Goal: Task Accomplishment & Management: Manage account settings

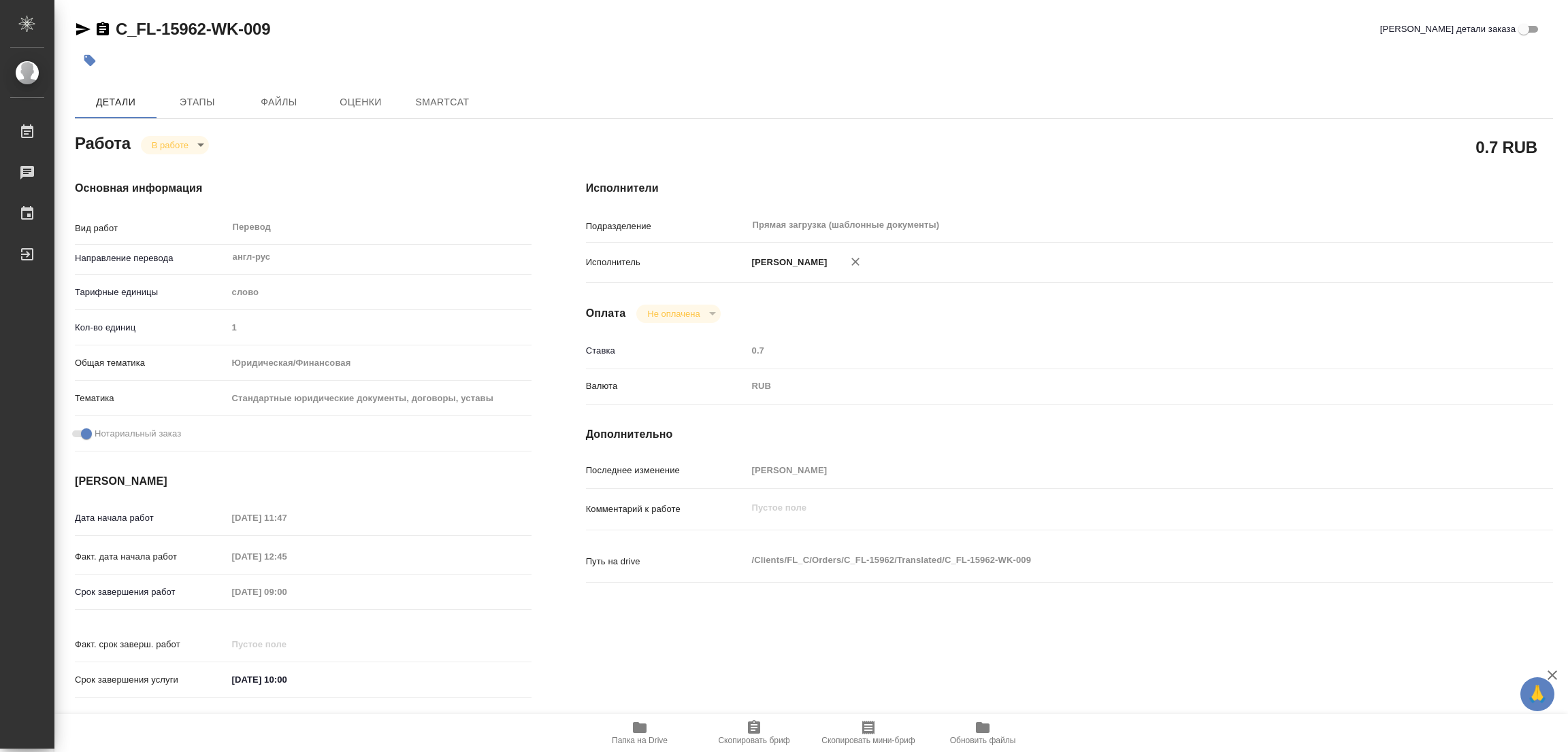
type textarea "x"
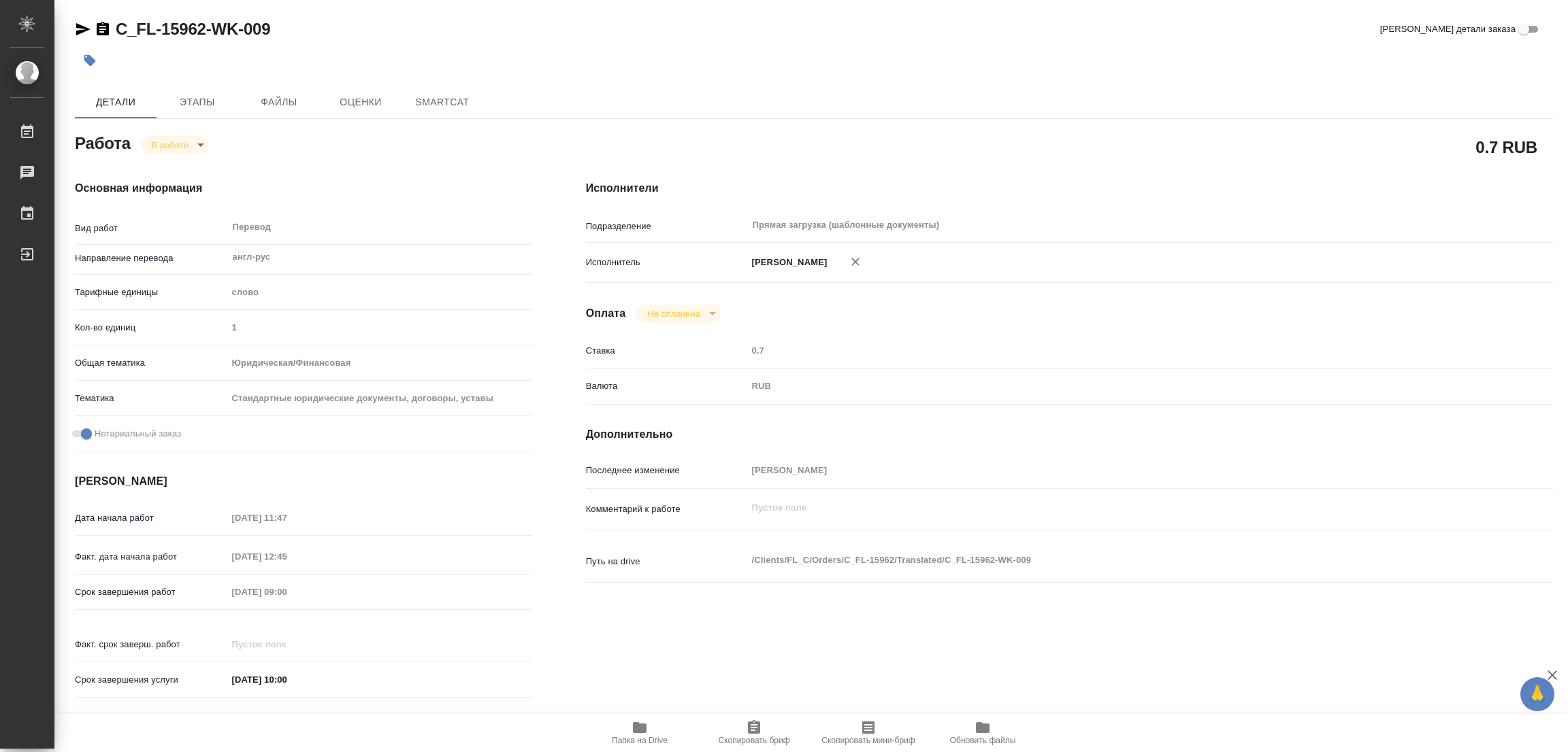
type textarea "x"
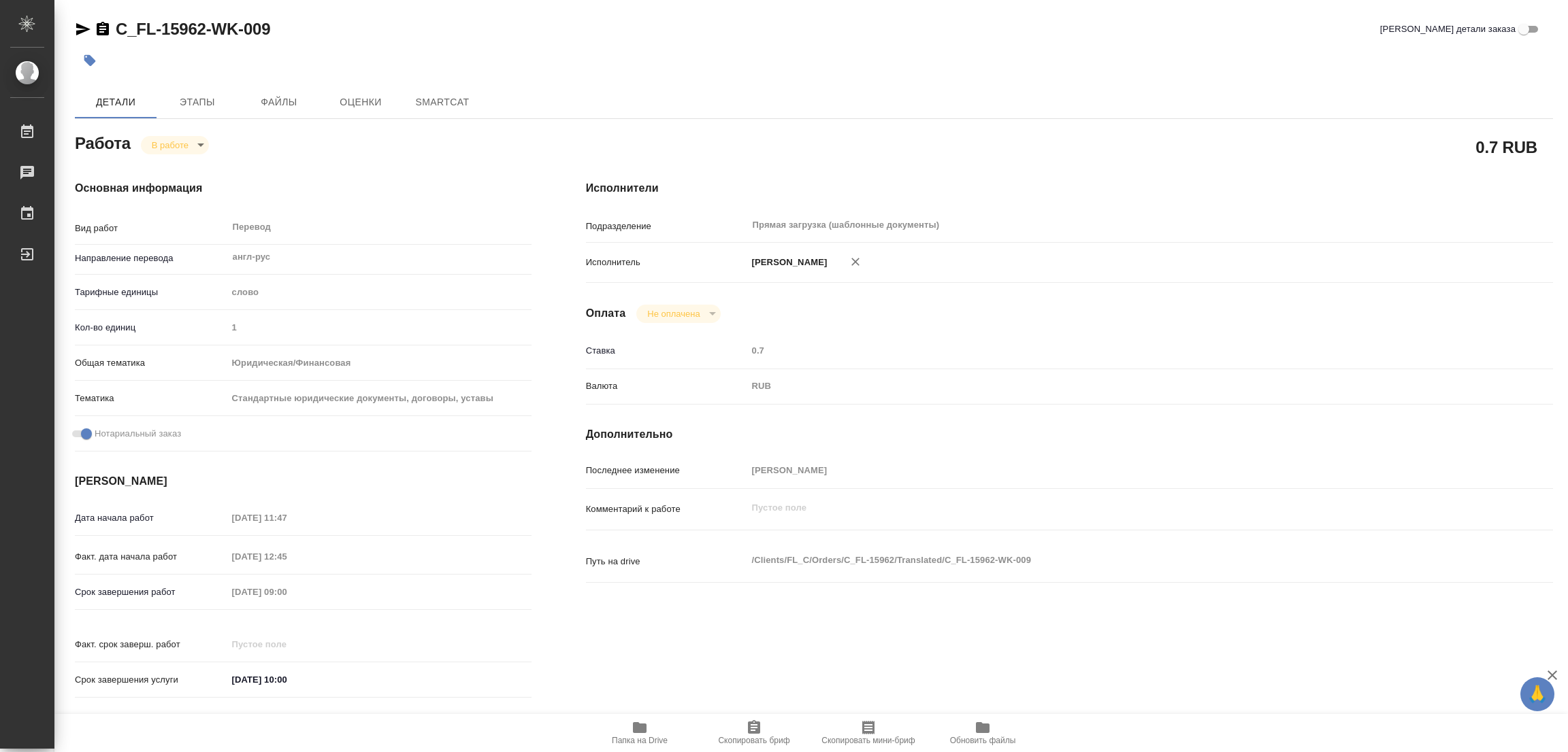
type textarea "x"
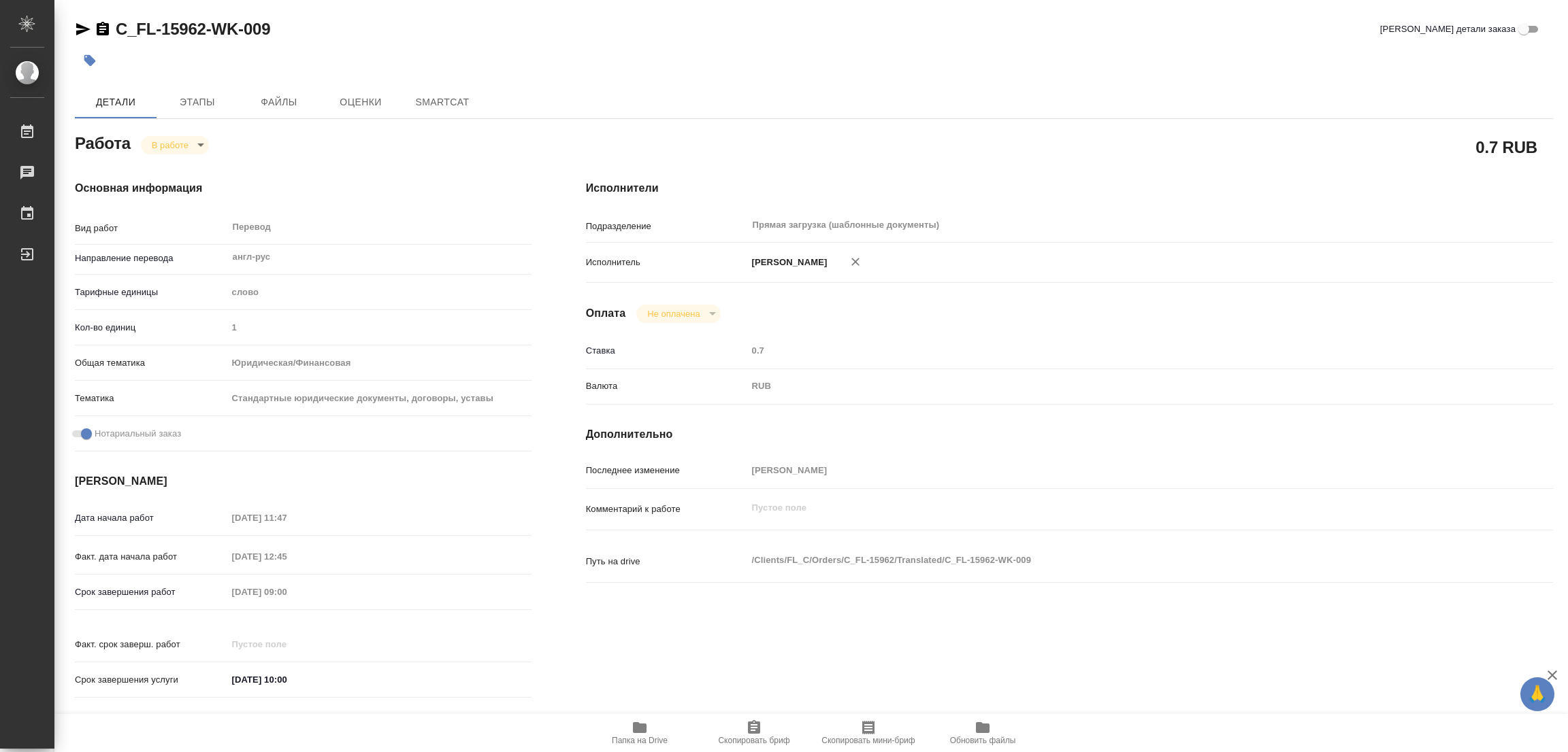
type textarea "x"
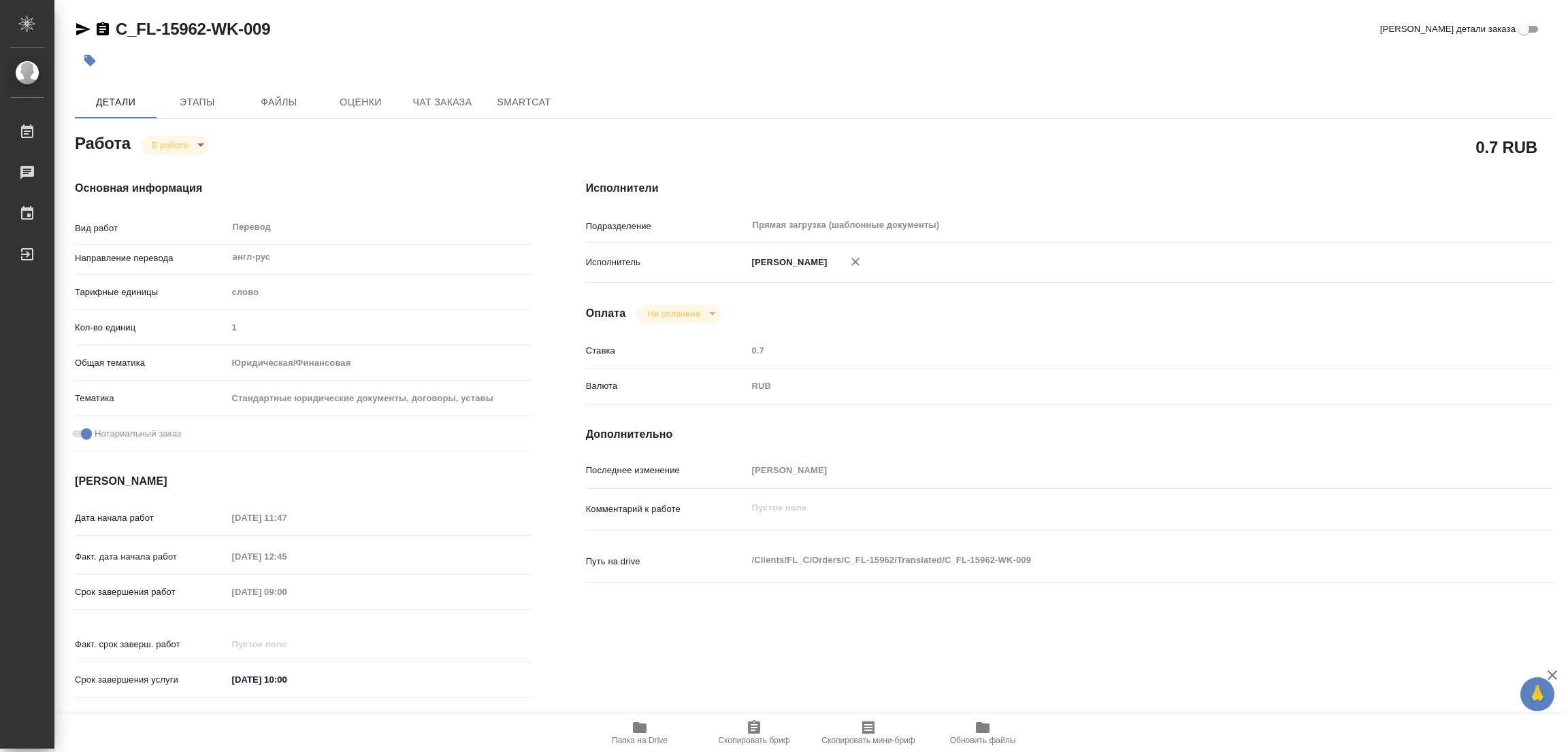
type textarea "x"
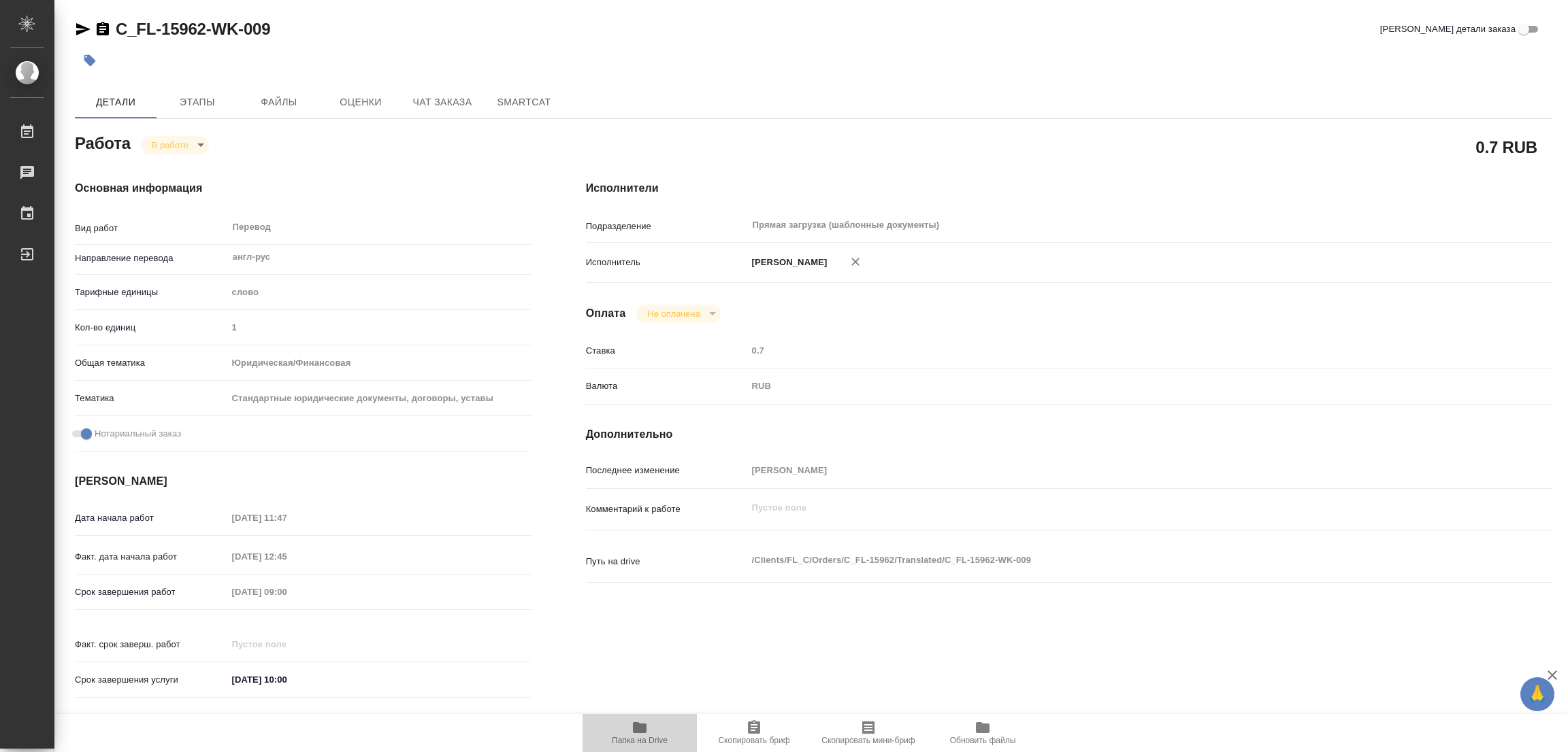
type textarea "x"
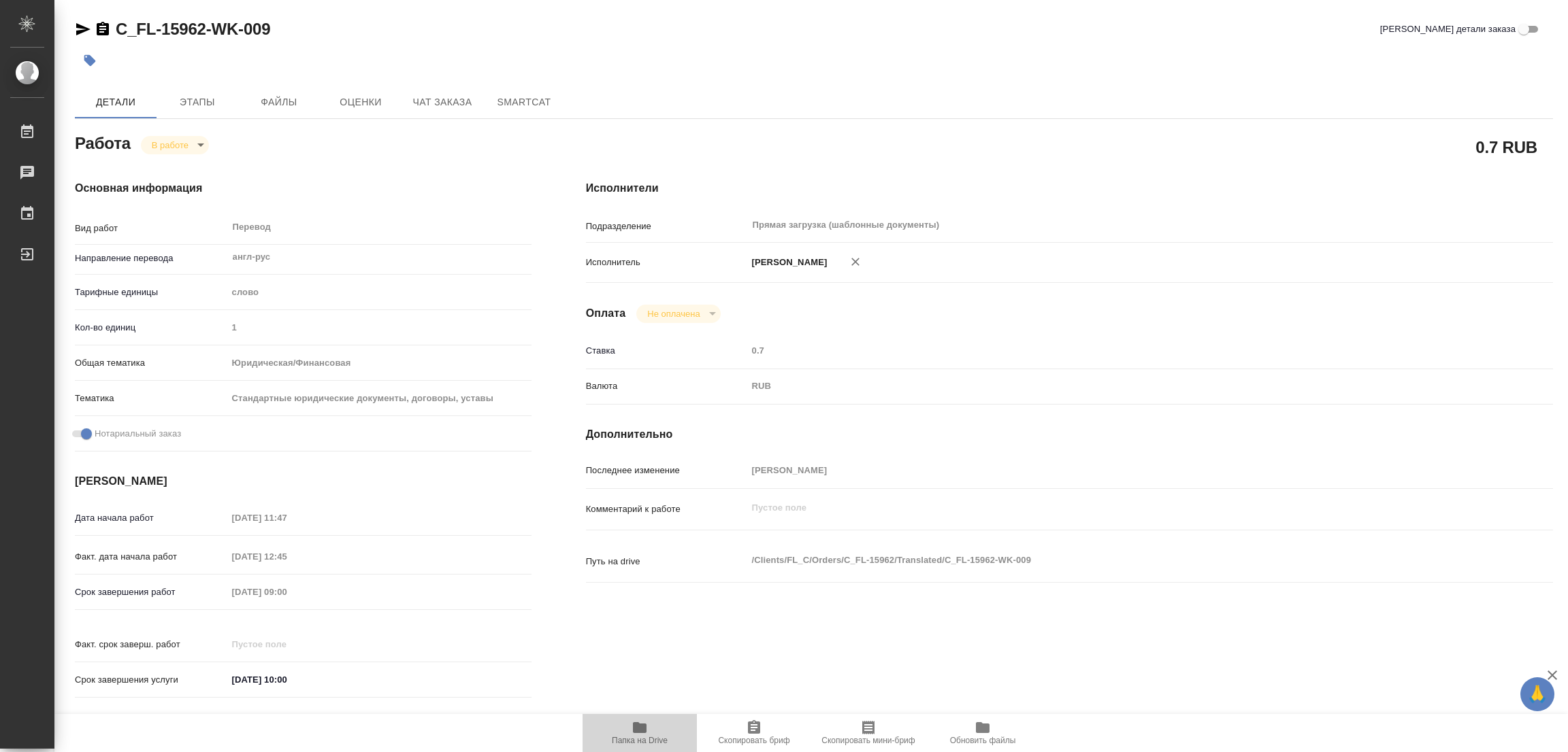
click at [643, 724] on icon "button" at bounding box center [640, 728] width 14 height 11
click at [195, 102] on span "Этапы" at bounding box center [197, 102] width 65 height 17
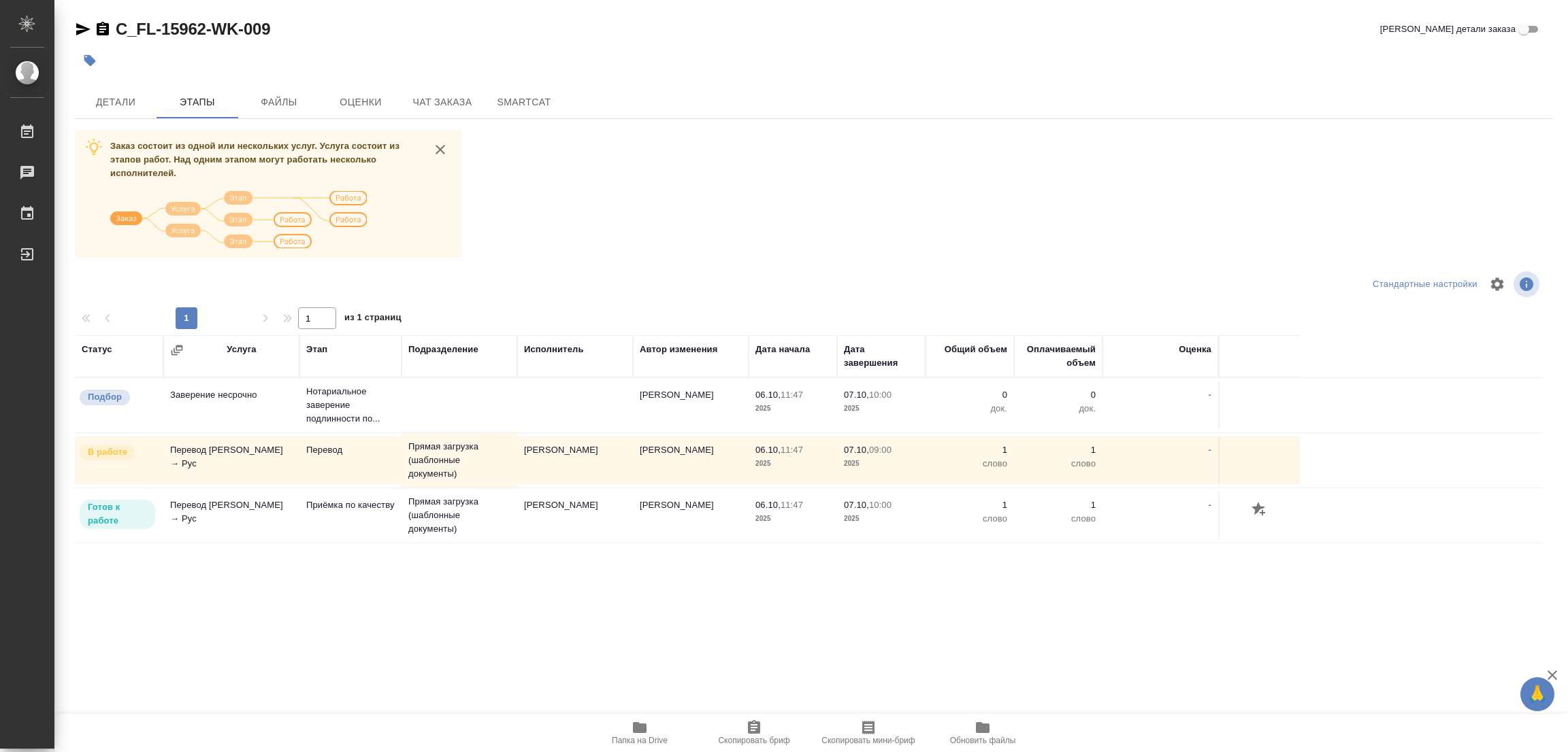
drag, startPoint x: 124, startPoint y: 295, endPoint x: 124, endPoint y: 131, distance: 164.0
click at [124, 289] on div at bounding box center [322, 284] width 493 height 33
click at [111, 99] on span "Детали" at bounding box center [115, 102] width 65 height 17
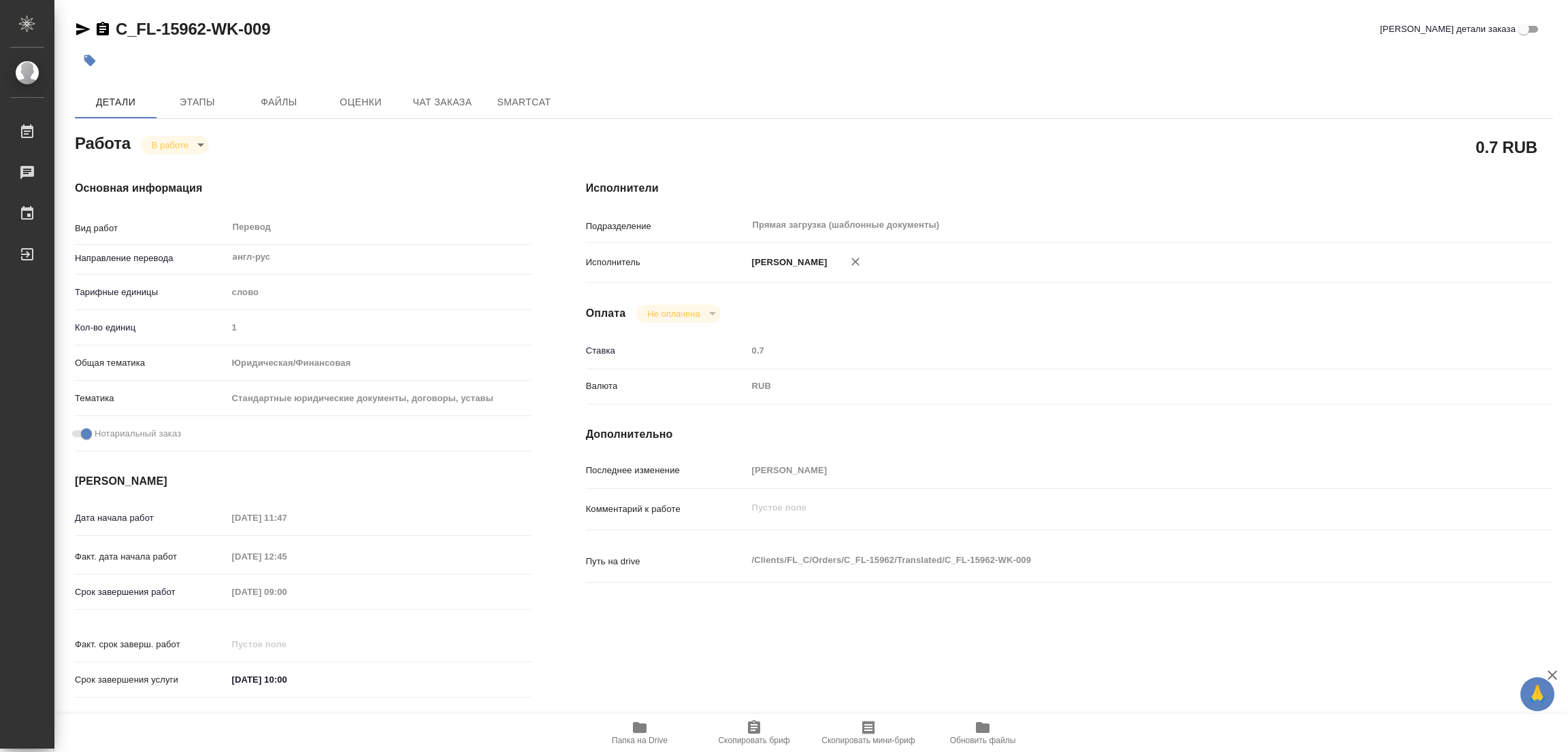
type textarea "x"
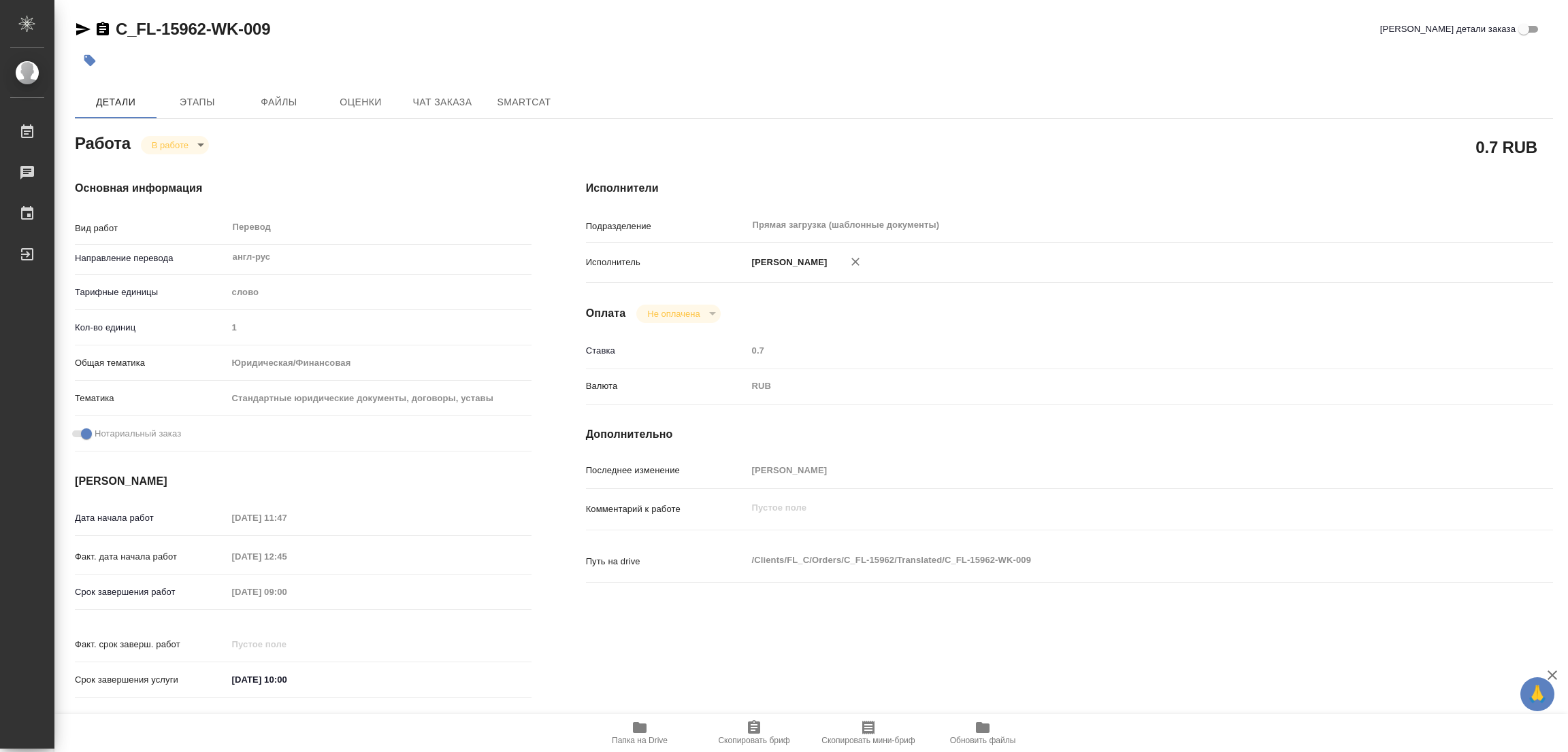
type textarea "x"
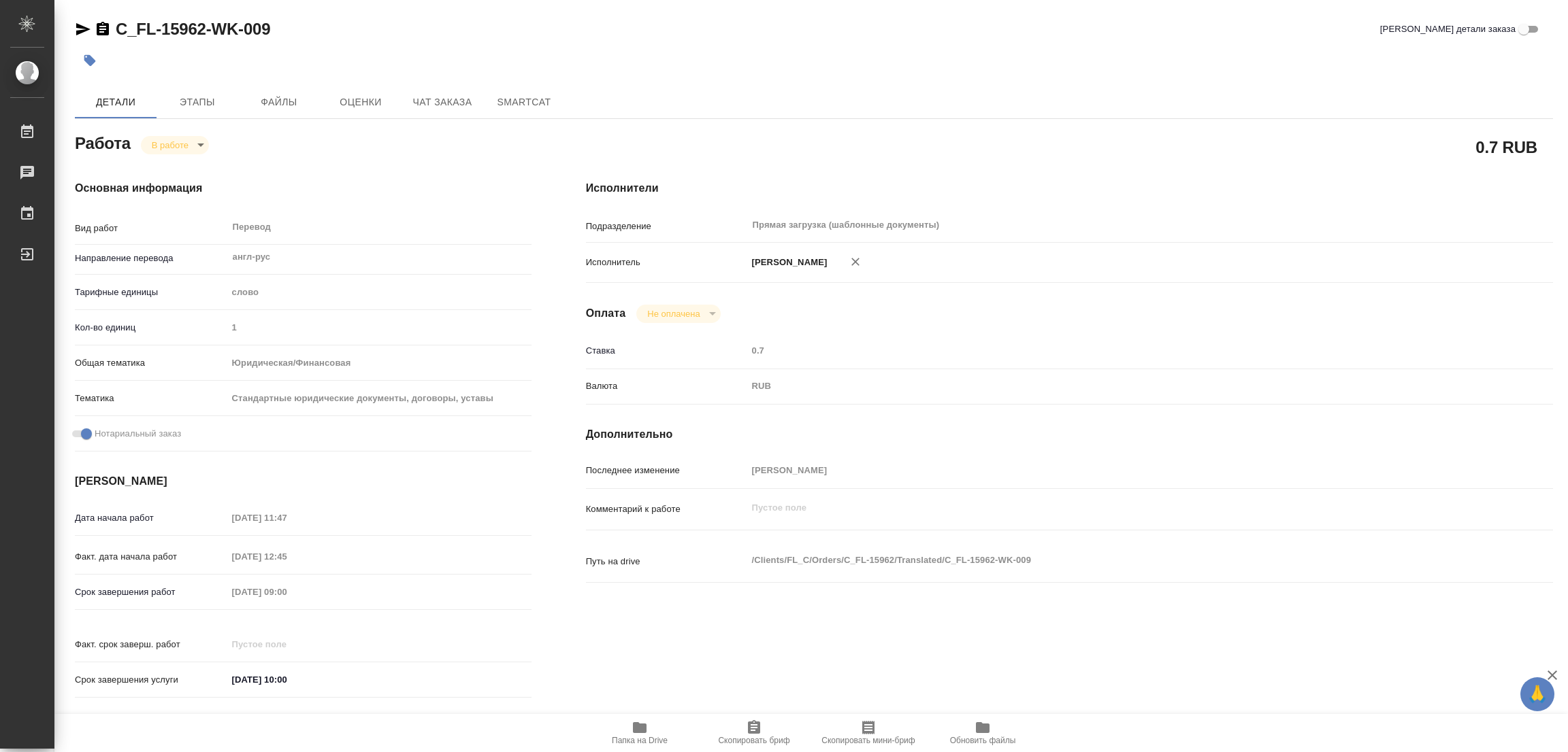
type textarea "x"
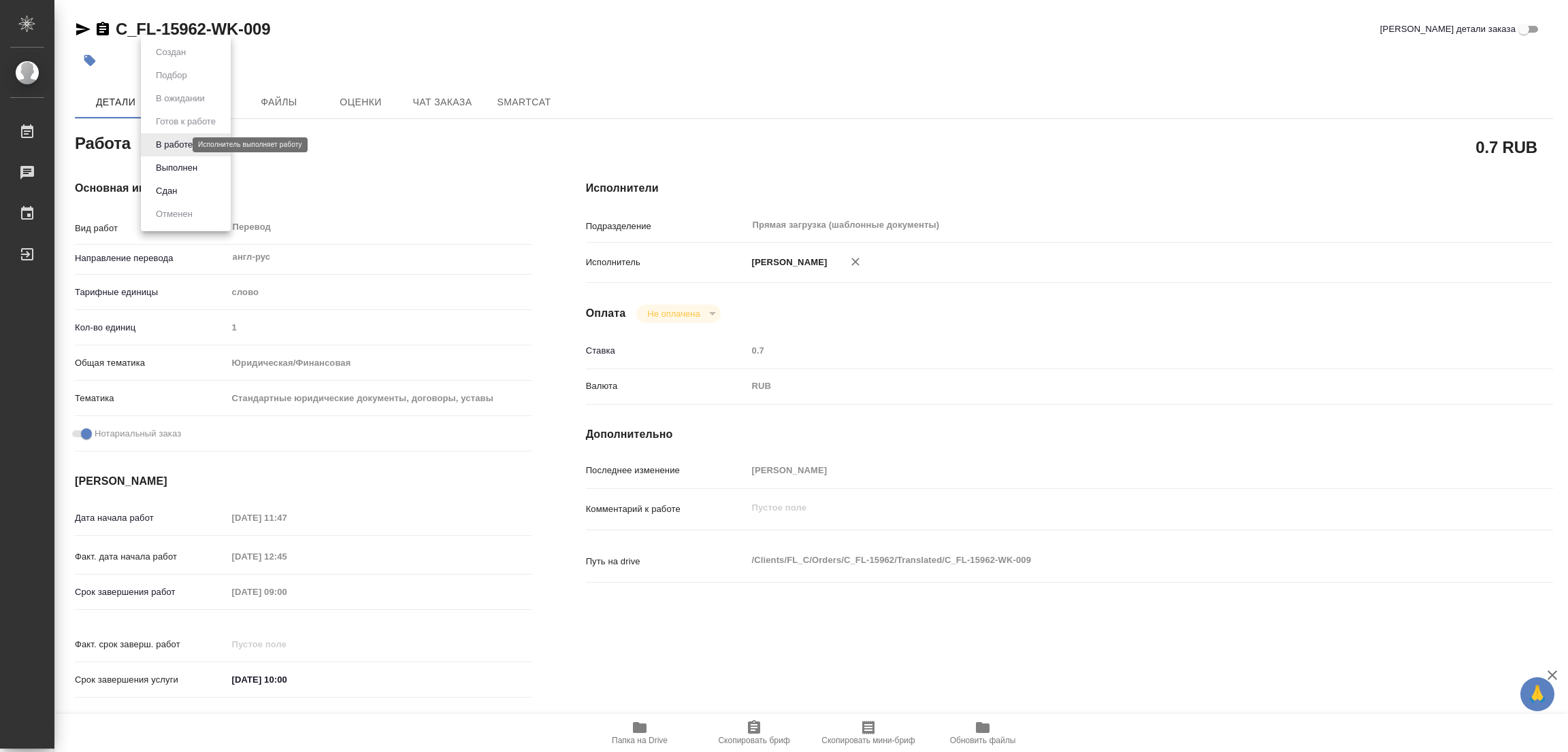
click at [161, 146] on body "🙏 .cls-1 fill:#fff; AWATERA Popova Galina Работы 0 Чаты График Выйти C_FL-15962…" at bounding box center [784, 376] width 1568 height 752
click at [169, 169] on button "Выполнен" at bounding box center [176, 168] width 50 height 15
click at [90, 58] on icon "button" at bounding box center [90, 61] width 12 height 12
type textarea "x"
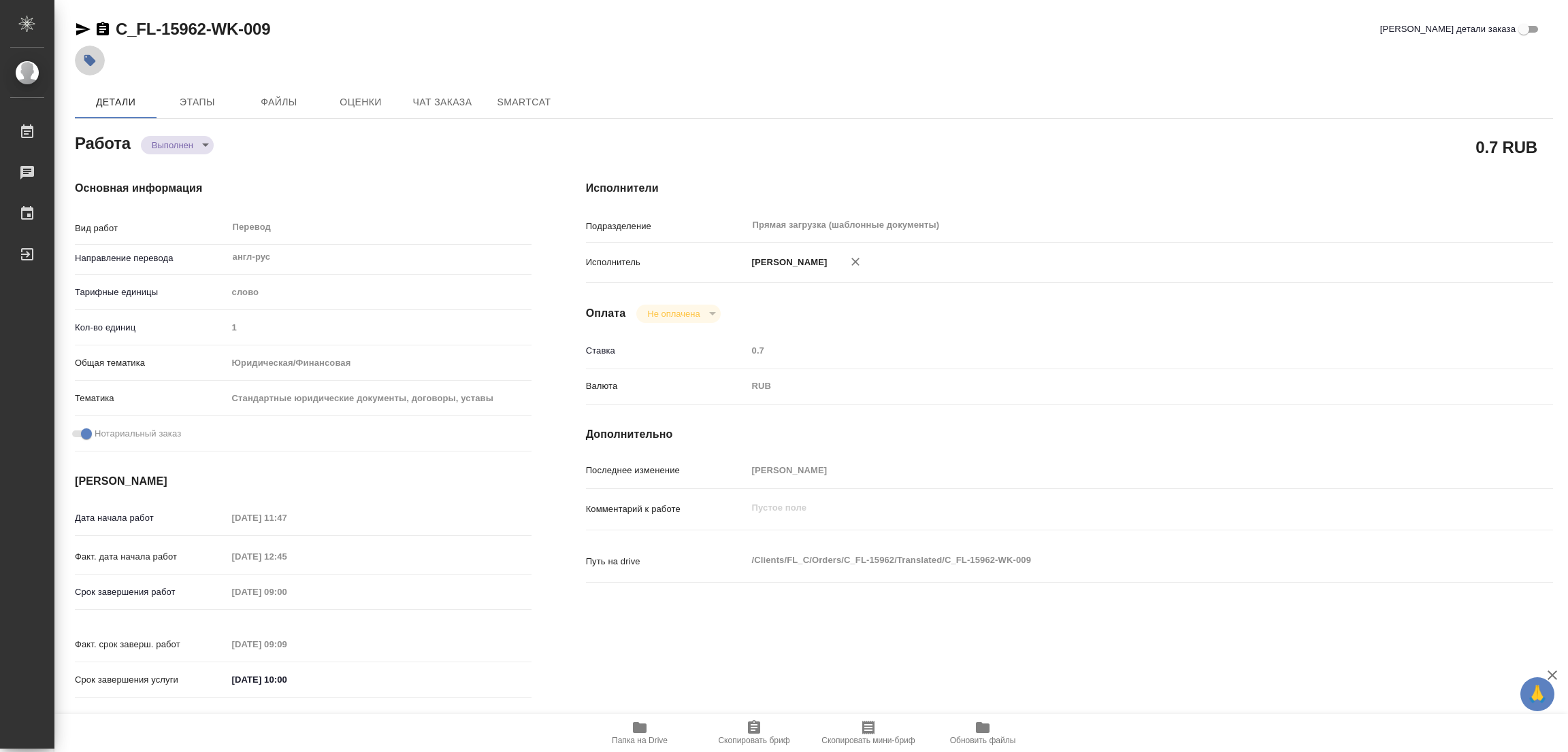
type textarea "x"
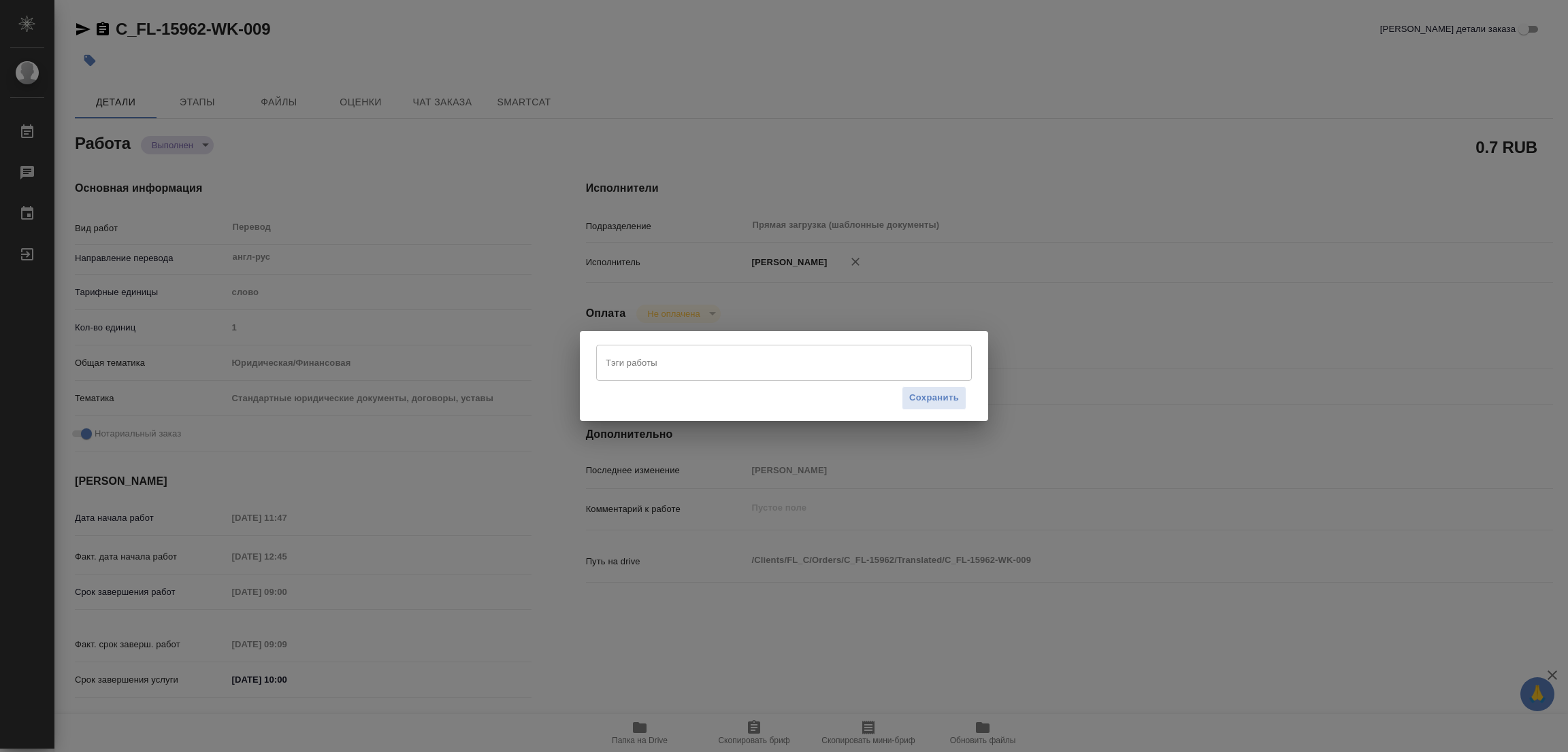
type textarea "x"
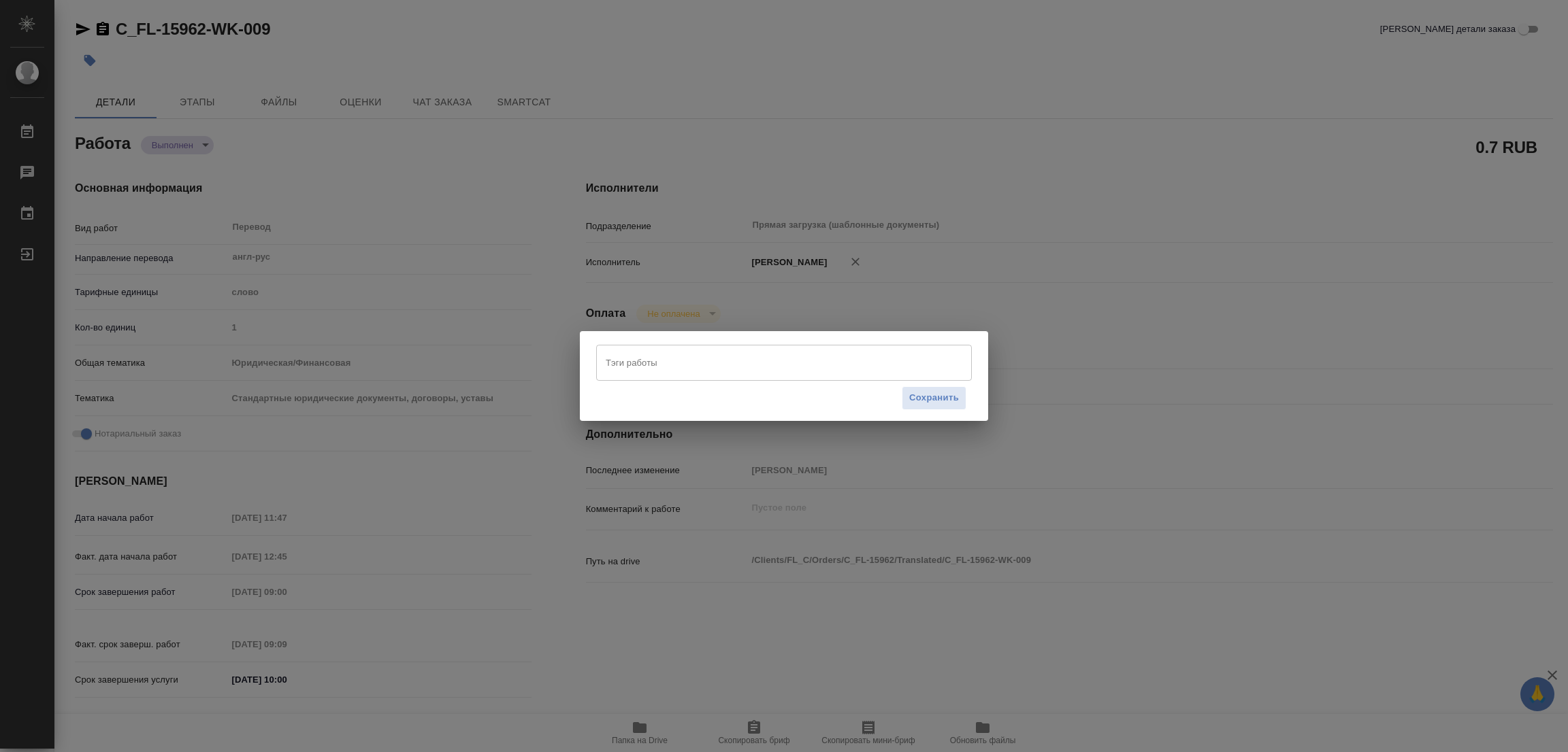
type textarea "x"
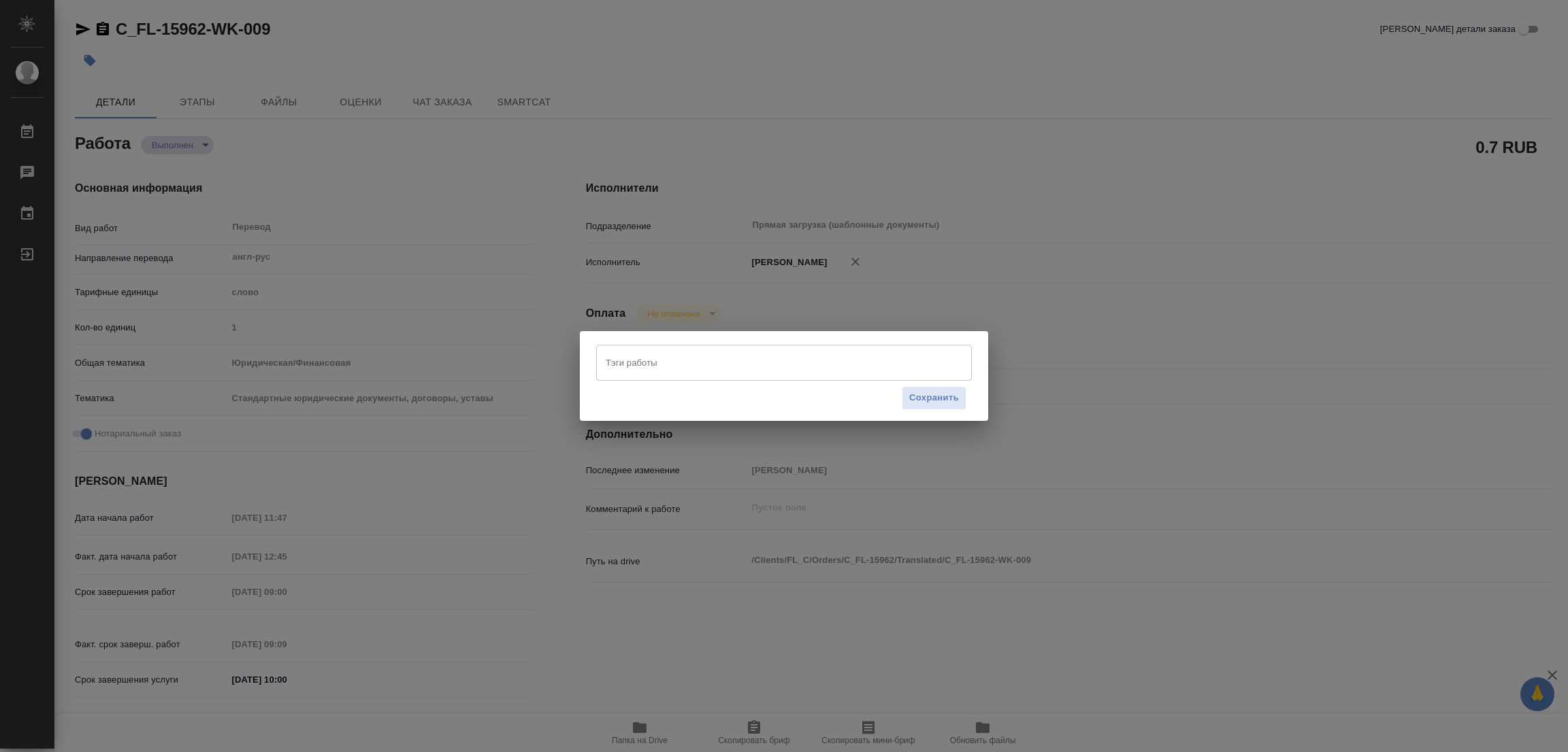
click at [668, 376] on div "Тэги работы" at bounding box center [784, 363] width 376 height 35
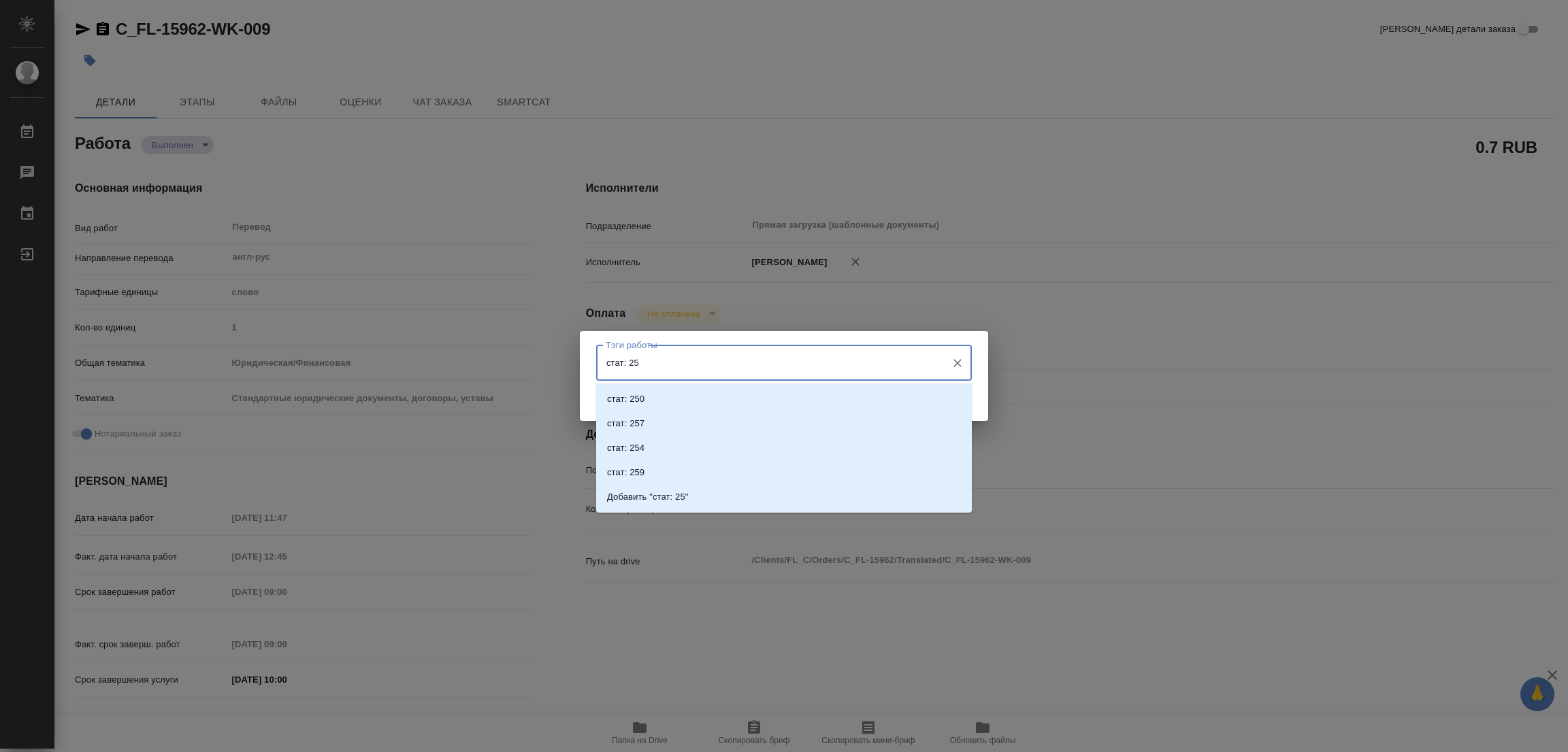
type input "стат: 250"
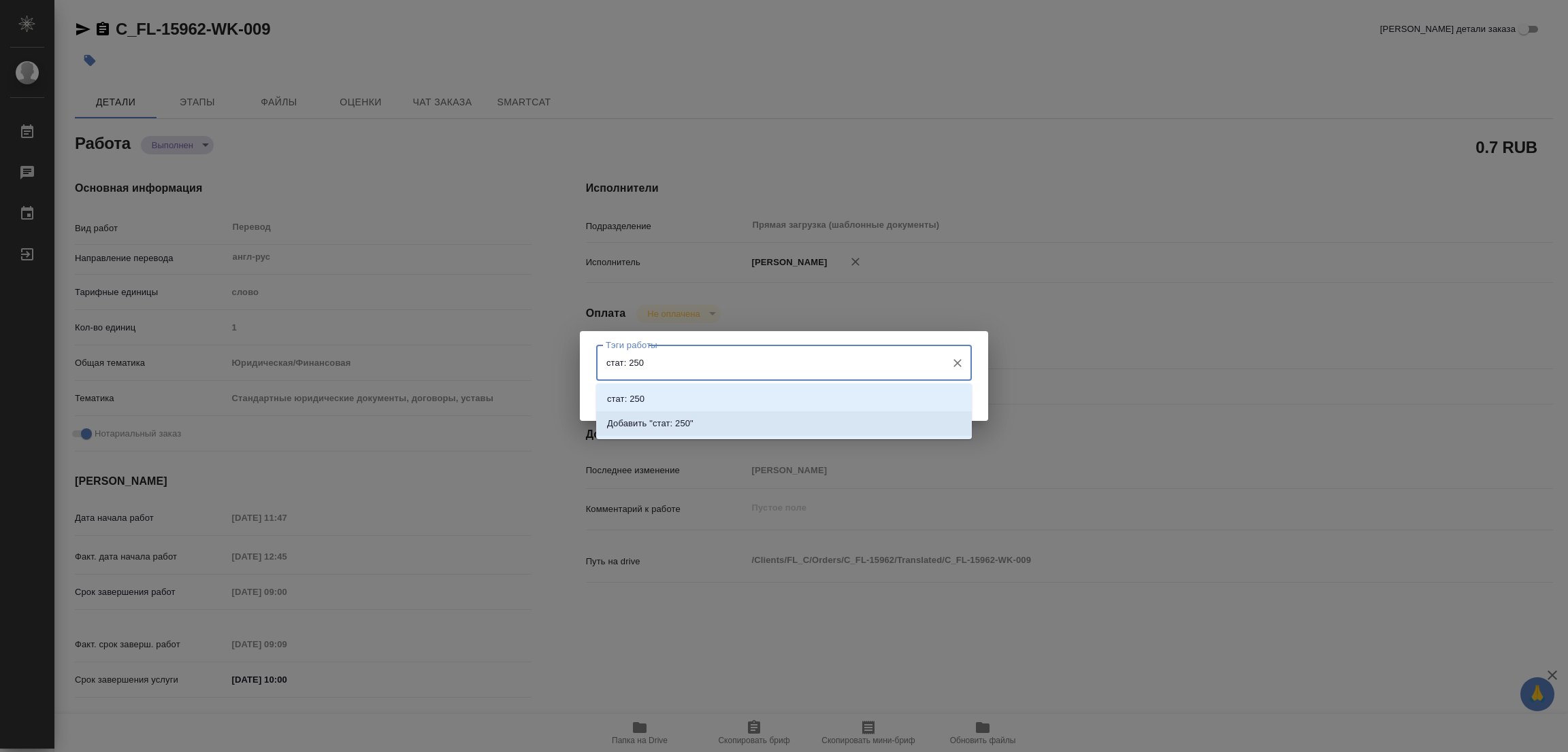
click at [682, 415] on li "Добавить "стат: 250"" at bounding box center [784, 424] width 376 height 24
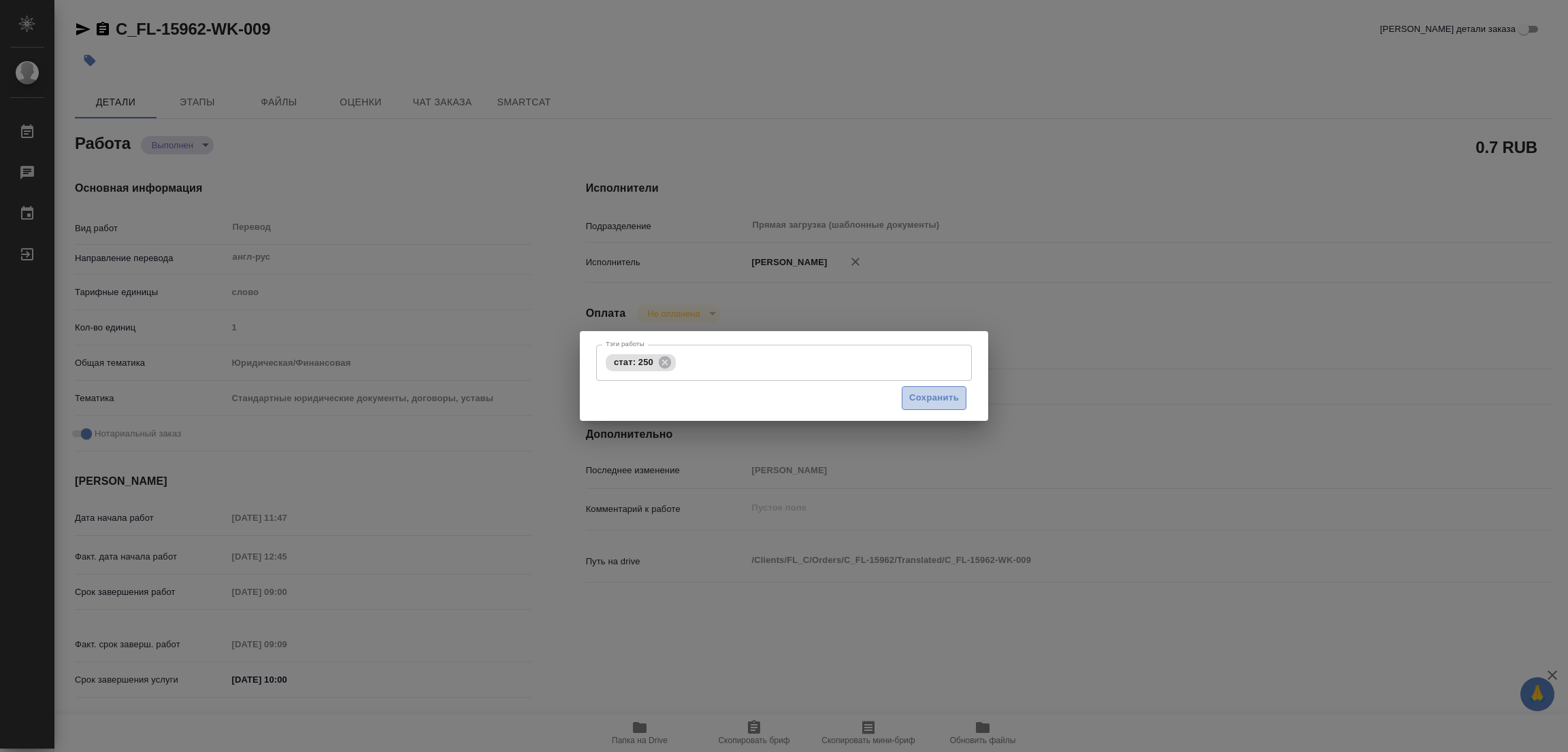
click at [924, 396] on span "Сохранить" at bounding box center [934, 398] width 50 height 16
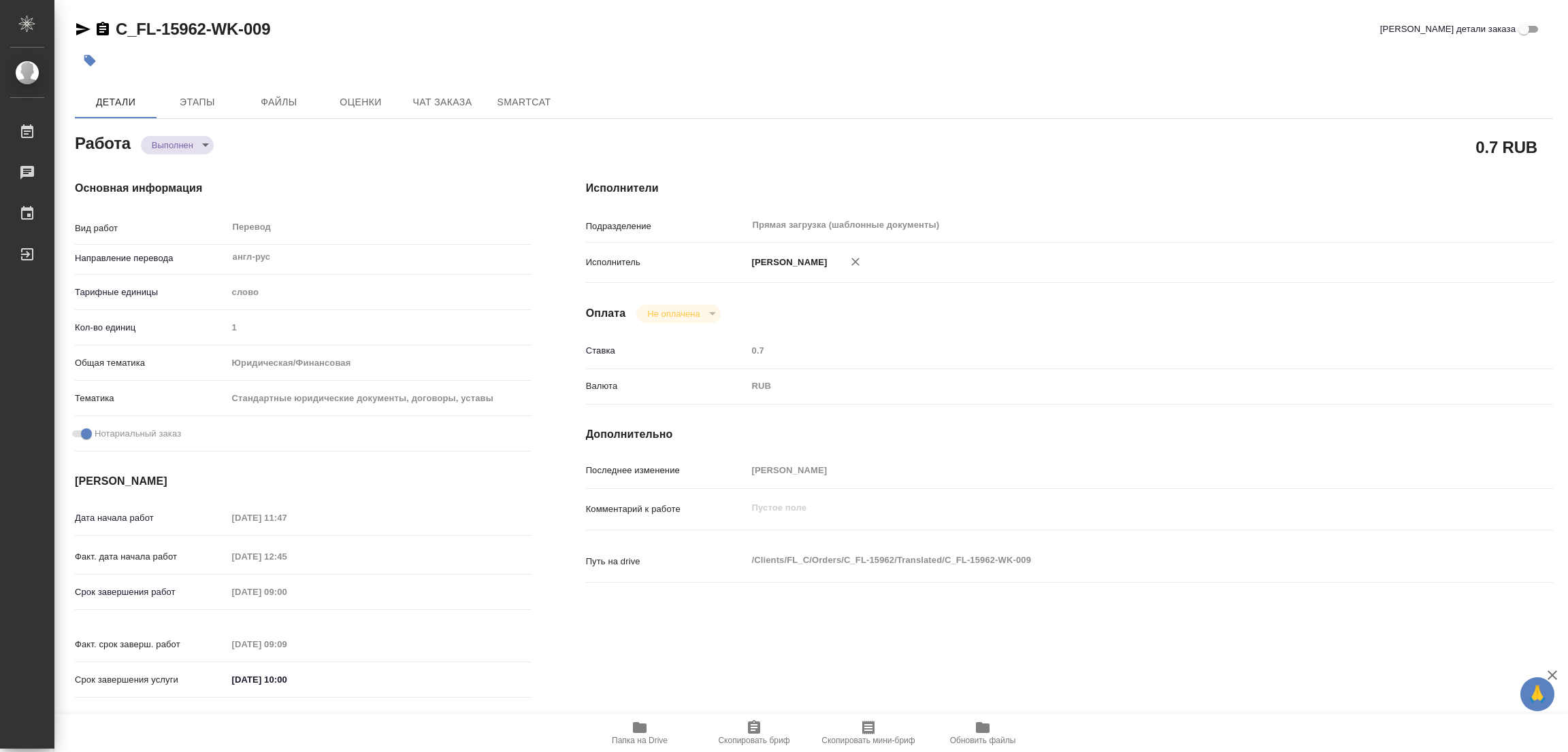
type textarea "x"
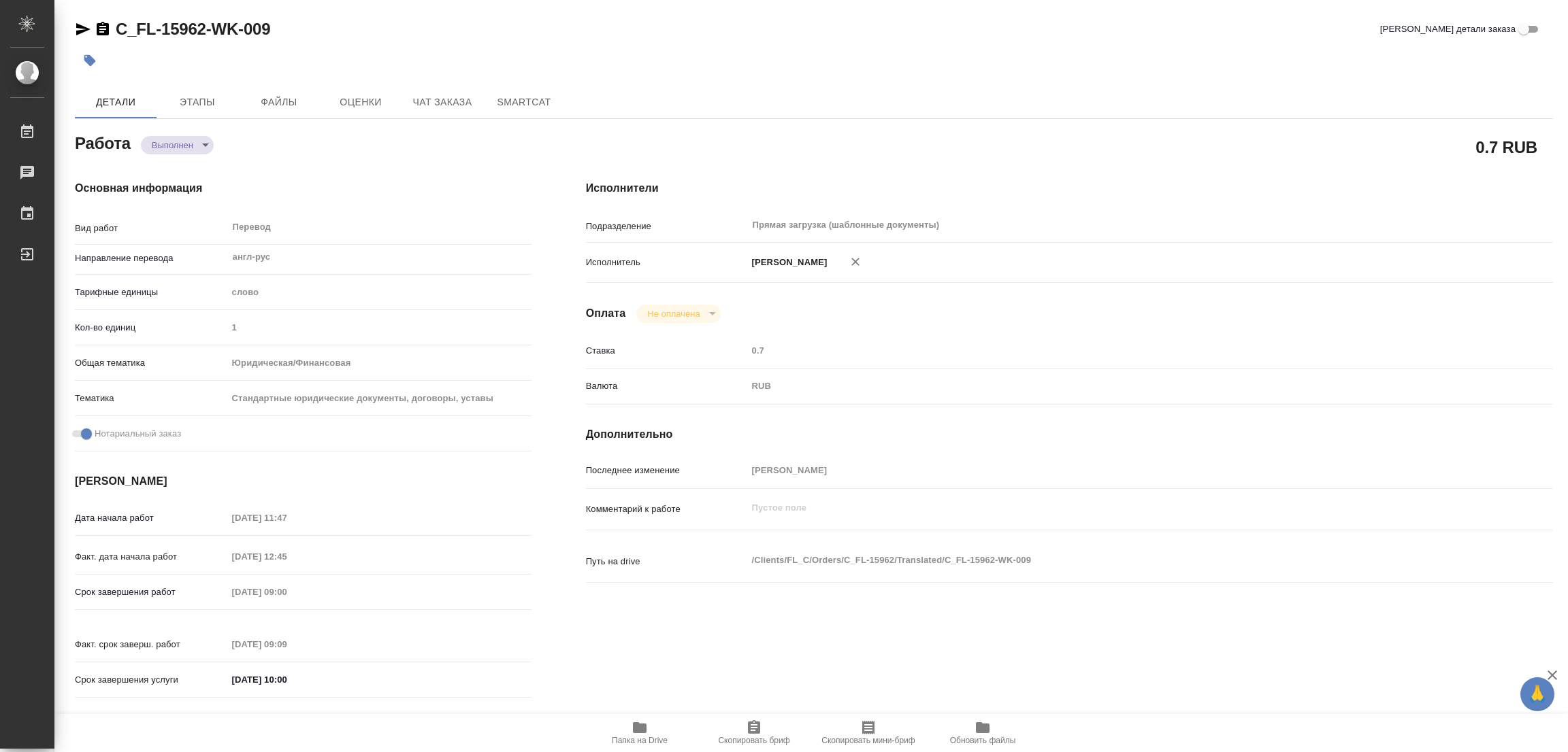
type input "completed"
type textarea "Перевод"
type textarea "x"
type input "англ-рус"
type input "5a8b1489cc6b4906c91bfd90"
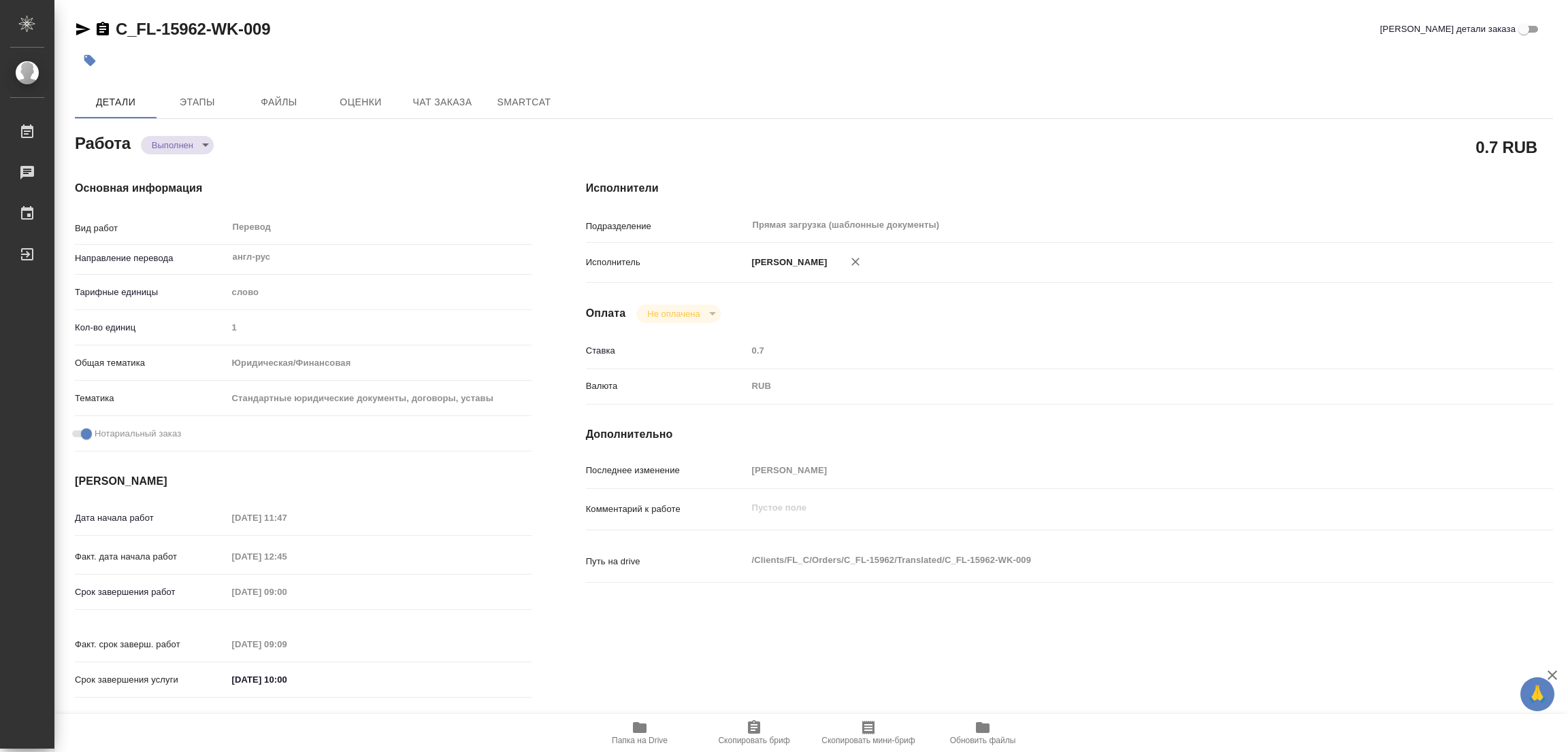
type input "1"
type input "yr-fn"
type input "5f647205b73bc97568ca66bf"
checkbox input "true"
type input "06.10.2025 11:47"
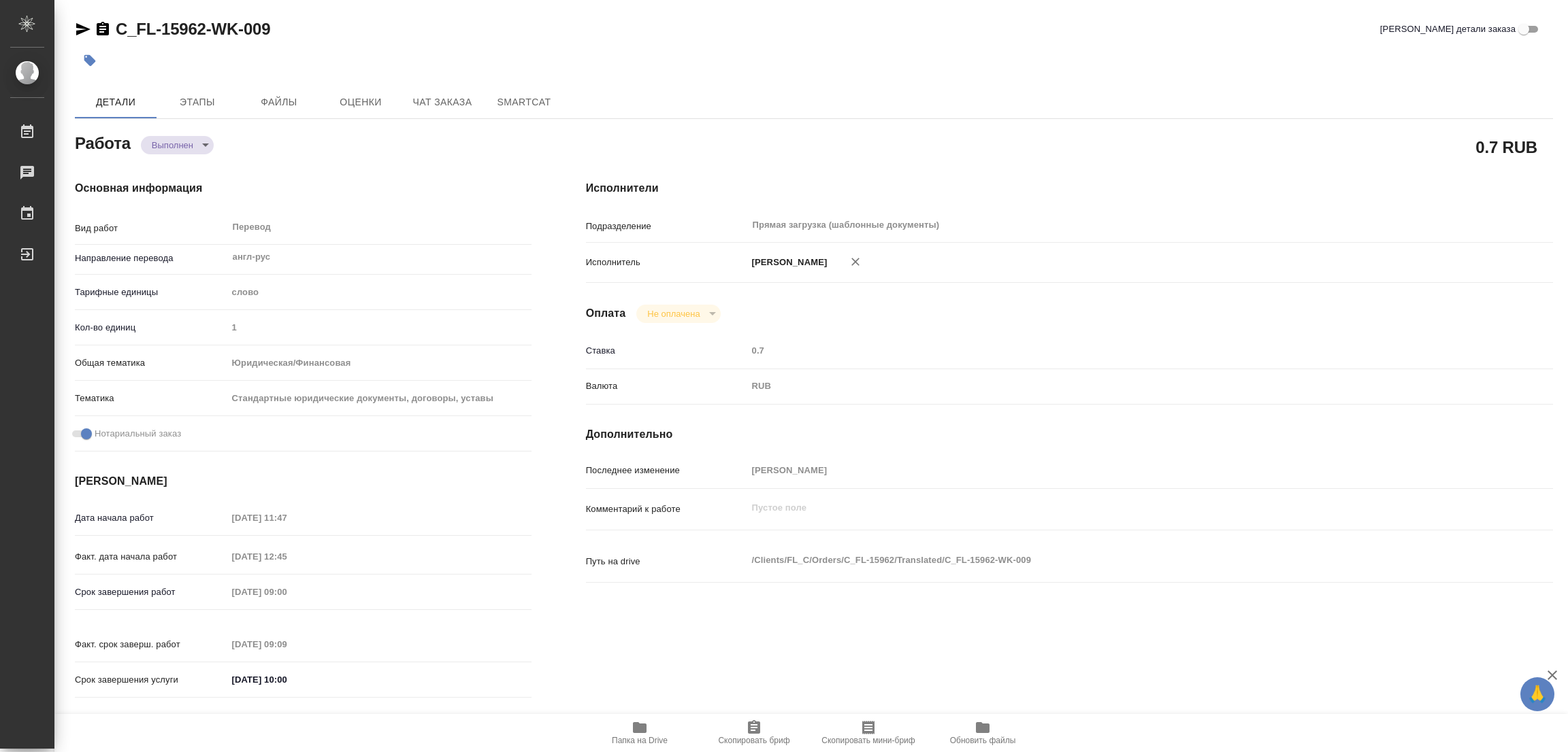
type input "06.10.2025 12:45"
type input "[DATE] 09:00"
type input "07.10.2025 09:09"
type input "[DATE] 10:00"
type input "Прямая загрузка (шаблонные документы)"
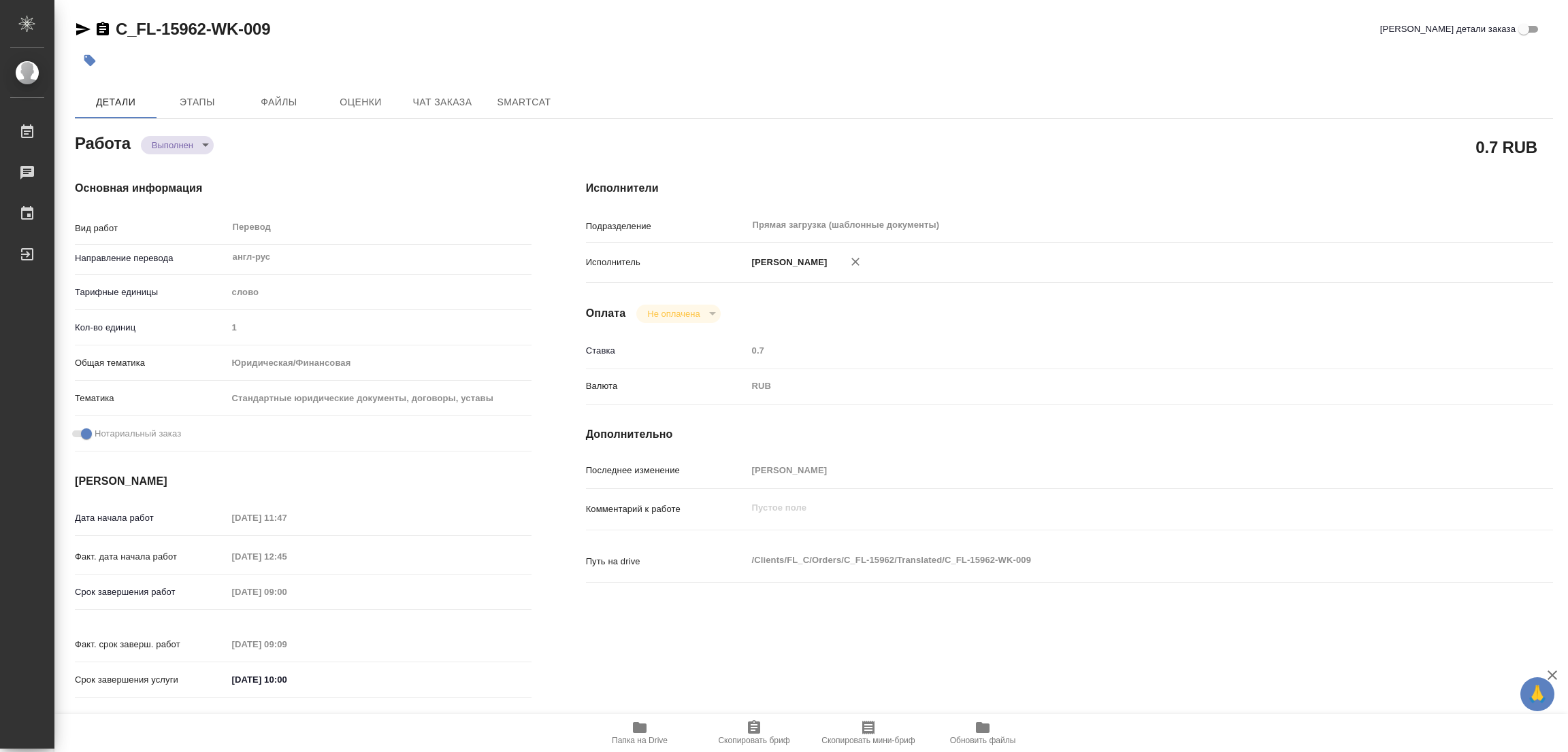
type input "notPayed"
type input "0.7"
type input "RUB"
type input "[PERSON_NAME]"
type textarea "x"
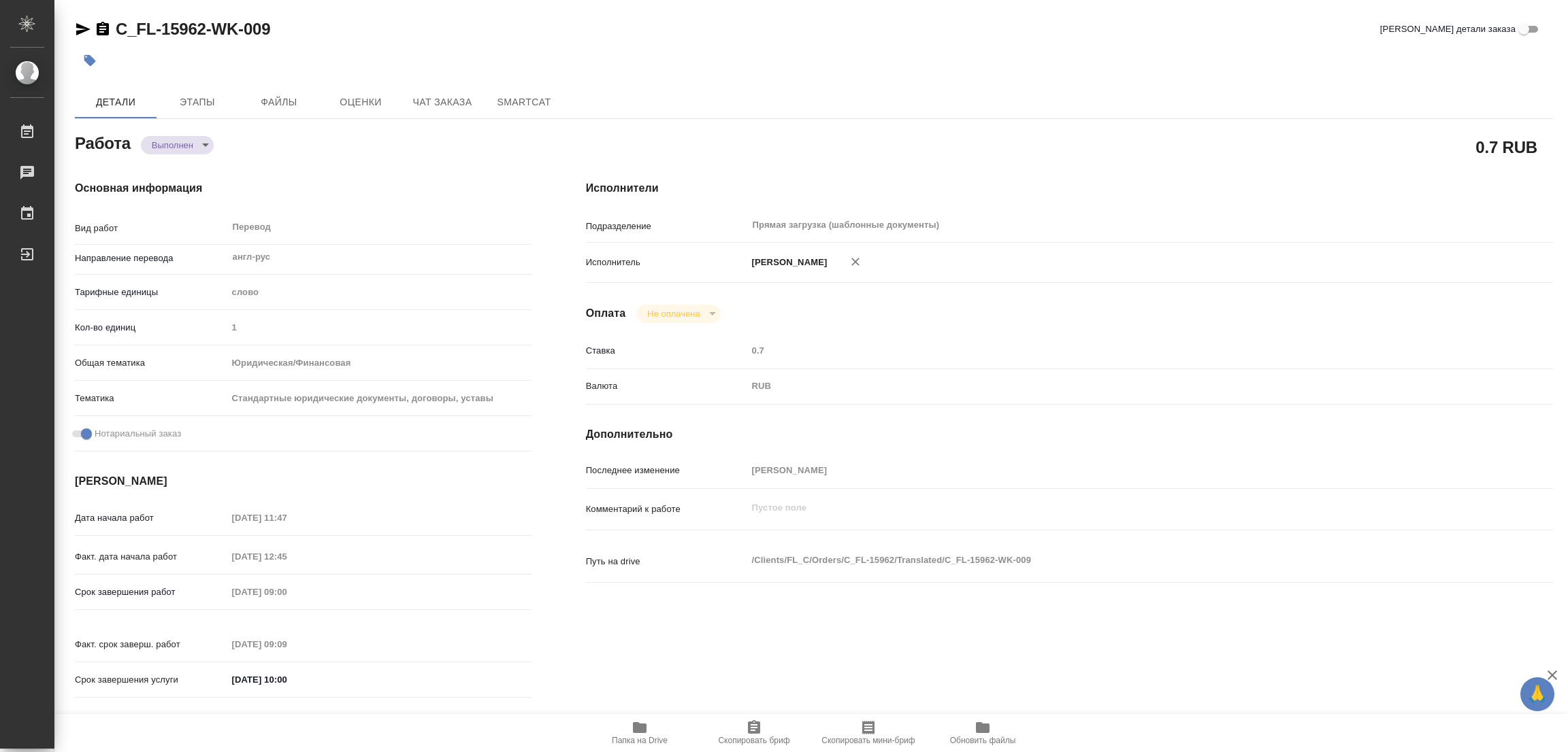
type textarea "/Clients/FL_C/Orders/C_FL-15962/Translated/C_FL-15962-WK-009"
type textarea "x"
type input "C_FL-15962"
type input "Перевод Стандарт"
type input "Приёмка по качеству, Редактура, Корректура, Перевод, Постредактура машинного пе…"
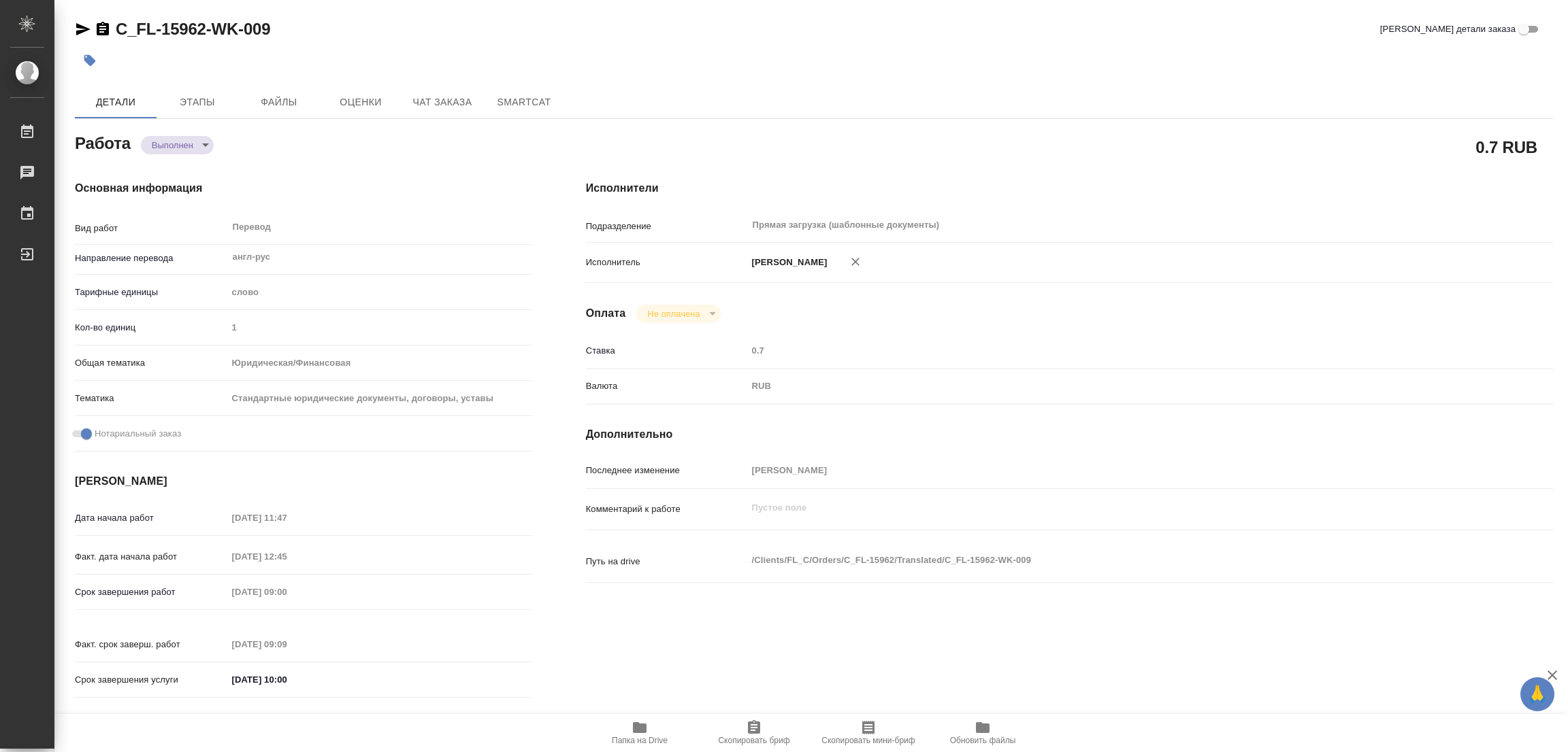
type input "Лямина Надежда"
type input "/Clients/FL_C/Orders/C_FL-15962"
type textarea "x"
type textarea "нот доперевод нот удо, апостиля и печатей"
type textarea "x"
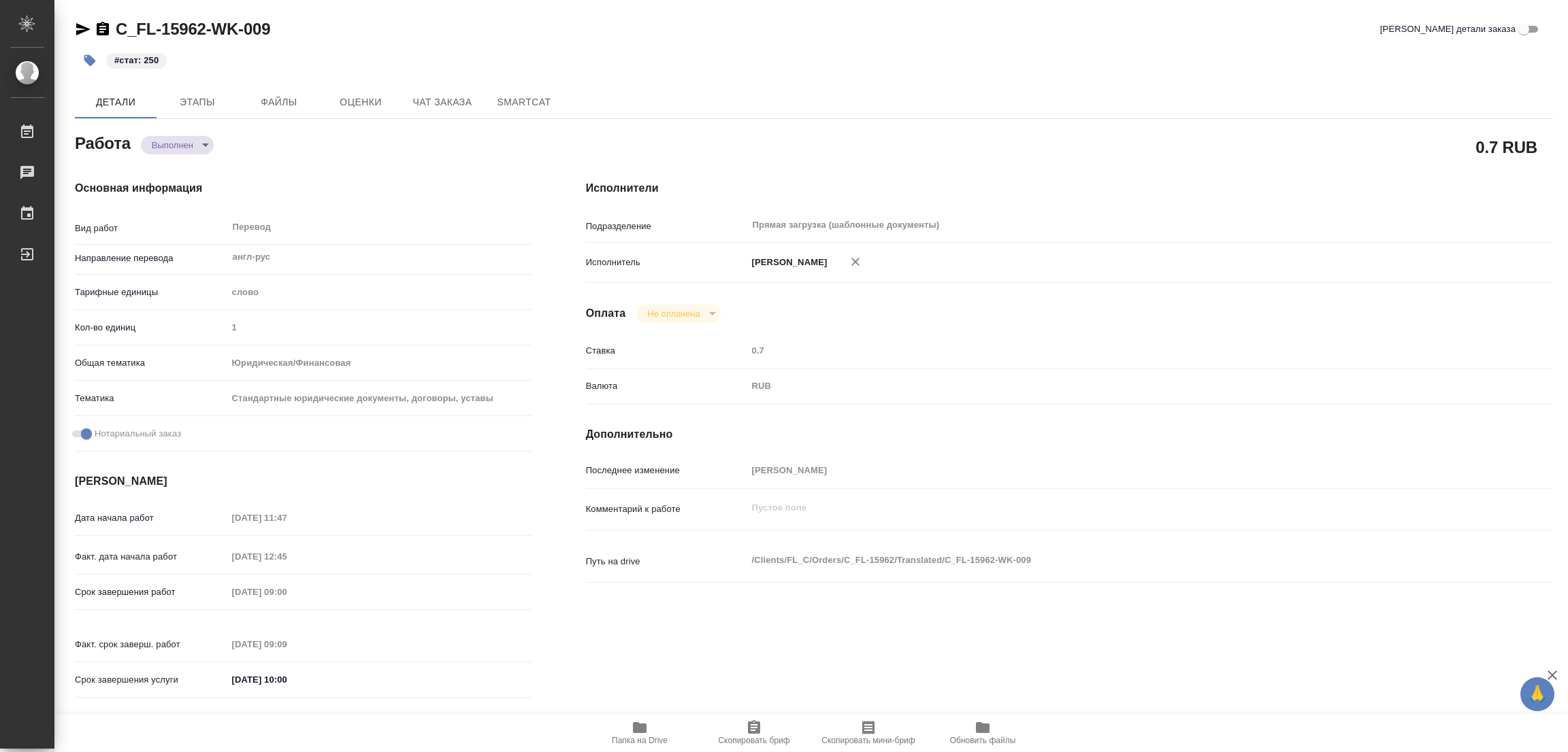
type textarea "x"
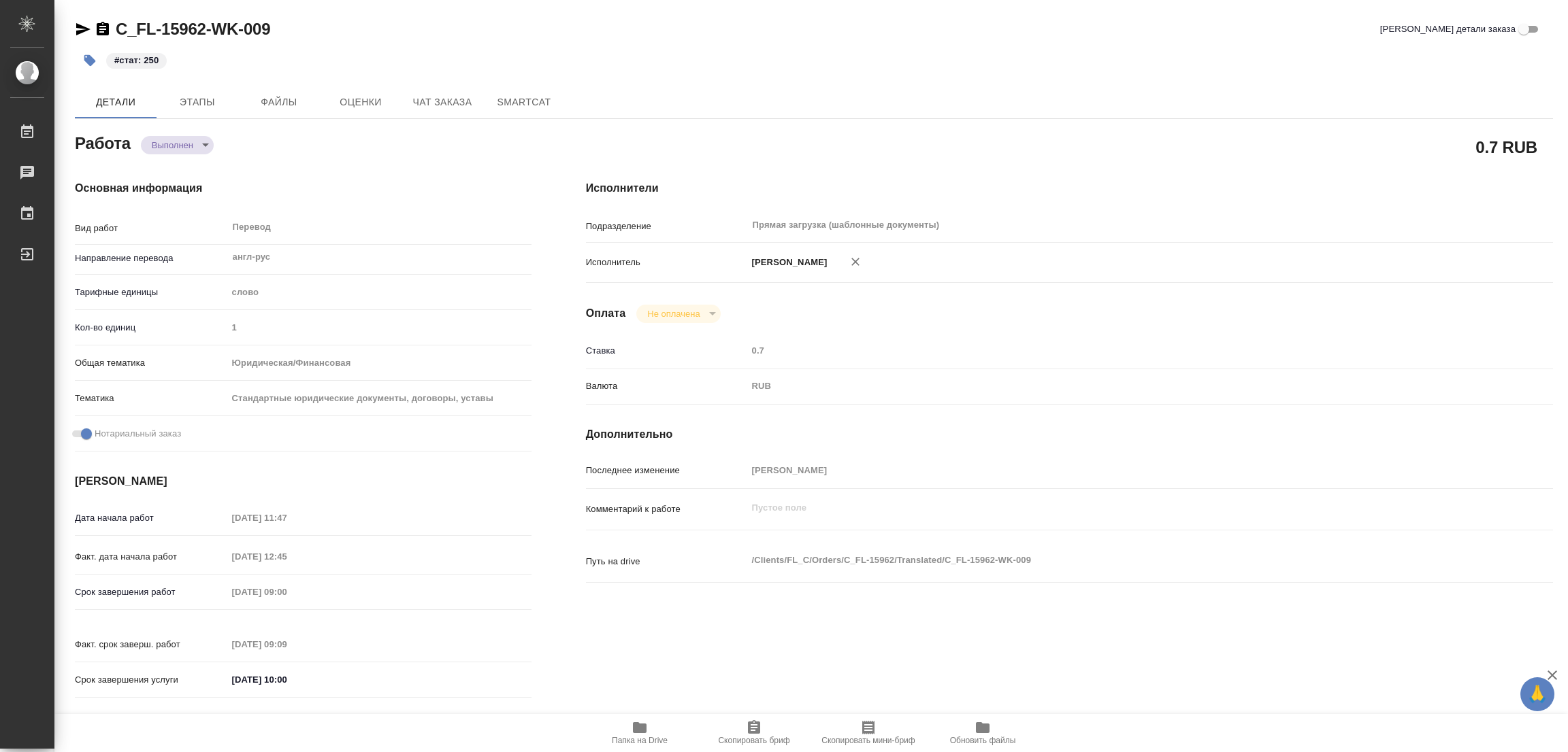
type textarea "x"
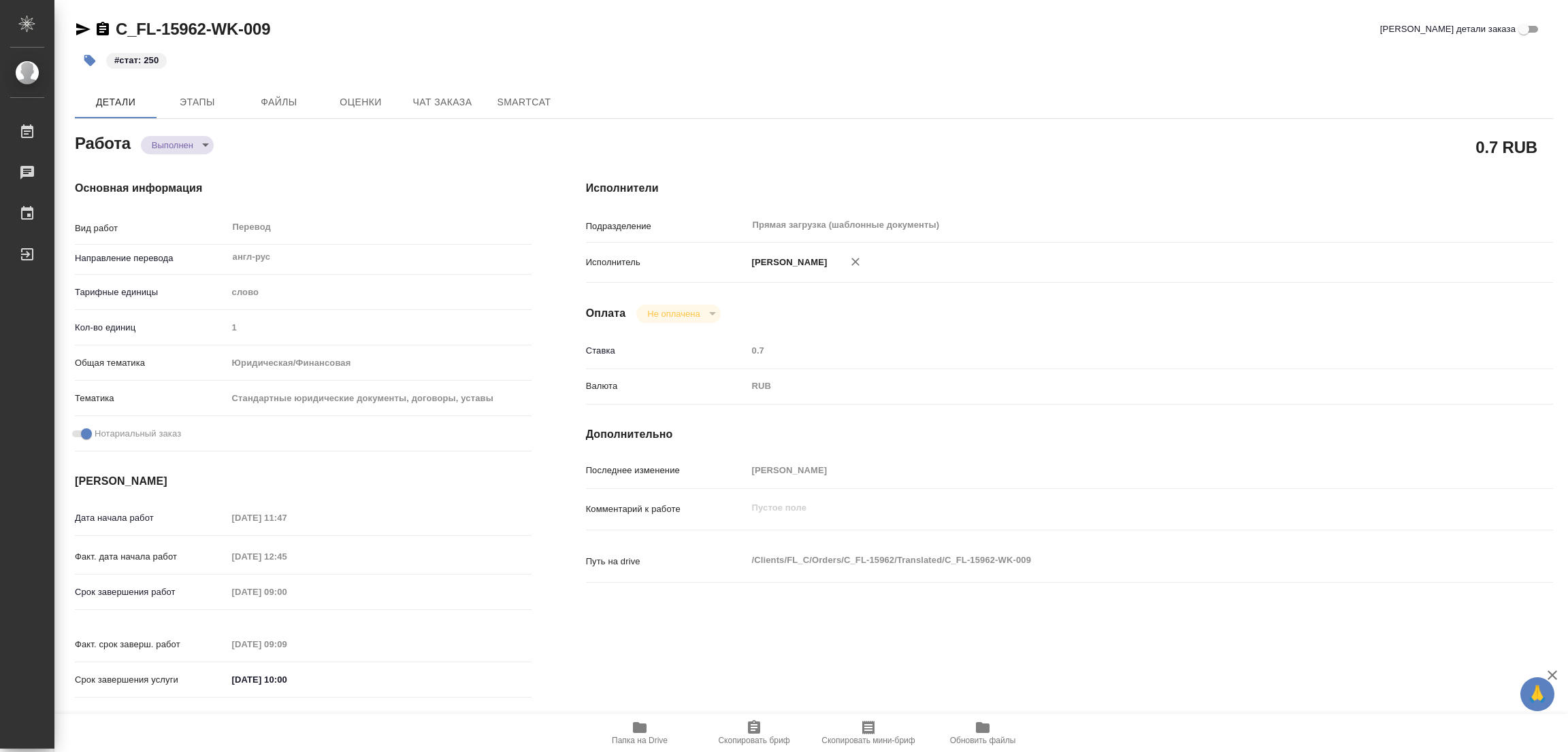
type textarea "x"
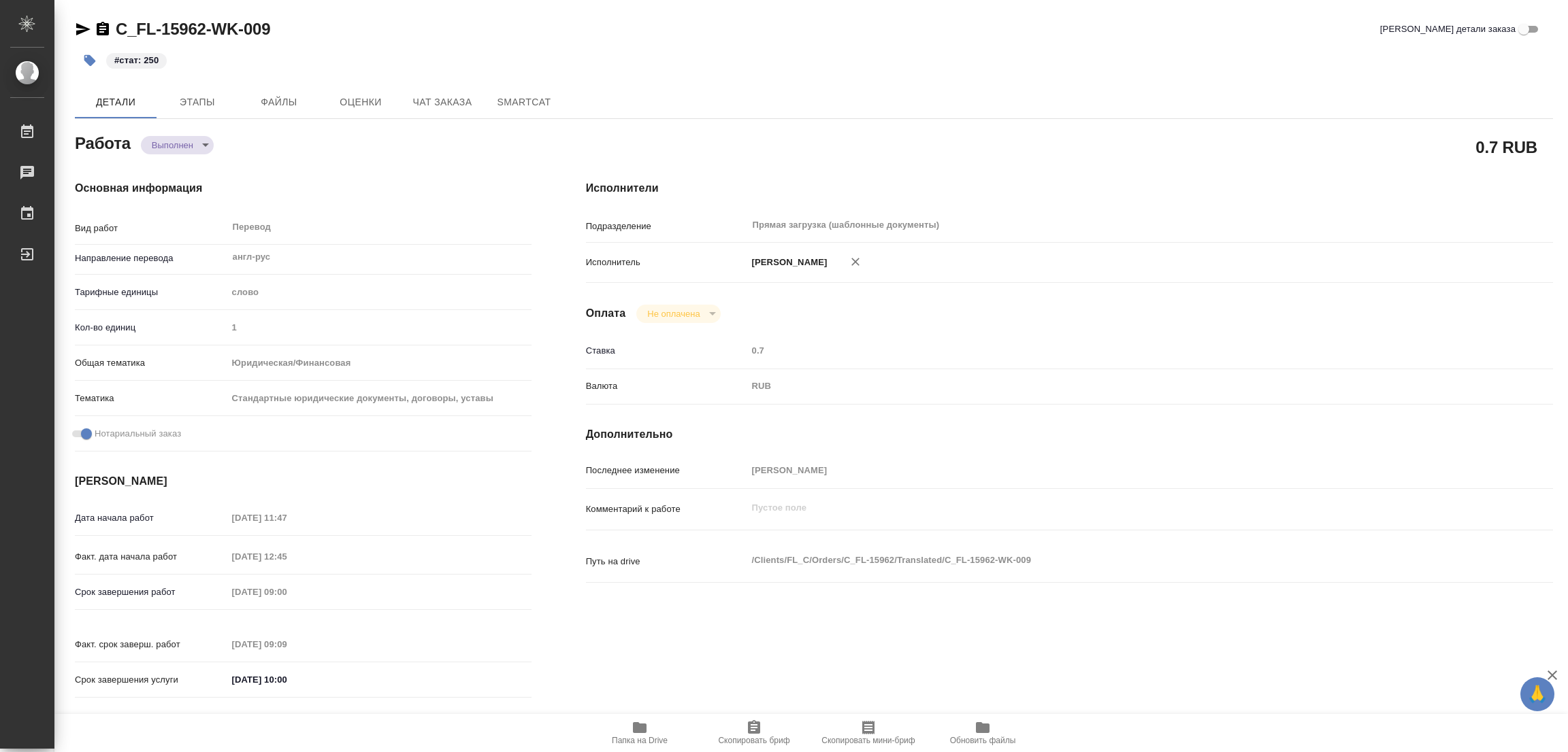
type textarea "x"
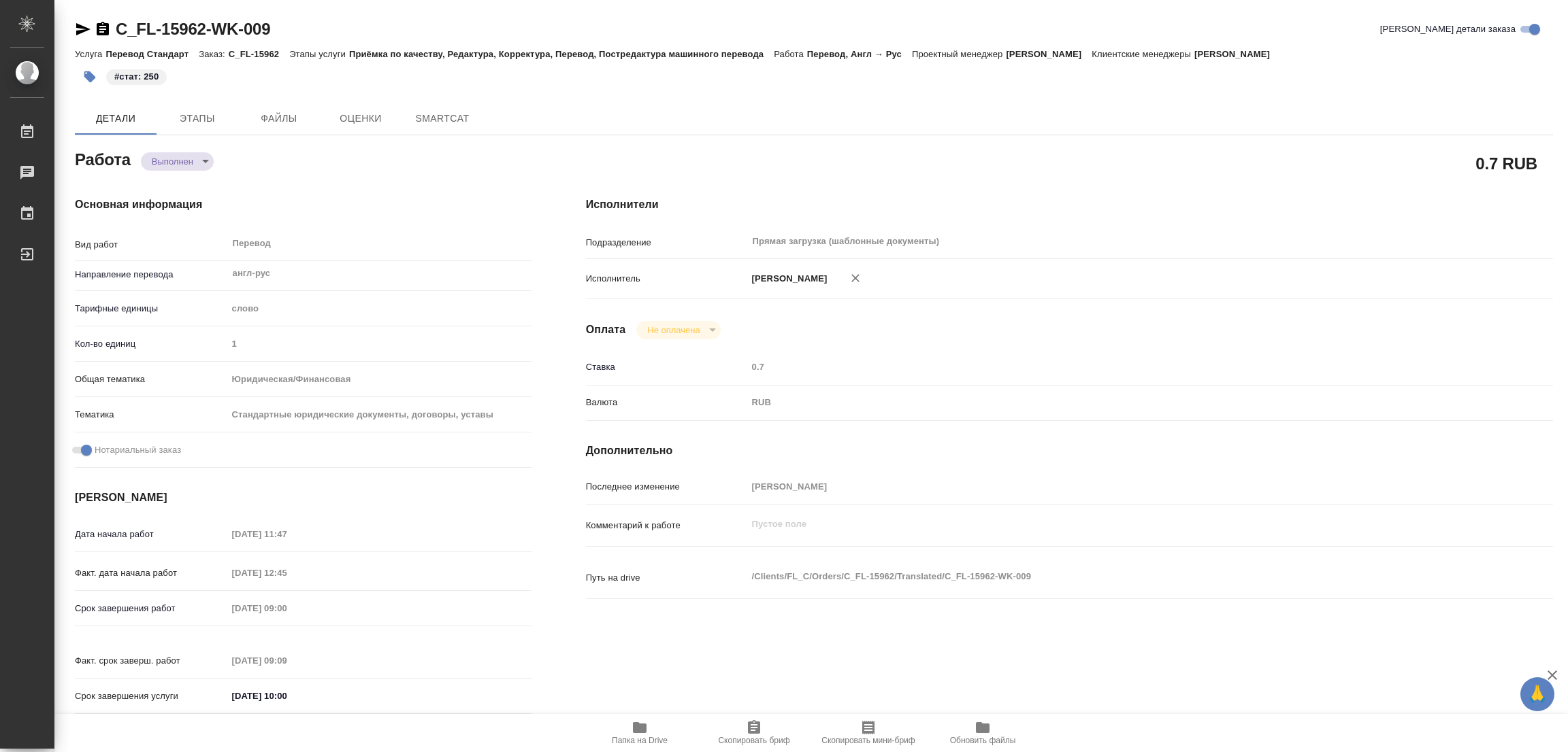
type textarea "x"
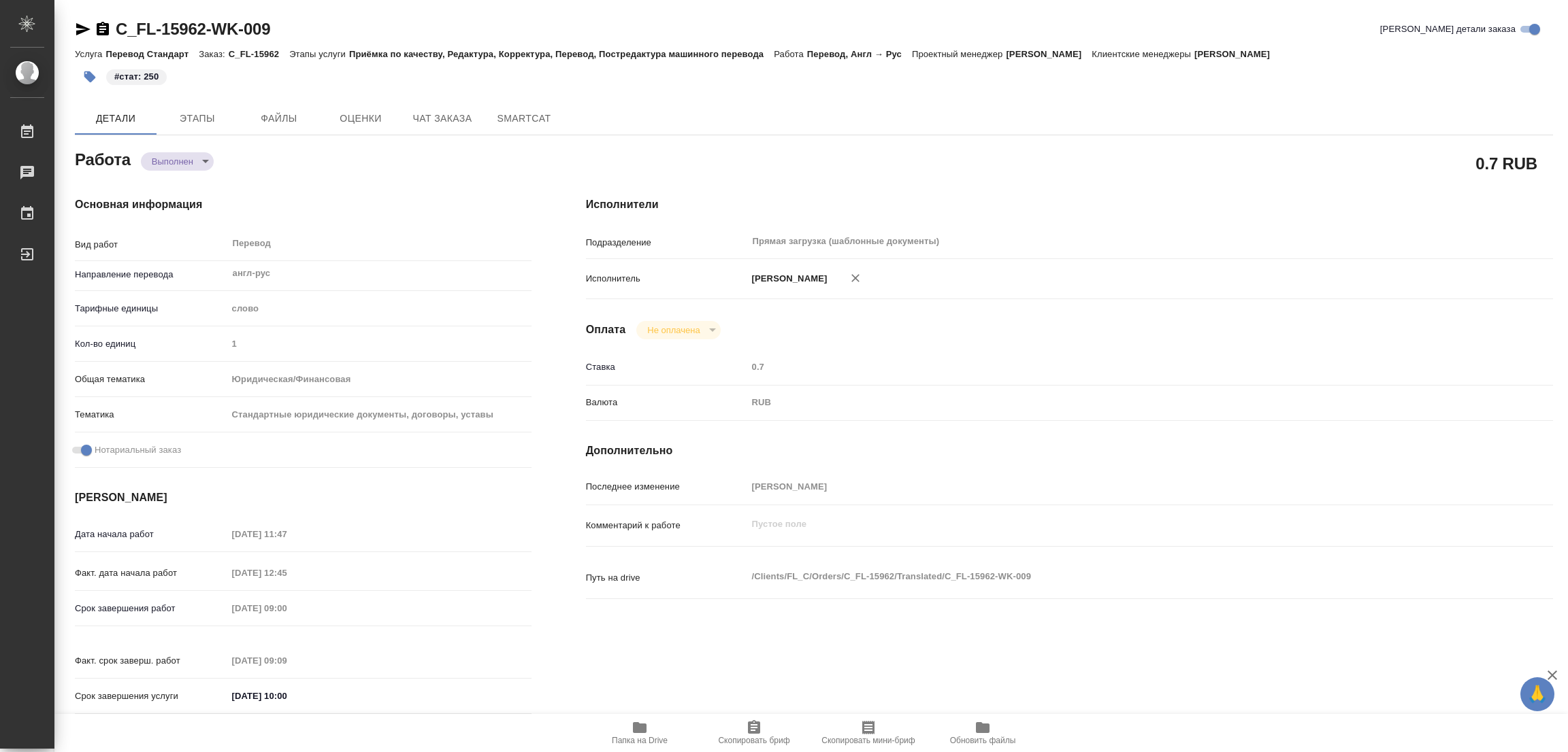
type textarea "x"
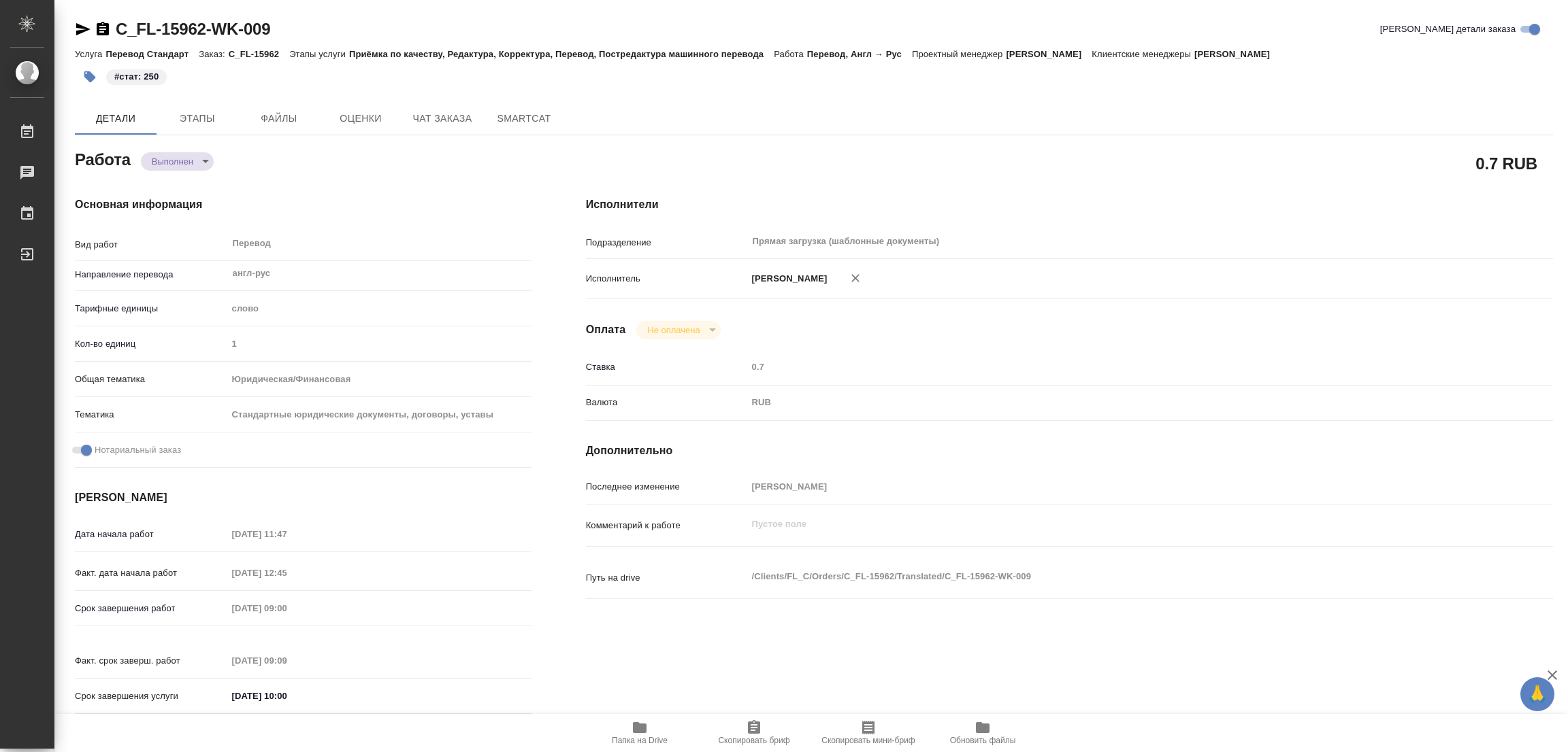
type textarea "x"
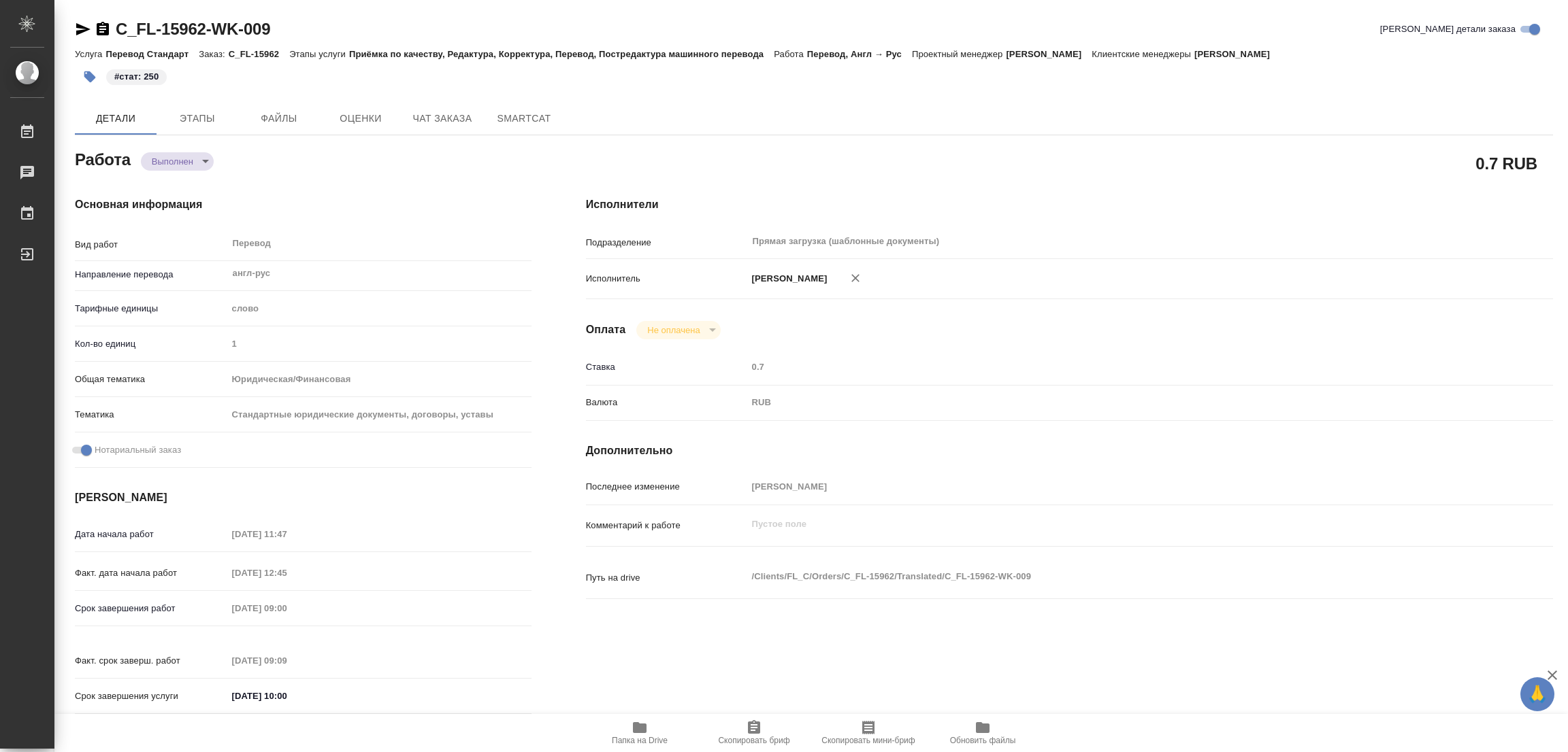
type textarea "x"
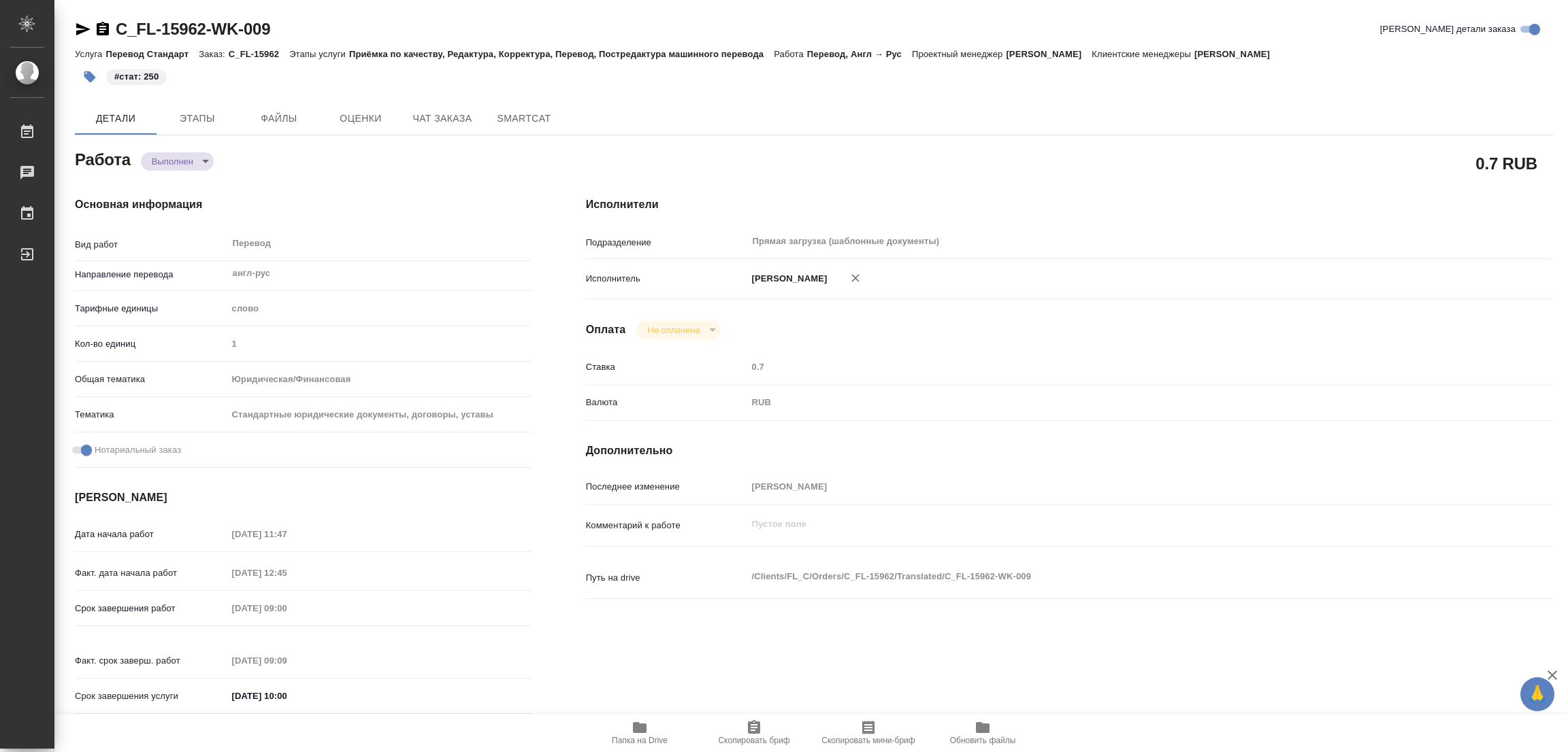
type textarea "x"
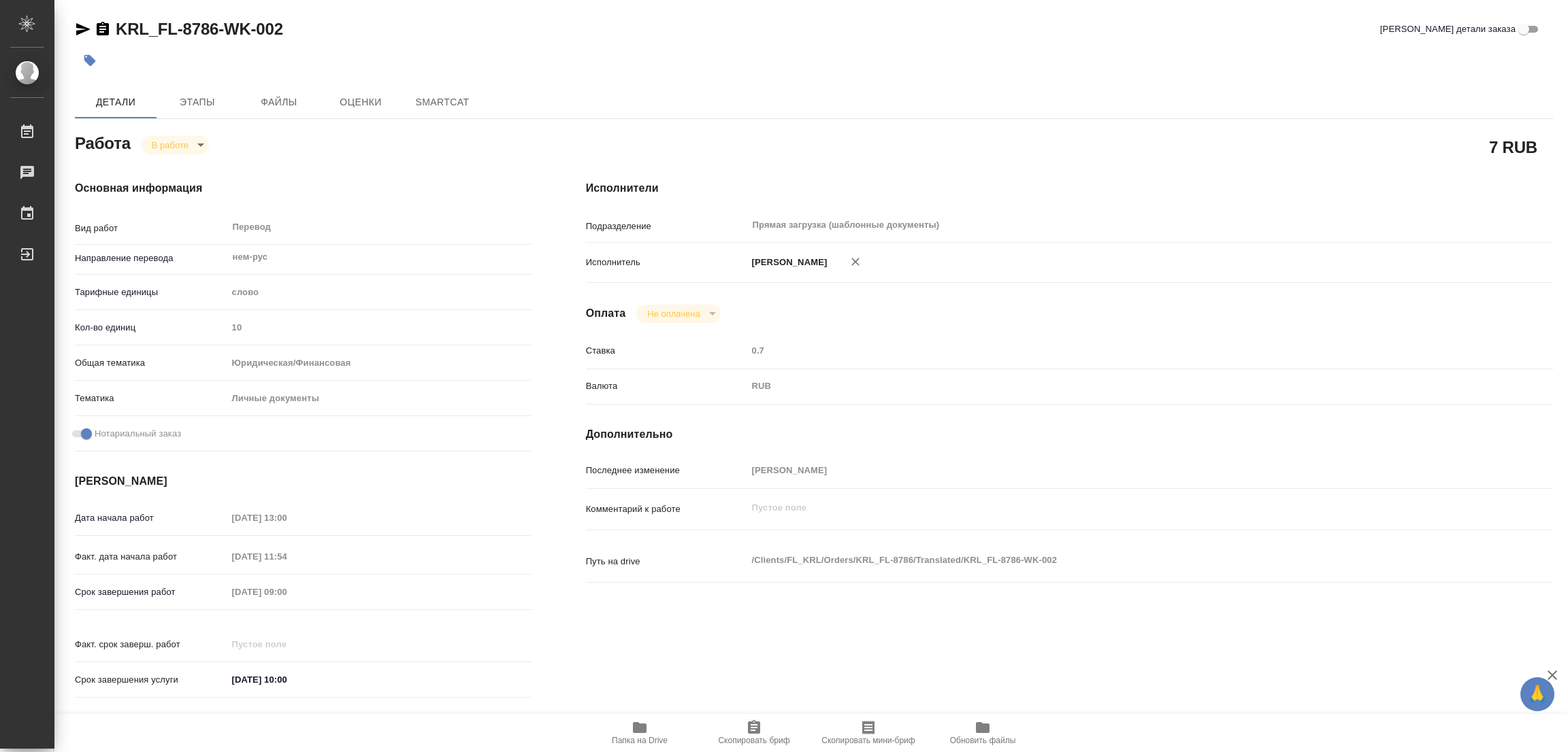
type textarea "x"
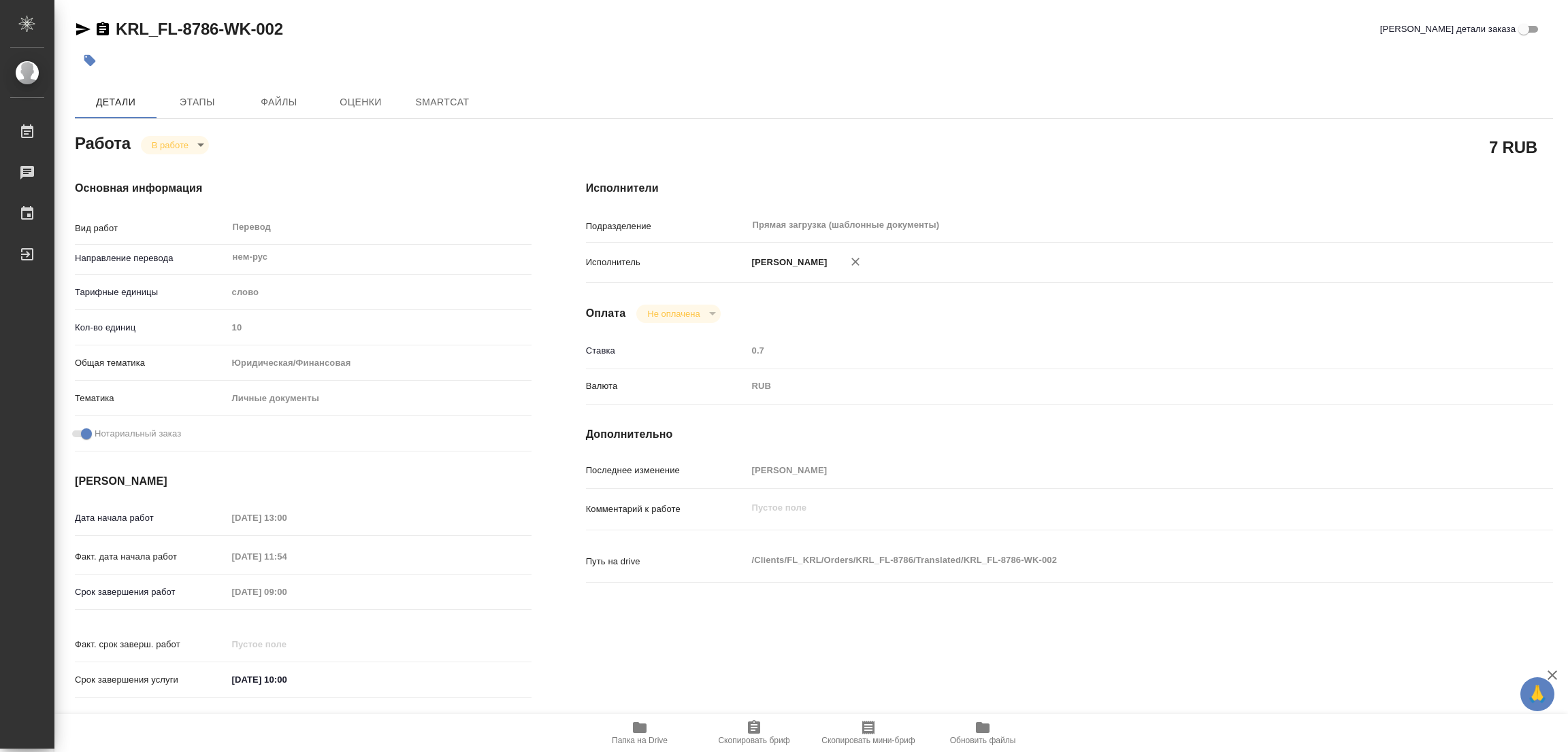
type textarea "x"
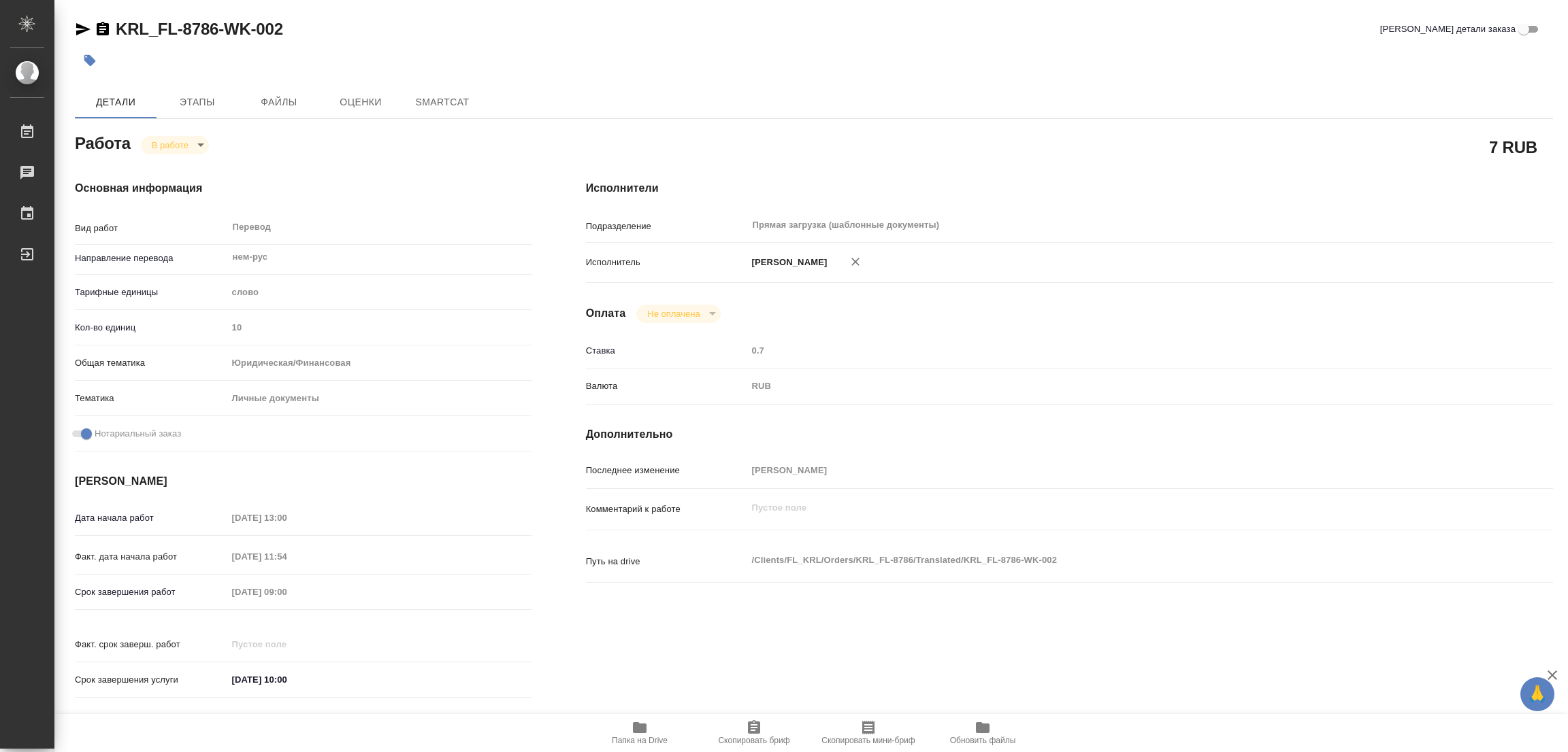
type textarea "x"
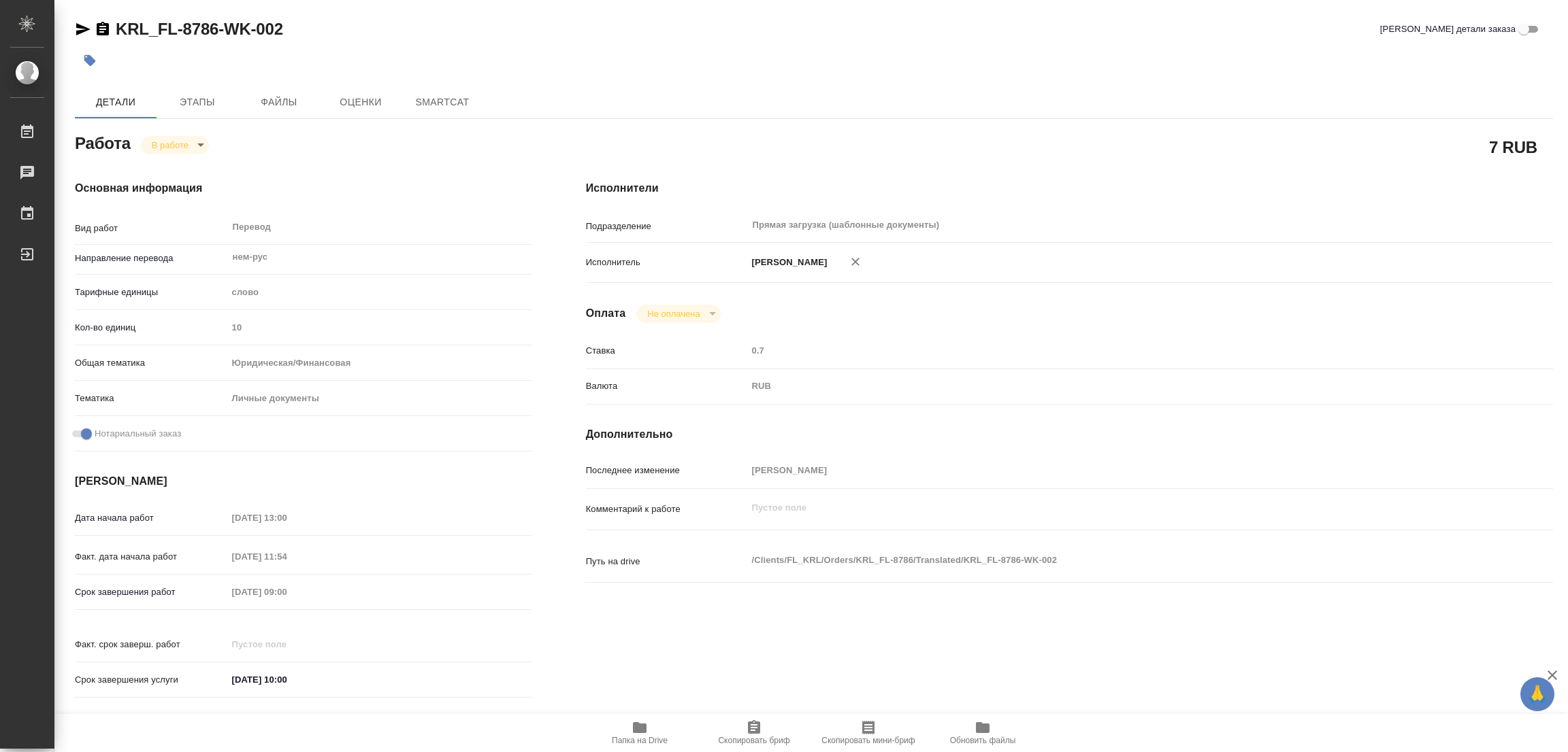
type textarea "x"
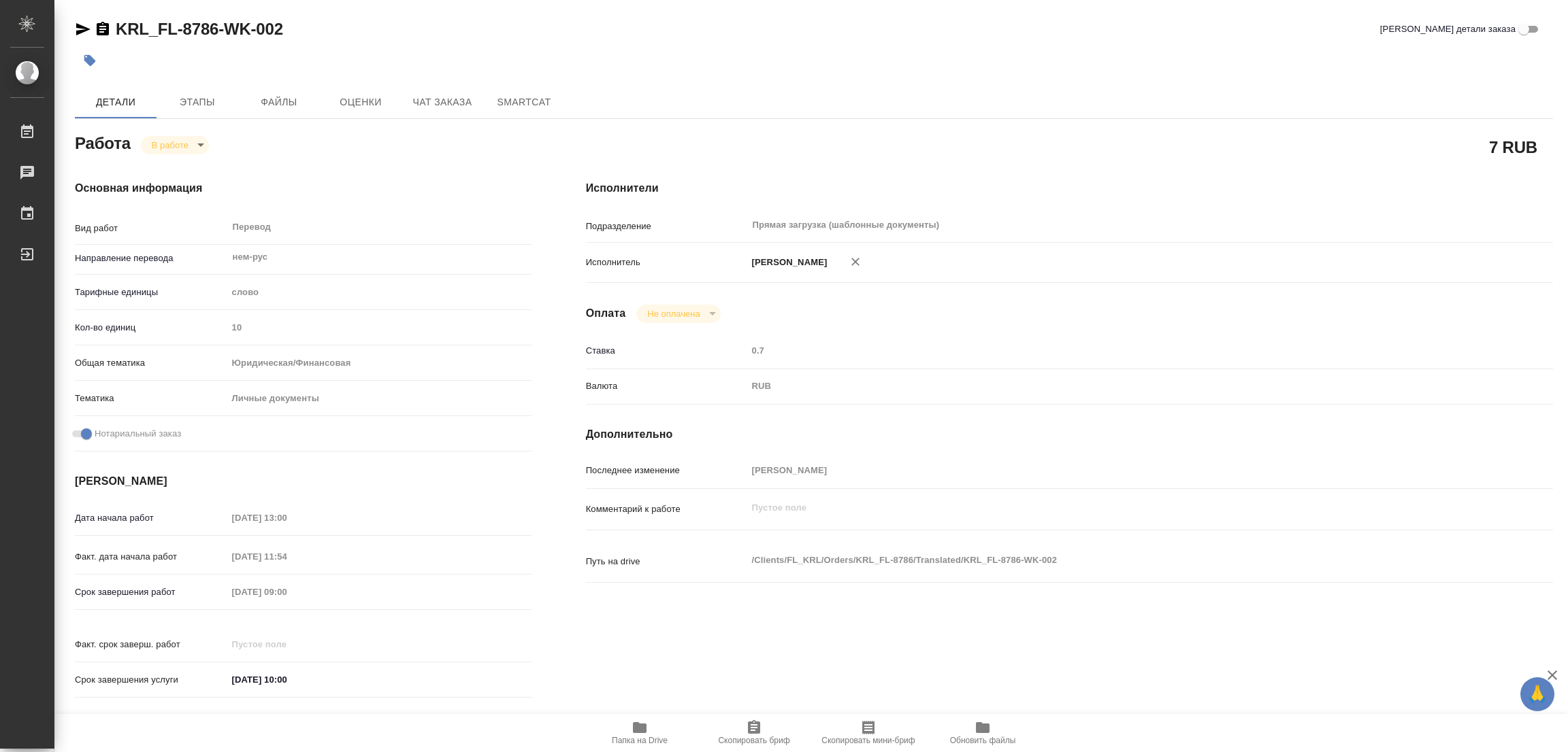
type textarea "x"
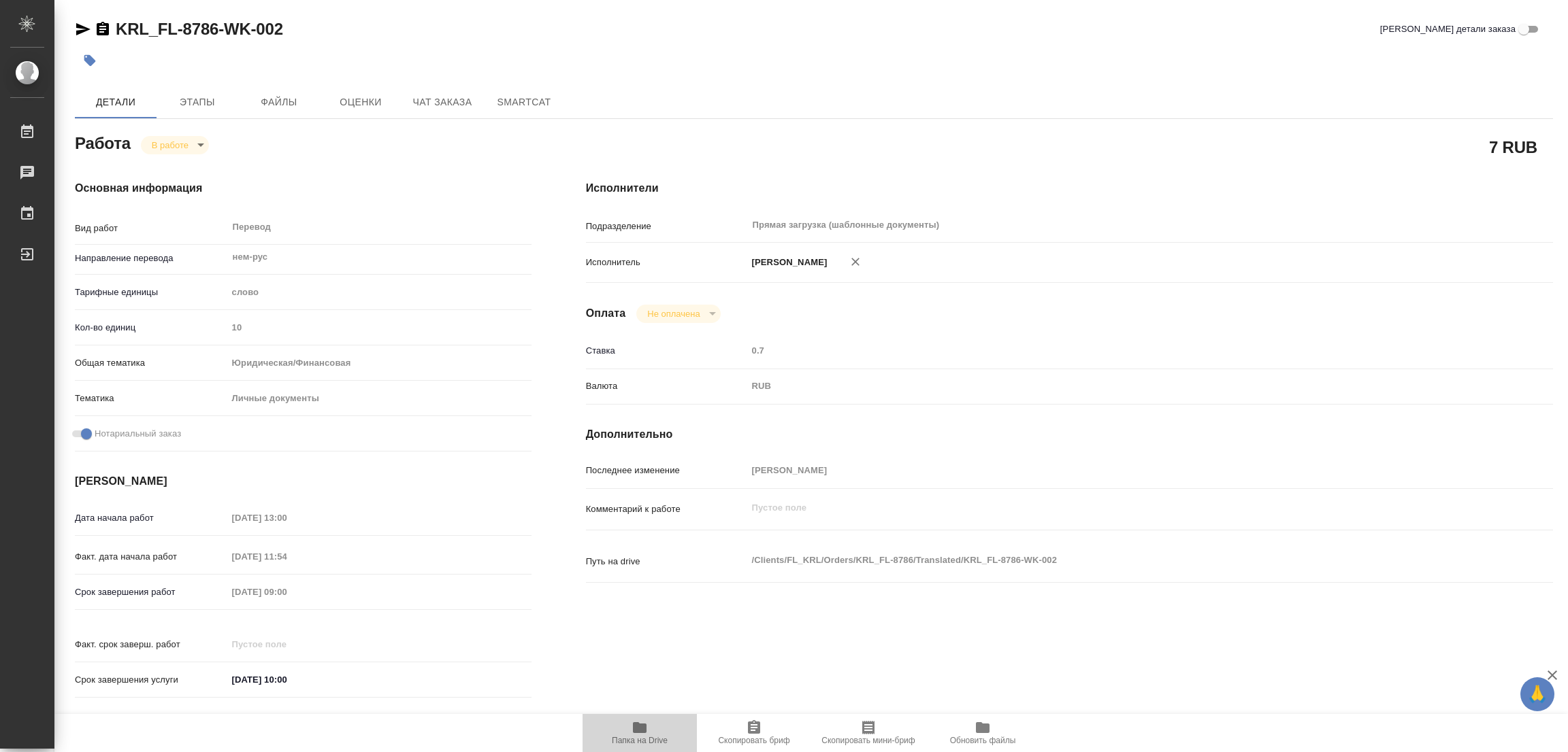
click at [646, 728] on icon "button" at bounding box center [640, 728] width 14 height 11
type textarea "x"
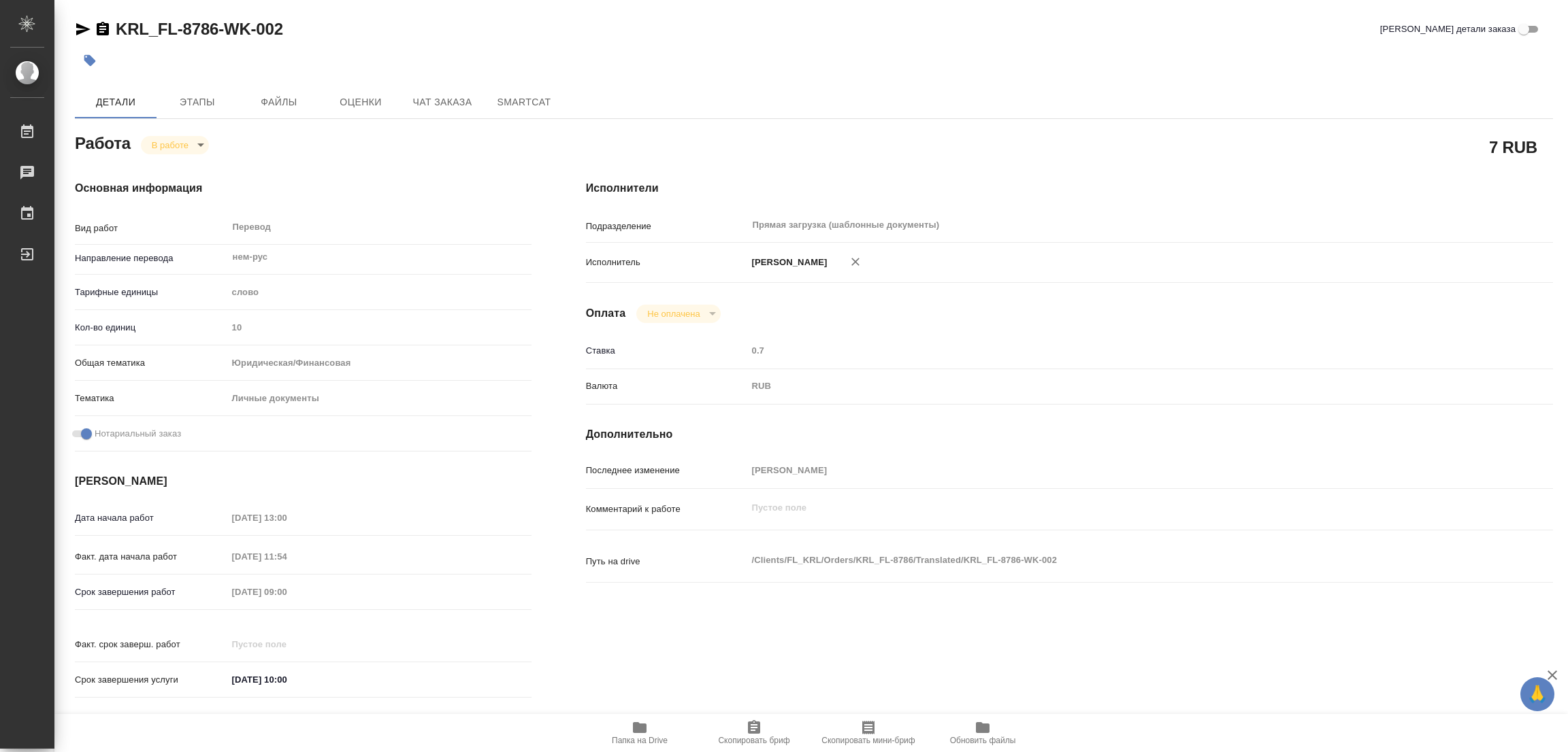
type textarea "x"
click at [198, 97] on span "Этапы" at bounding box center [197, 102] width 65 height 17
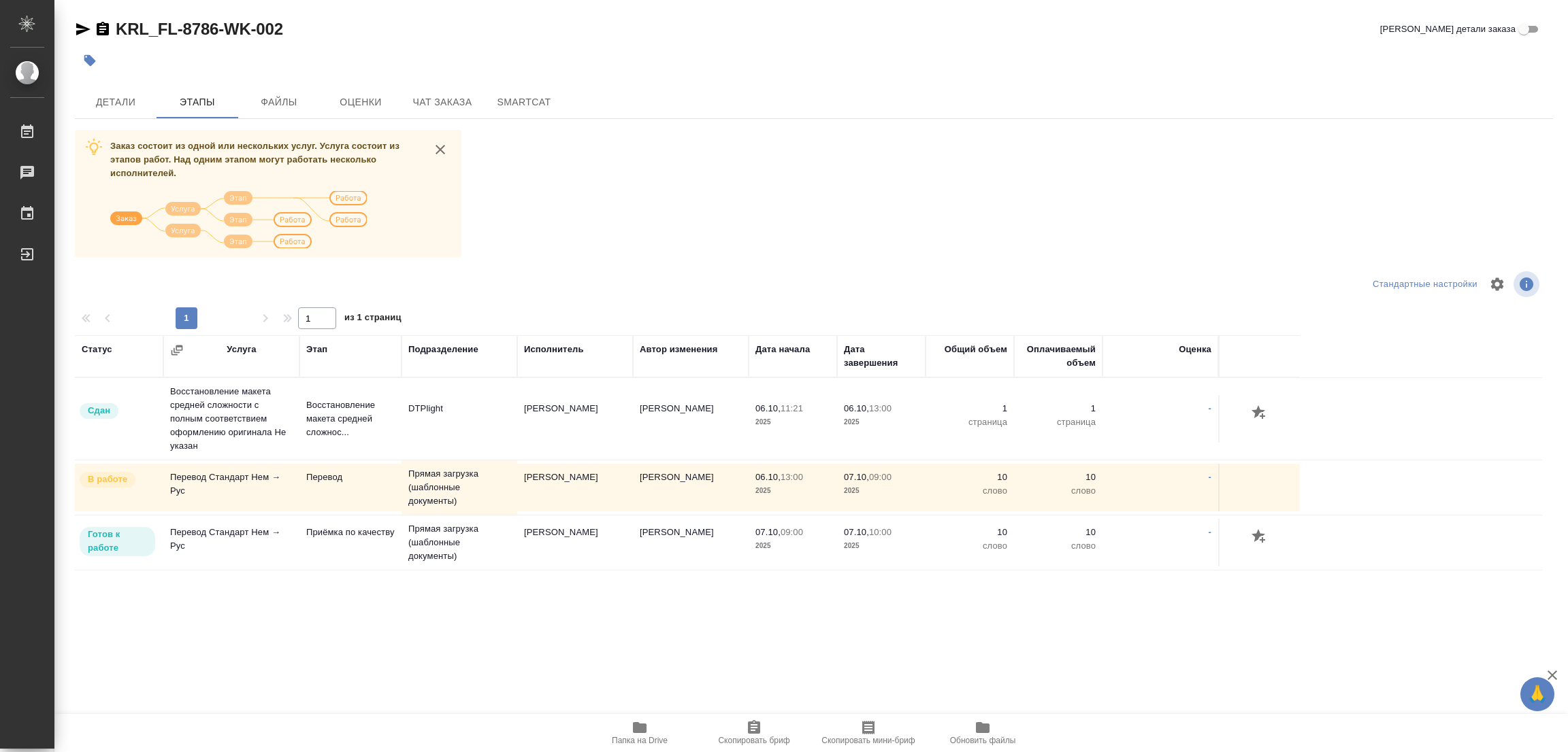
drag, startPoint x: 830, startPoint y: 241, endPoint x: 1496, endPoint y: 95, distance: 681.8
click at [866, 205] on div "Заказ состоит из одной или нескольких услуг. Услуга состоит из этапов работ. На…" at bounding box center [814, 386] width 1478 height 511
click at [110, 98] on span "Детали" at bounding box center [115, 102] width 65 height 17
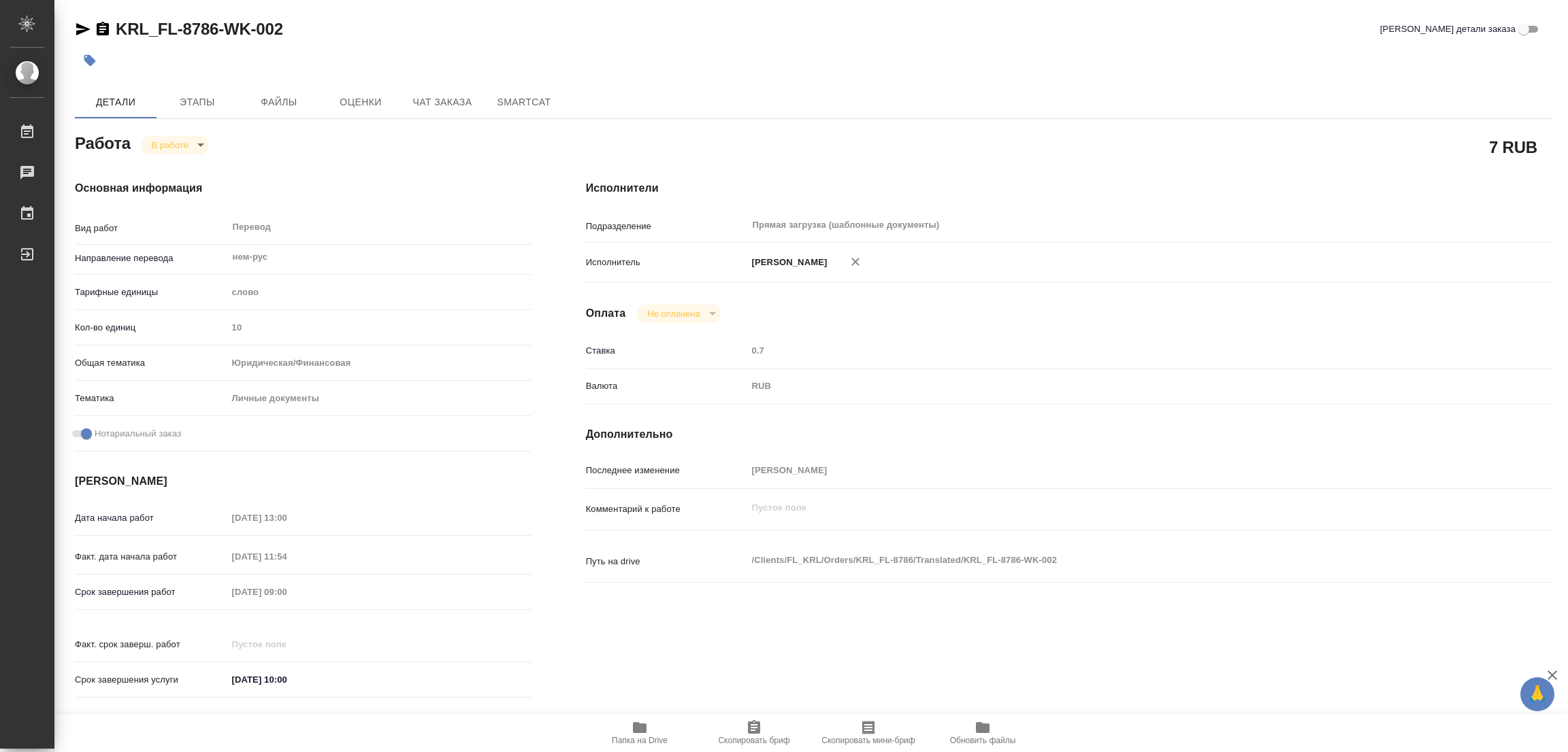
type textarea "x"
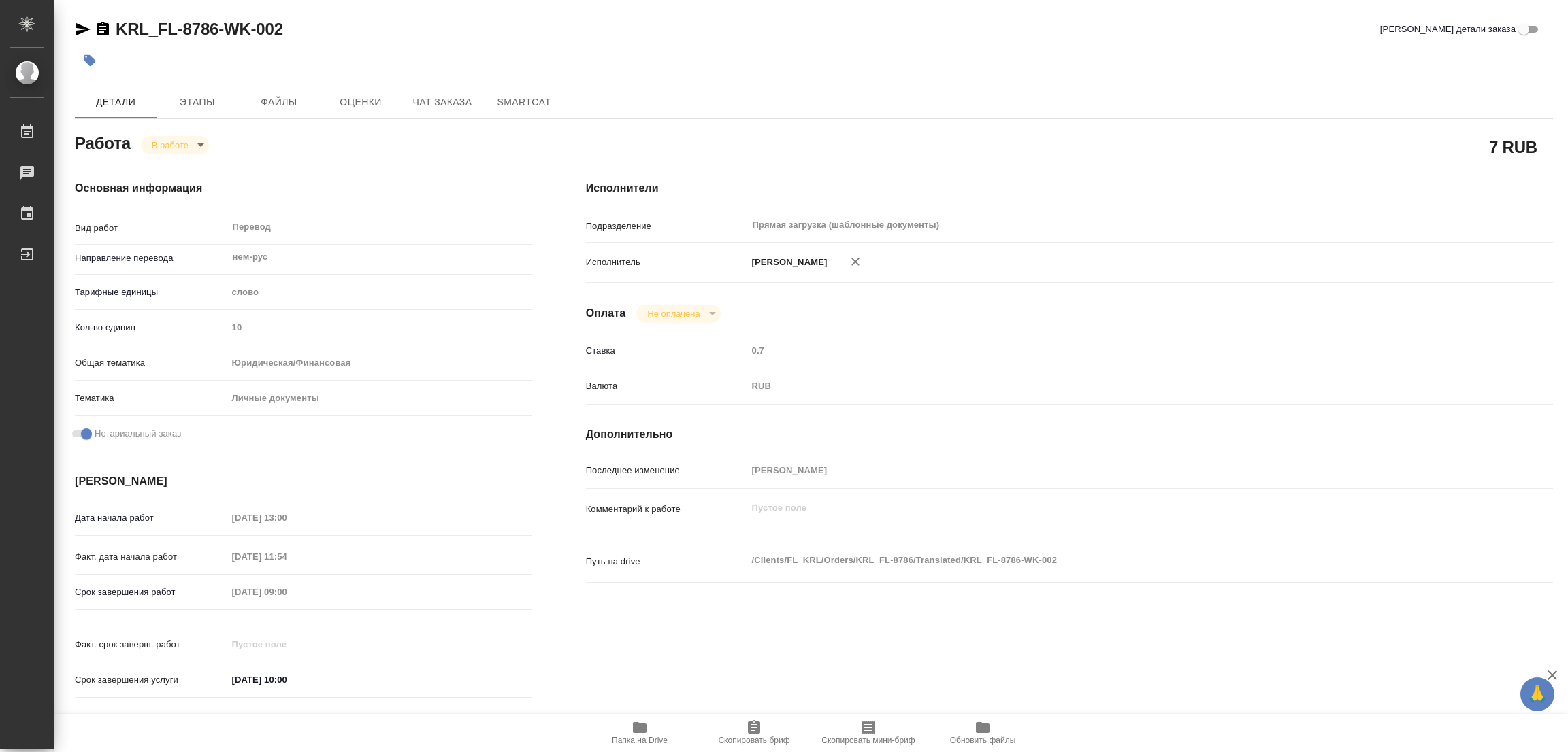
type textarea "x"
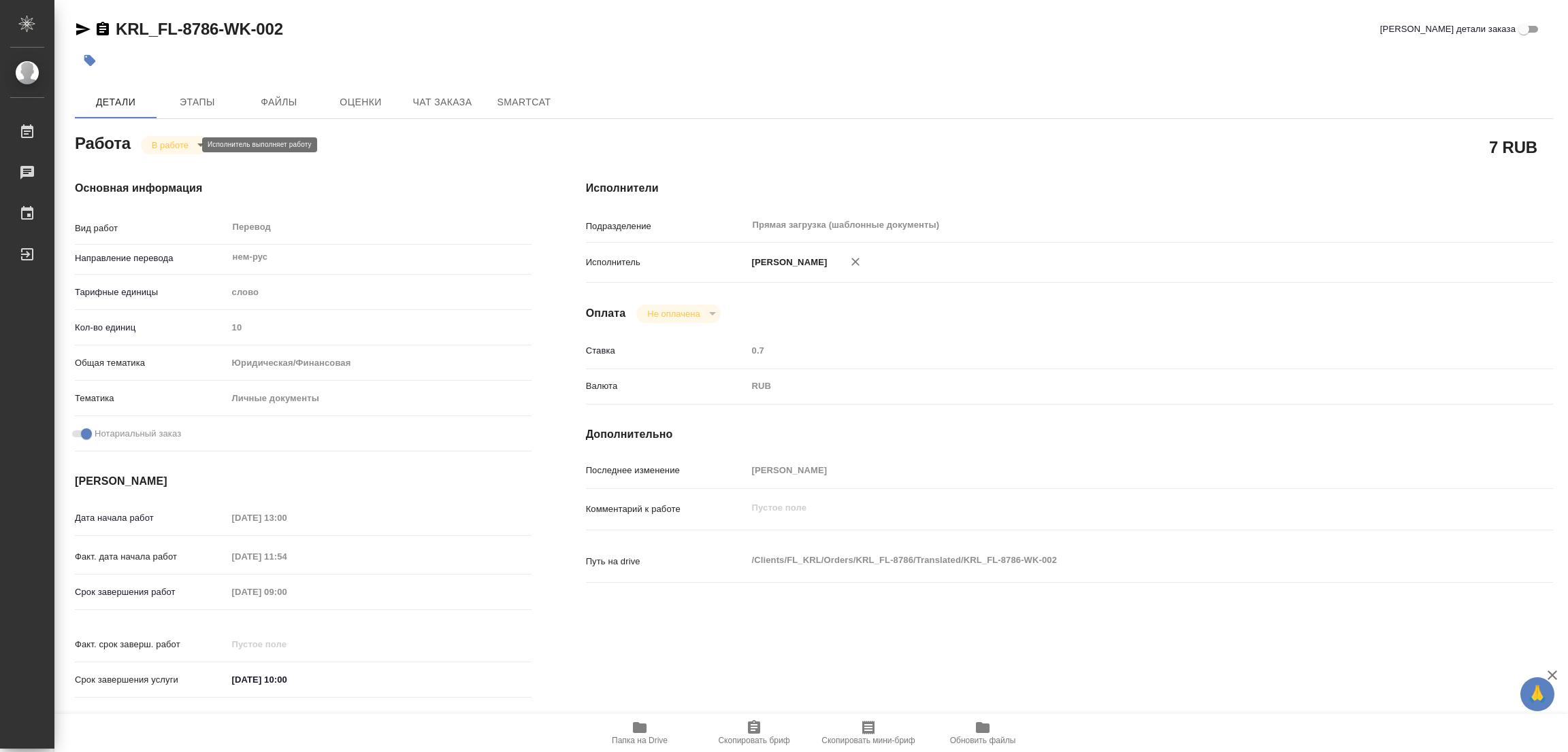
type textarea "x"
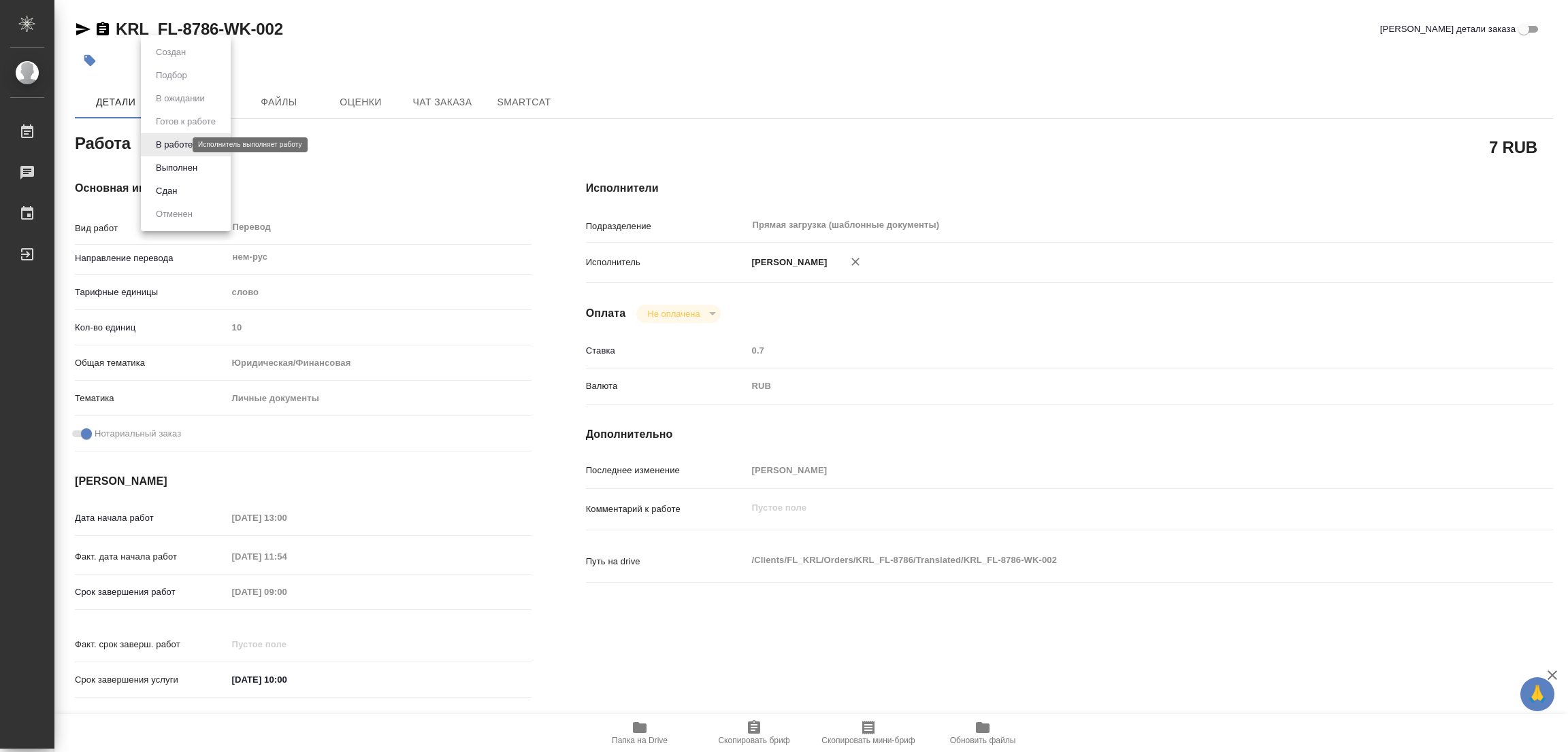
click at [166, 144] on body "🙏 .cls-1 fill:#fff; AWATERA Popova Galina Работы 0 Чаты График Выйти KRL_FL-878…" at bounding box center [784, 376] width 1568 height 752
click at [169, 165] on button "Выполнен" at bounding box center [176, 168] width 50 height 15
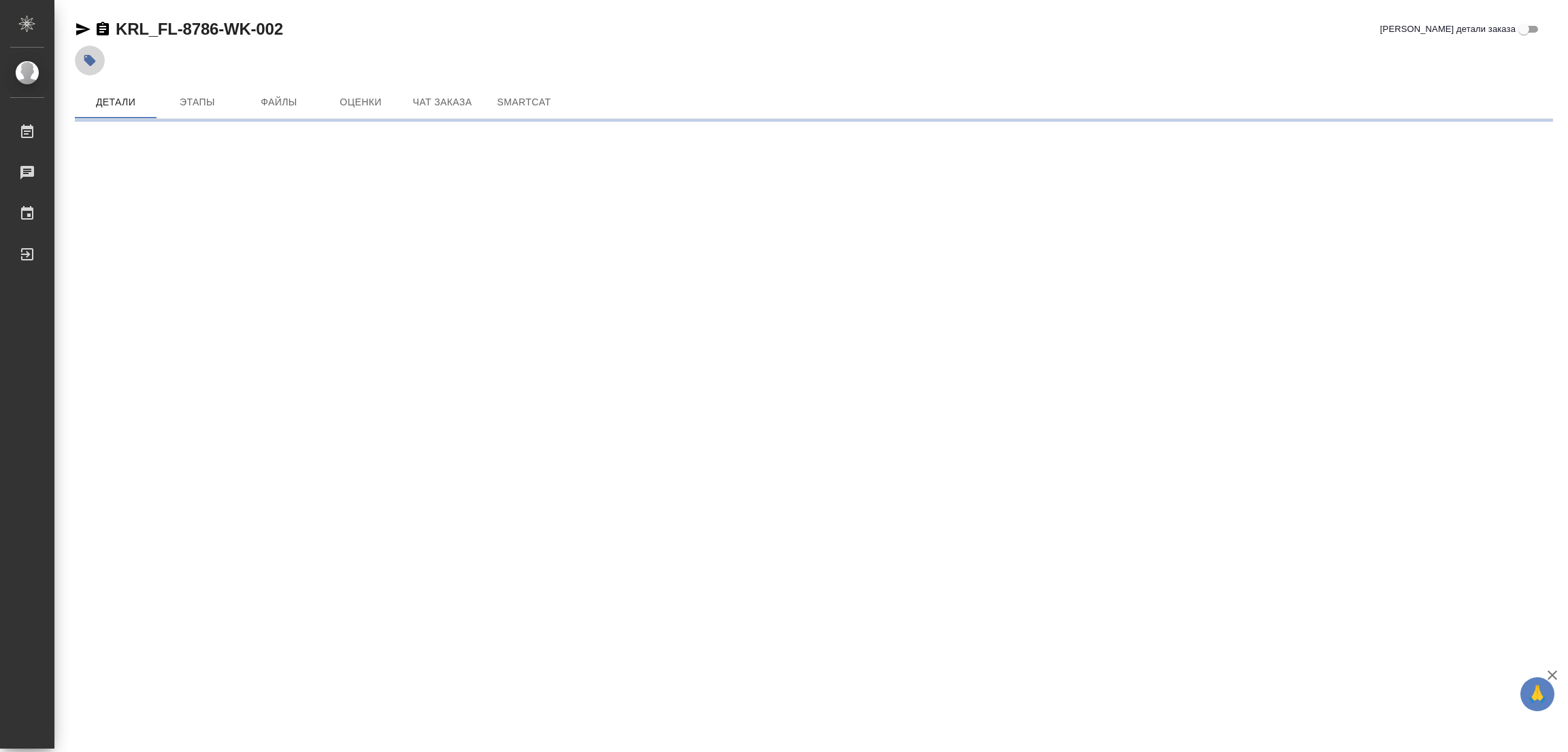
click at [86, 58] on icon "button" at bounding box center [90, 61] width 12 height 12
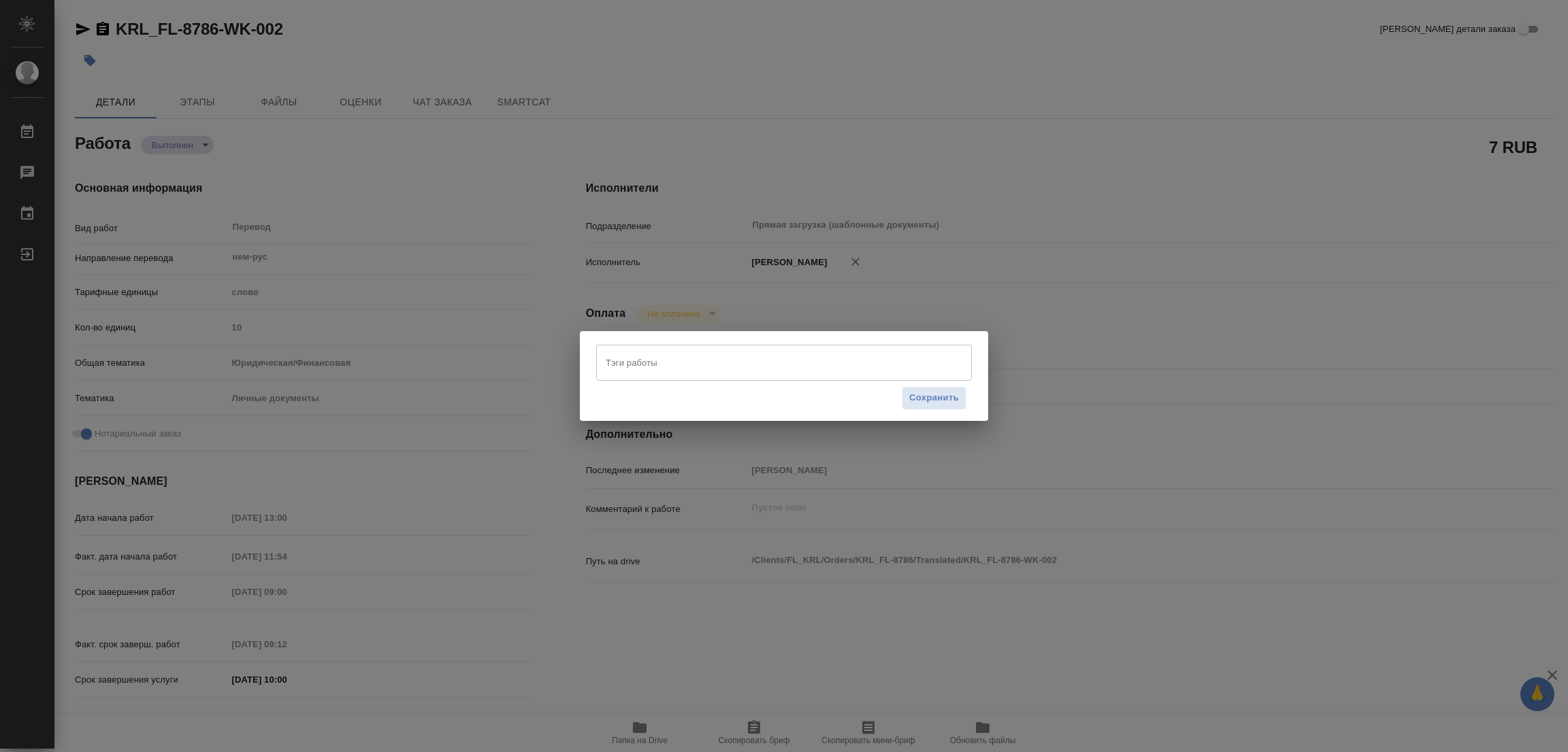
type textarea "x"
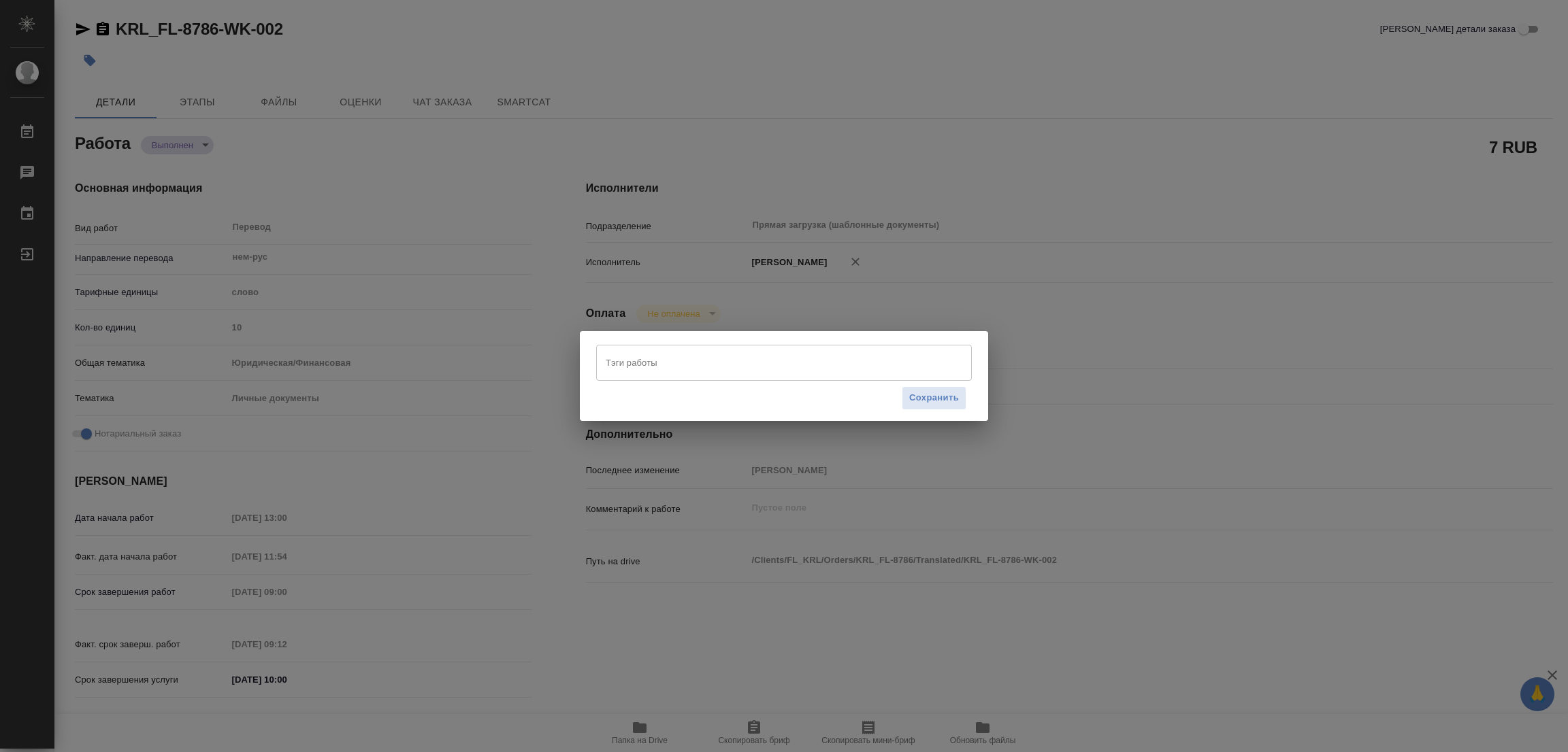
type textarea "x"
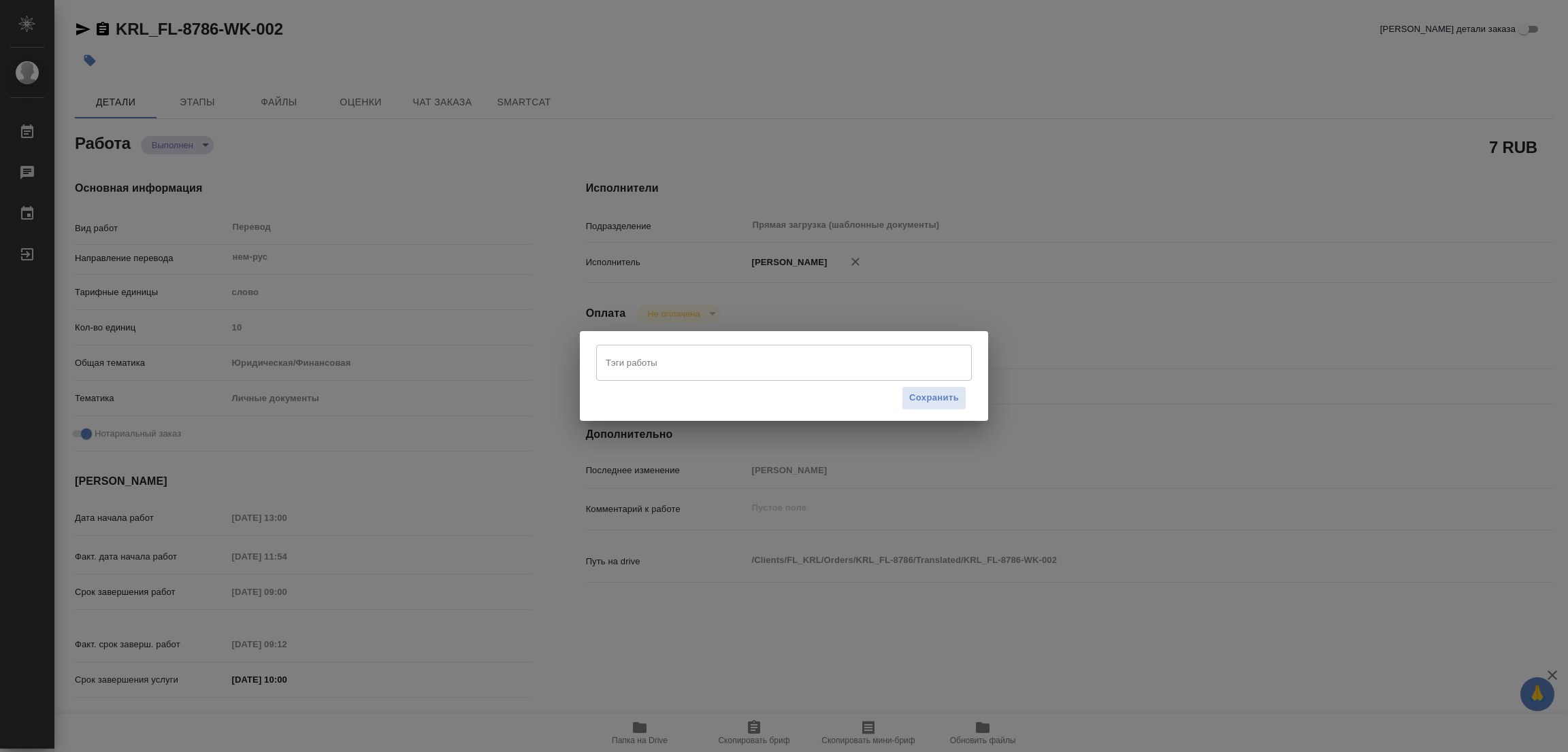
type textarea "x"
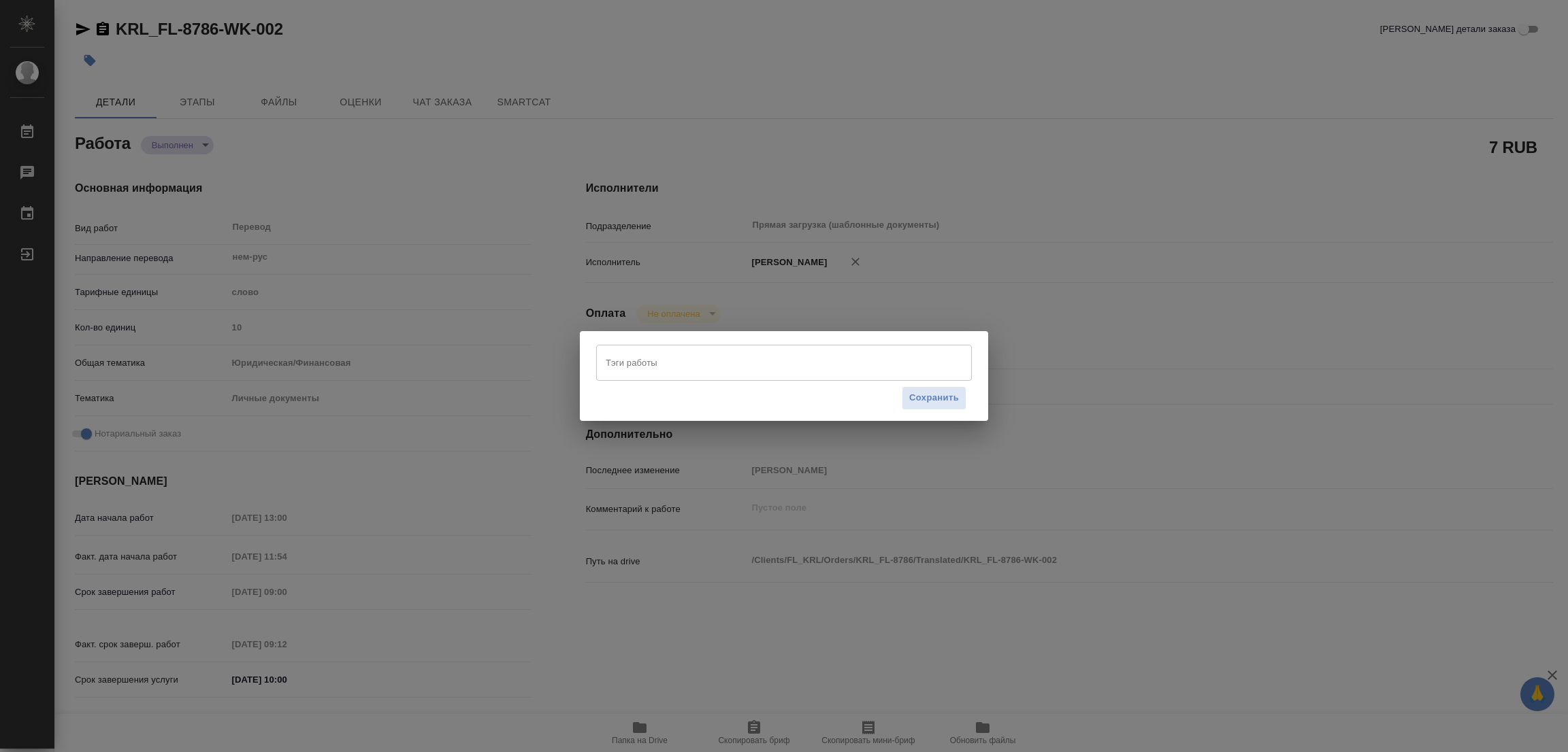
click at [611, 361] on input "Тэги работы" at bounding box center [771, 362] width 338 height 23
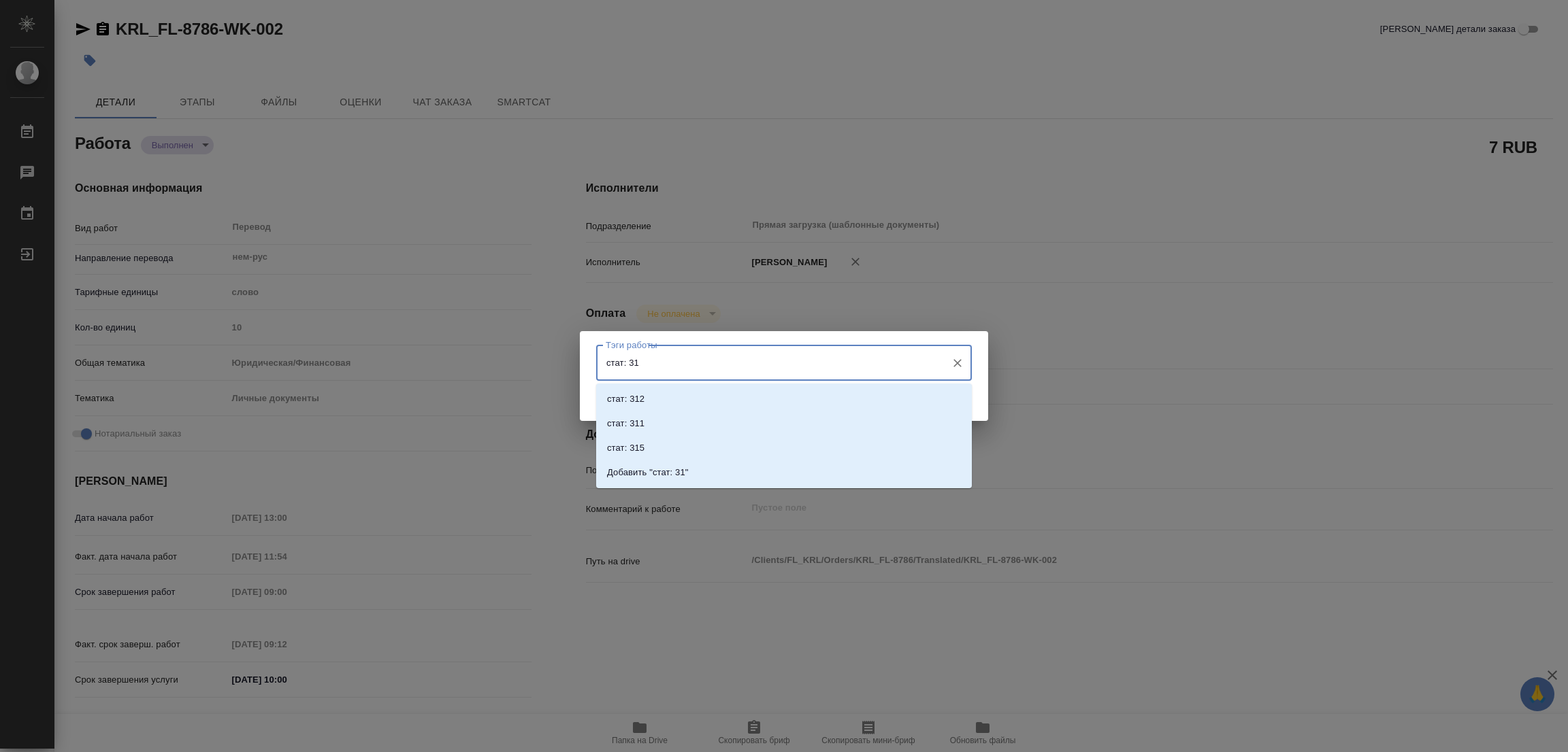
type input "стат: 318"
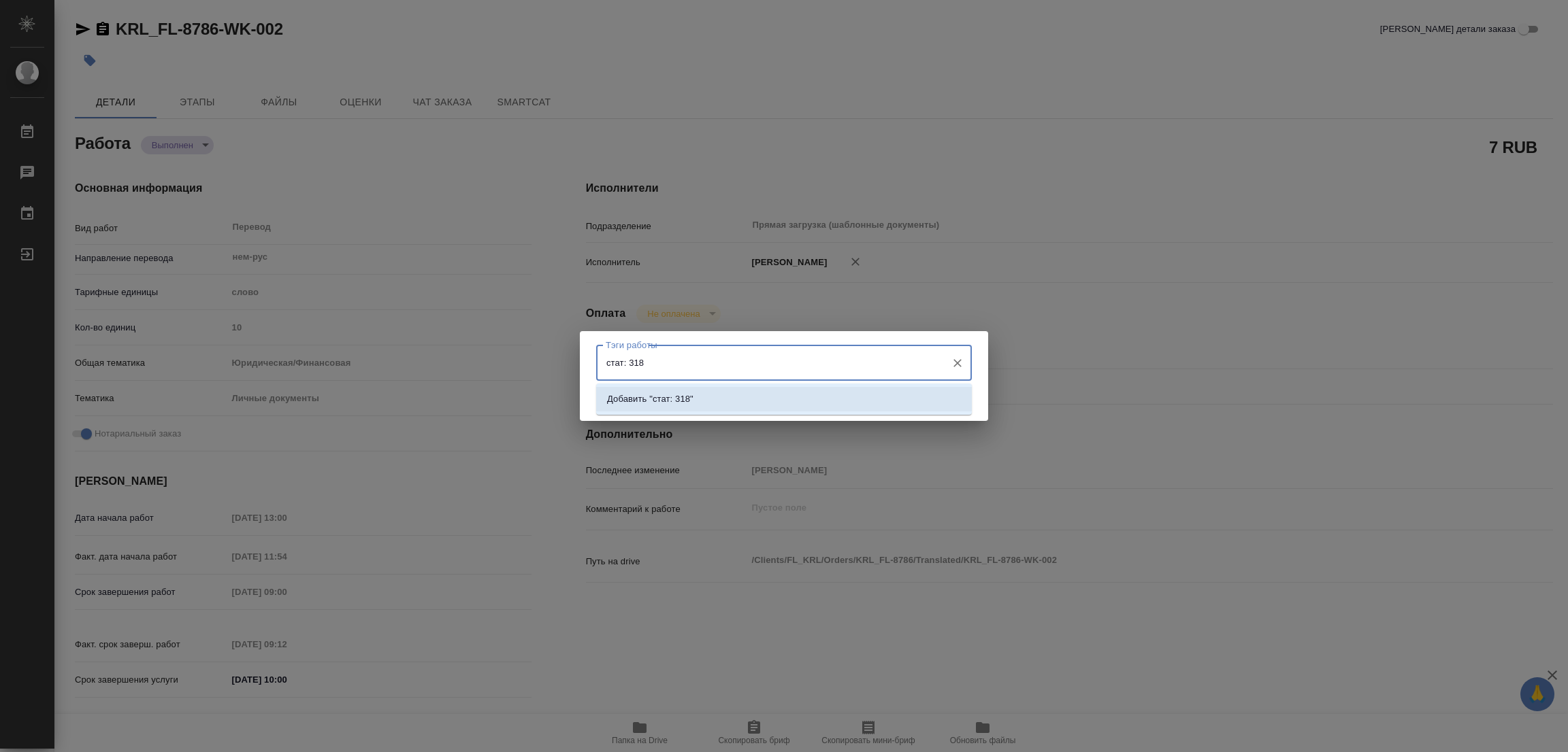
click at [672, 397] on p "Добавить "стат: 318"" at bounding box center [650, 399] width 86 height 14
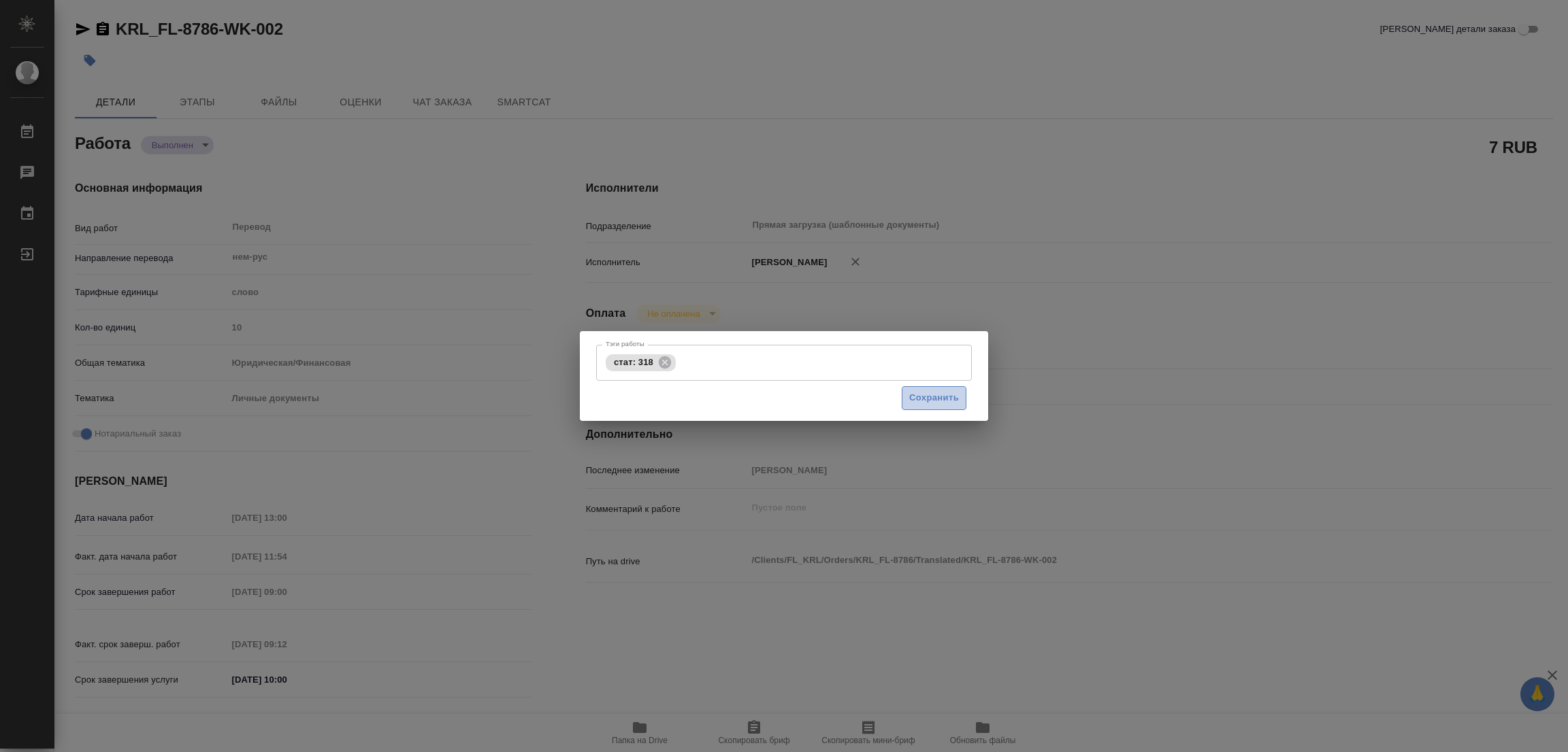
click at [940, 402] on span "Сохранить" at bounding box center [934, 398] width 50 height 16
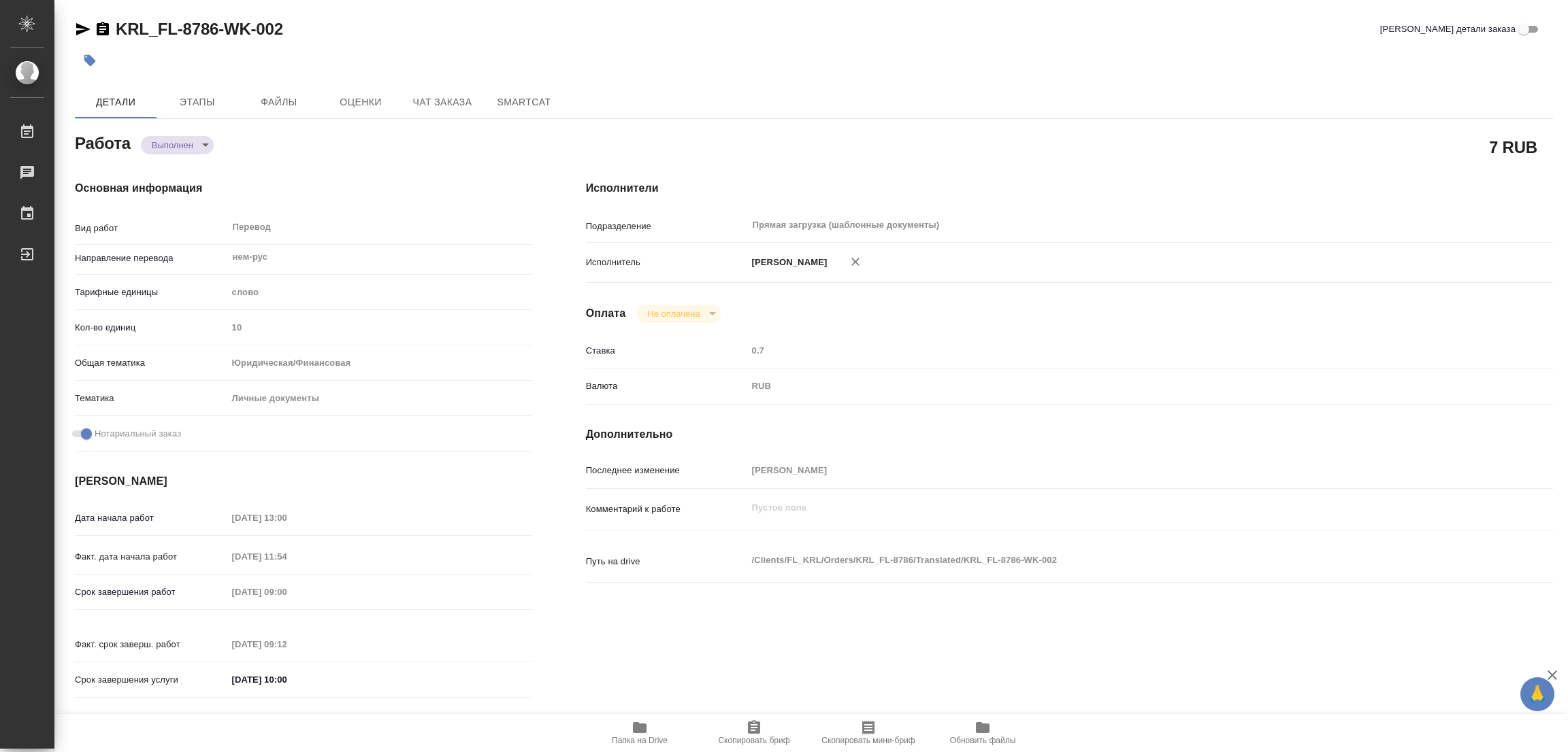
type input "completed"
type textarea "Перевод"
type textarea "x"
type input "нем-рус"
type input "5a8b1489cc6b4906c91bfd90"
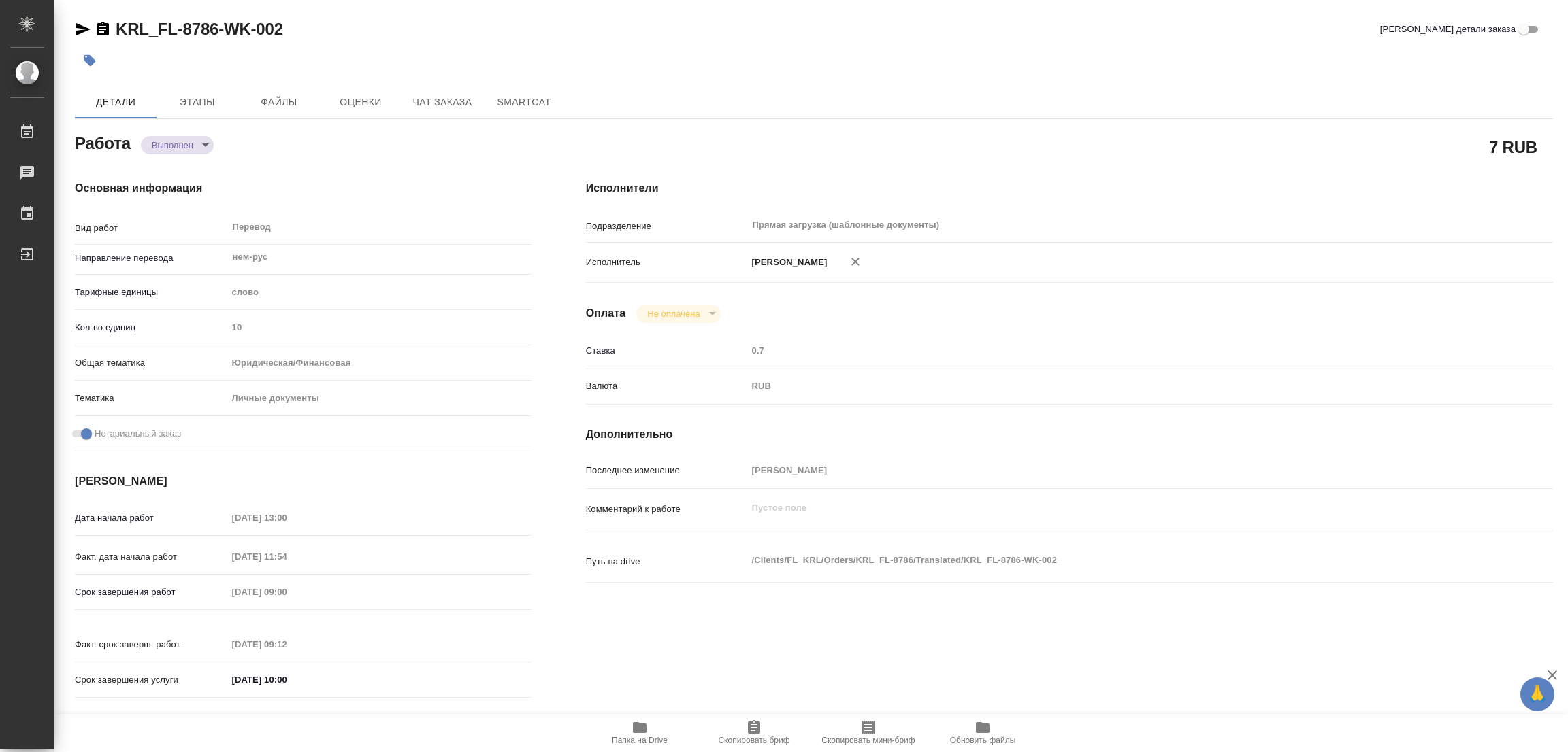
type input "10"
type input "yr-fn"
type input "5a8b8b956a9677013d343cfe"
checkbox input "true"
type input "06.10.2025 13:00"
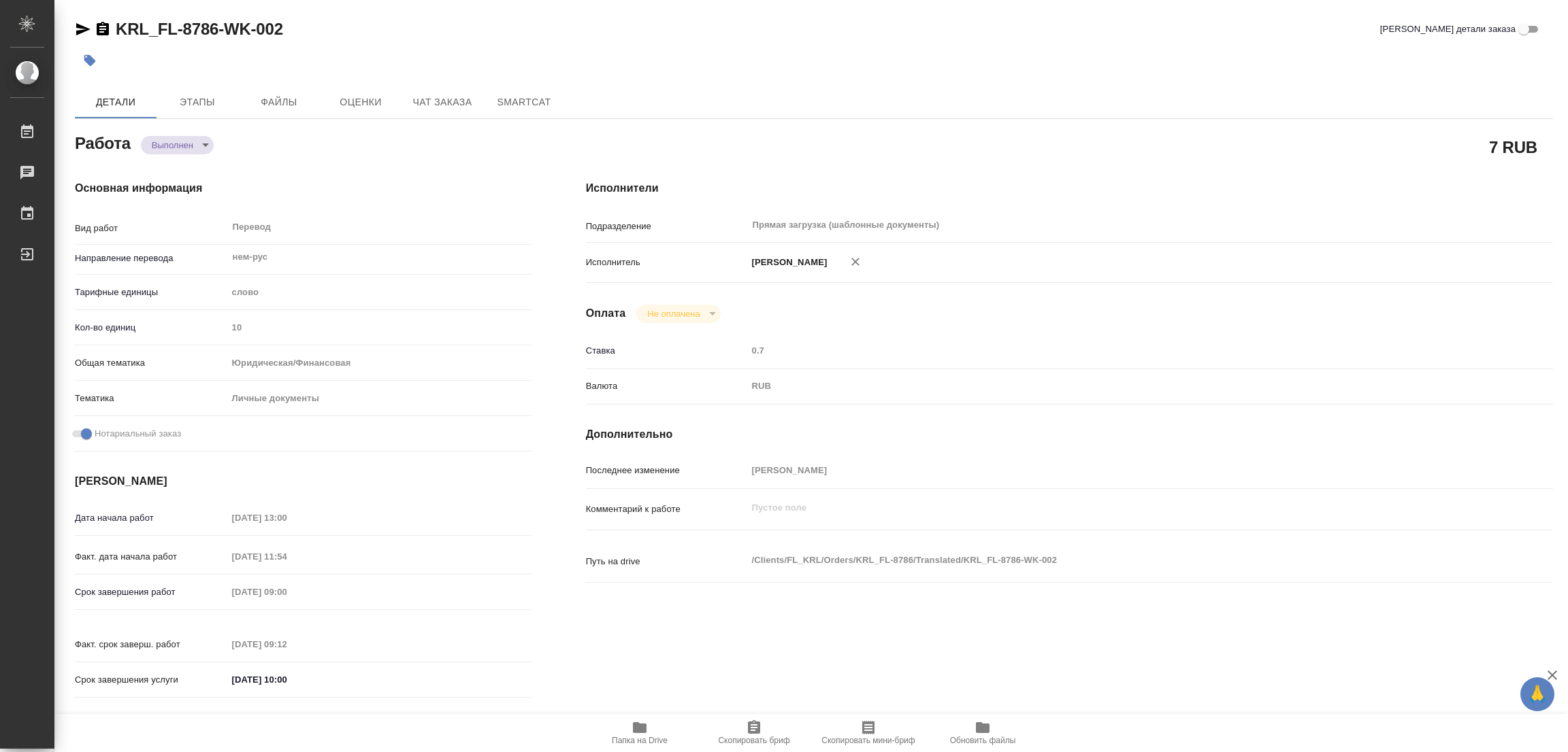
type input "06.10.2025 11:54"
type input "[DATE] 09:00"
type input "07.10.2025 09:12"
type input "[DATE] 10:00"
type input "Прямая загрузка (шаблонные документы)"
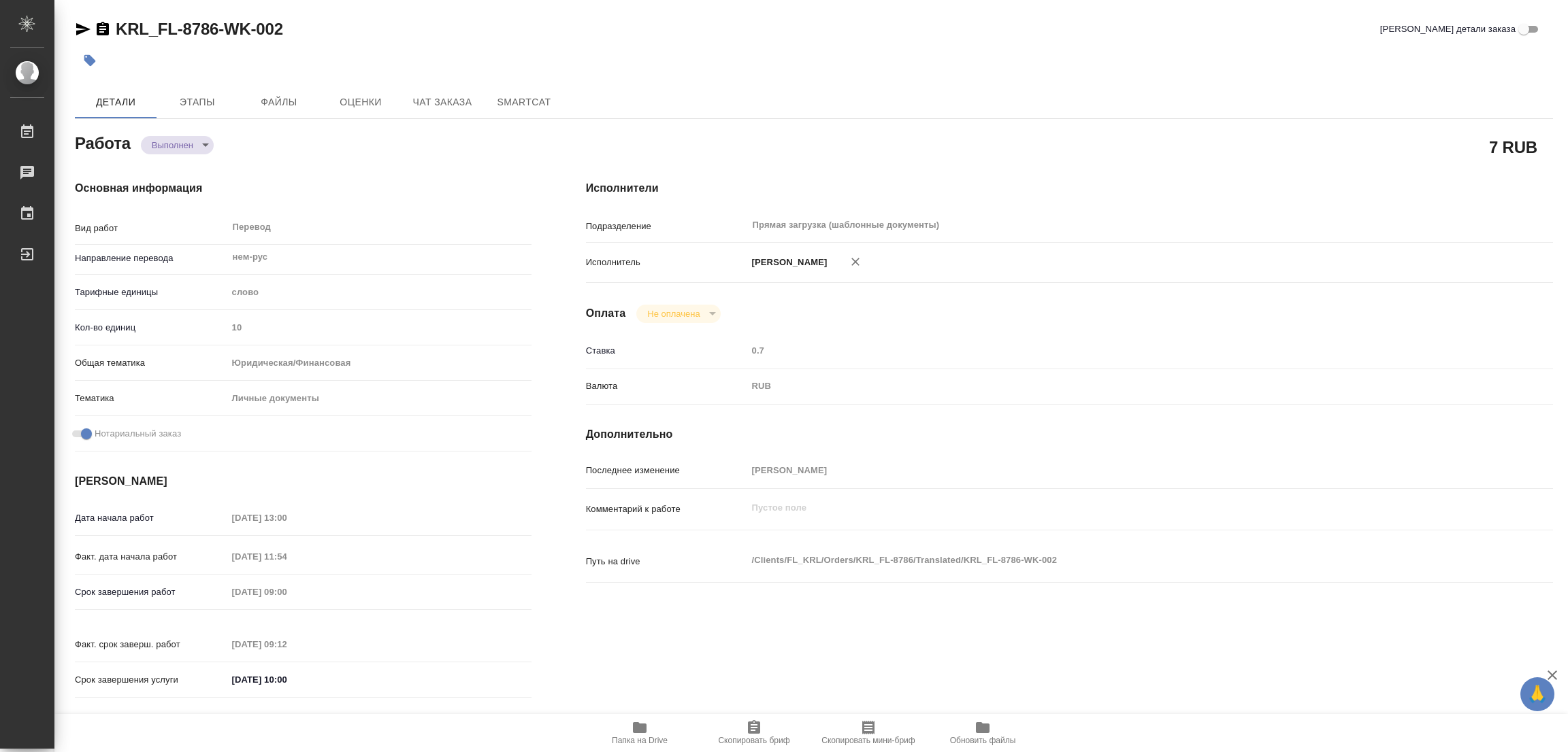
type input "notPayed"
type input "0.7"
type input "RUB"
type input "[PERSON_NAME]"
type textarea "x"
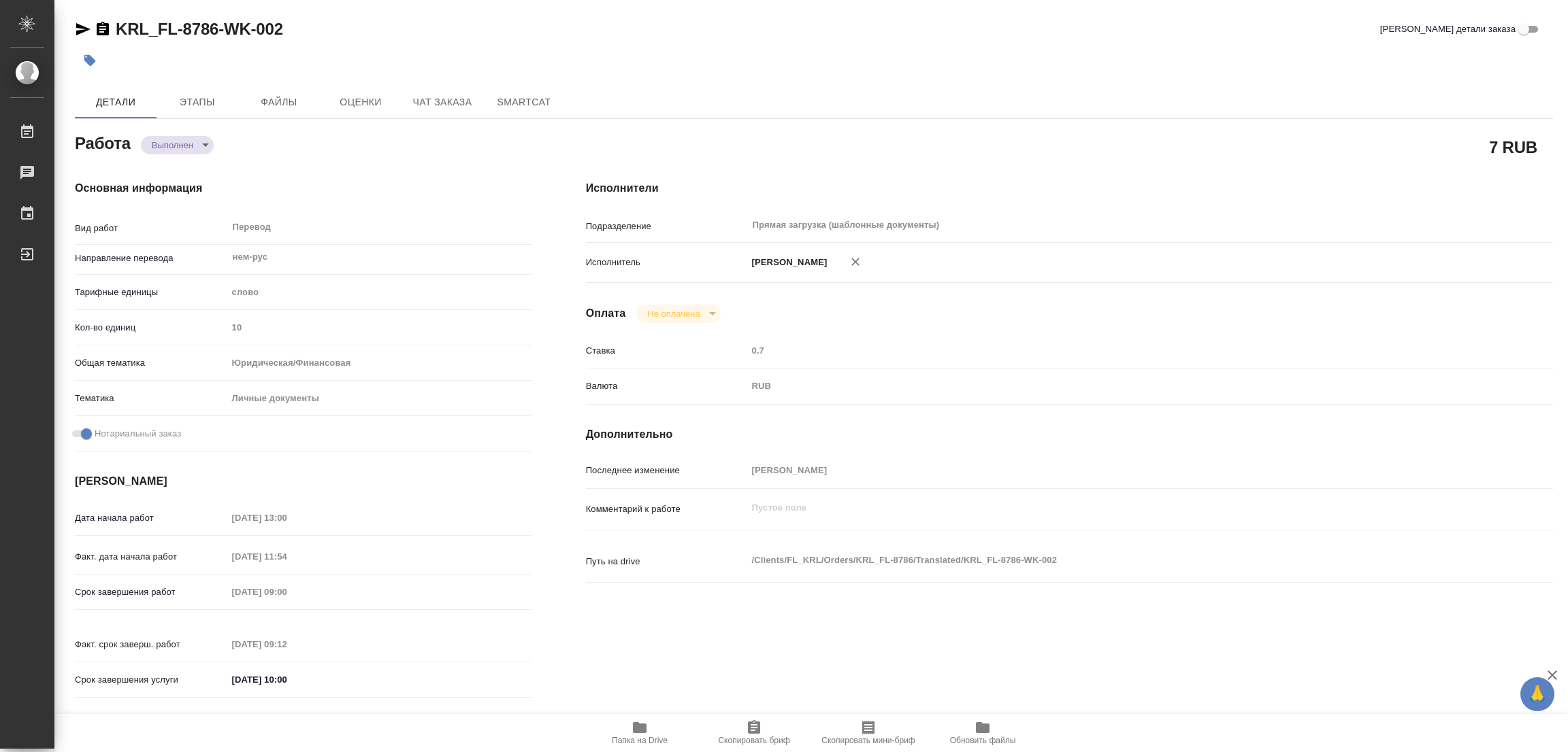
type textarea "/Clients/FL_KRL/Orders/KRL_FL-8786/Translated/KRL_FL-8786-WK-002"
type textarea "x"
type input "KRL_FL-8786"
type input "Перевод Стандарт"
type input "Приёмка по качеству, Редактура, Перевод, Корректура, Постредактура машинного пе…"
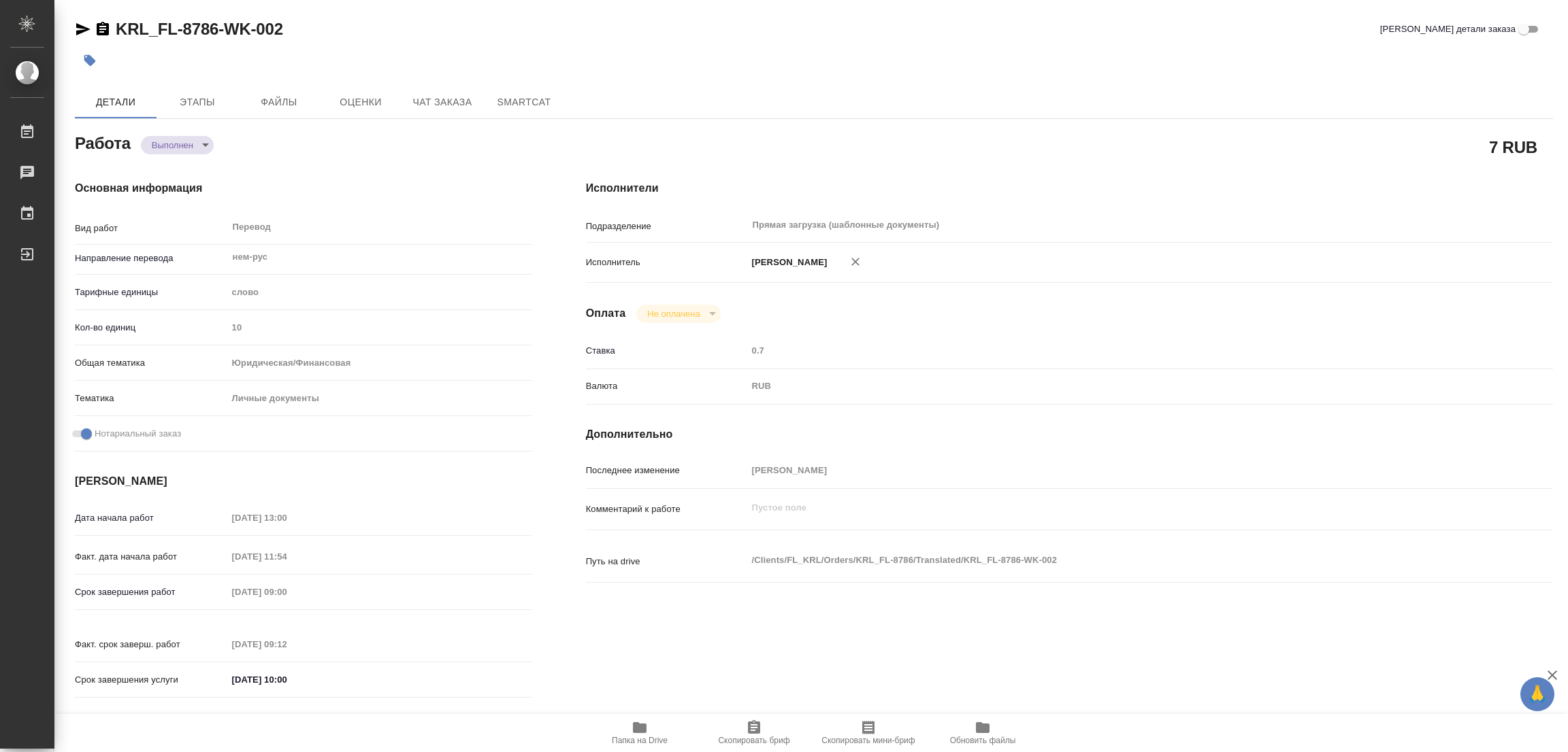
type input "Касымов Тимур"
type input "/Clients/FL_KRL/Orders/KRL_FL-8786"
type textarea "x"
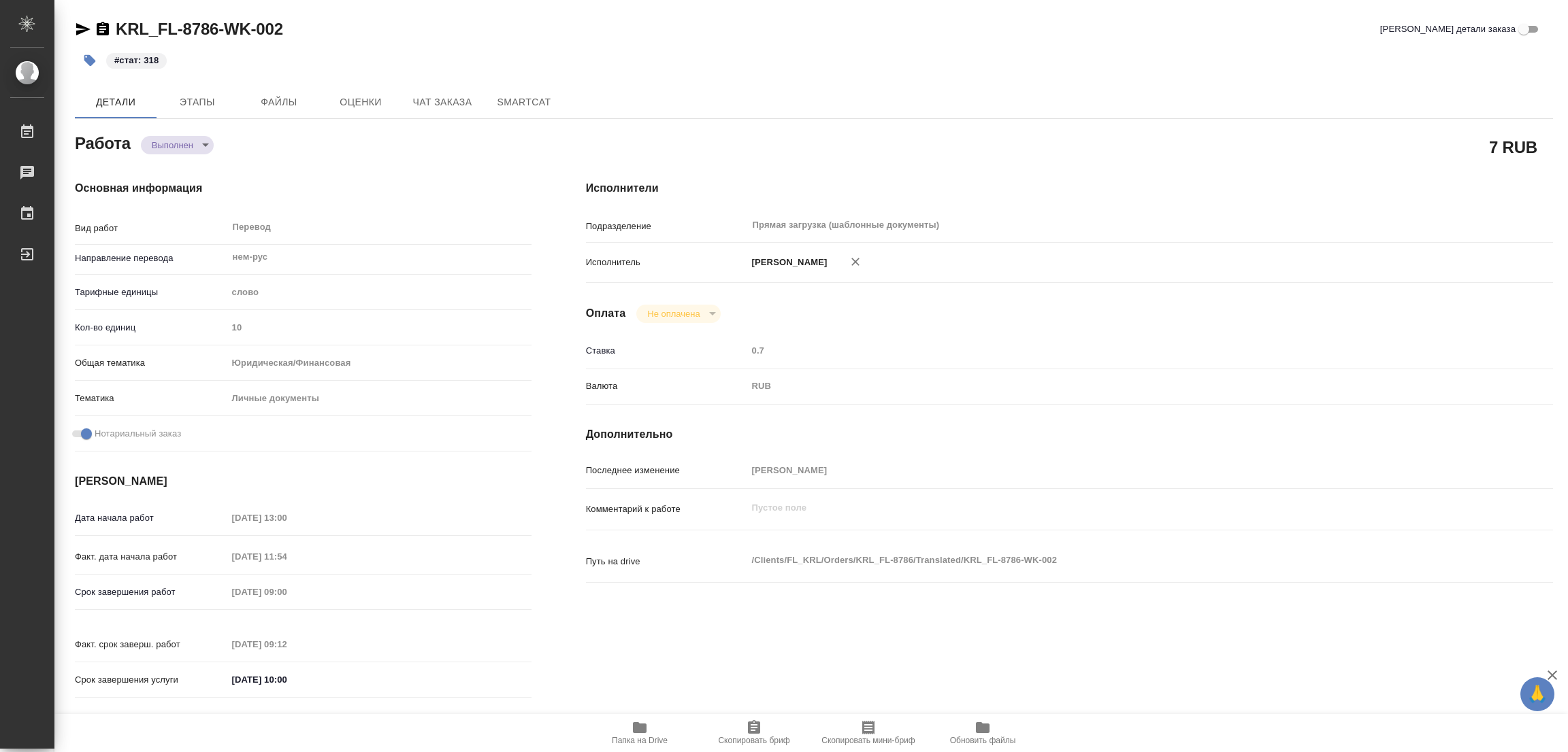
type textarea "x"
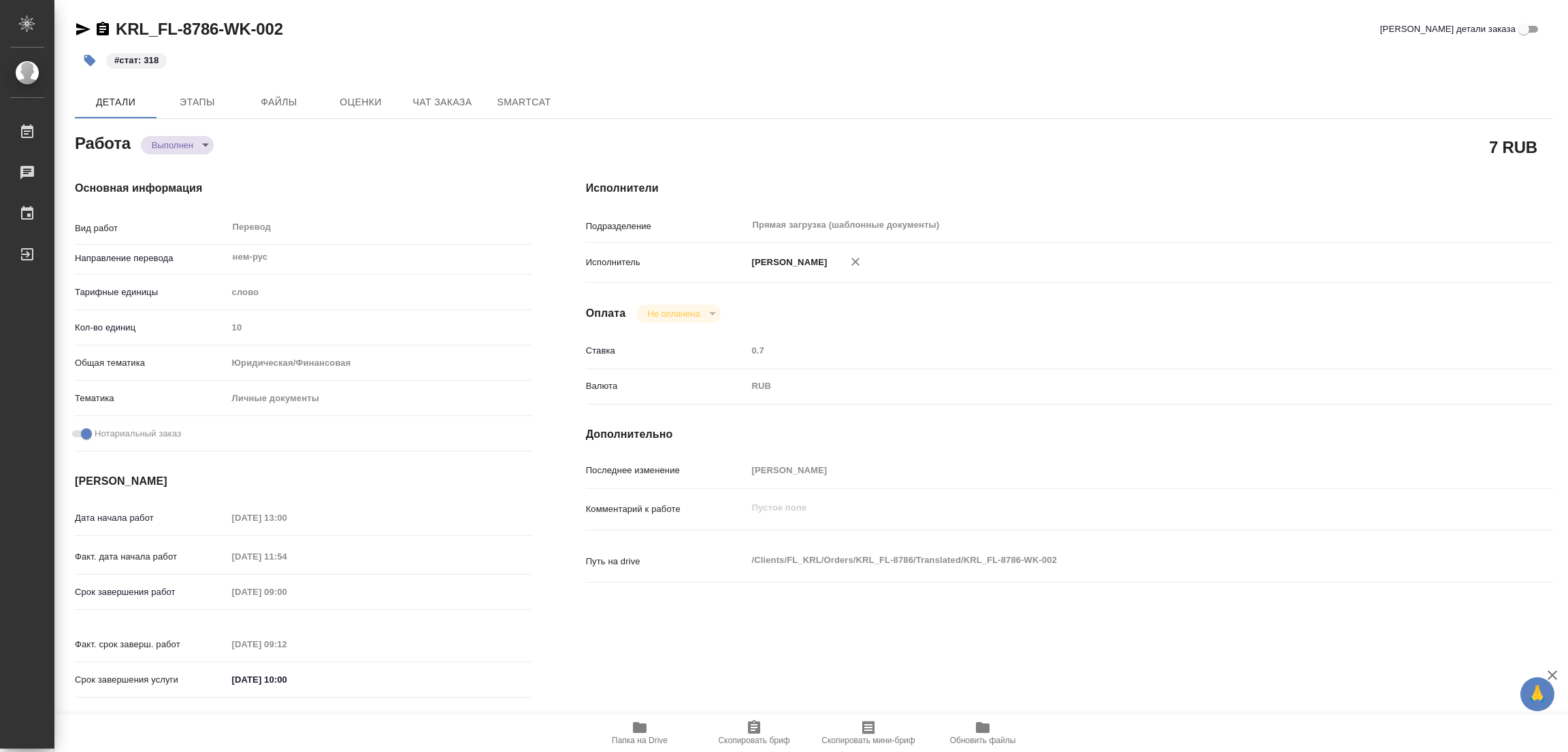
type textarea "x"
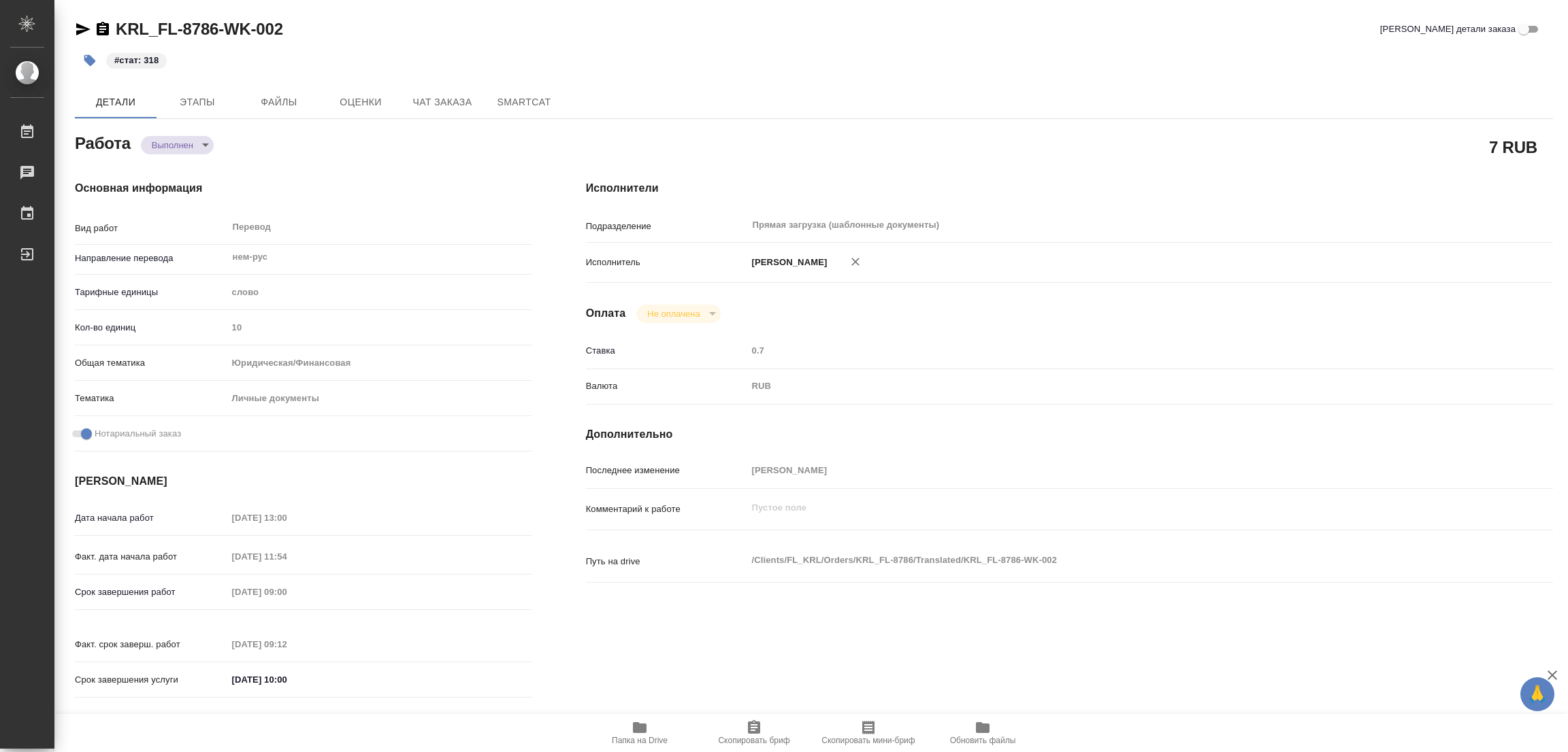
type textarea "x"
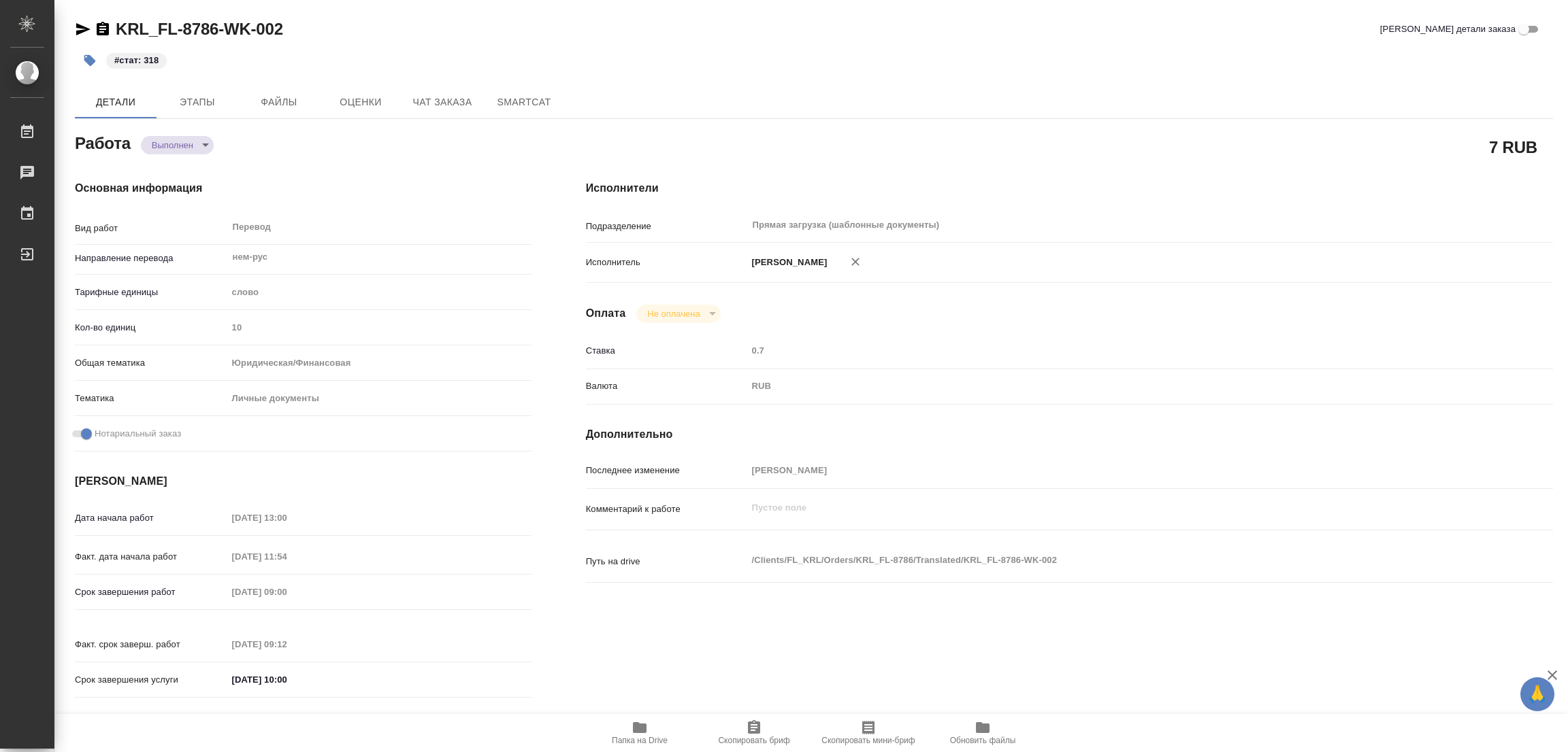
type textarea "x"
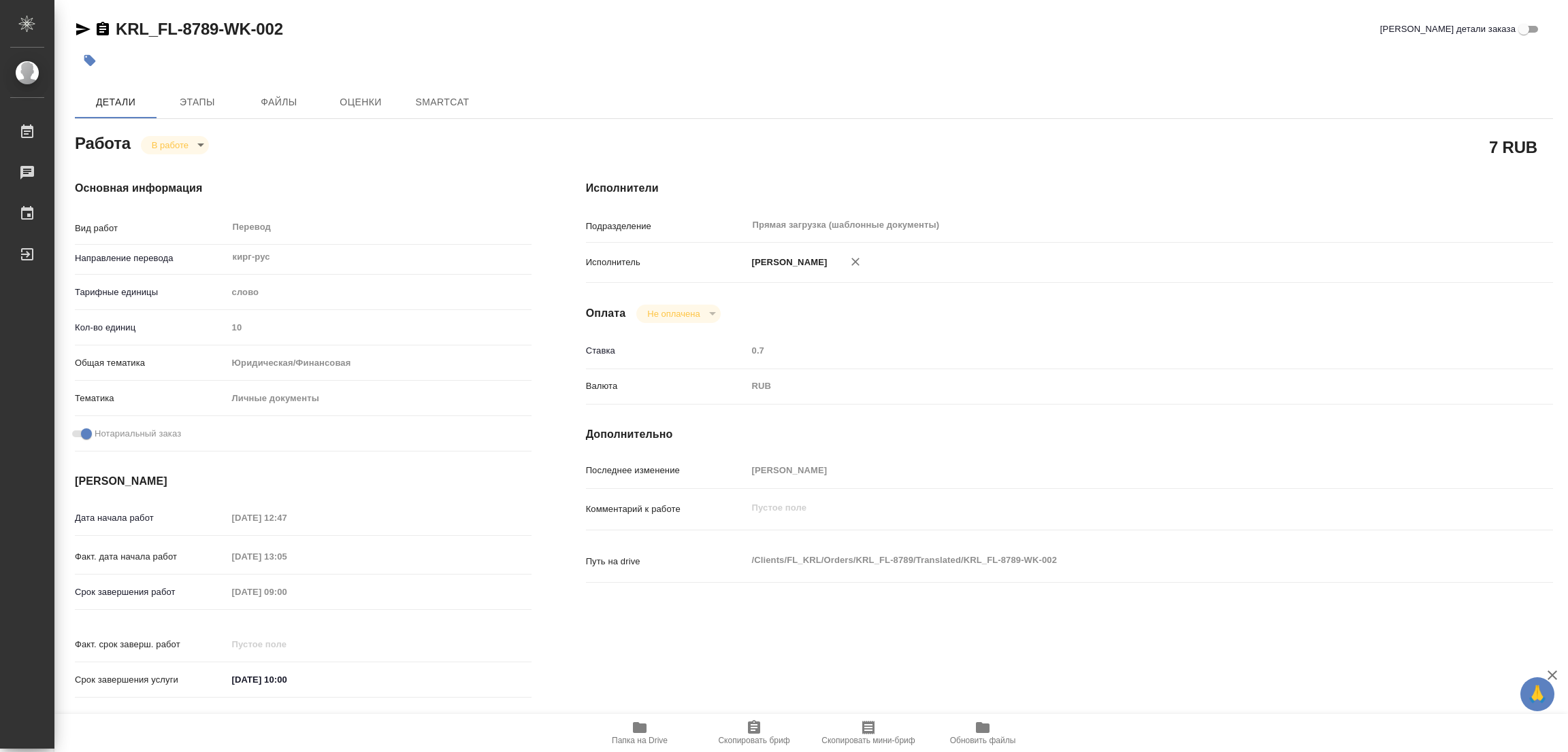
type textarea "x"
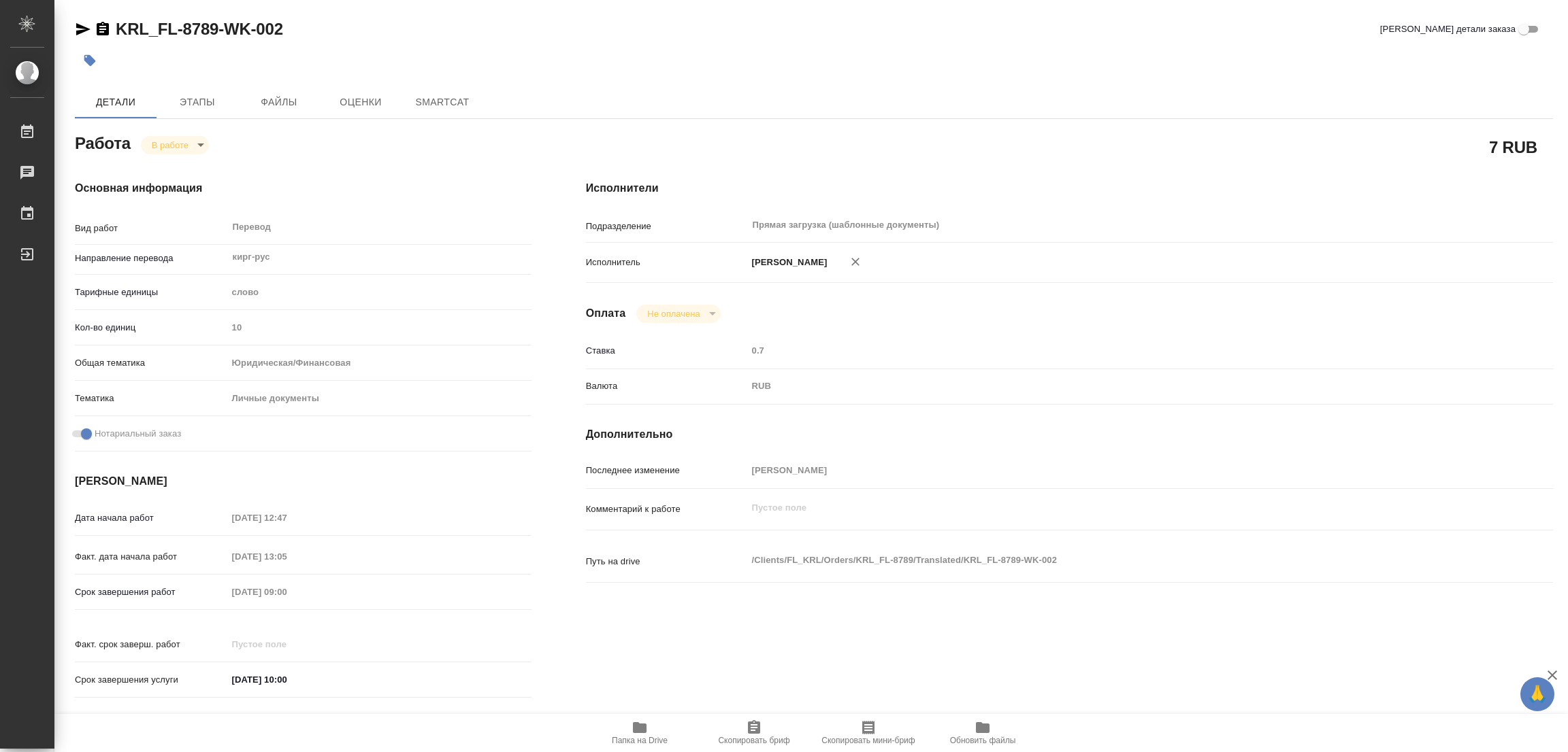
type textarea "x"
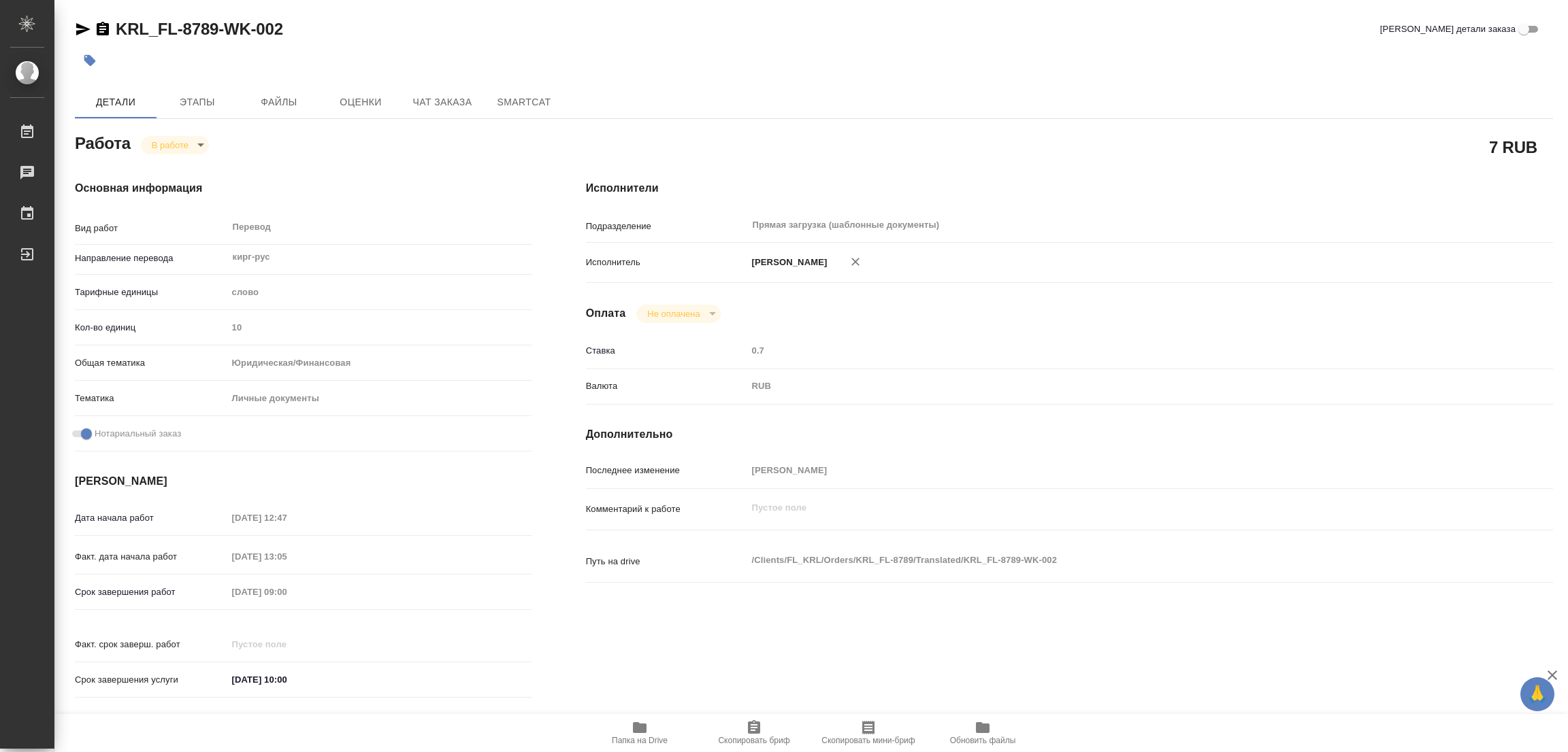
type textarea "x"
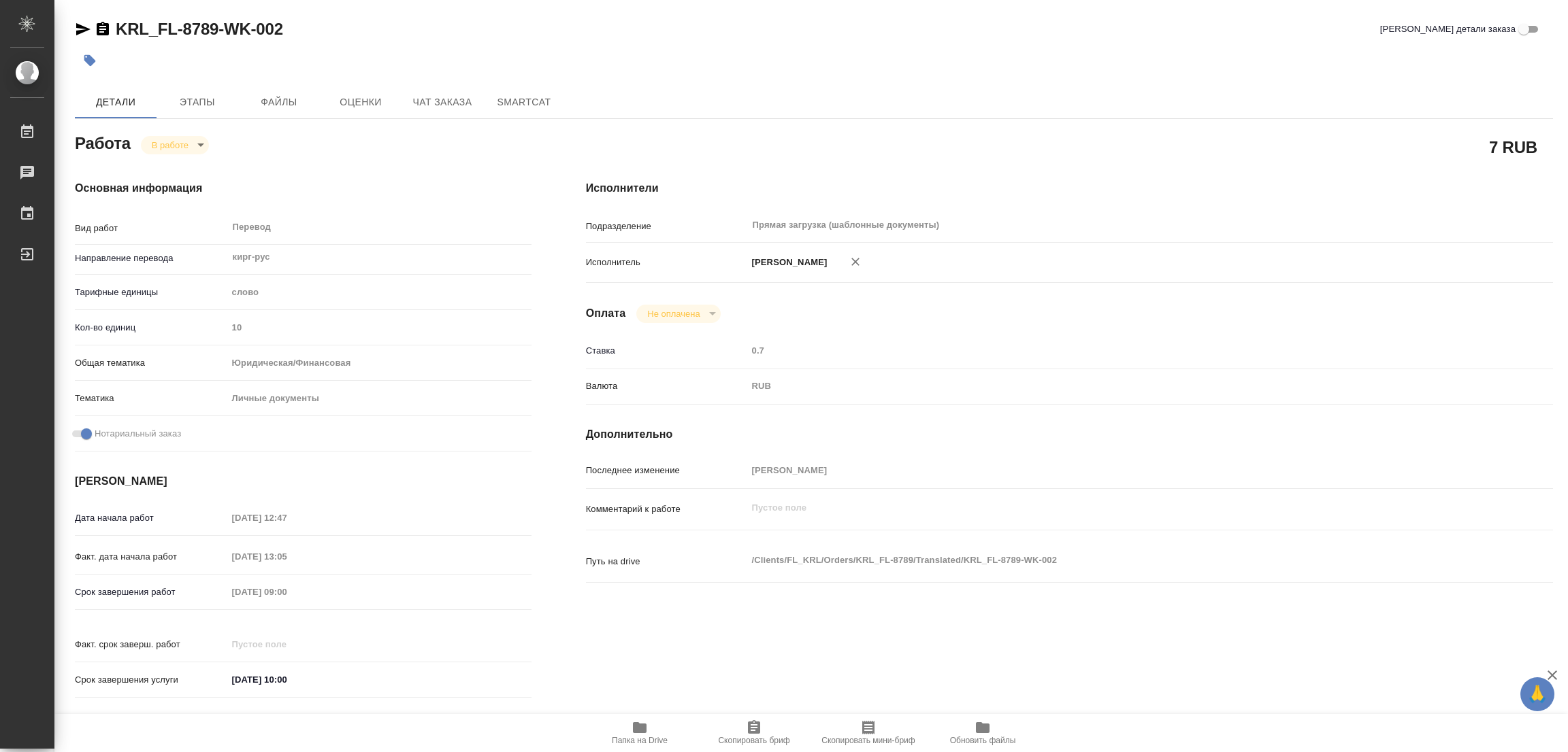
type textarea "x"
click at [640, 728] on icon "button" at bounding box center [640, 728] width 14 height 11
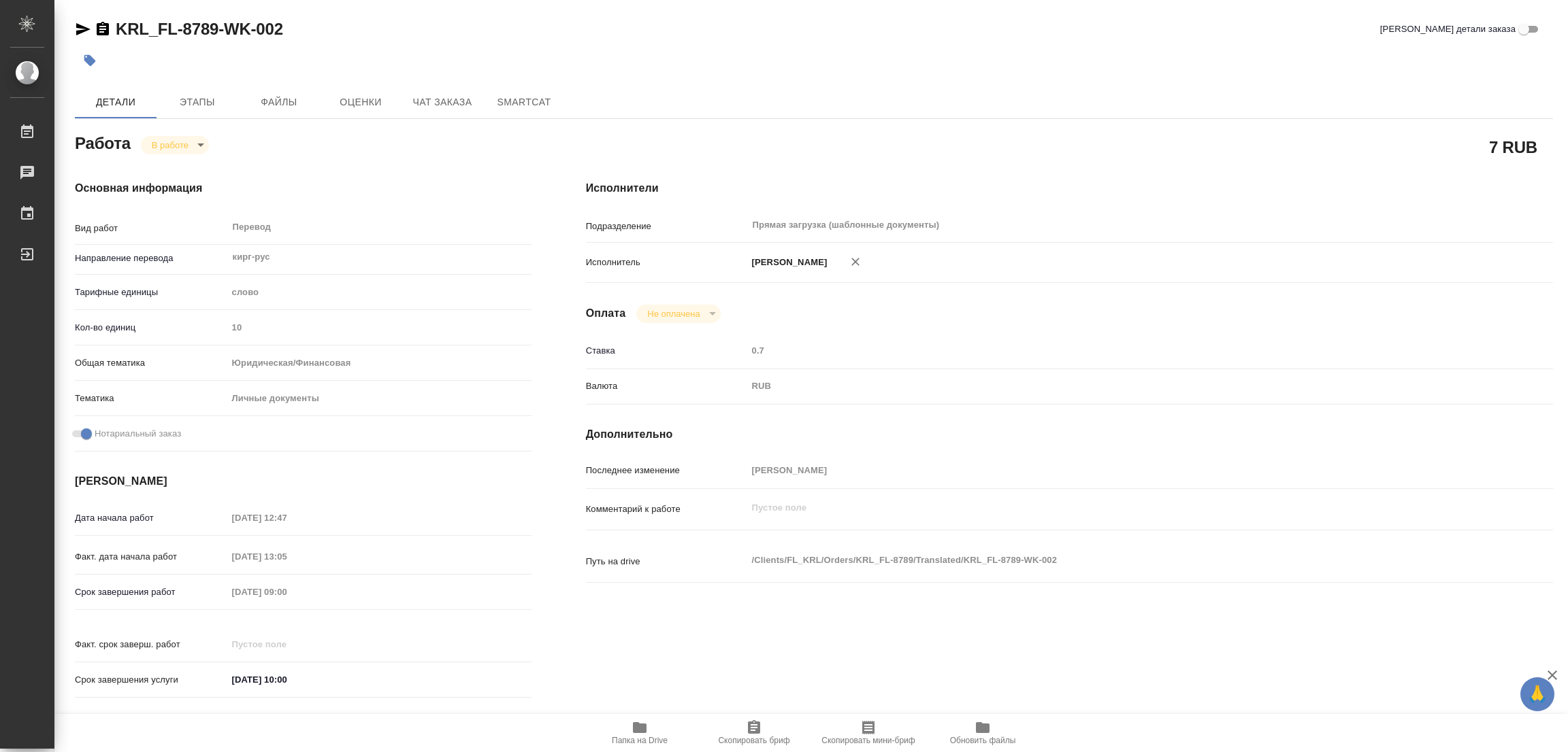
type textarea "x"
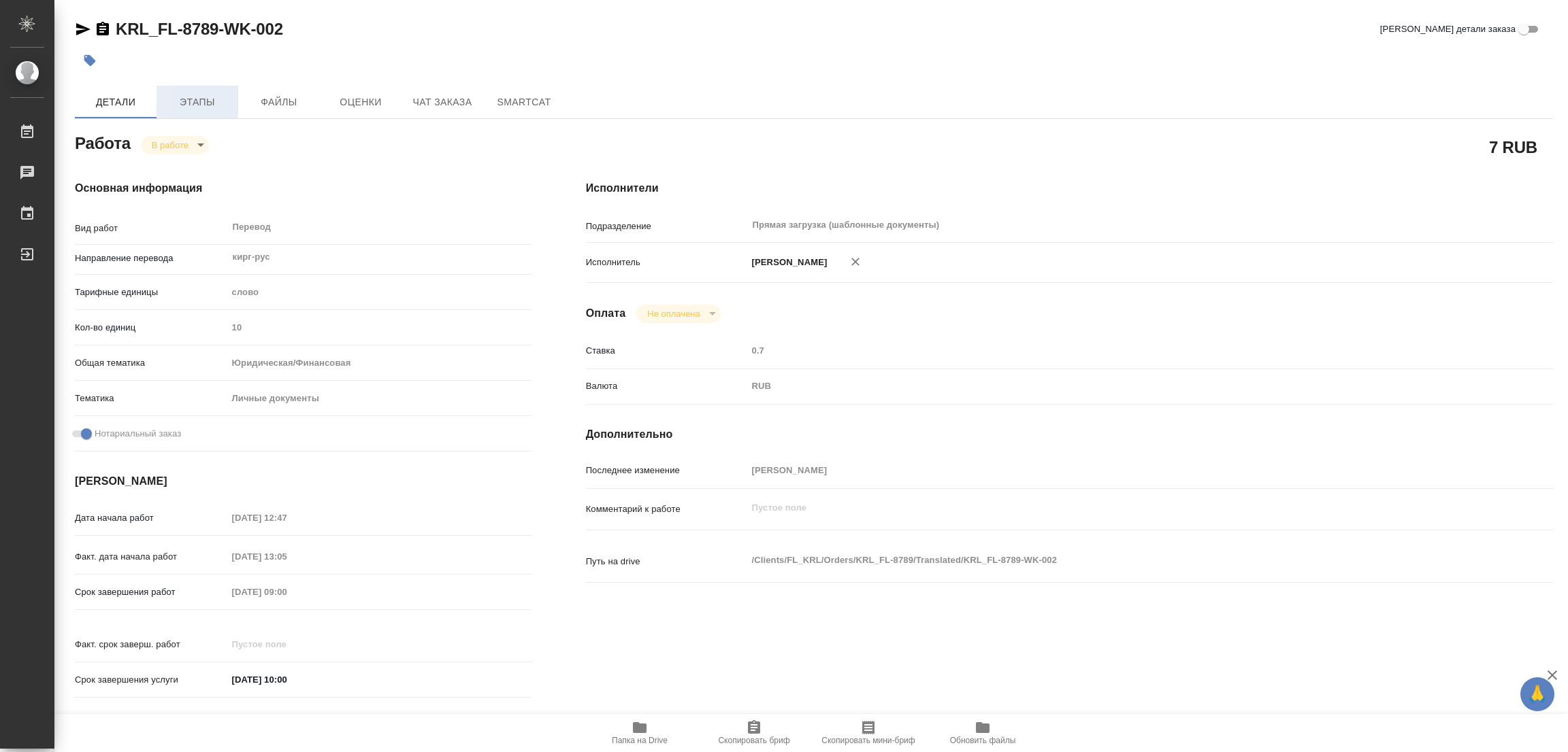
click at [198, 104] on span "Этапы" at bounding box center [197, 102] width 65 height 17
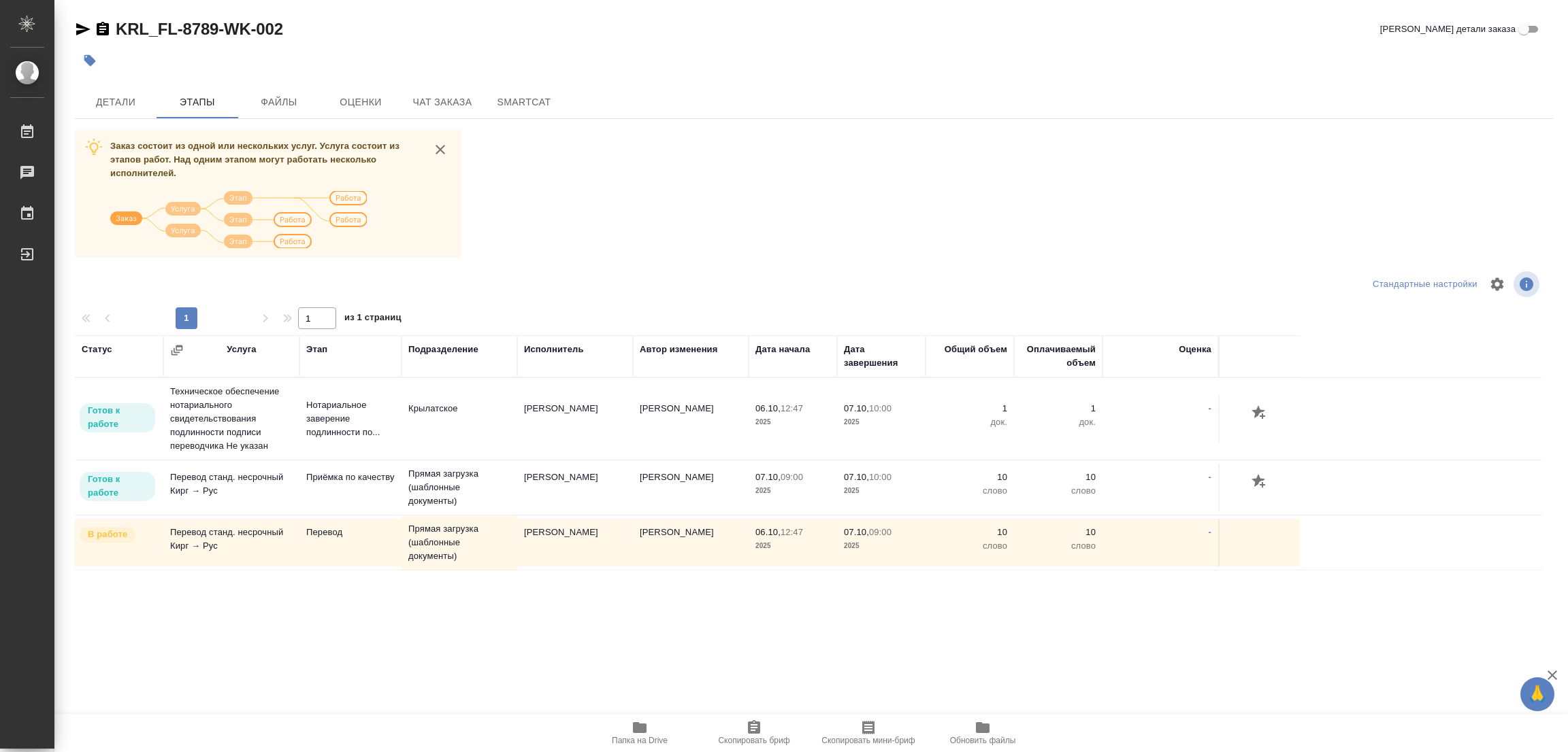
click at [779, 57] on div at bounding box center [567, 60] width 985 height 30
click at [111, 104] on span "Детали" at bounding box center [115, 102] width 65 height 17
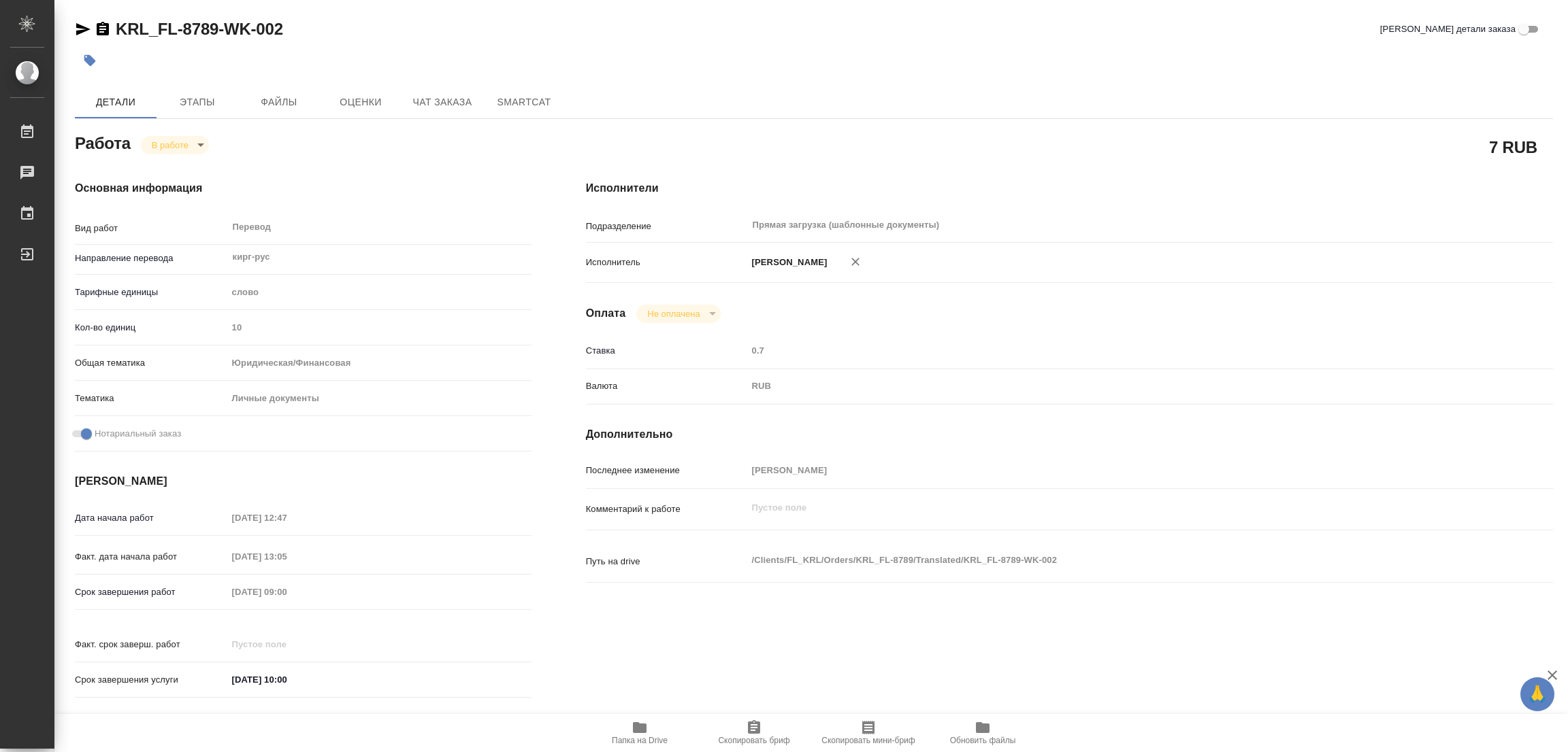
type textarea "x"
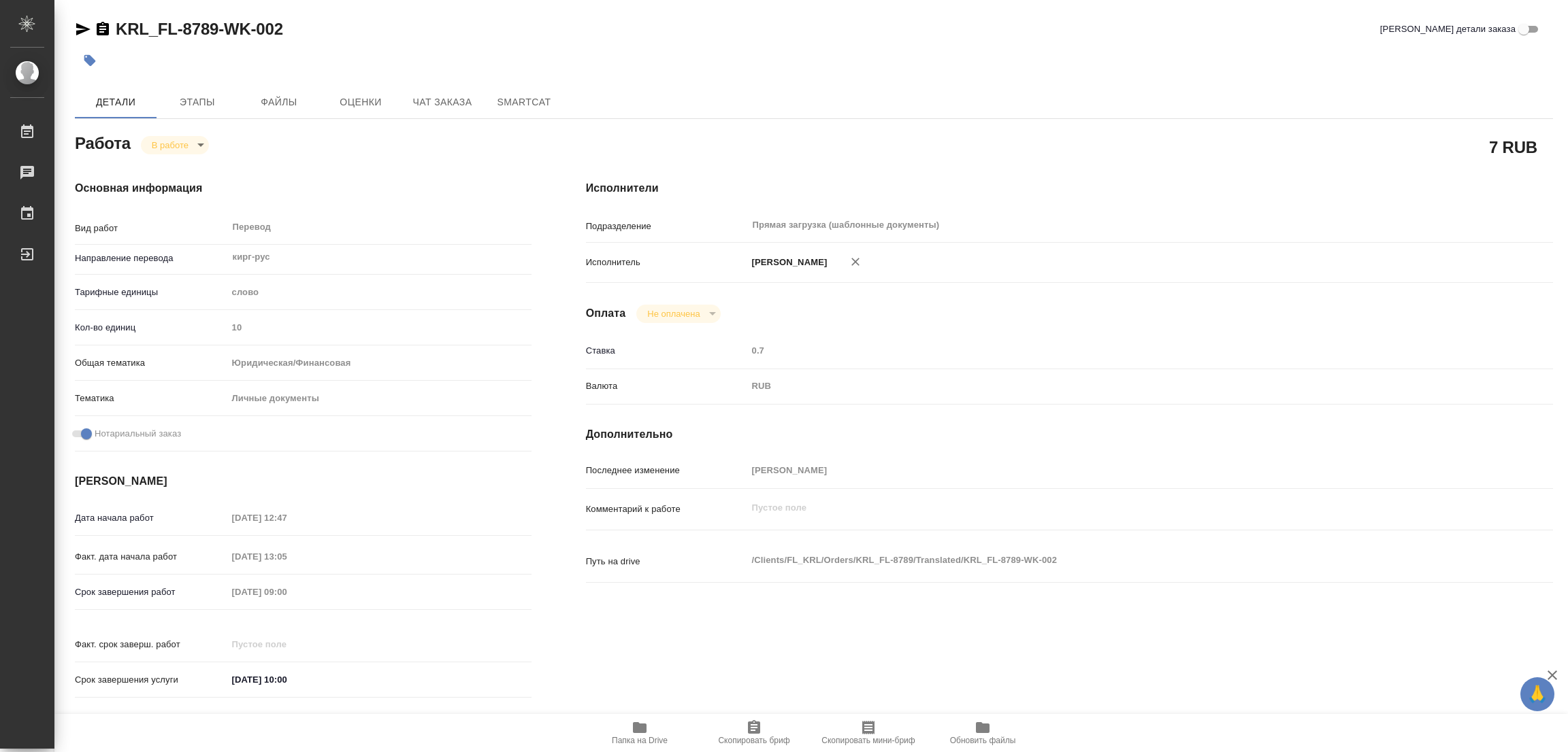
type textarea "x"
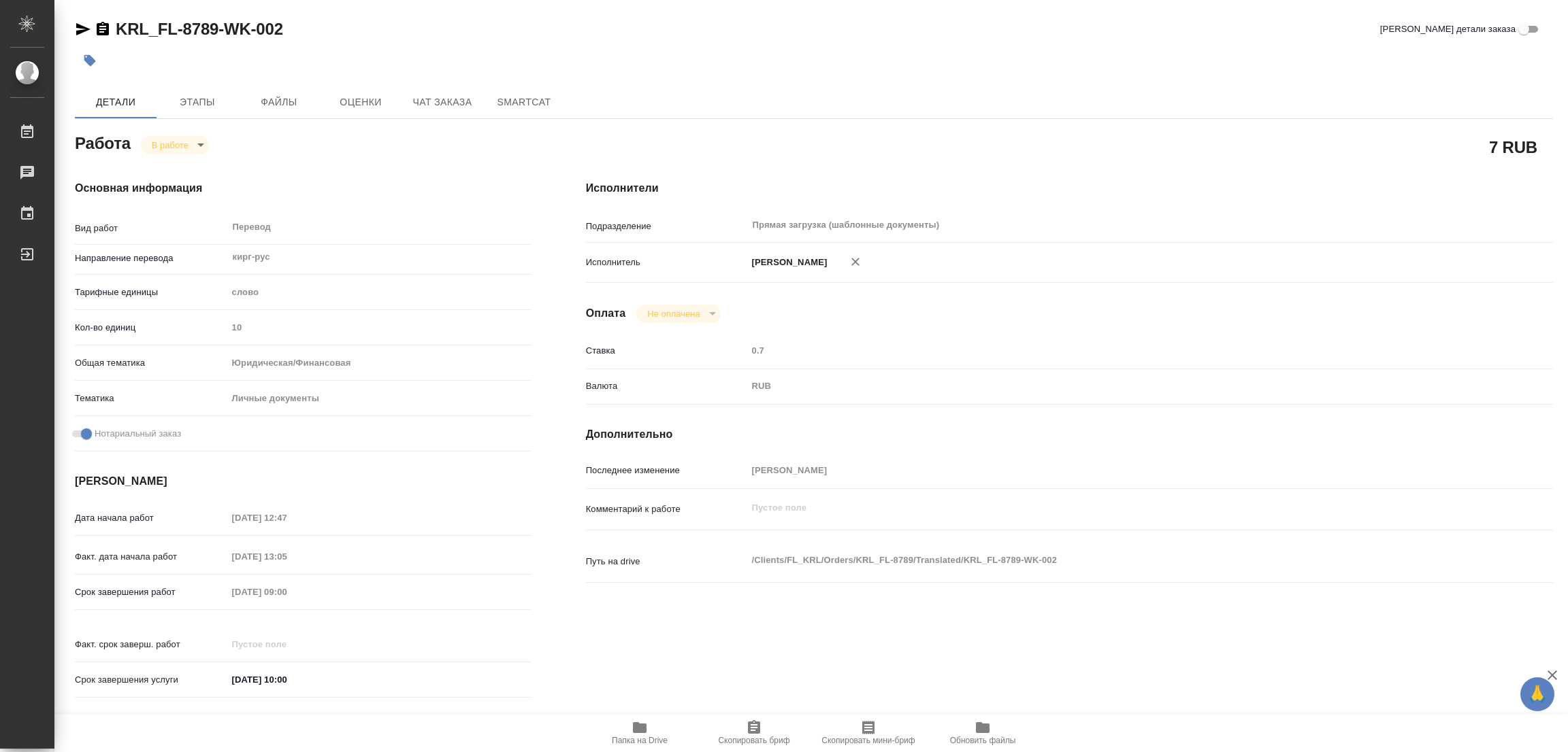
type textarea "x"
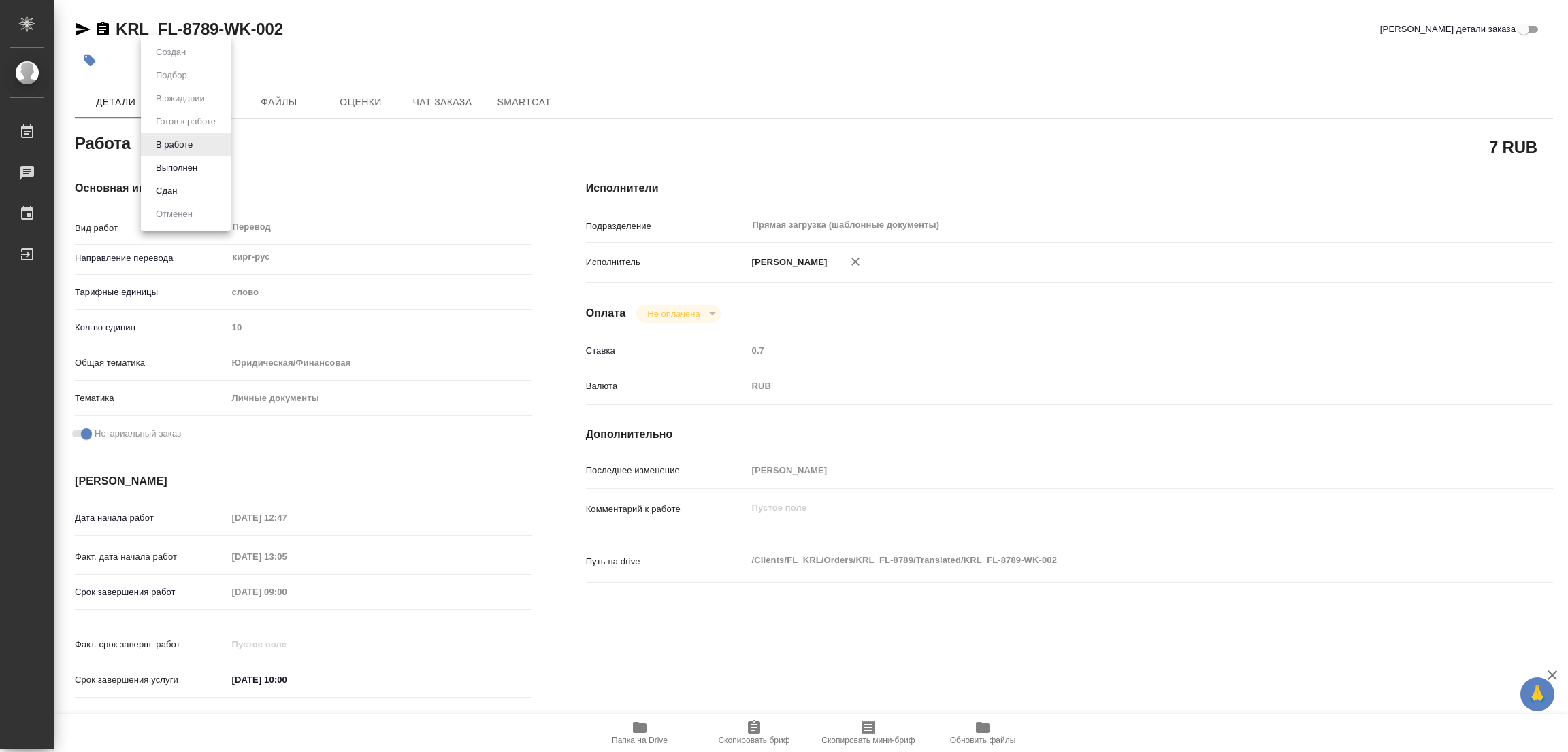
click at [193, 149] on body "🙏 .cls-1 fill:#fff; AWATERA Popova Galina Работы 0 Чаты График Выйти KRL_FL-878…" at bounding box center [784, 376] width 1568 height 752
click at [187, 165] on button "Выполнен" at bounding box center [176, 168] width 50 height 15
type textarea "x"
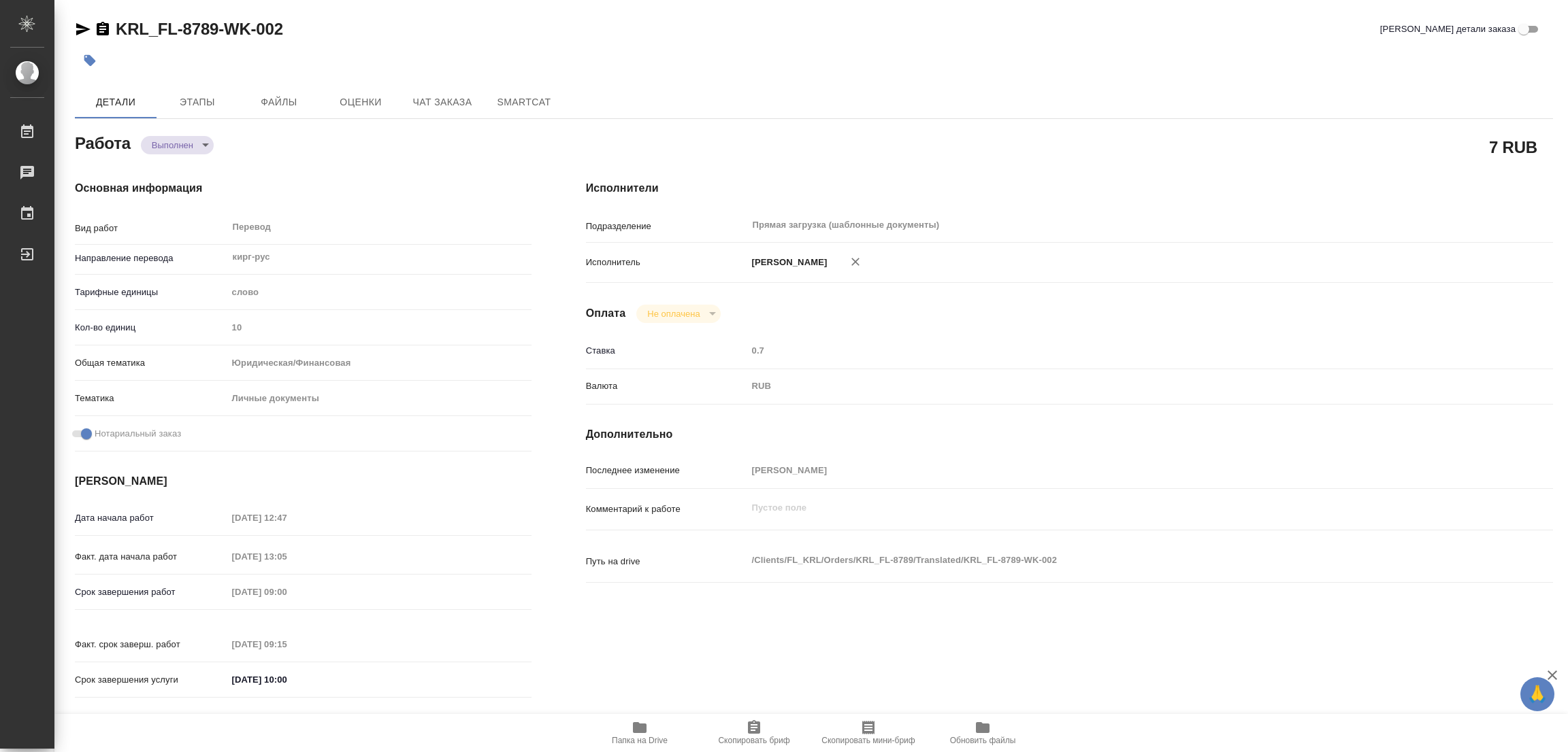
type textarea "x"
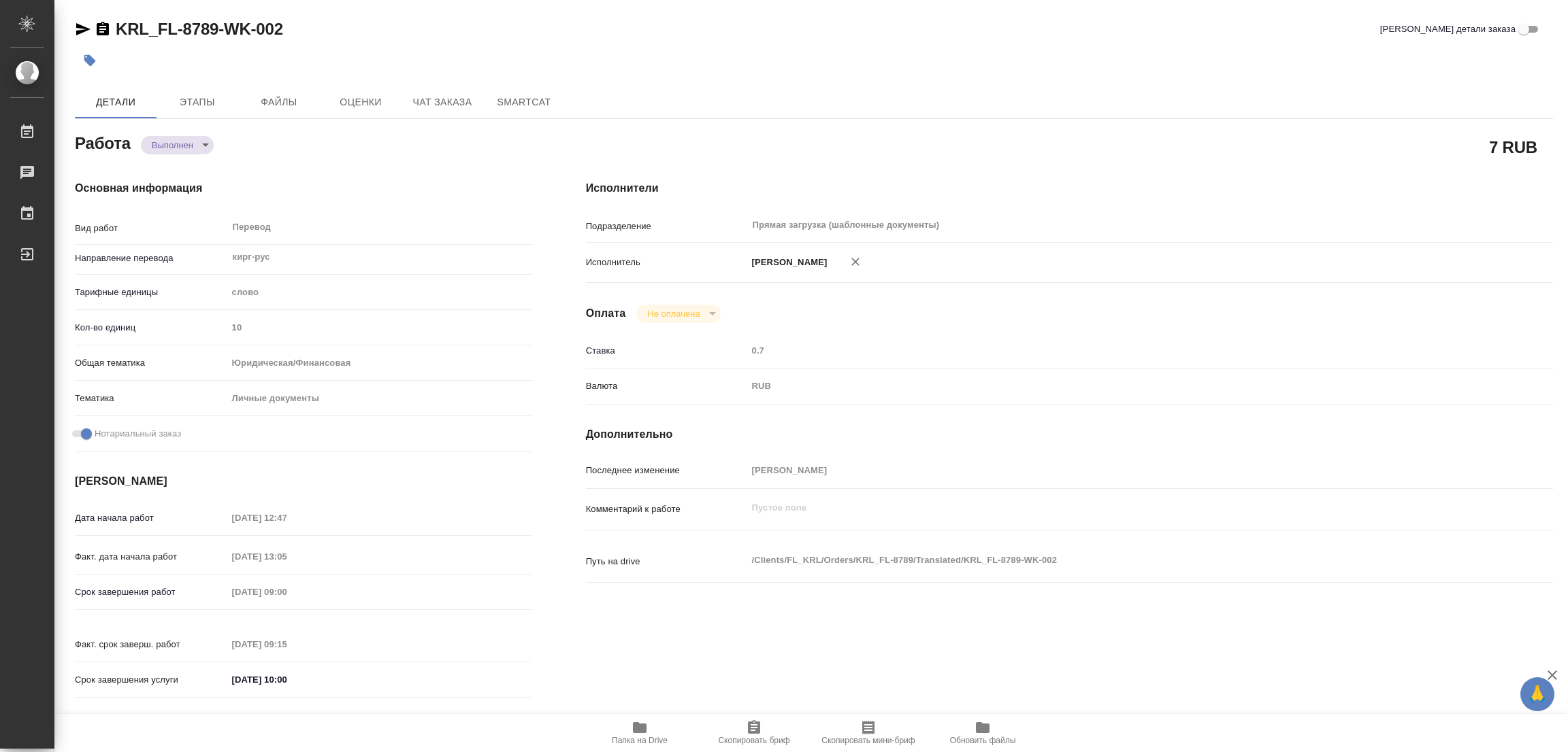
type textarea "x"
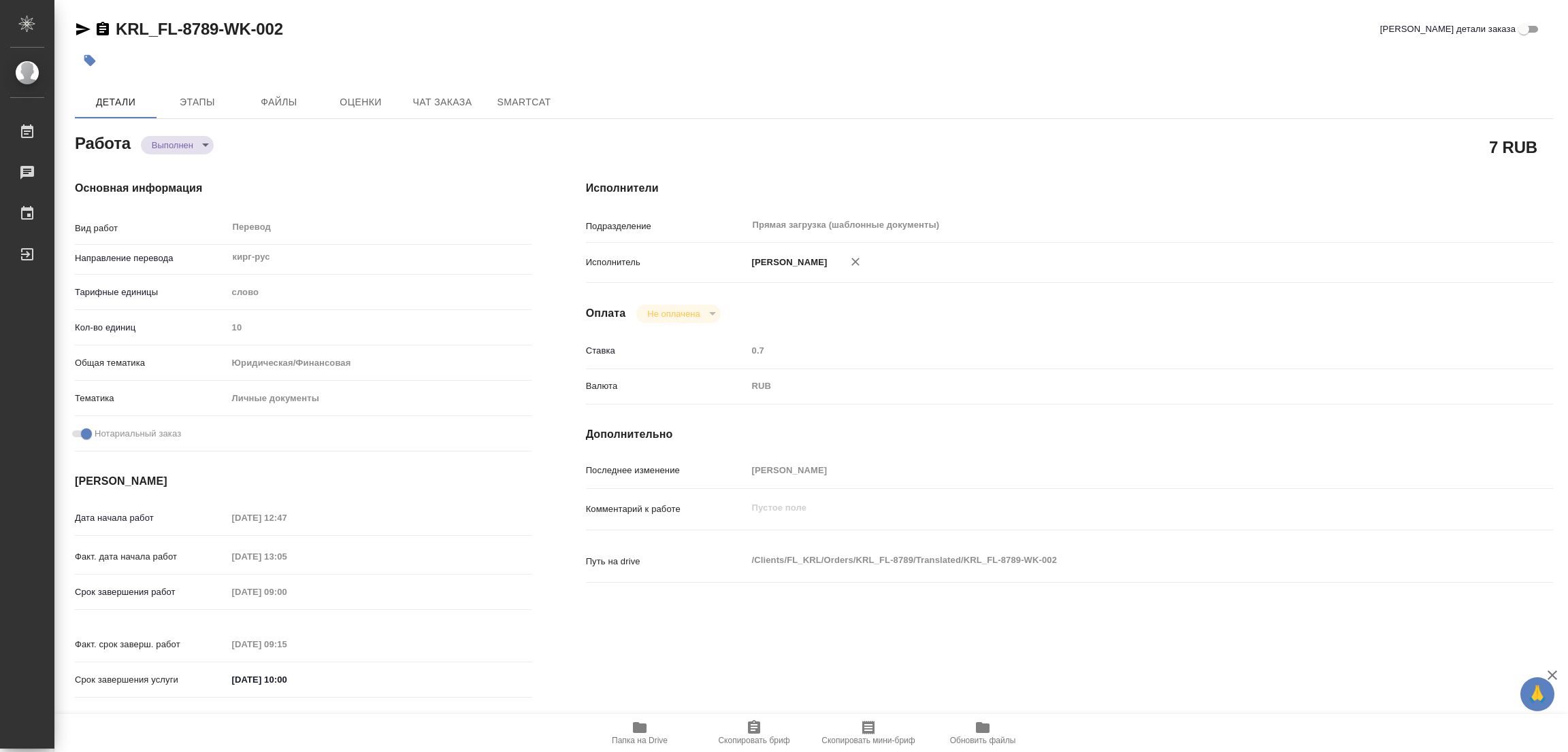
type textarea "x"
click at [1015, 101] on div "Детали Этапы Файлы Оценки Чат заказа SmartCat" at bounding box center [814, 102] width 1478 height 33
click at [90, 57] on icon "button" at bounding box center [90, 61] width 12 height 12
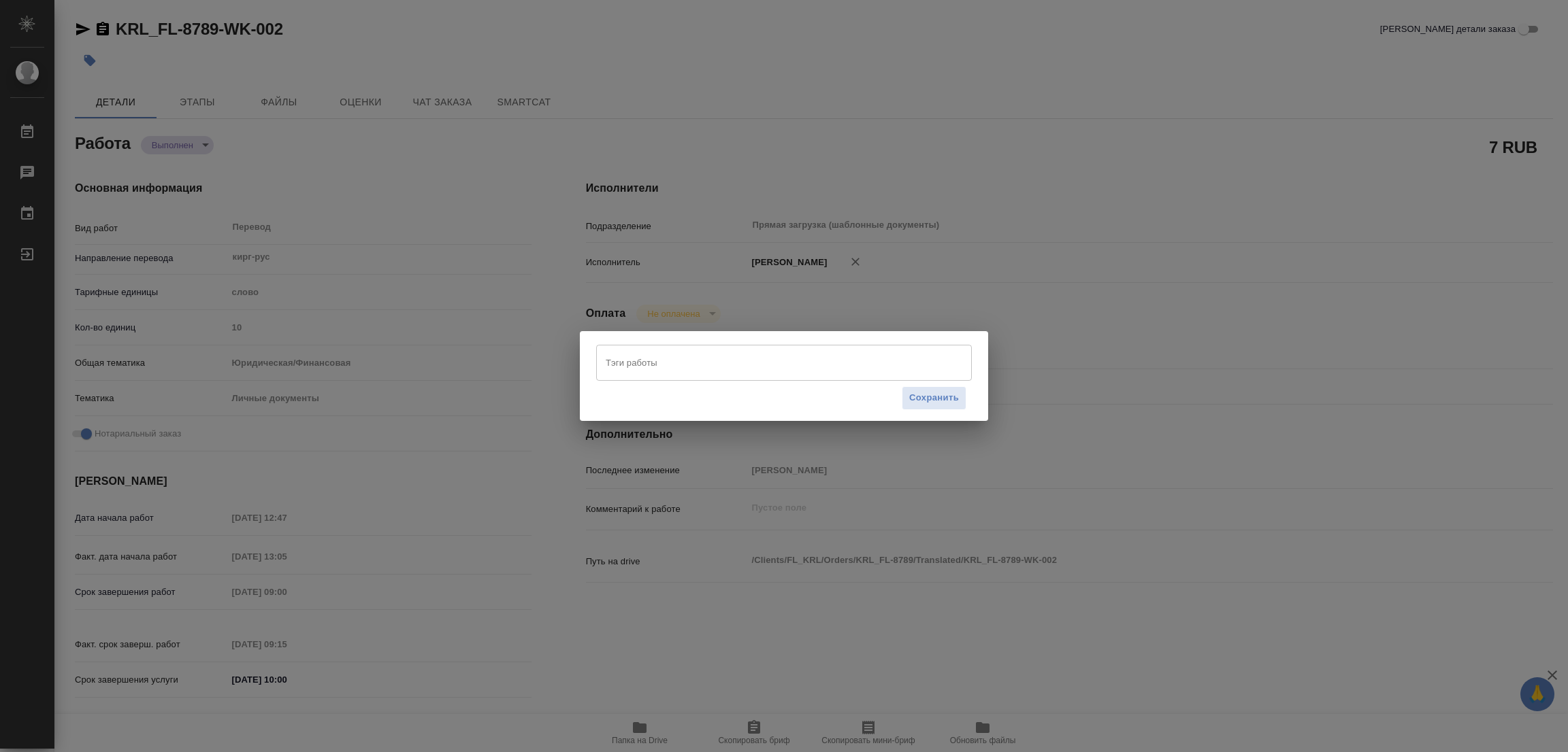
click at [672, 365] on input "Тэги работы" at bounding box center [771, 362] width 338 height 23
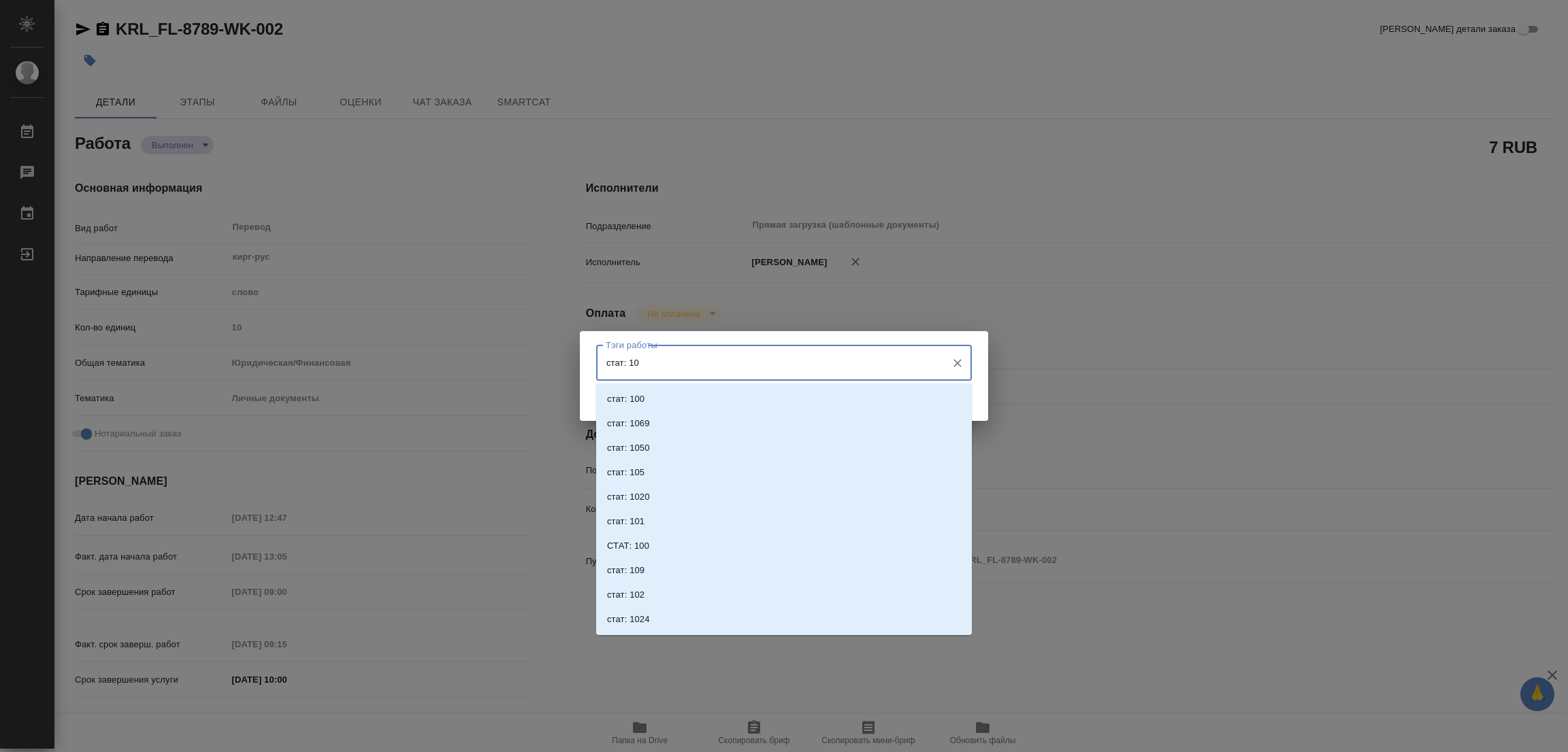
type input "стат: 100"
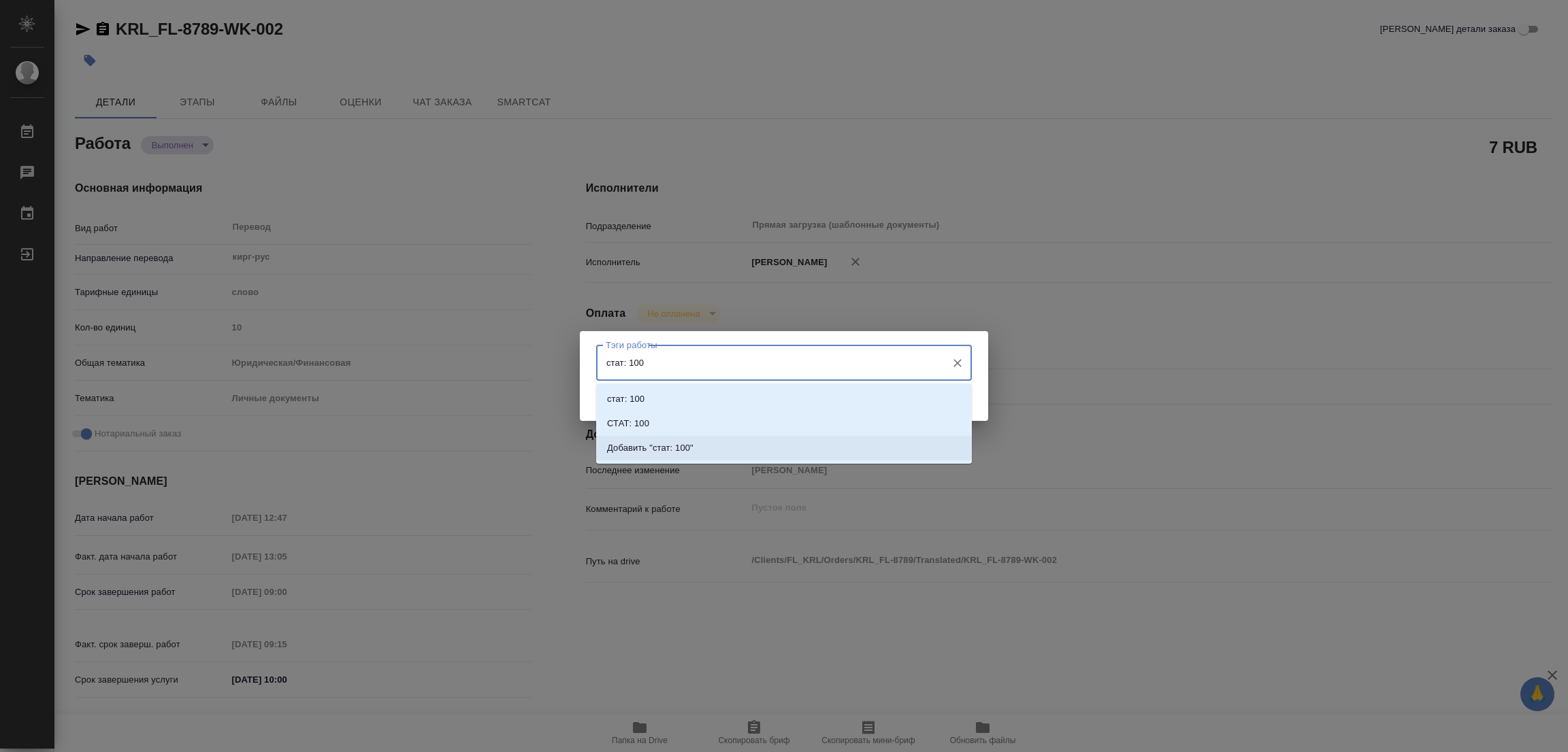
click at [661, 454] on li "Добавить "стат: 100"" at bounding box center [784, 448] width 376 height 24
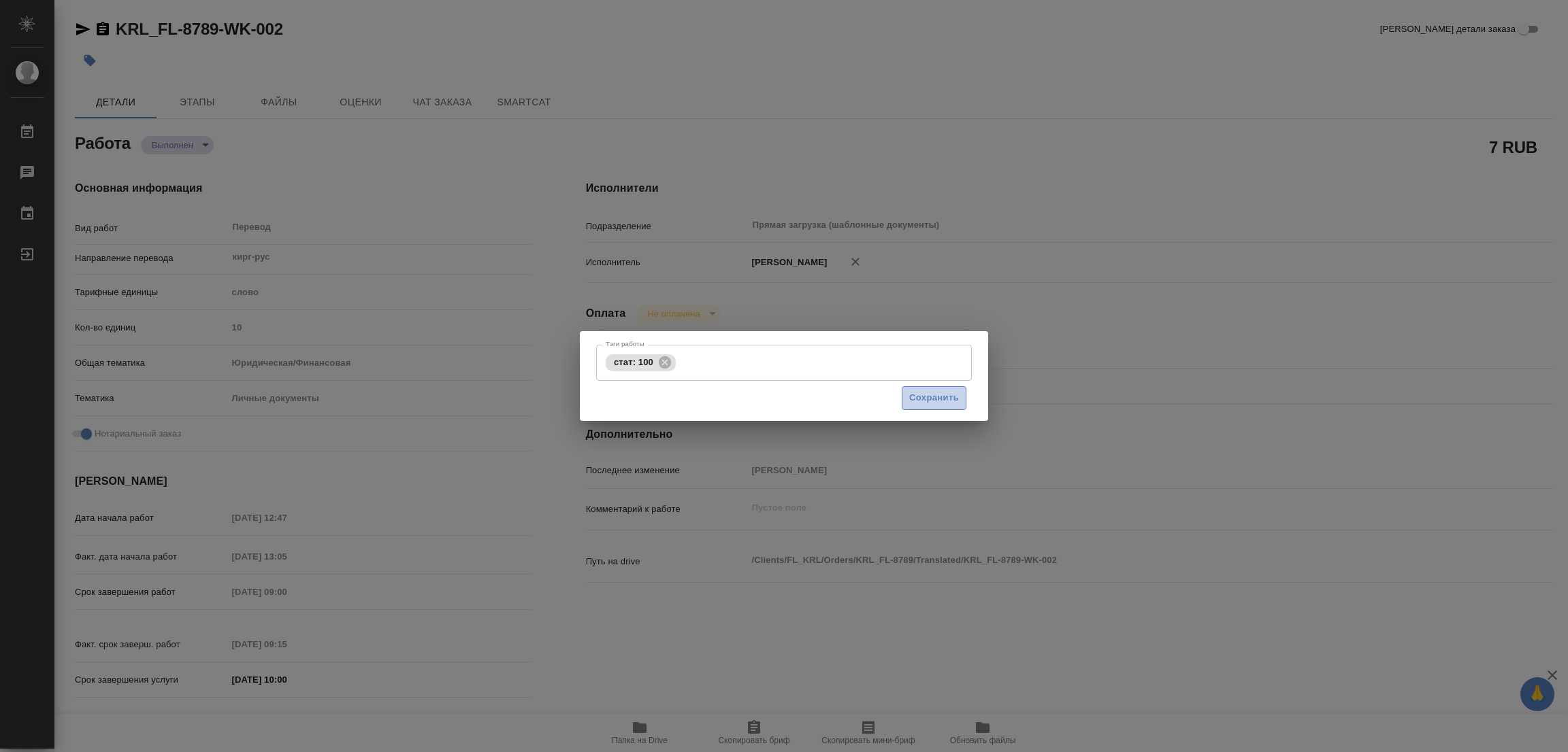
click at [931, 393] on span "Сохранить" at bounding box center [934, 398] width 50 height 16
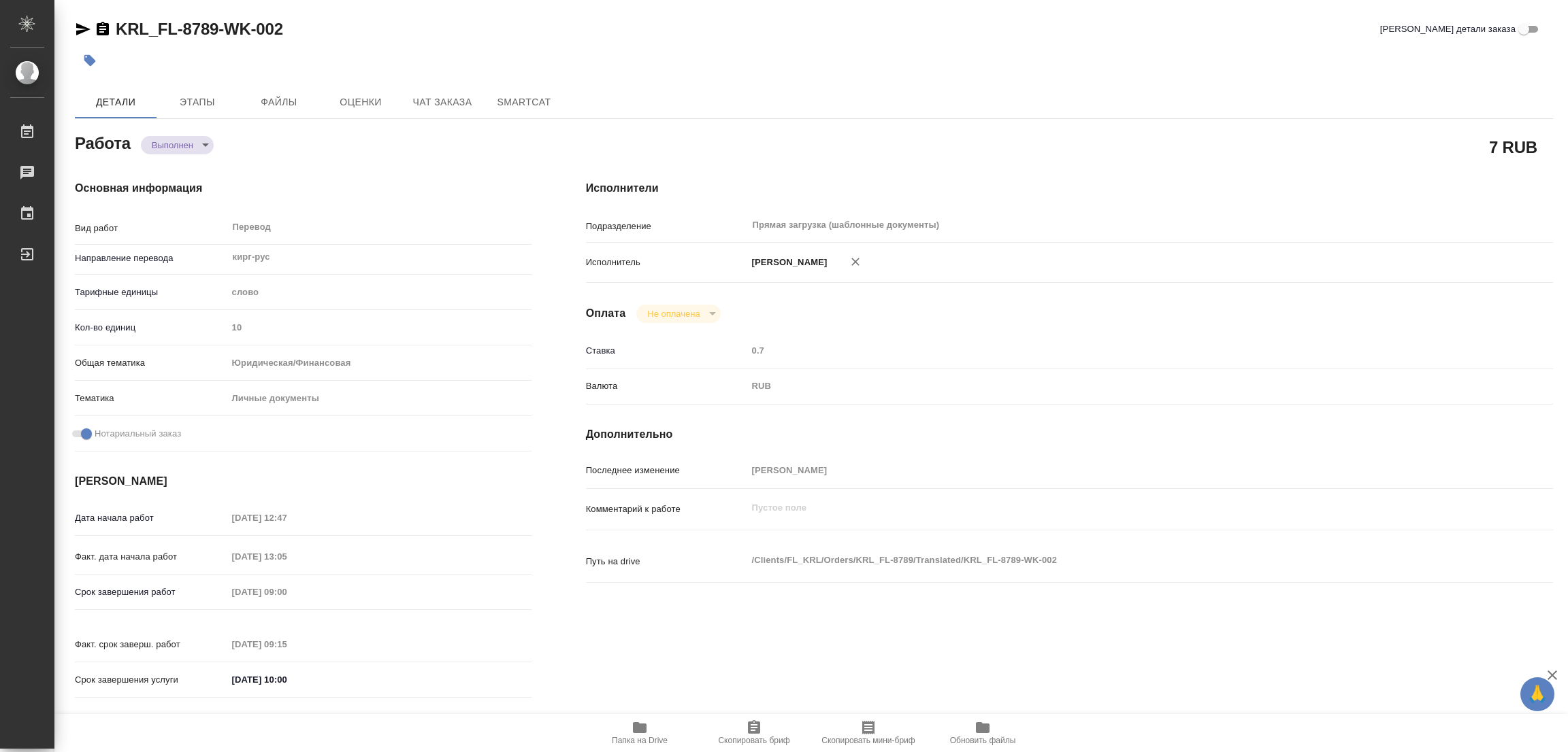
type input "completed"
type textarea "Перевод"
type textarea "x"
type input "кирг-рус"
type input "5a8b1489cc6b4906c91bfd90"
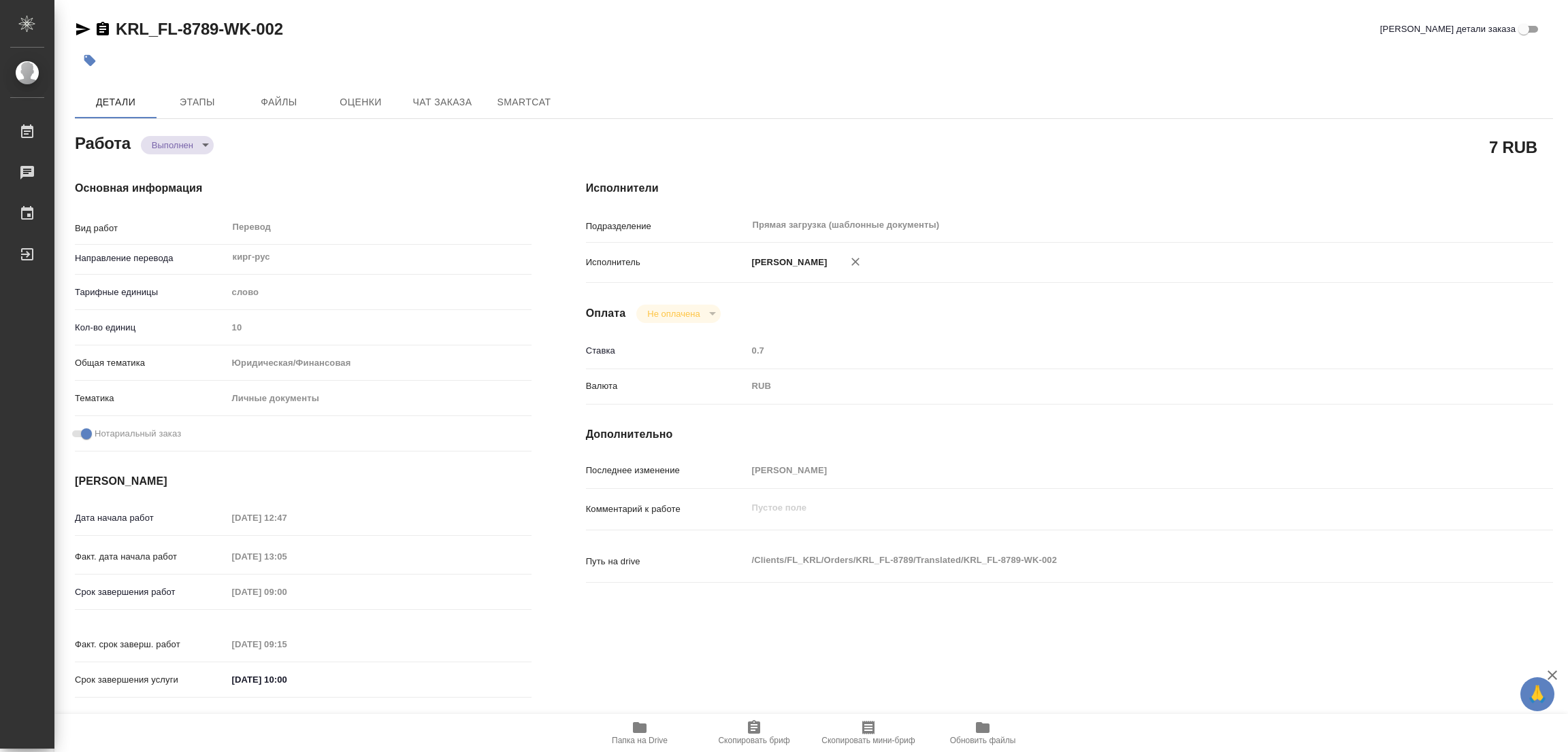
type input "10"
type input "yr-fn"
type input "5a8b8b956a9677013d343cfe"
checkbox input "true"
type input "06.10.2025 12:47"
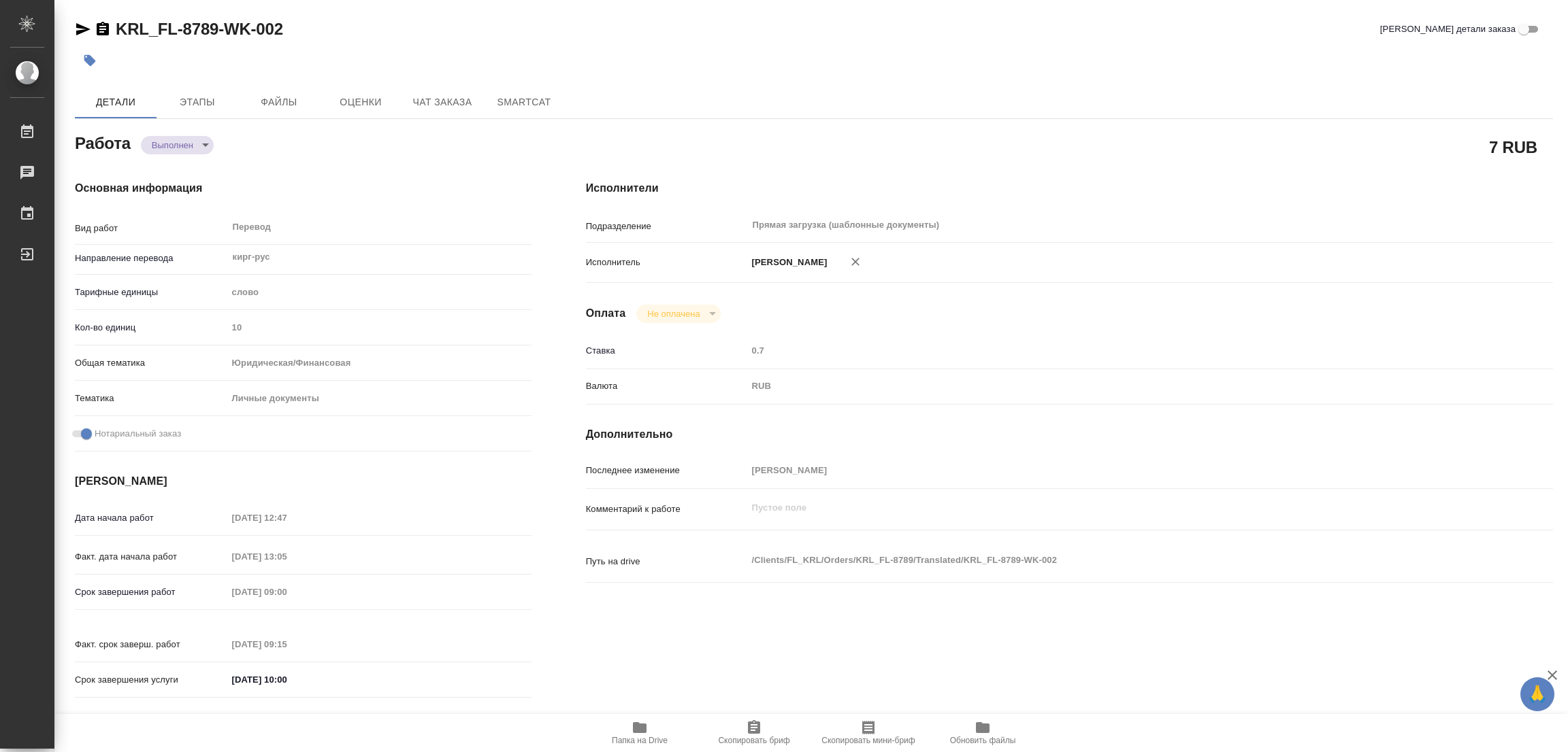
type input "06.10.2025 13:05"
type input "[DATE] 09:00"
type input "07.10.2025 09:15"
type input "[DATE] 10:00"
type input "Прямая загрузка (шаблонные документы)"
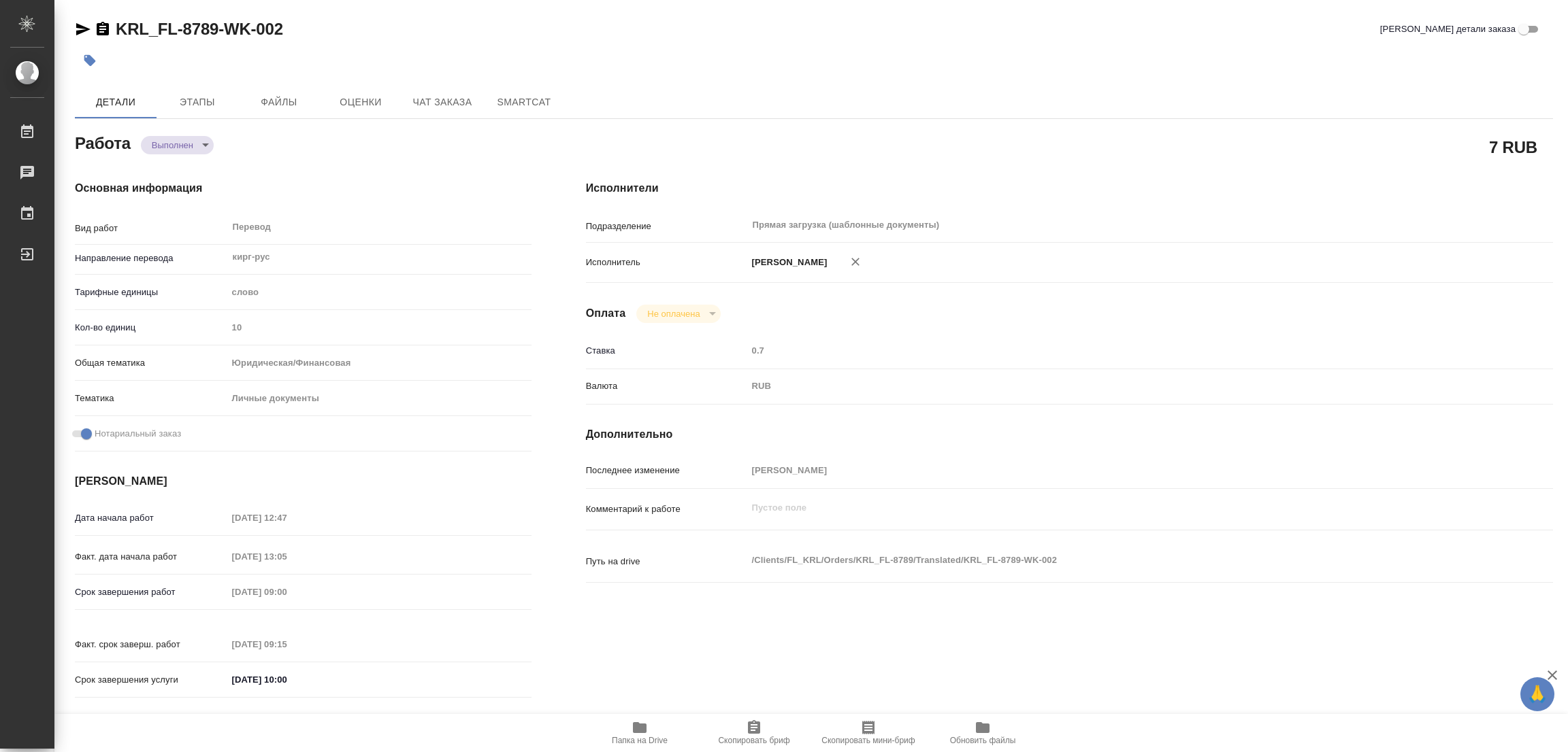
type input "notPayed"
type input "0.7"
type input "RUB"
type input "[PERSON_NAME]"
type textarea "x"
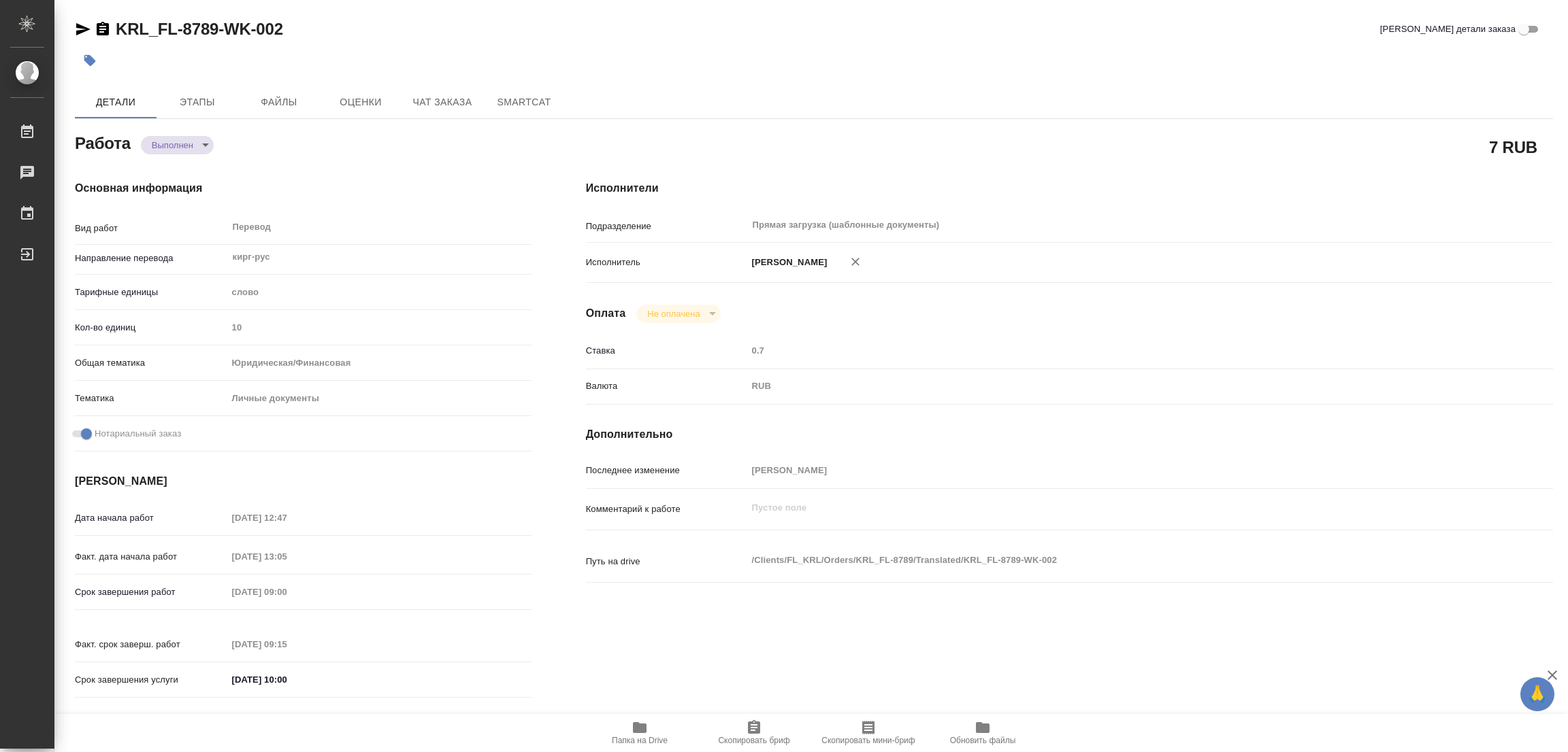
type textarea "/Clients/FL_KRL/Orders/KRL_FL-8789/Translated/KRL_FL-8789-WK-002"
type textarea "x"
type input "KRL_FL-8789"
type input "Перевод станд. несрочный"
type input "Постредактура машинного перевода, Перевод, Корректура, Приёмка по качеству, Ред…"
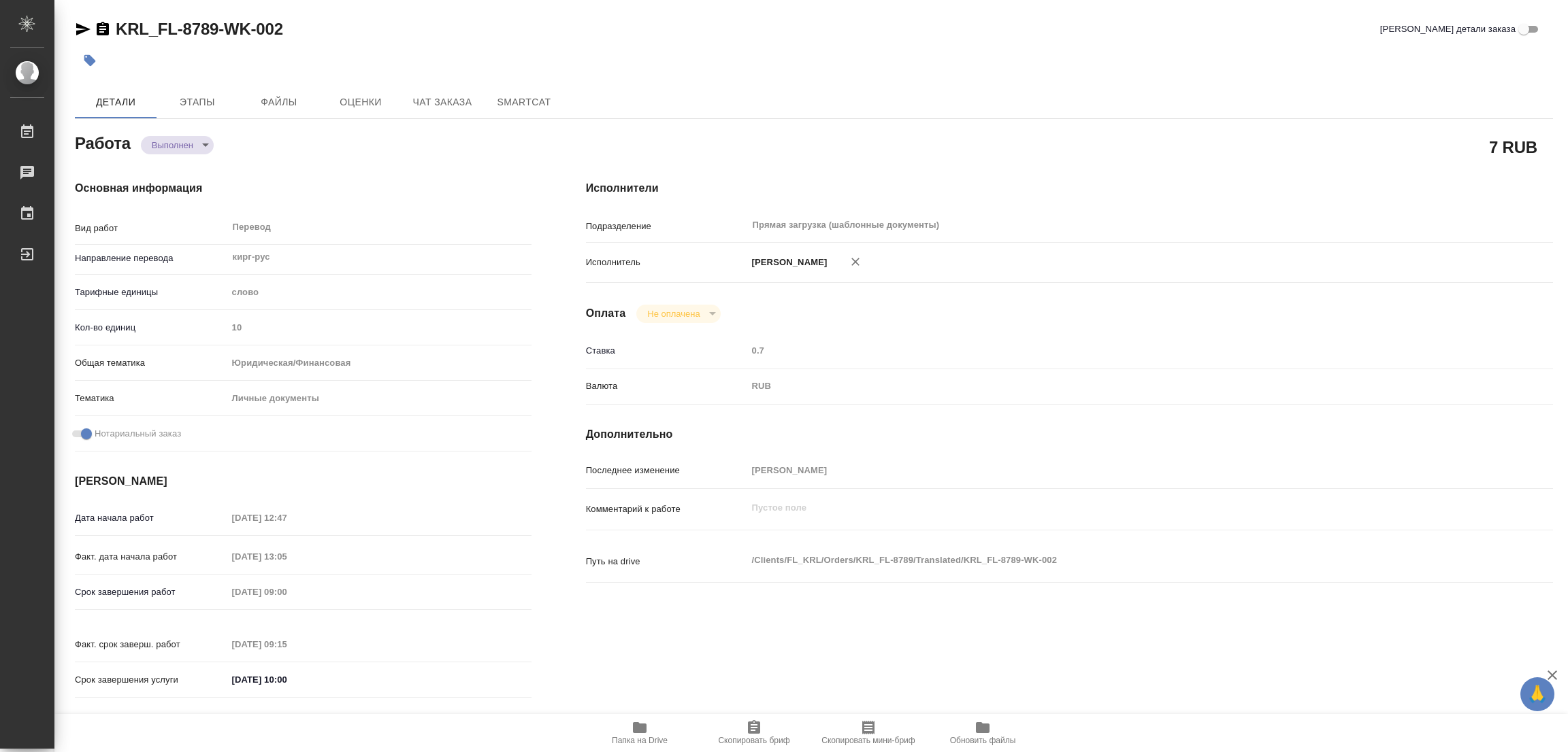
type input "Касымов Тимур"
type input "/Clients/FL_KRL/Orders/KRL_FL-8789"
type textarea "x"
type textarea "НОТ Кыргыз. Респ. Гражданство / Сахарово"
type textarea "x"
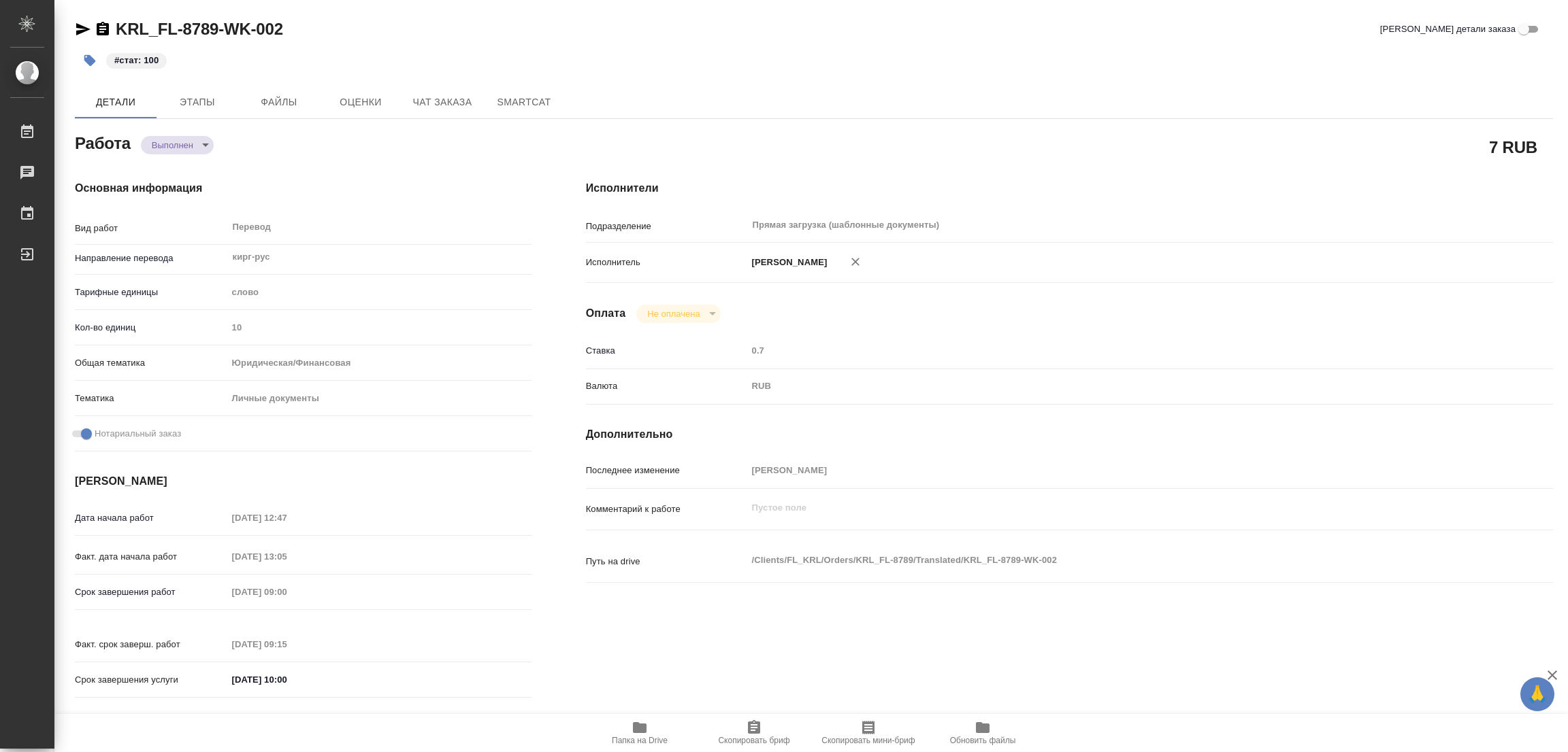
type textarea "x"
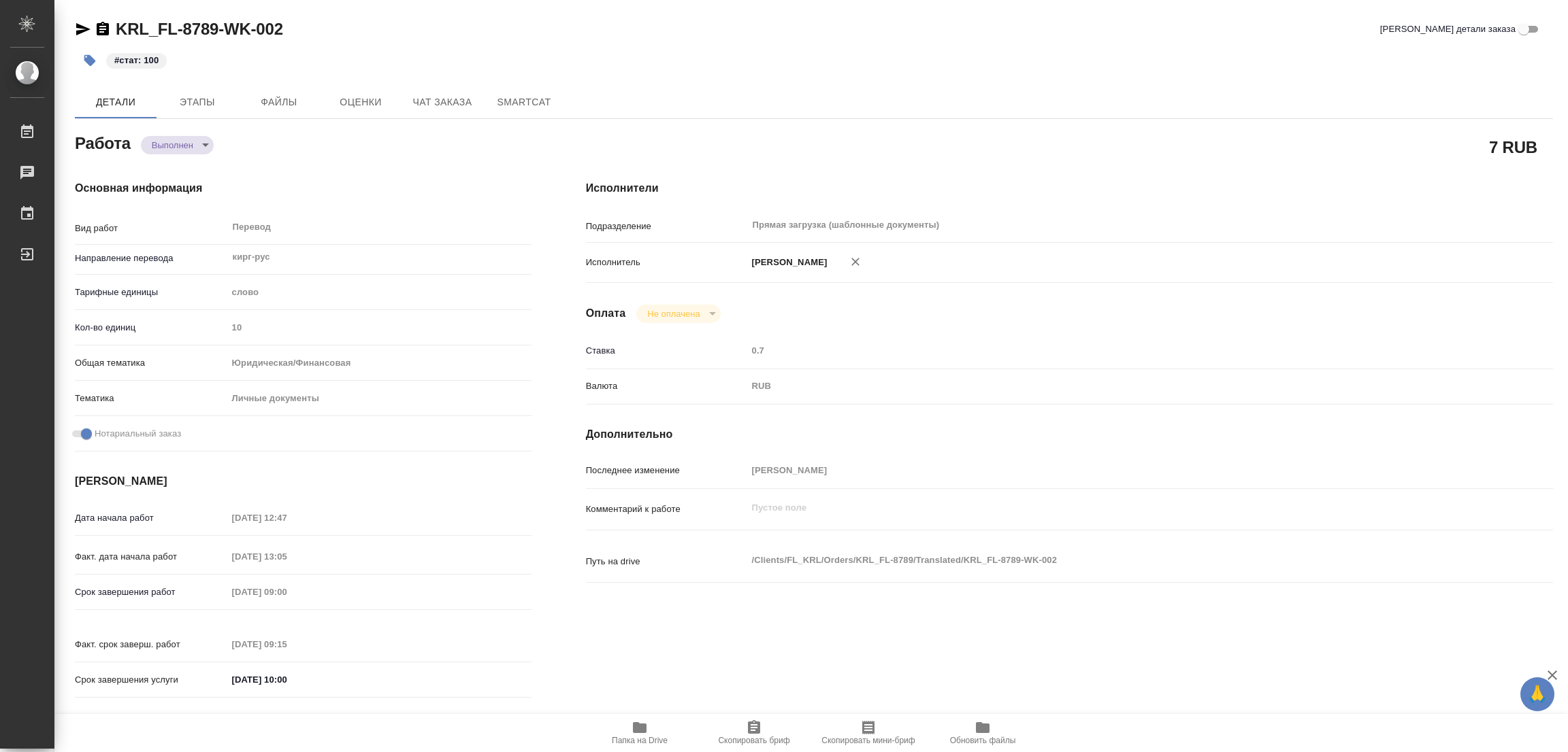
type textarea "x"
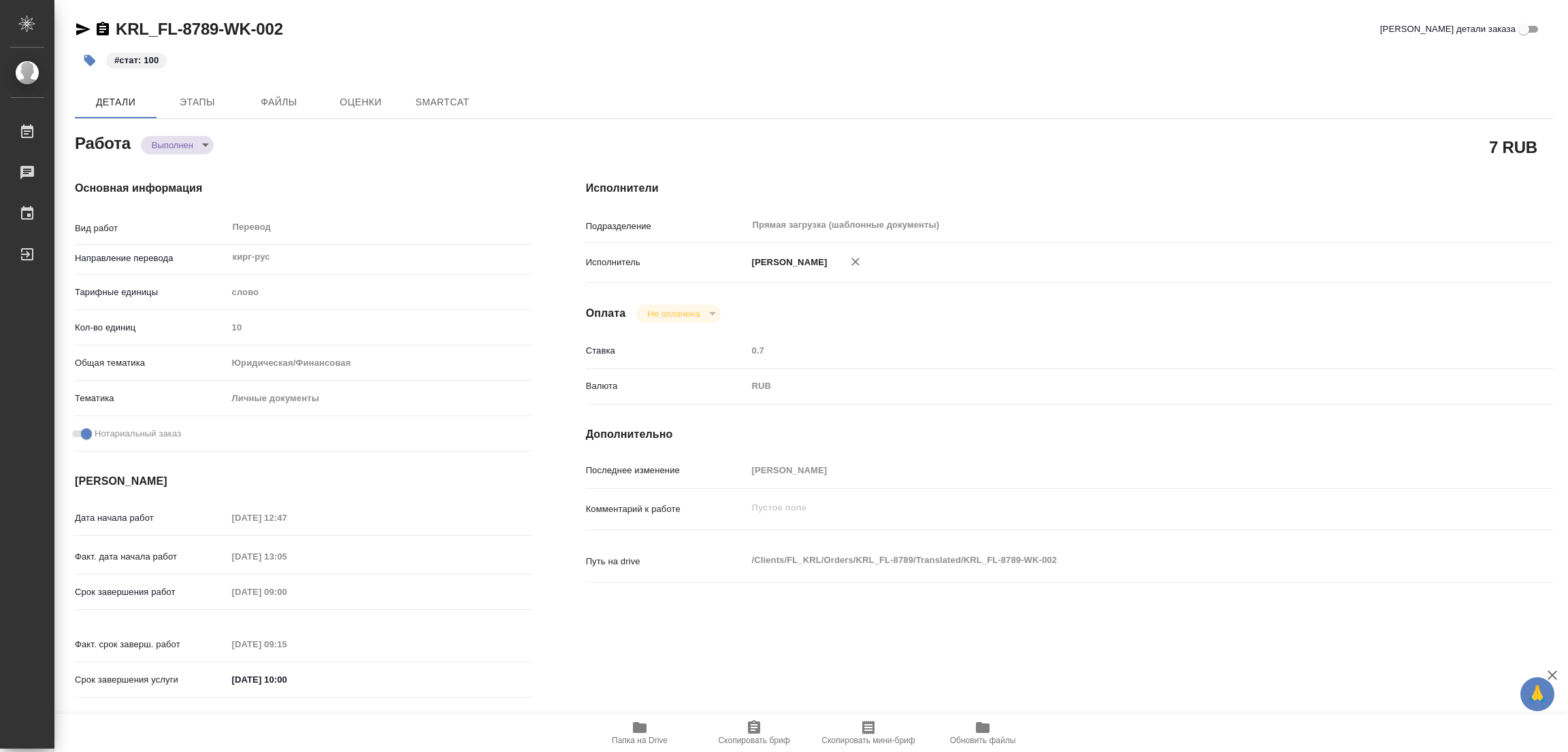
type textarea "x"
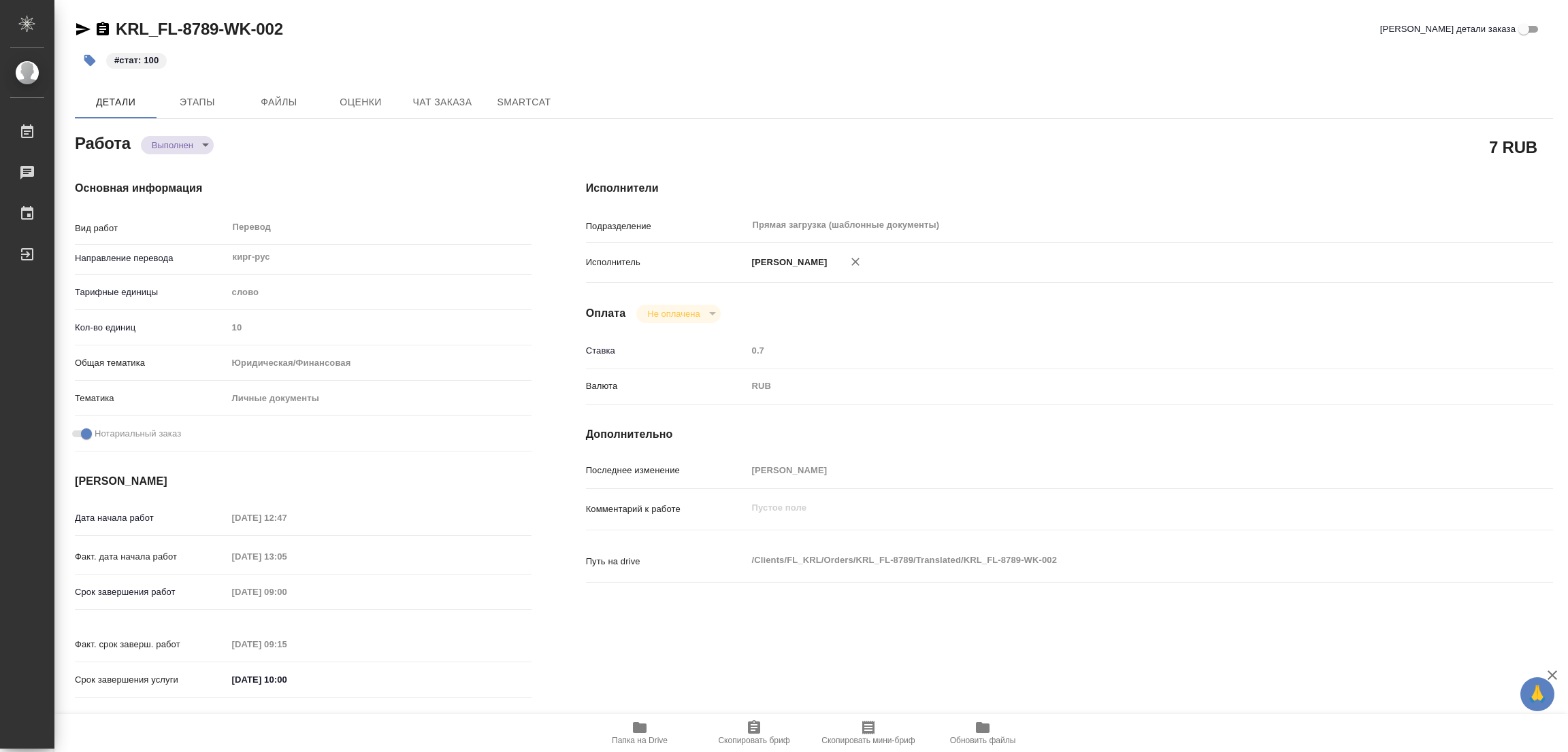
type textarea "x"
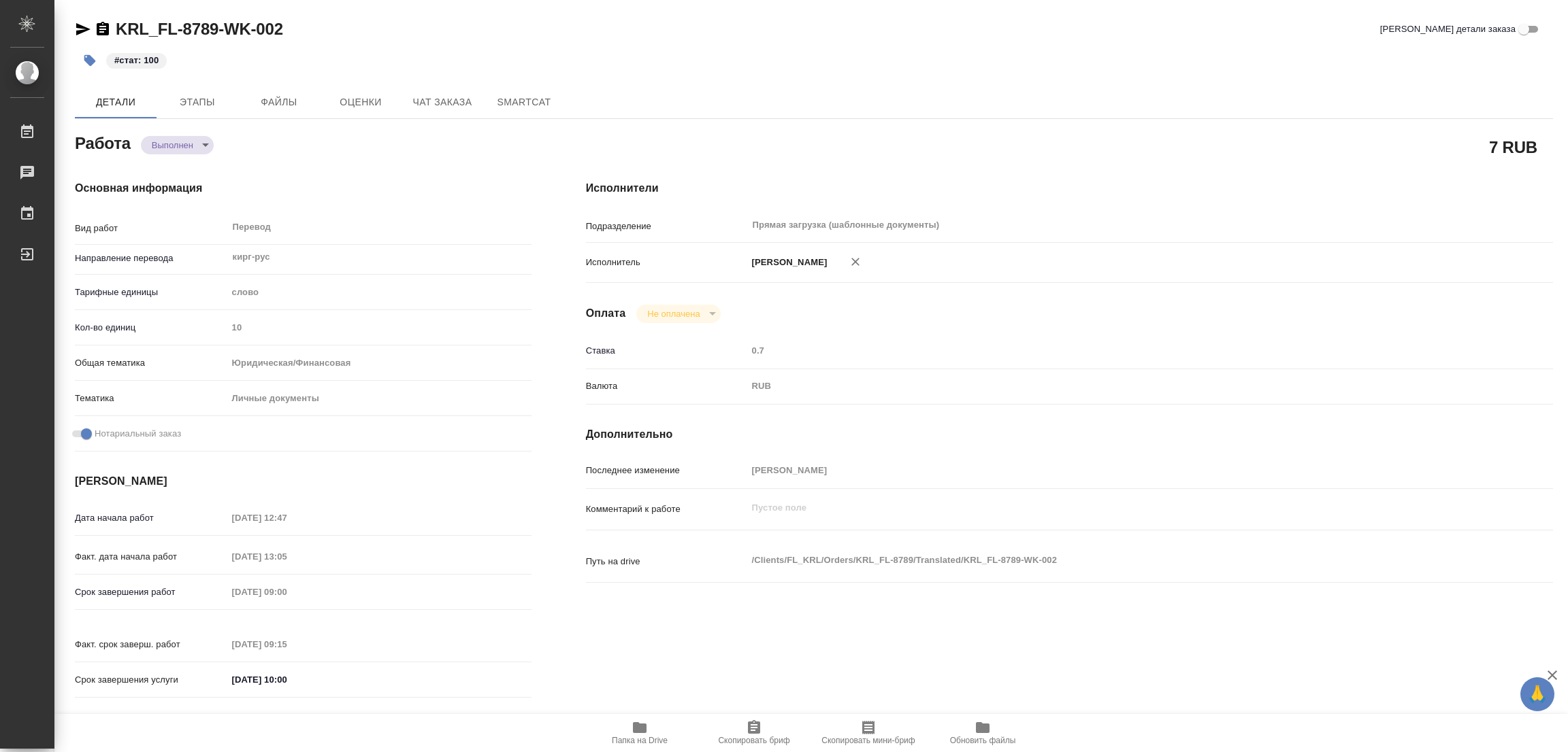
type textarea "x"
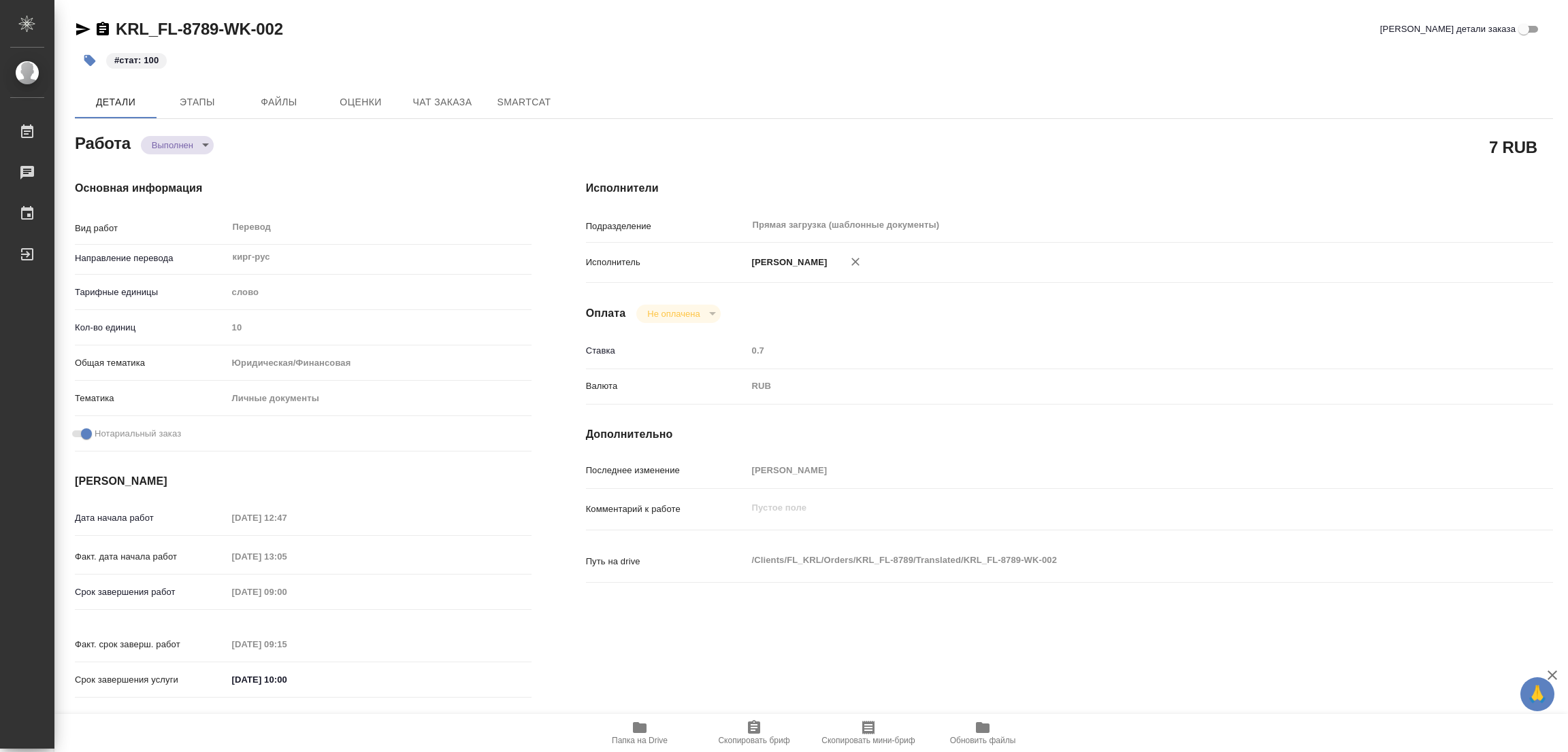
type textarea "x"
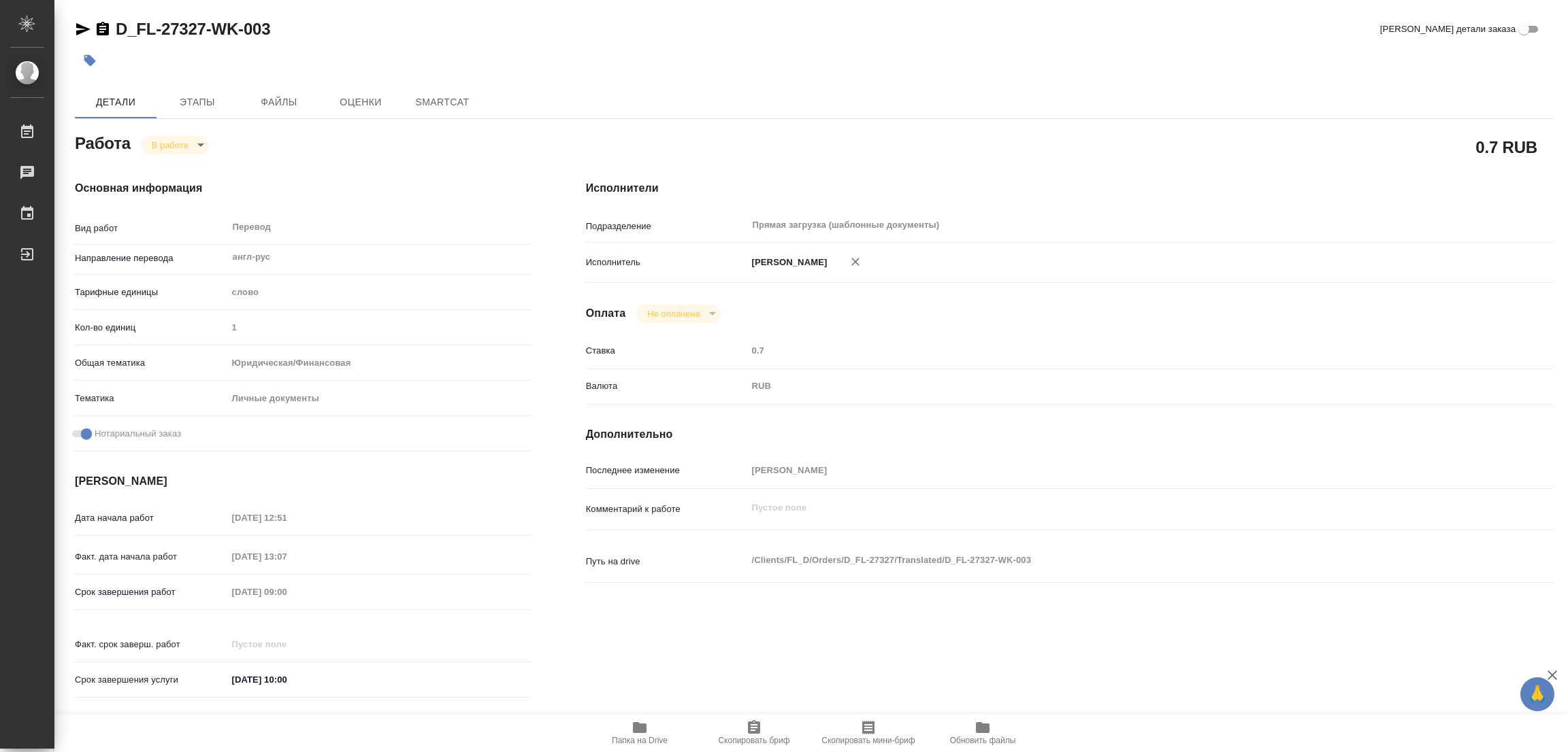
type textarea "x"
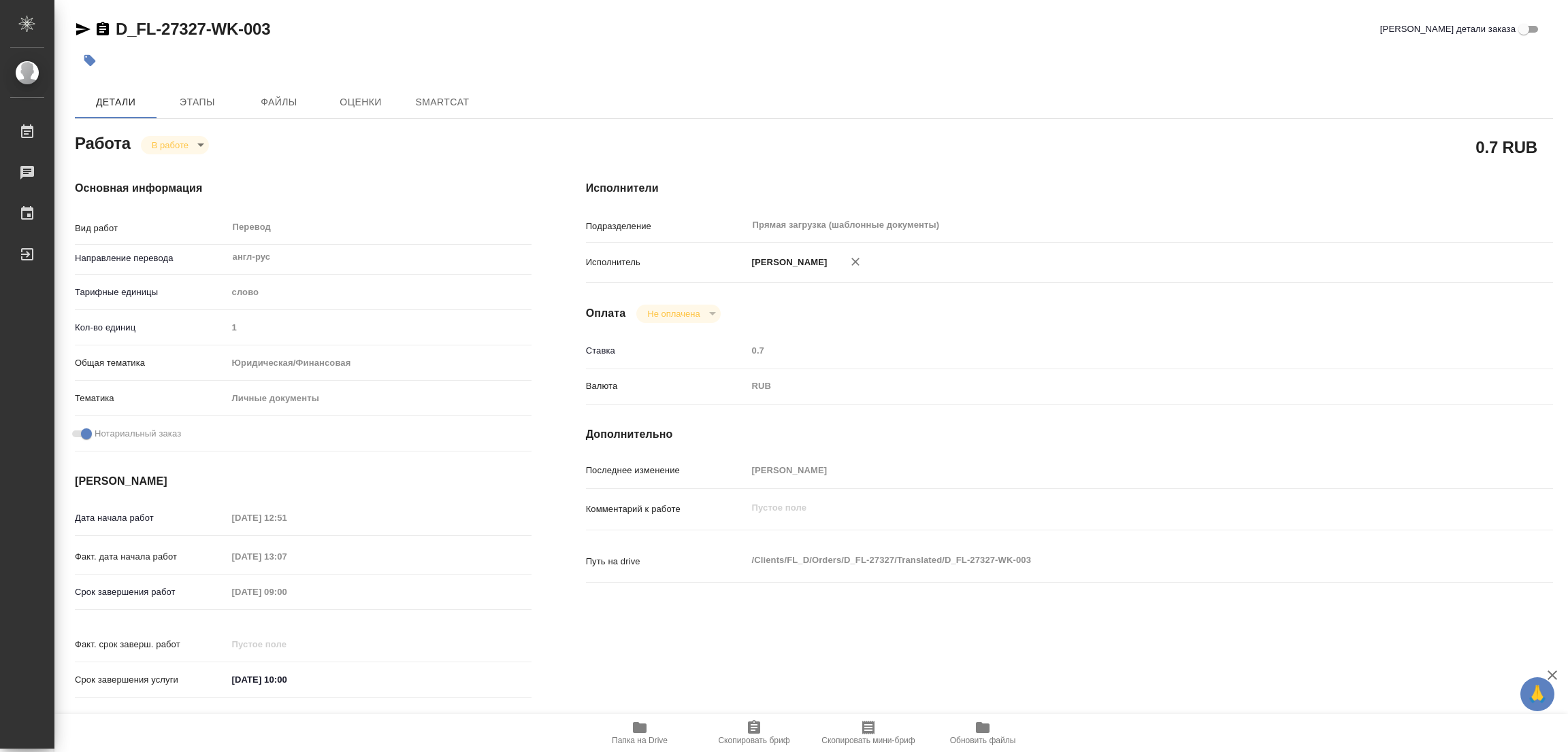
type textarea "x"
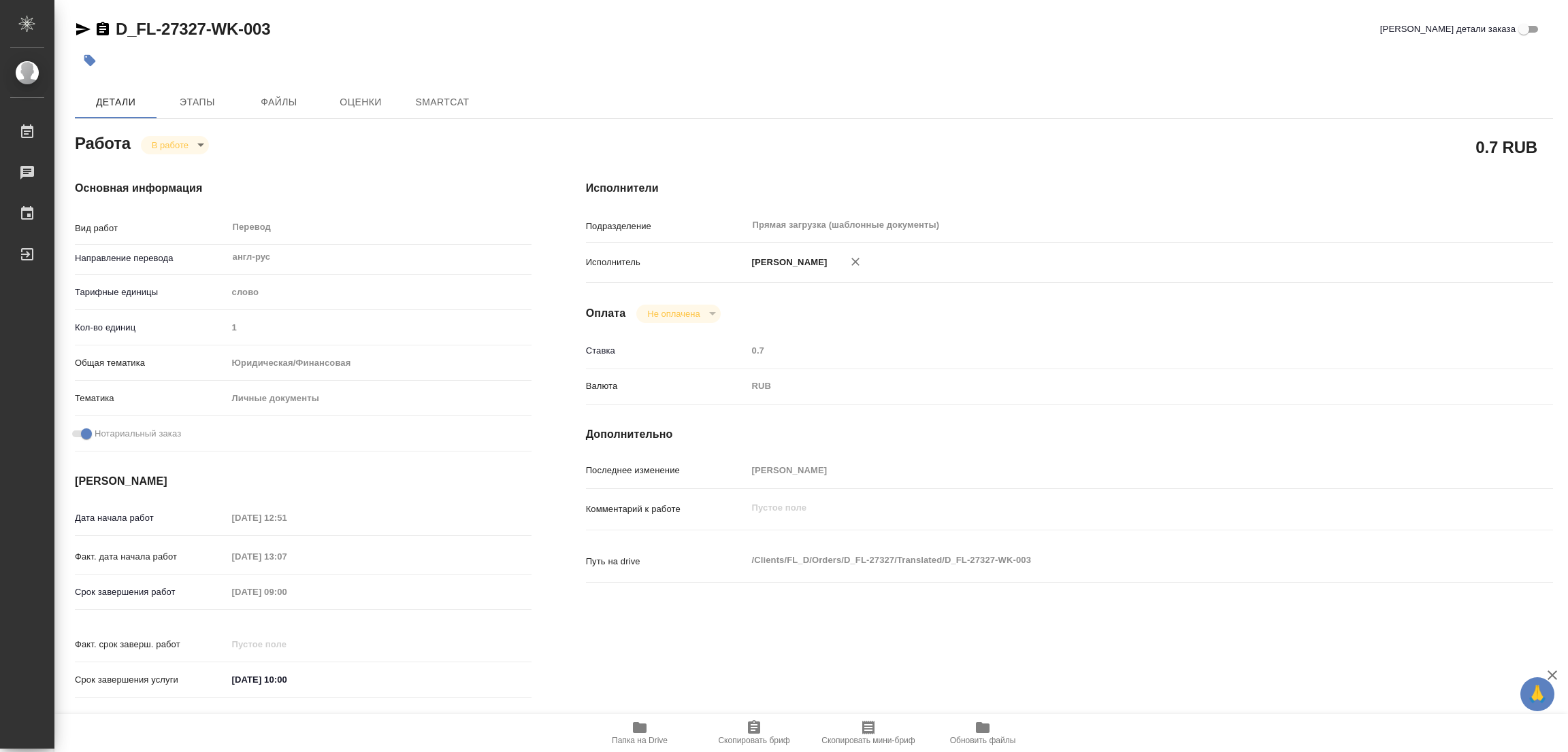
type textarea "x"
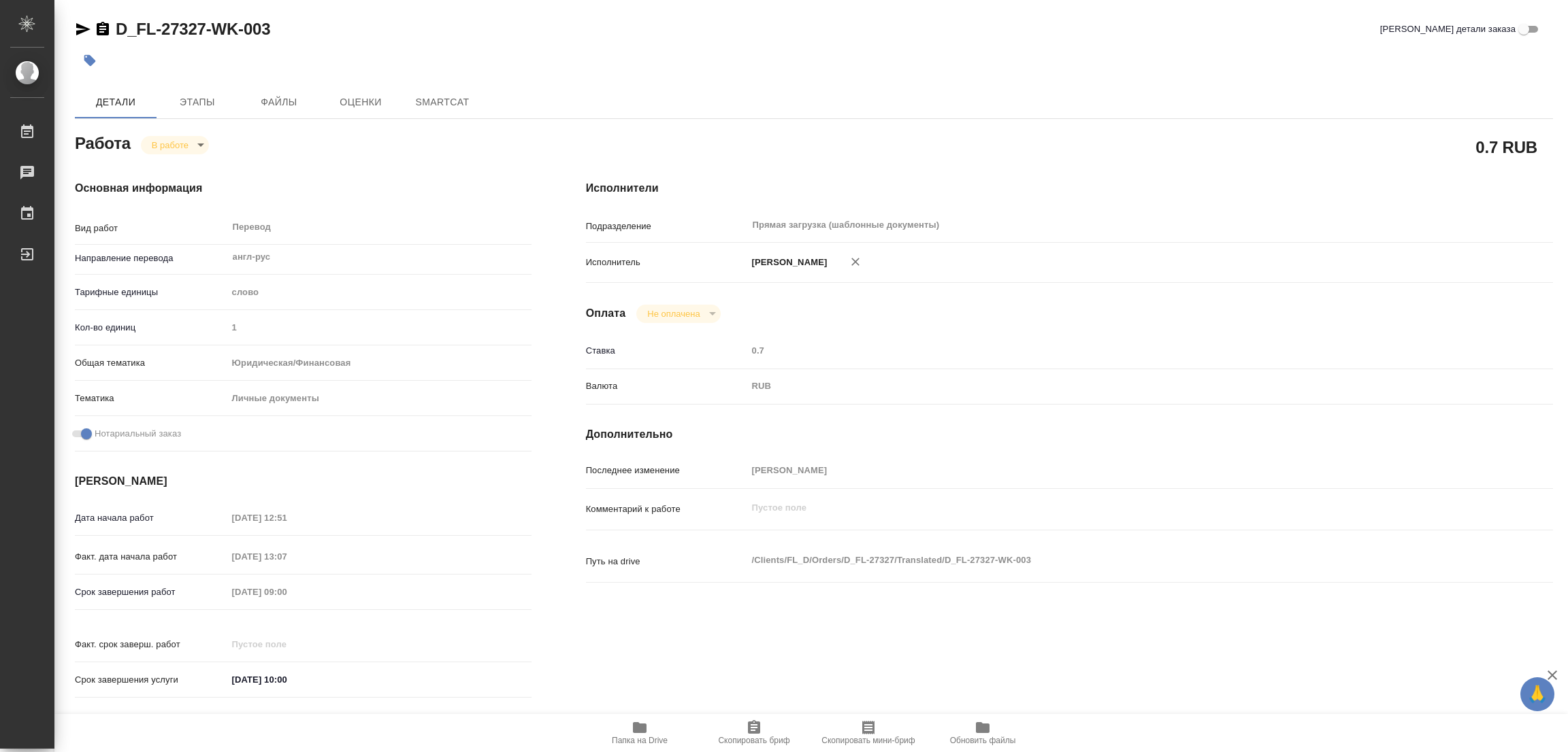
type textarea "x"
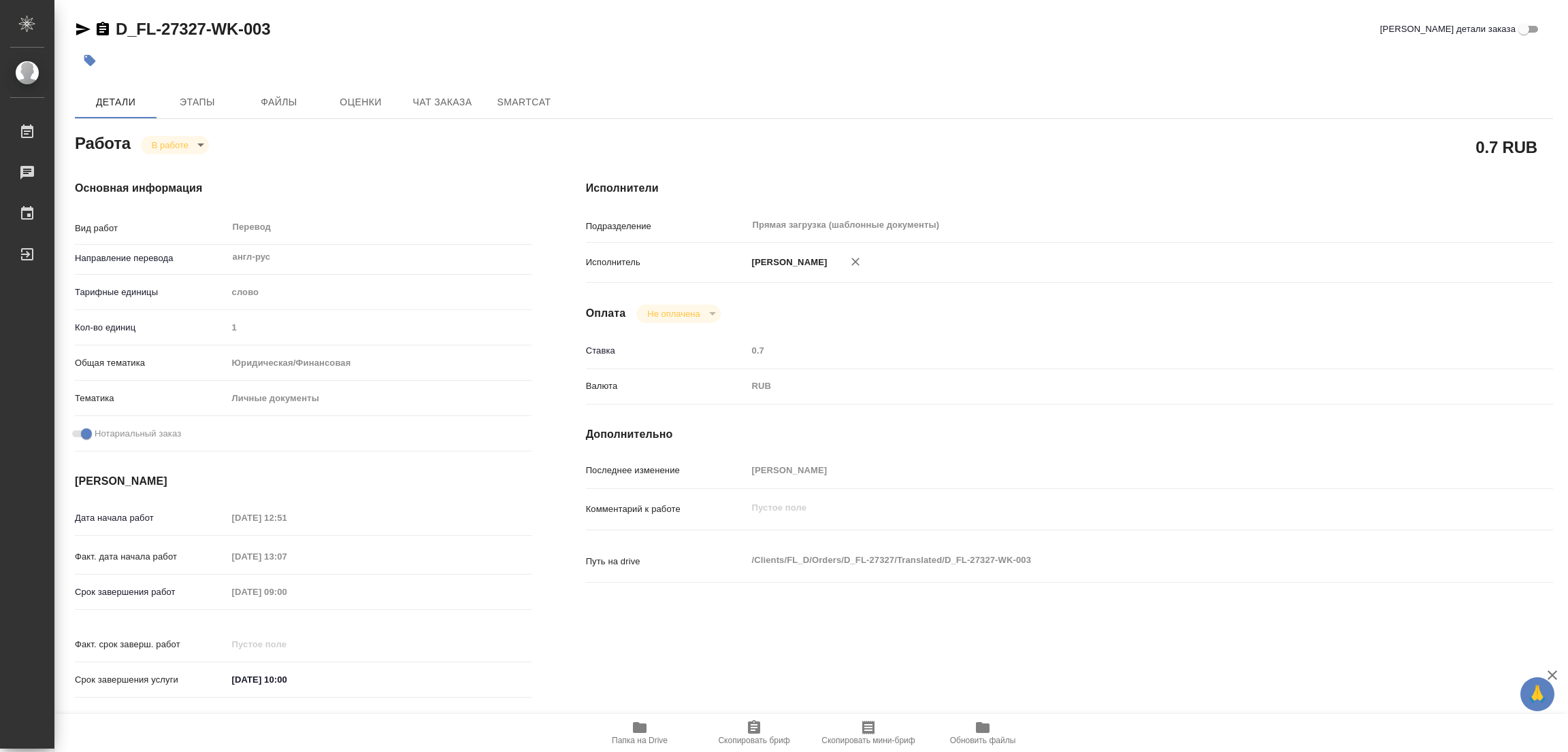
type textarea "x"
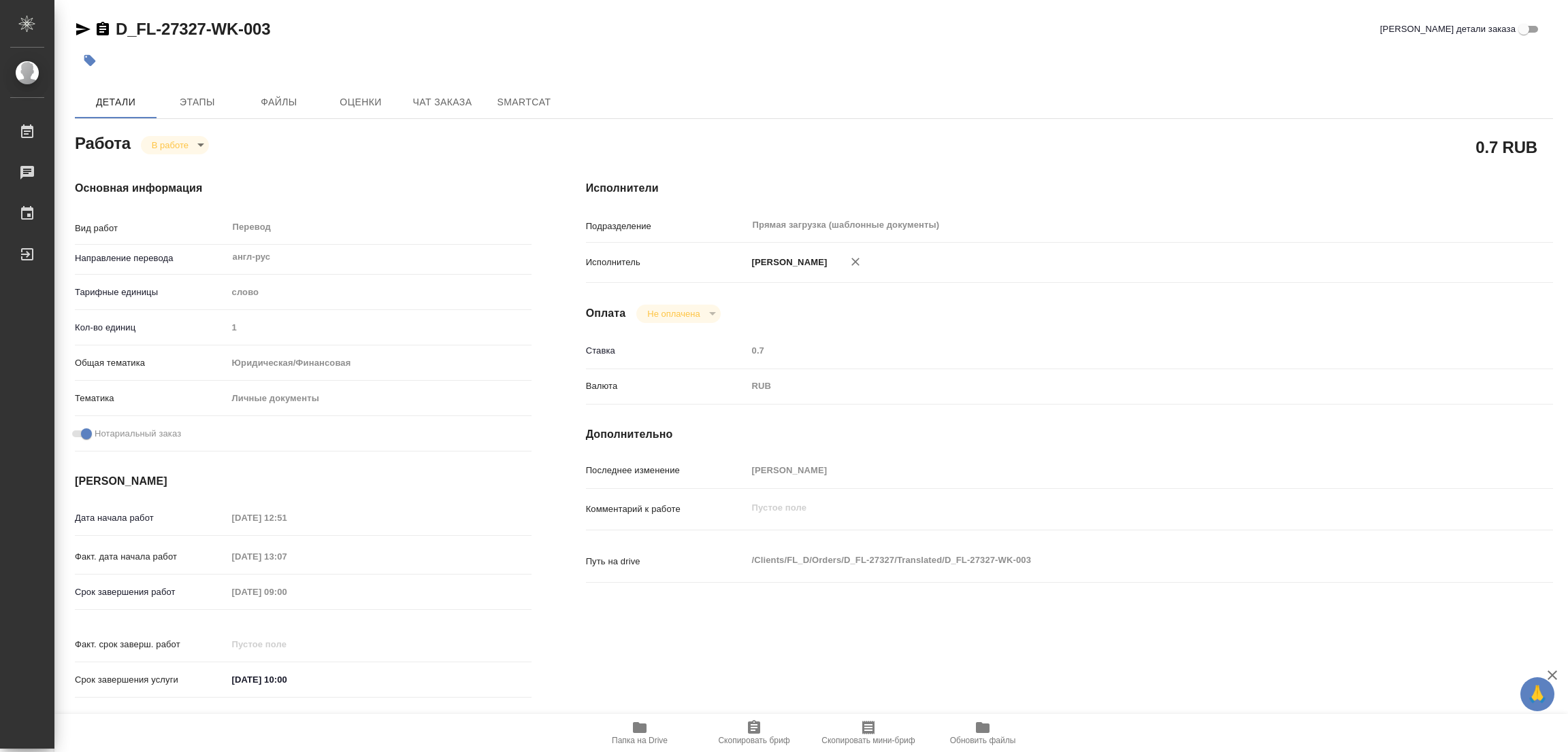
type textarea "x"
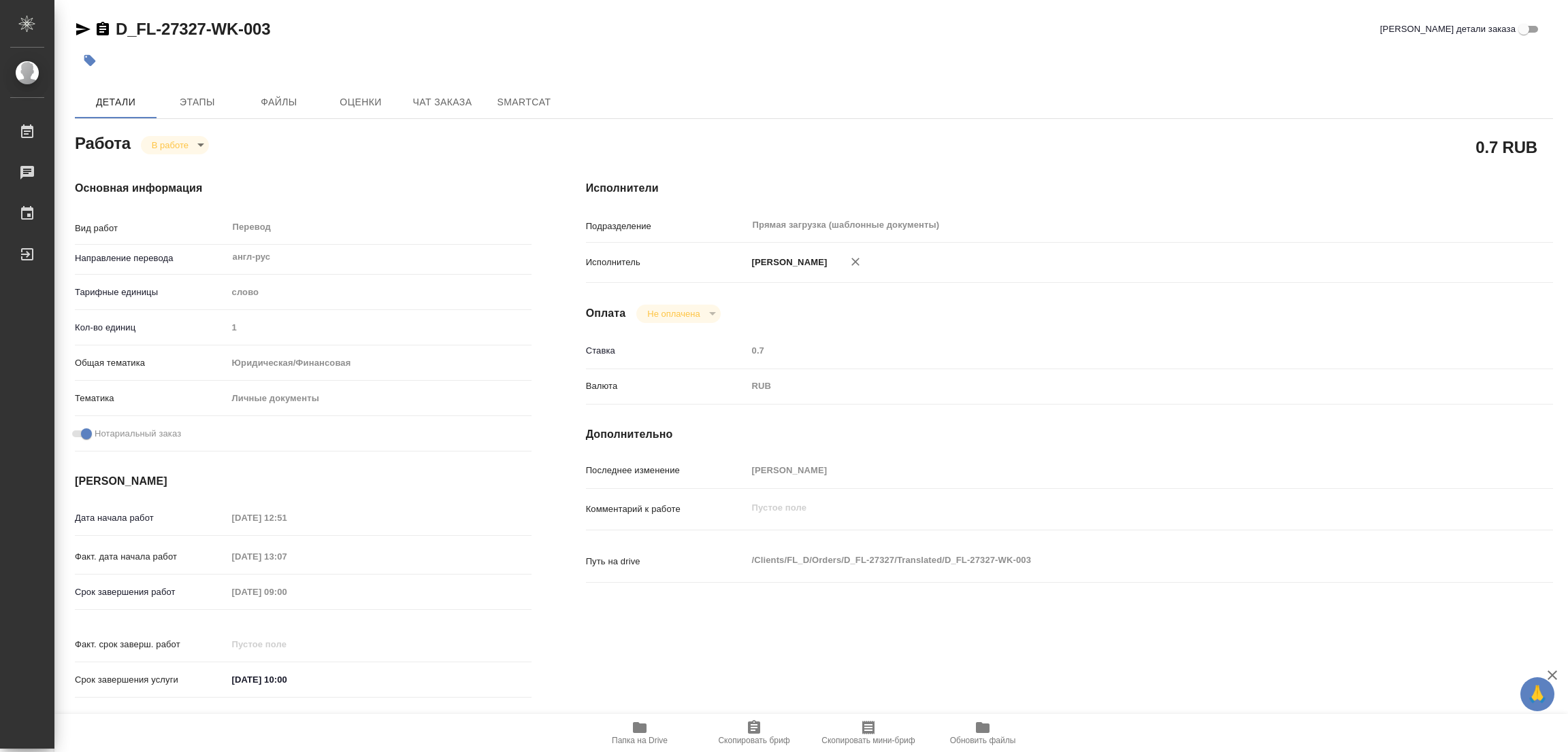
type textarea "x"
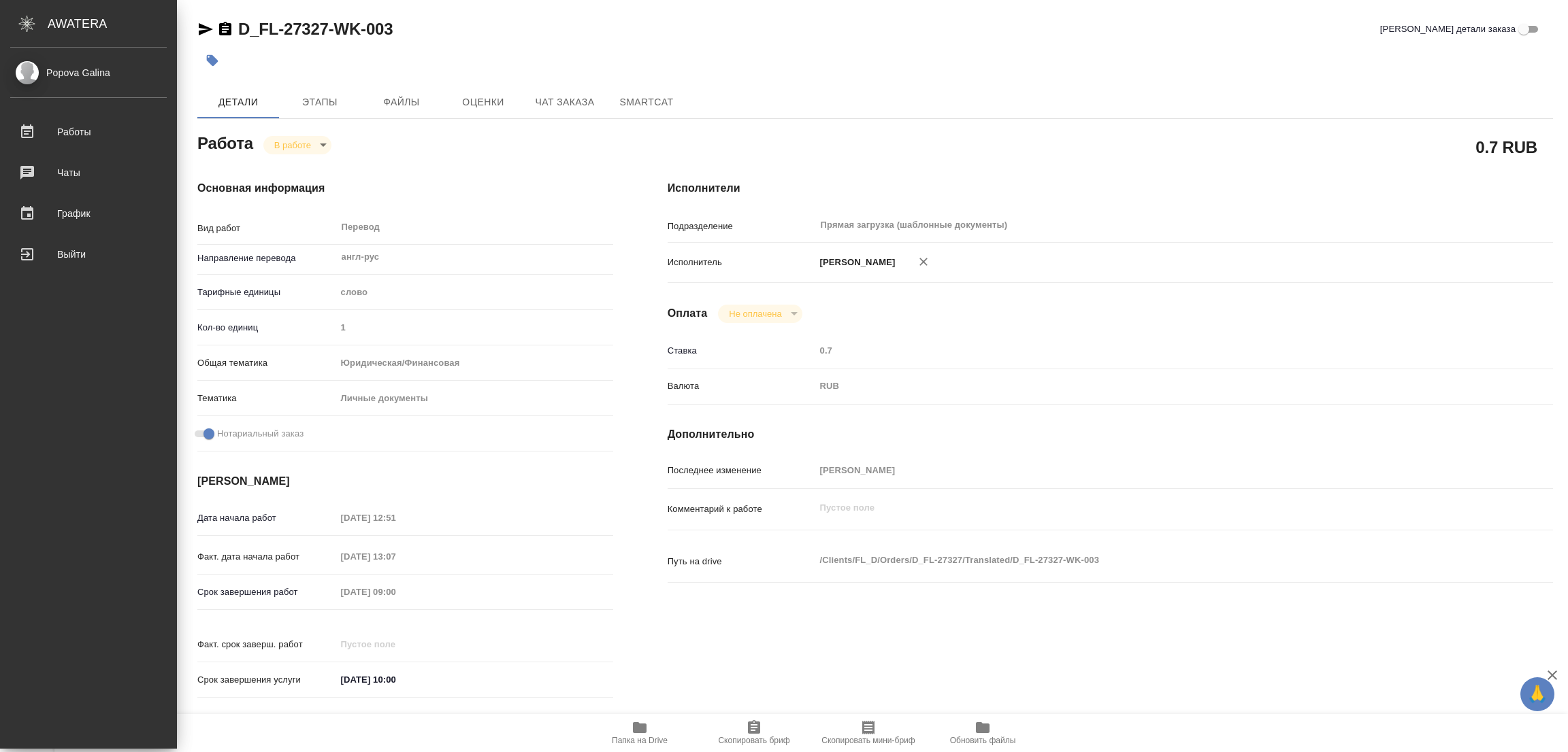
type textarea "x"
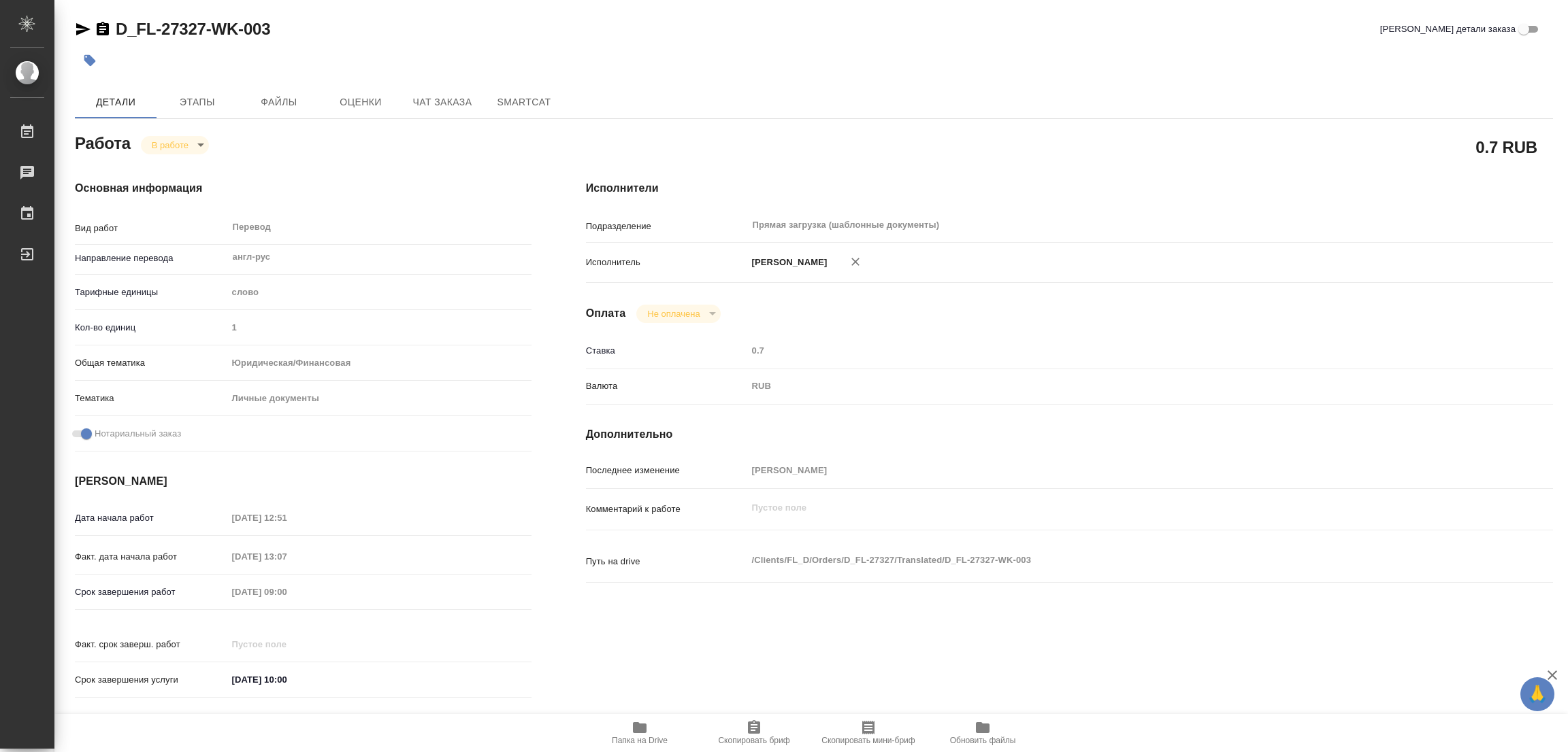
type textarea "x"
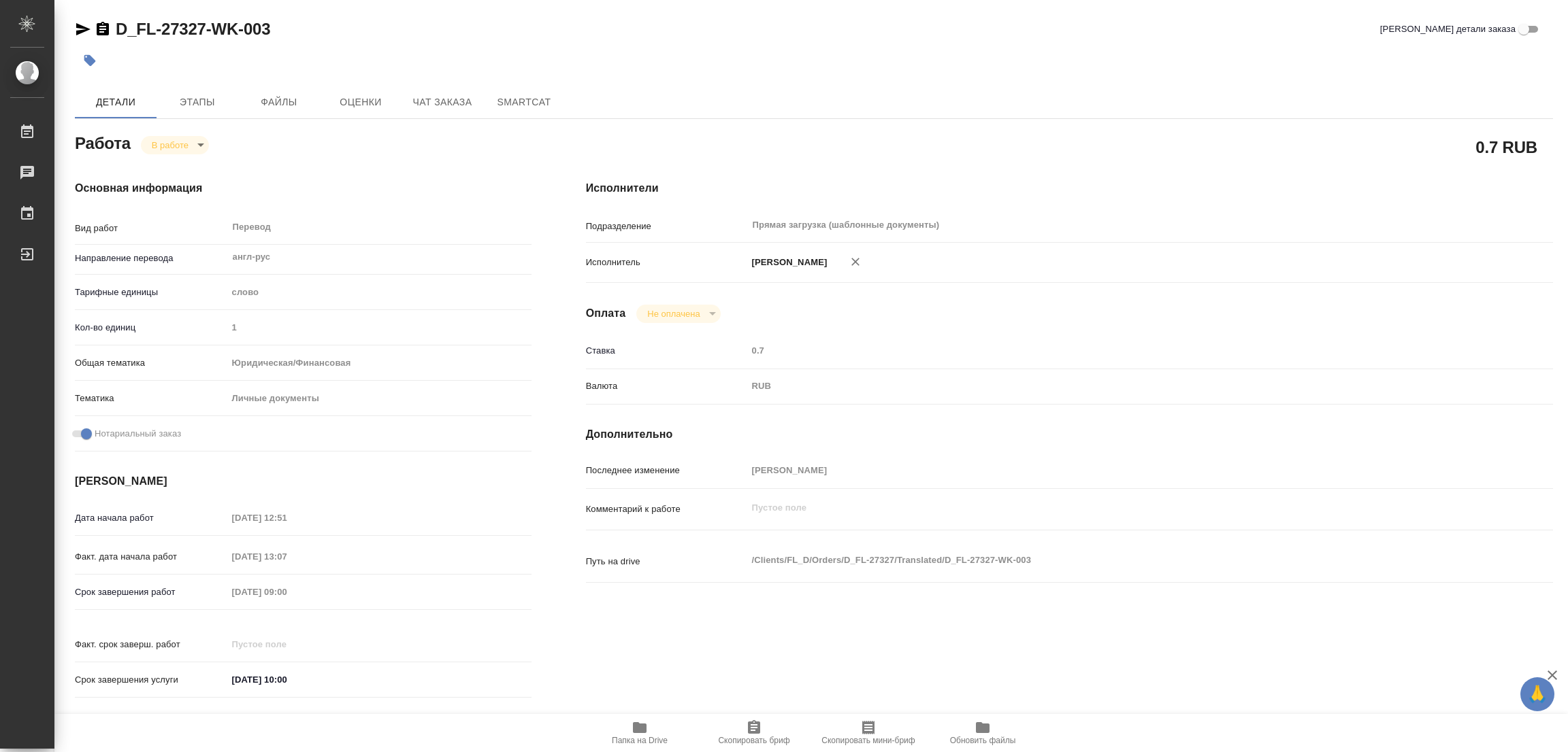
type textarea "x"
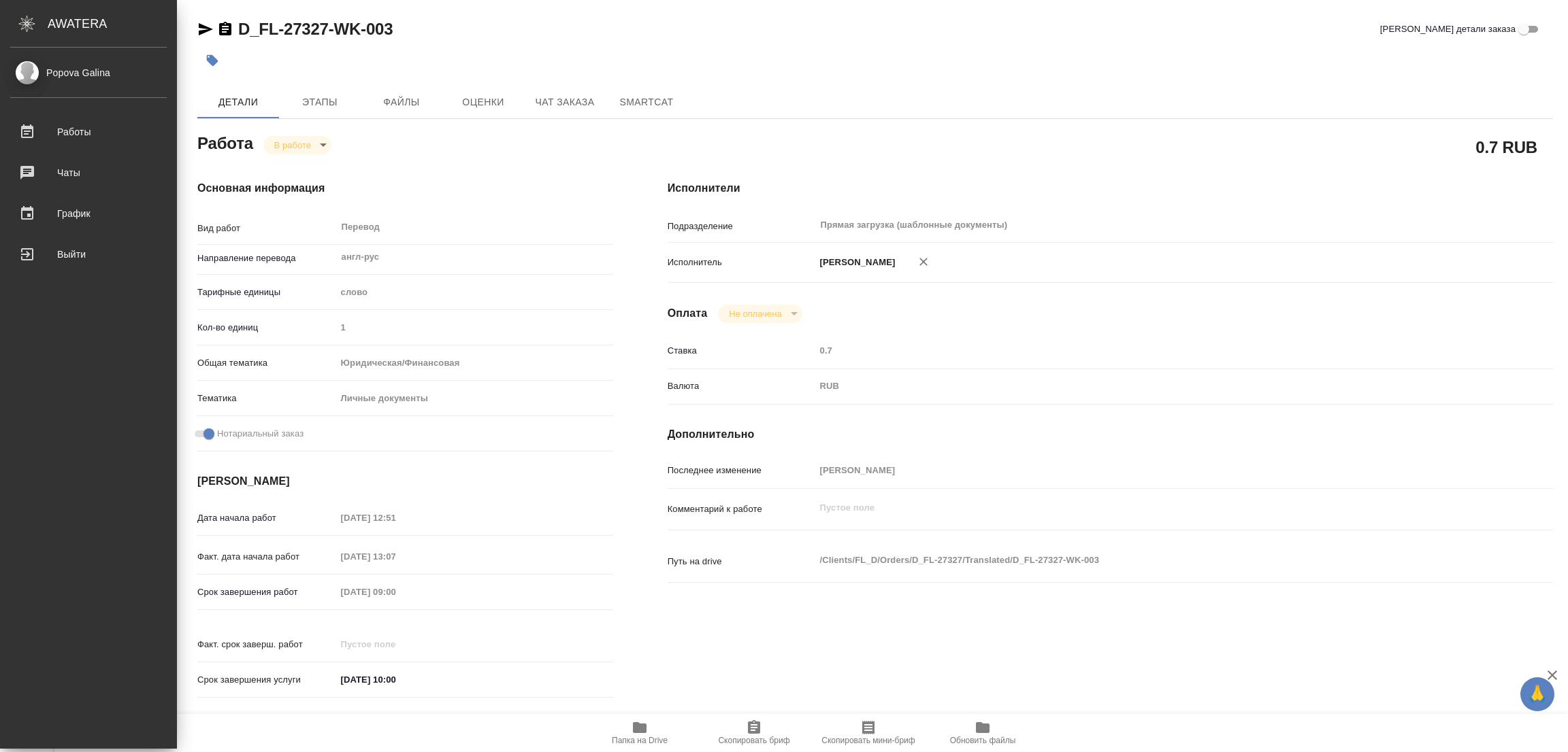
type textarea "x"
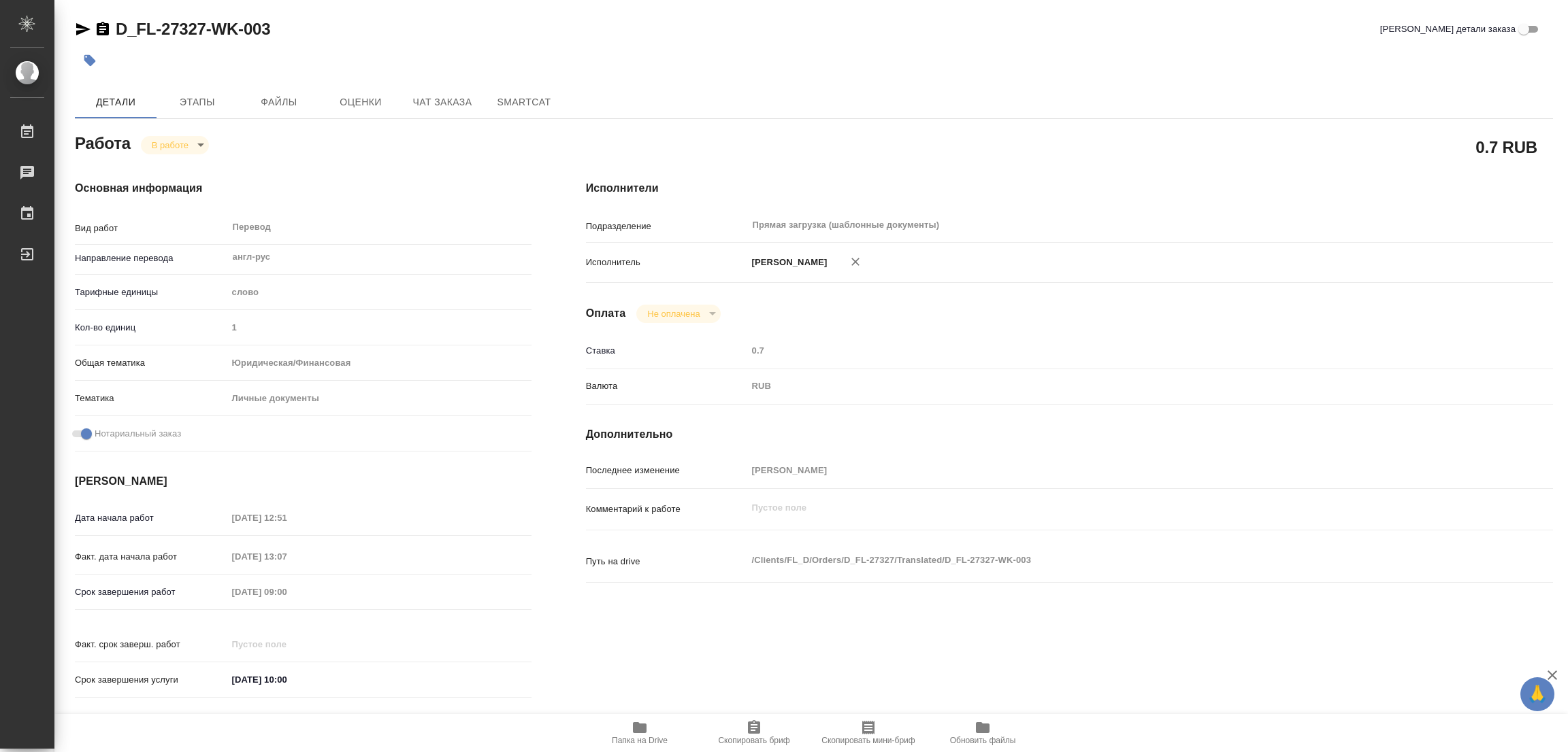
type textarea "x"
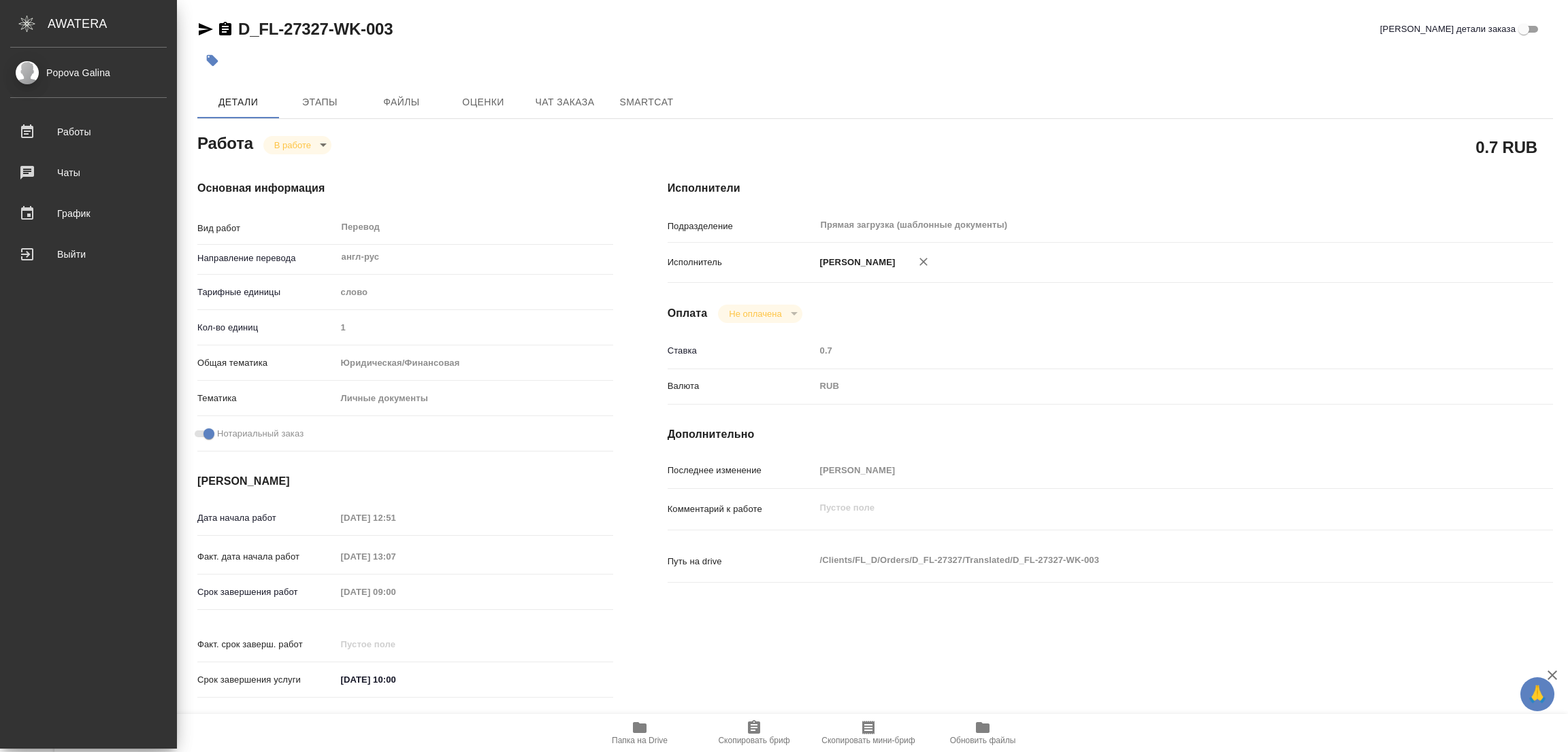
type textarea "x"
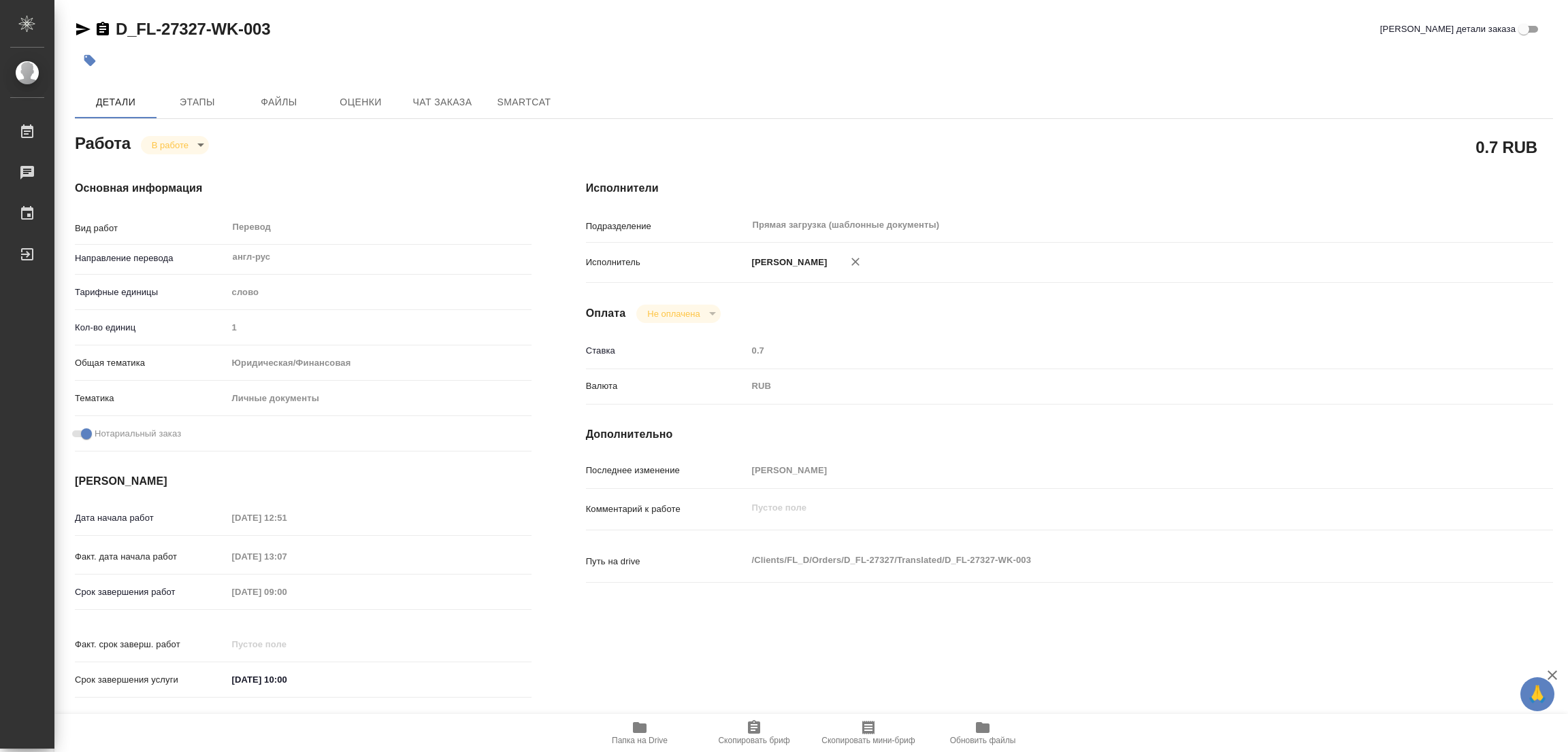
type textarea "x"
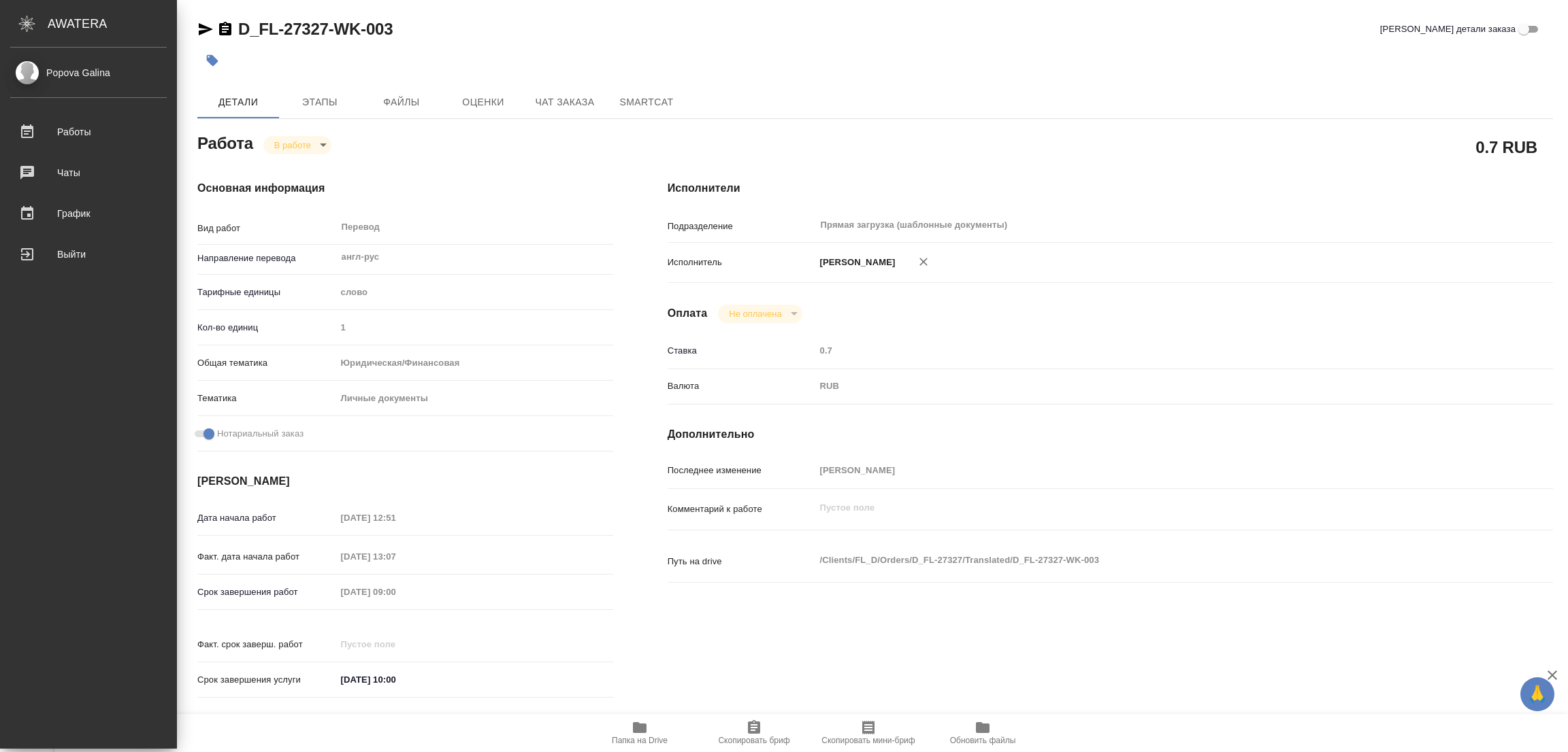
type textarea "x"
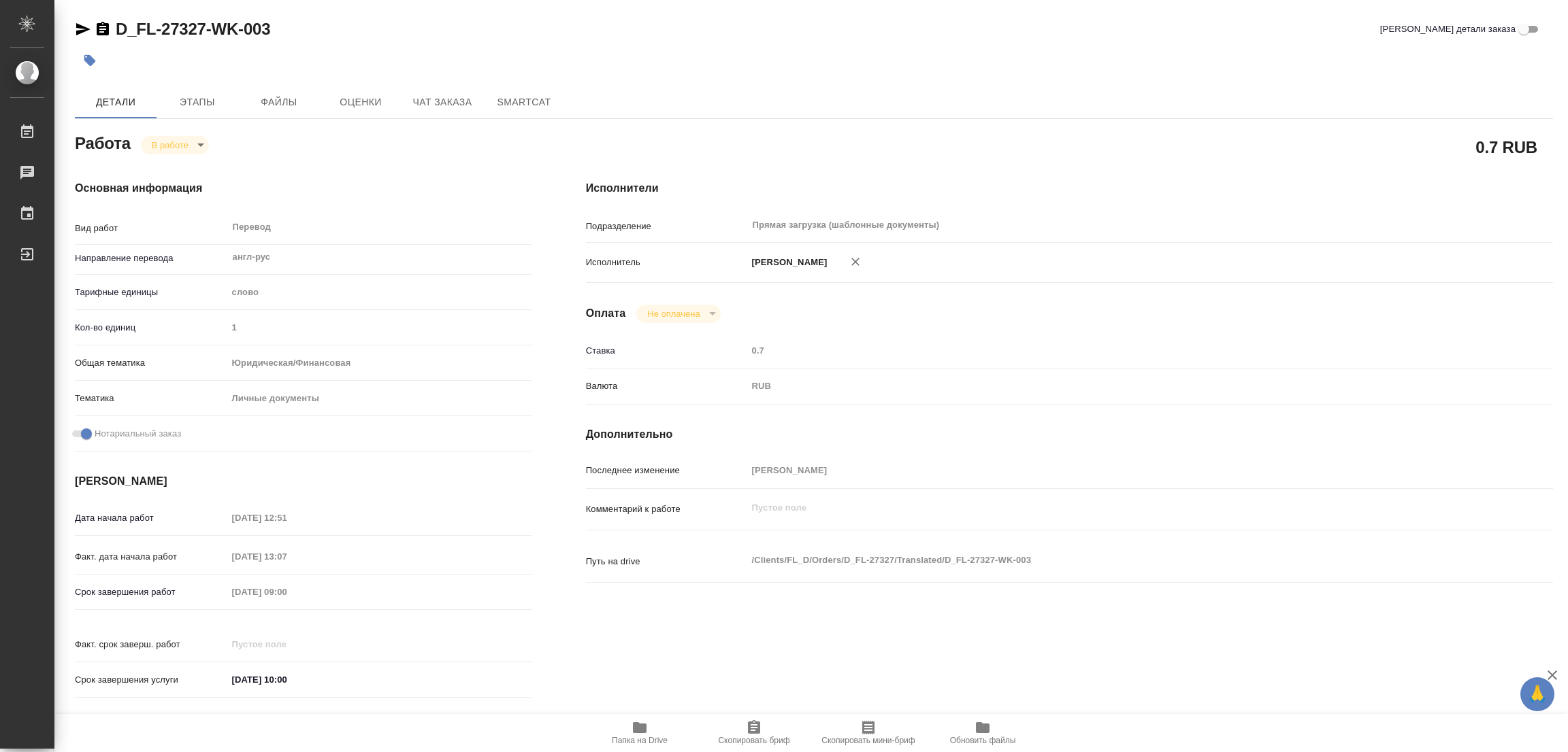
type textarea "x"
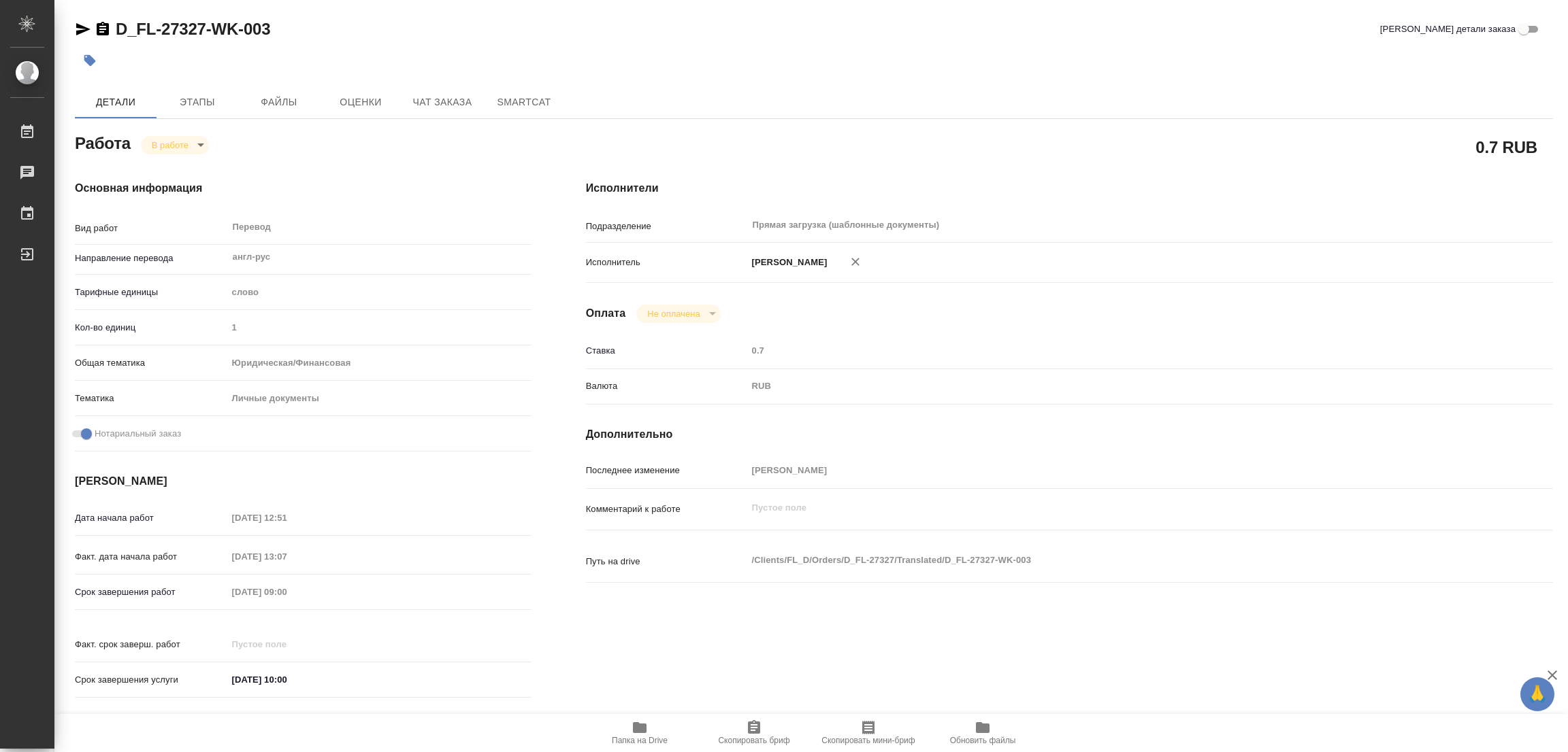
type textarea "x"
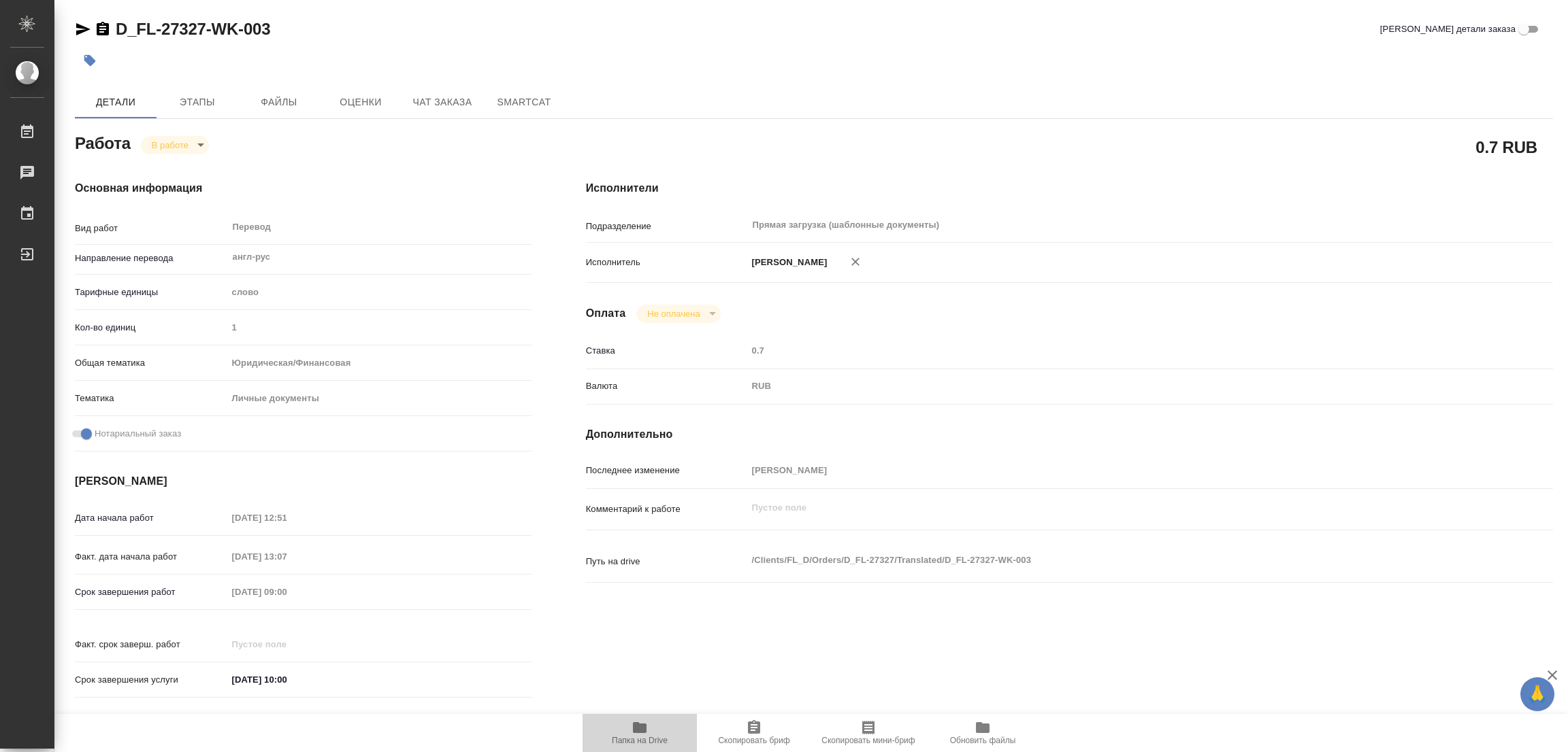
click at [646, 728] on icon "button" at bounding box center [640, 728] width 14 height 11
click at [205, 102] on span "Этапы" at bounding box center [197, 102] width 65 height 17
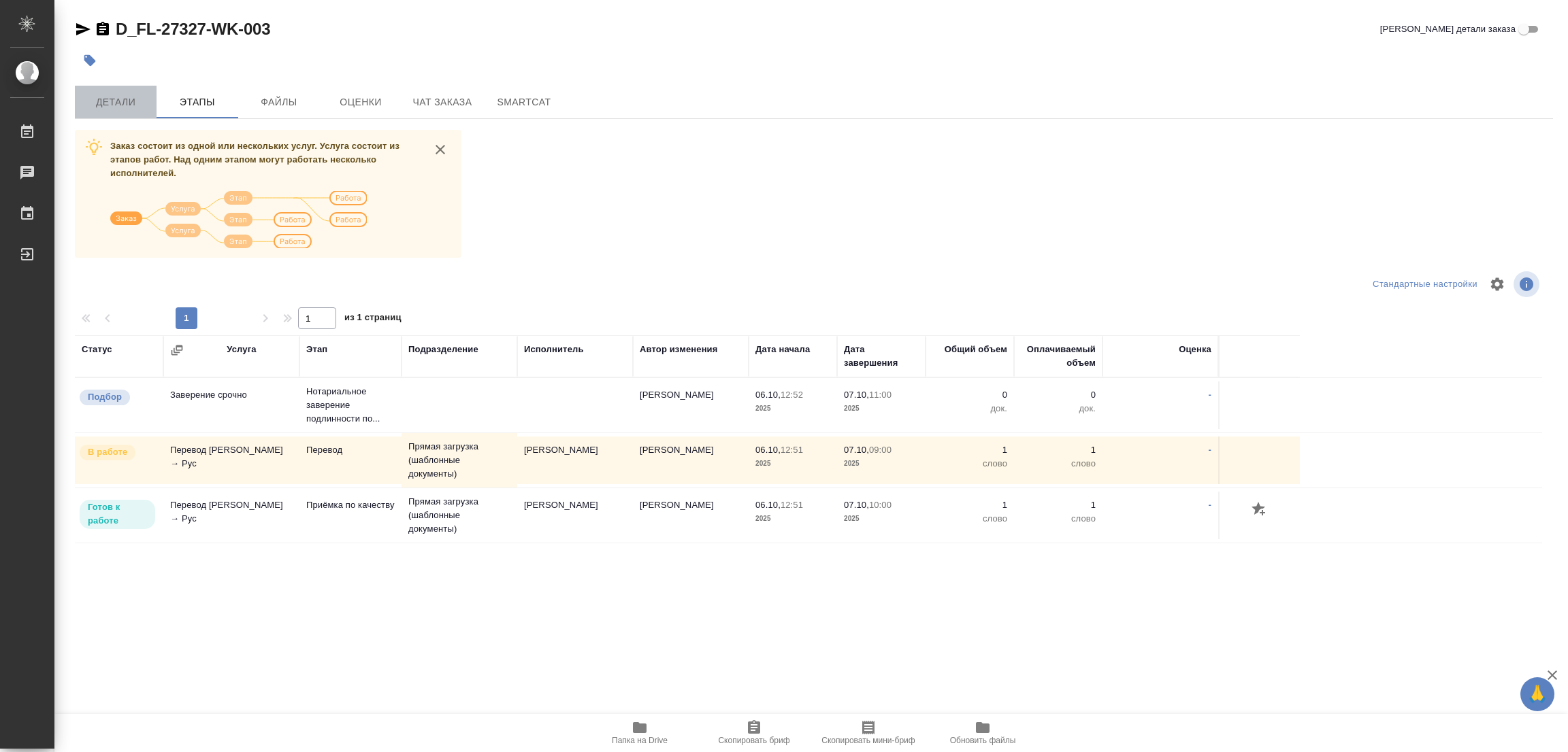
click at [126, 102] on span "Детали" at bounding box center [115, 102] width 65 height 17
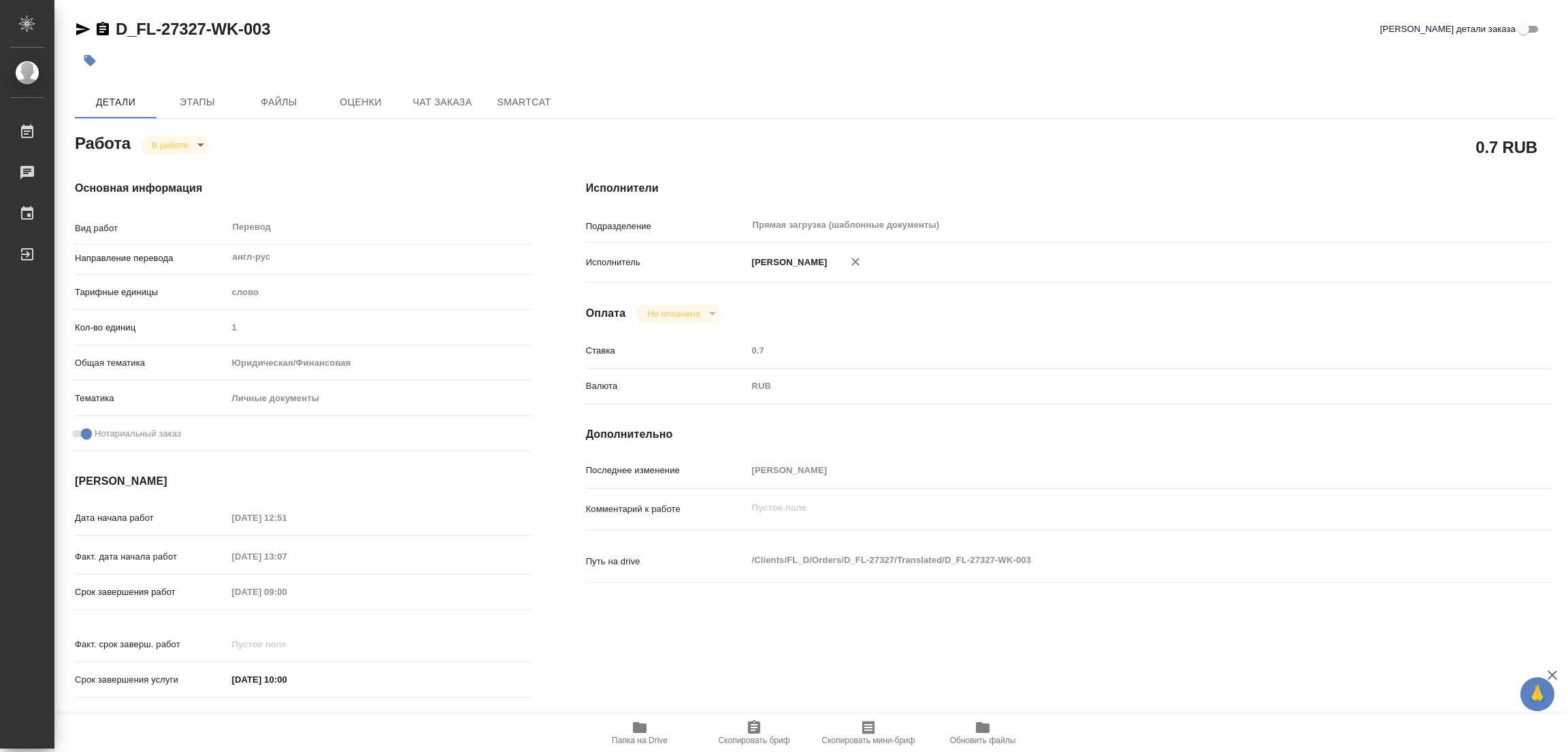
type textarea "x"
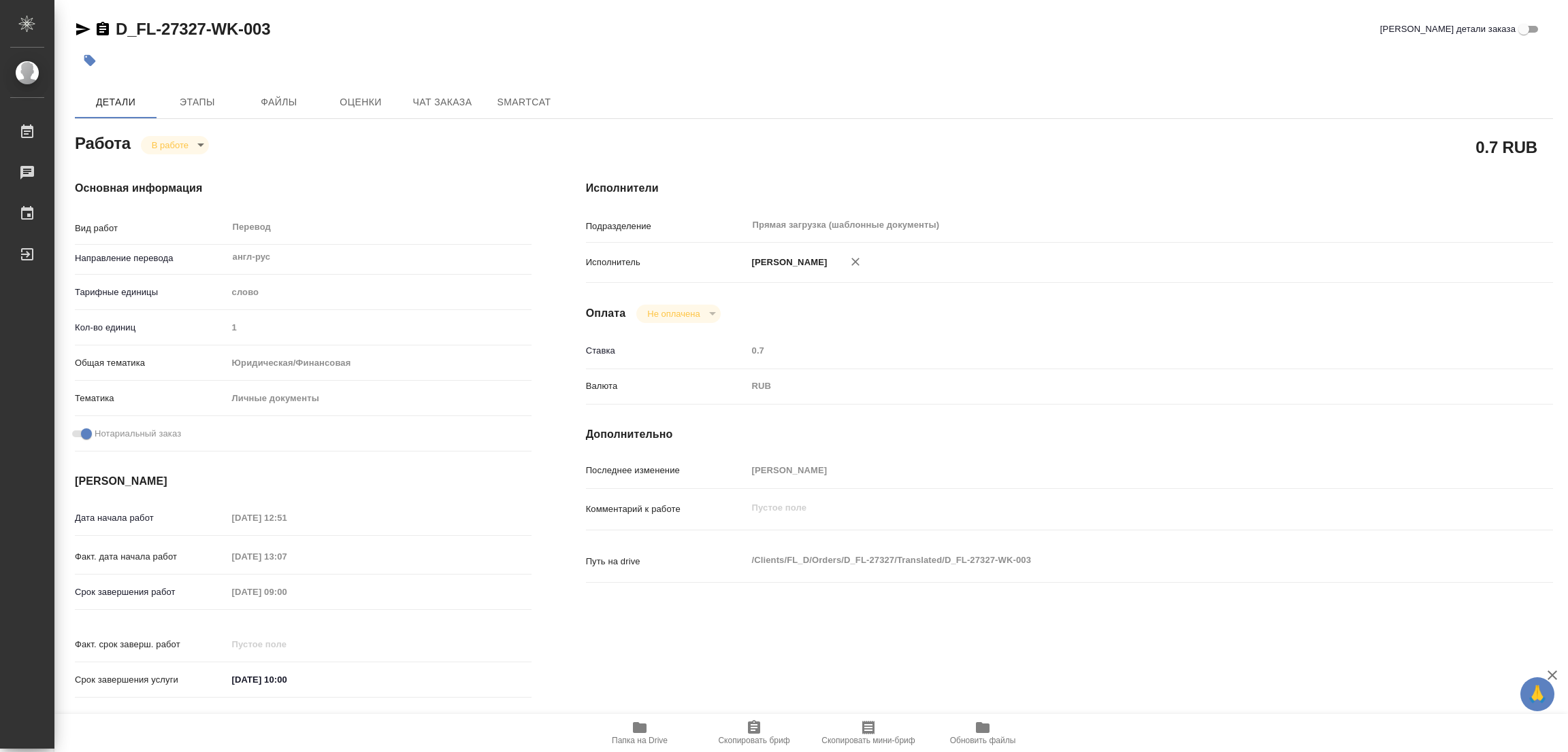
type textarea "x"
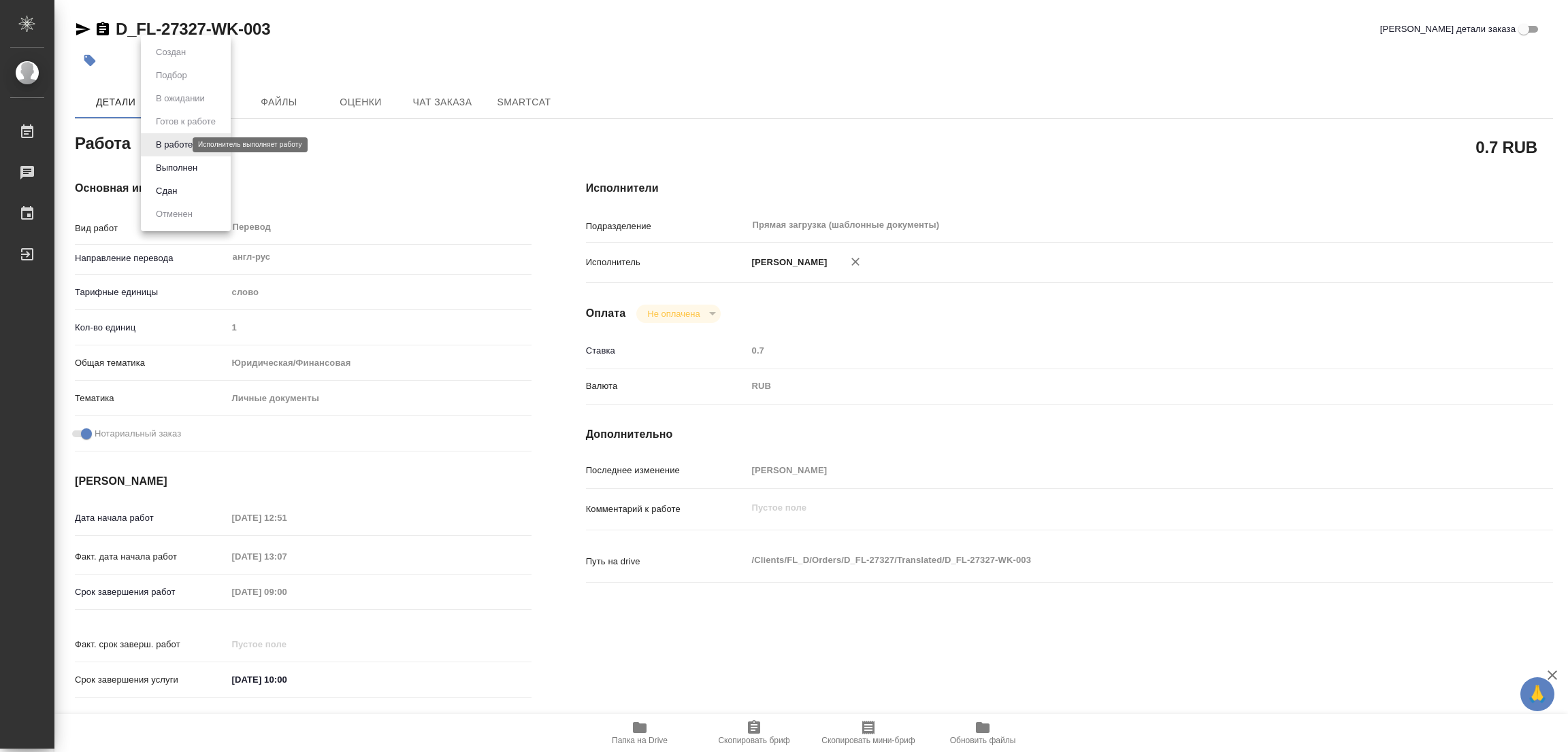
click at [170, 149] on body "🙏 .cls-1 fill:#fff; AWATERA Popova Galina Работы 0 Чаты График Выйти D_FL-27327…" at bounding box center [784, 376] width 1568 height 752
type textarea "x"
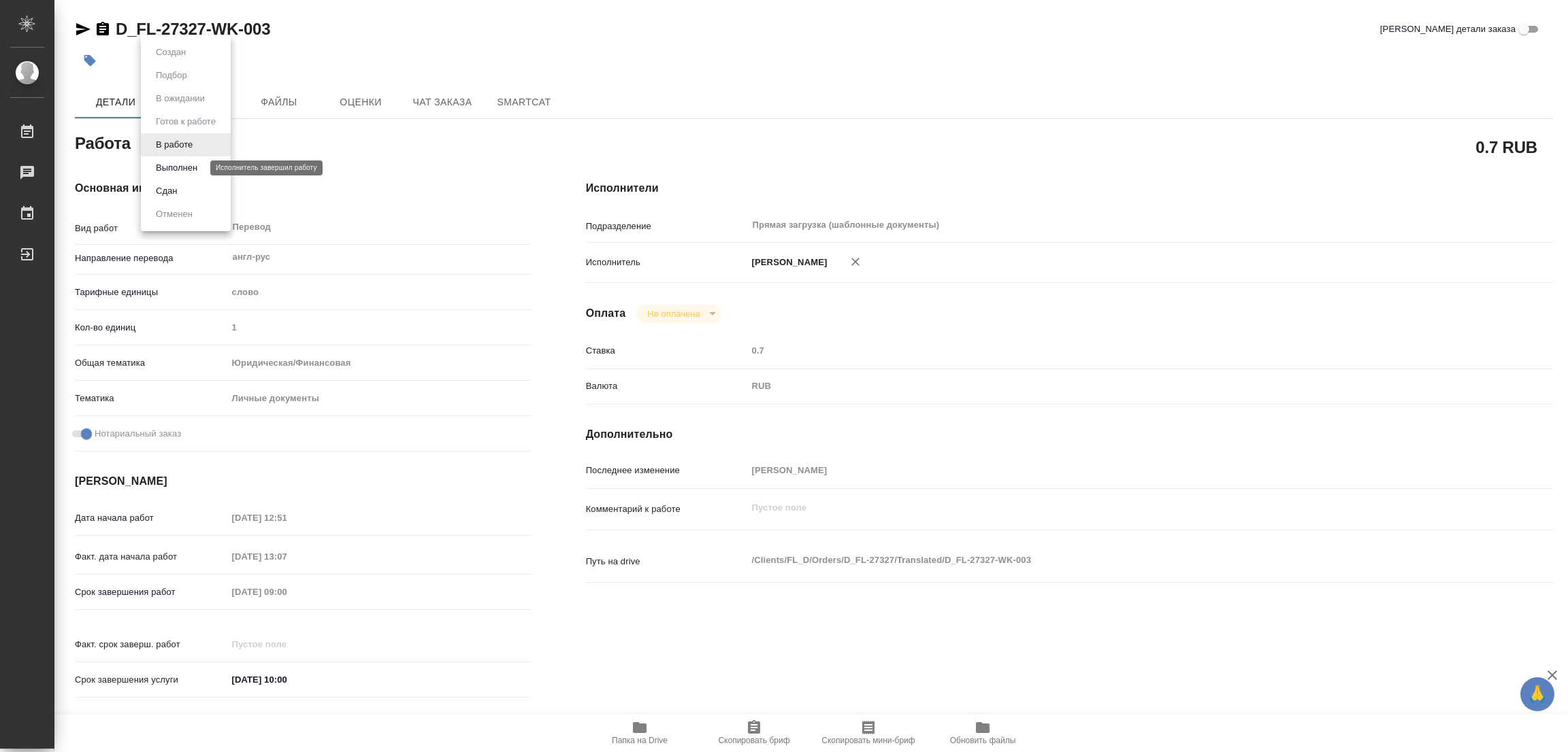
type textarea "x"
click at [174, 166] on button "Выполнен" at bounding box center [176, 168] width 50 height 15
type textarea "x"
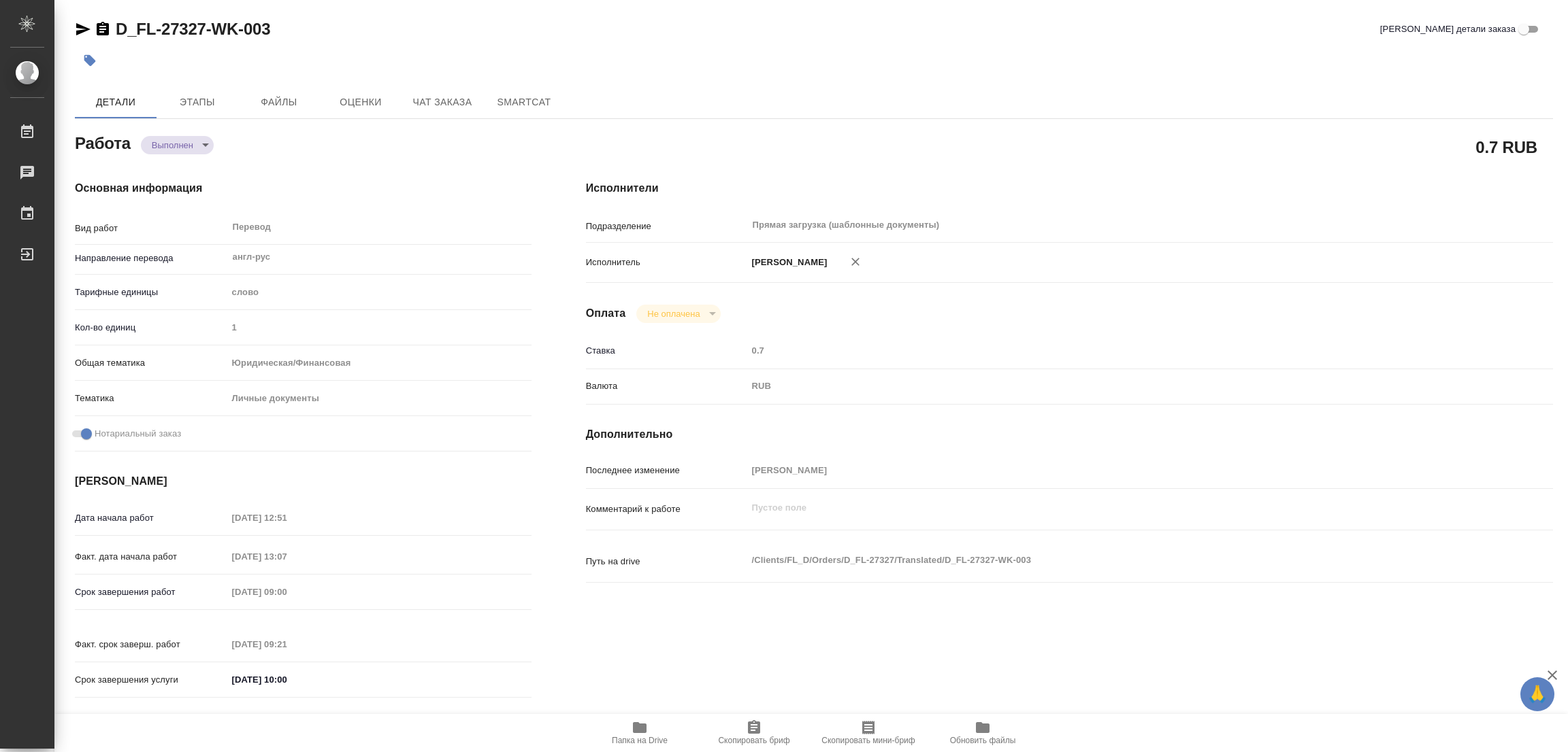
type textarea "x"
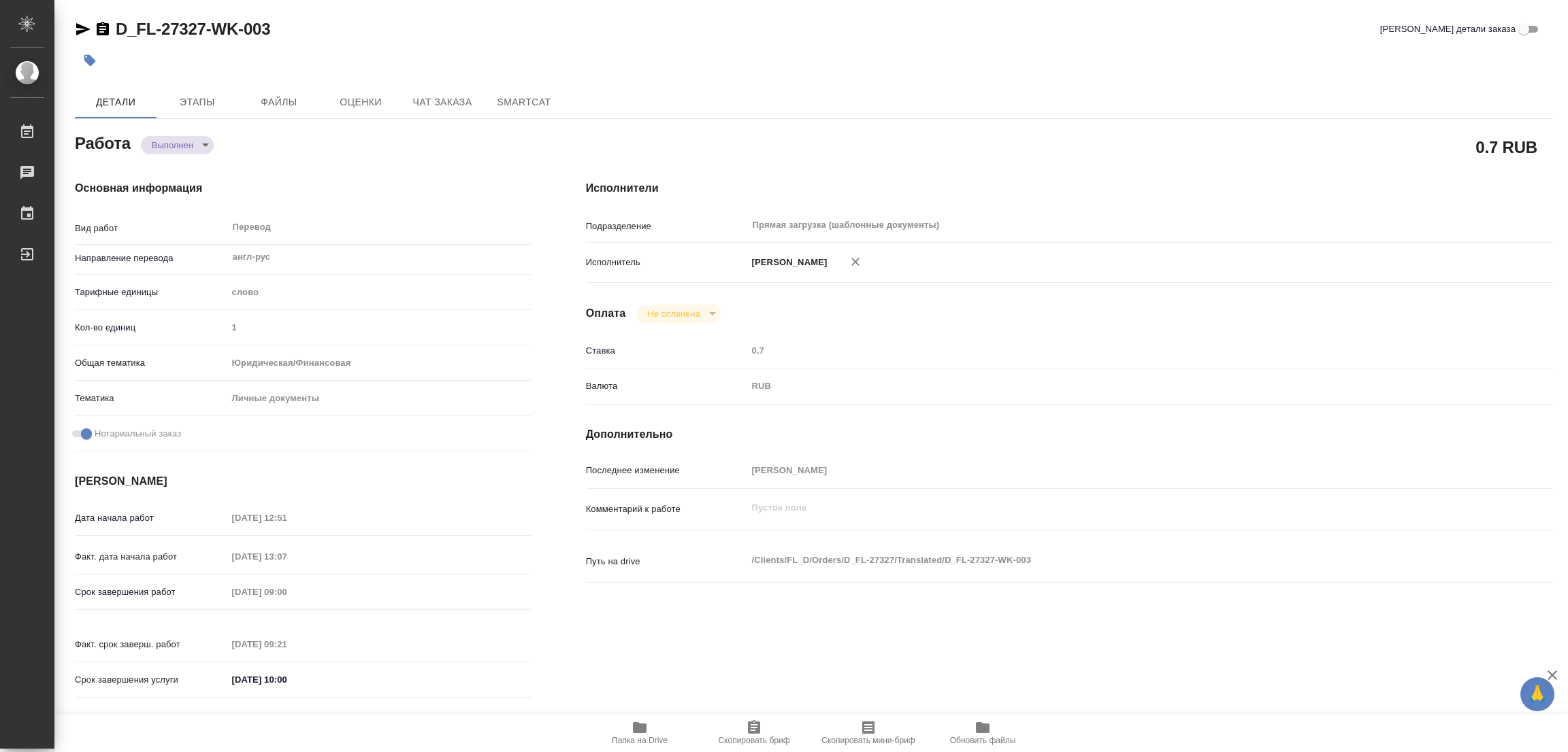
type textarea "x"
click at [87, 57] on icon "button" at bounding box center [90, 61] width 12 height 12
type textarea "x"
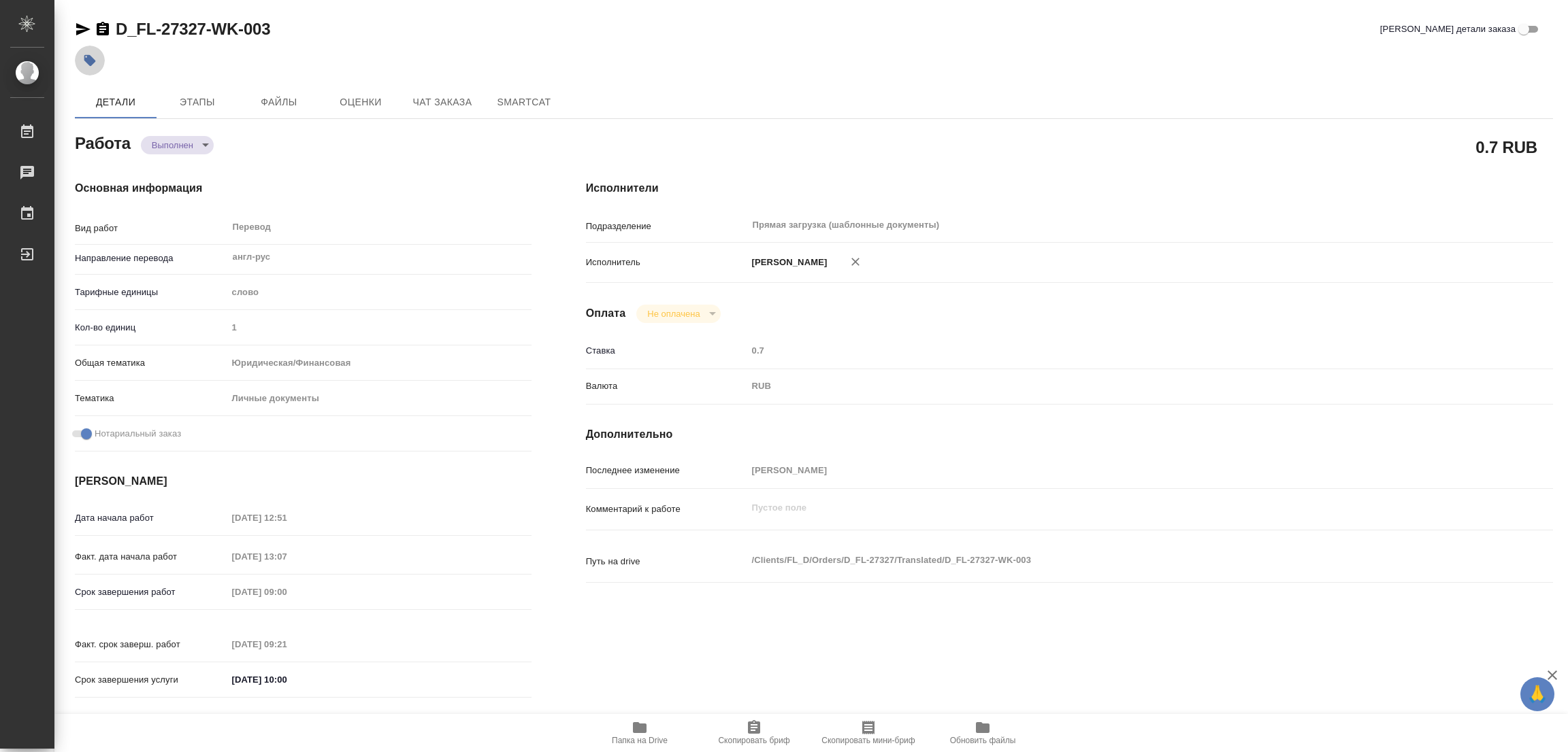
type textarea "x"
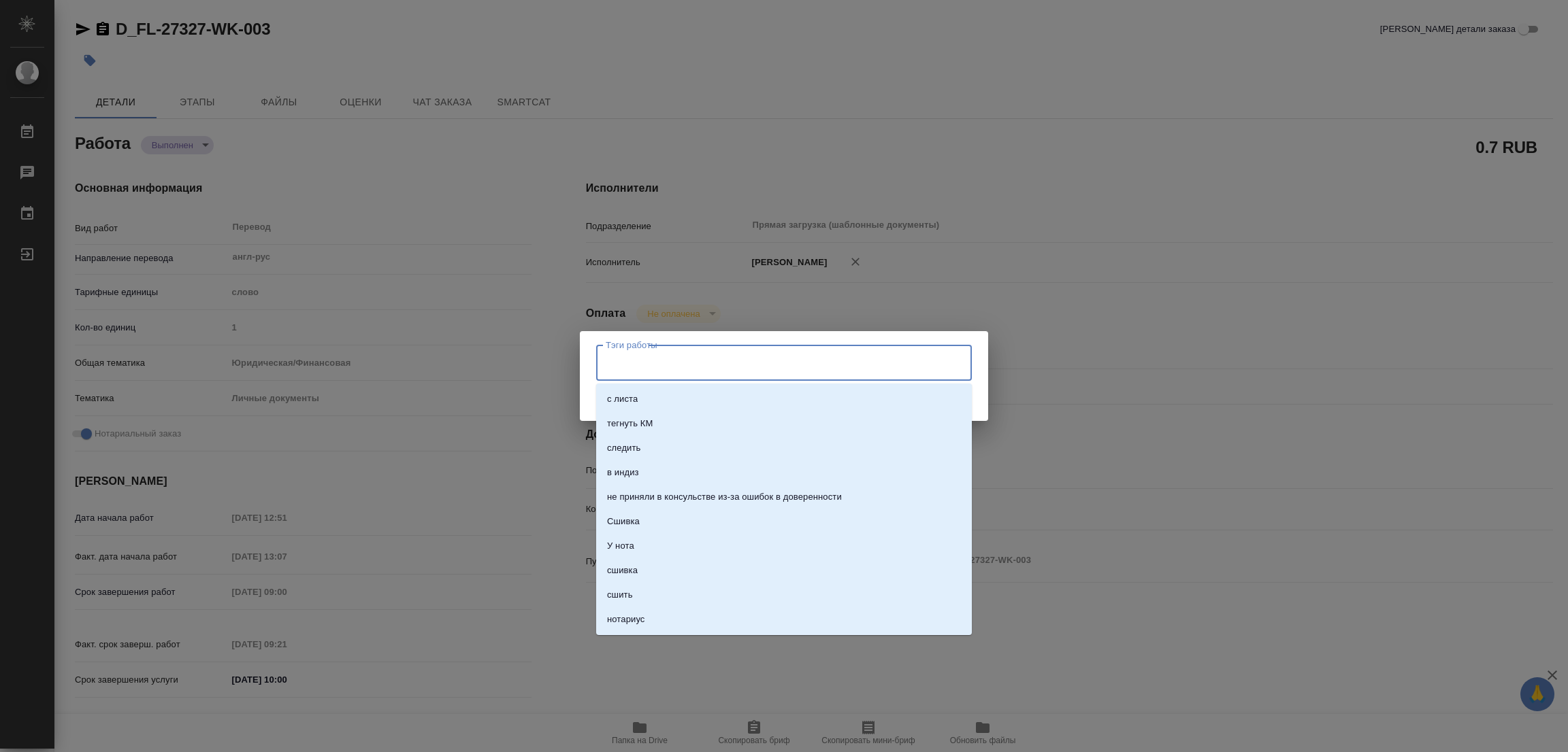
click at [644, 367] on input "Тэги работы" at bounding box center [771, 362] width 338 height 23
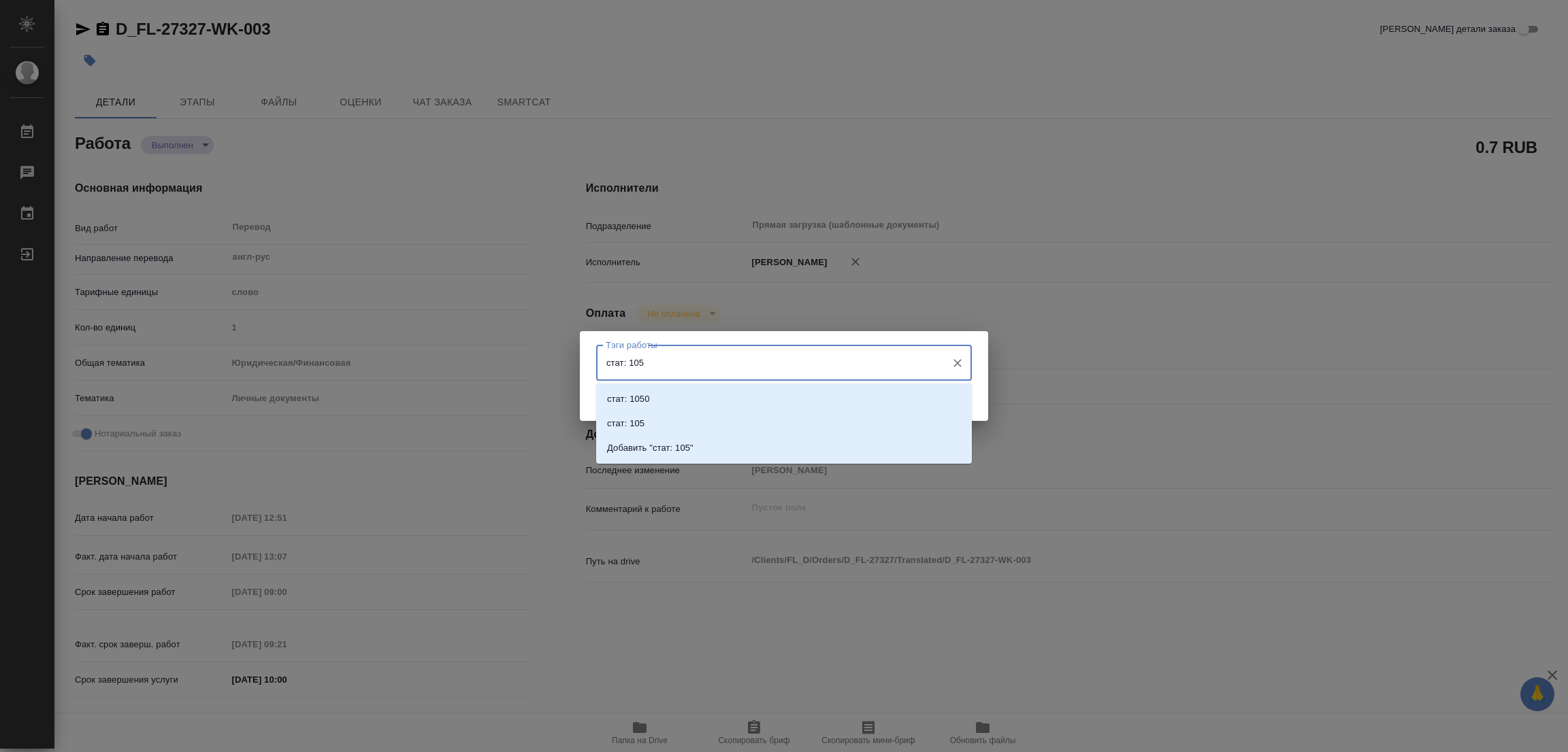
type input "стат: 1050"
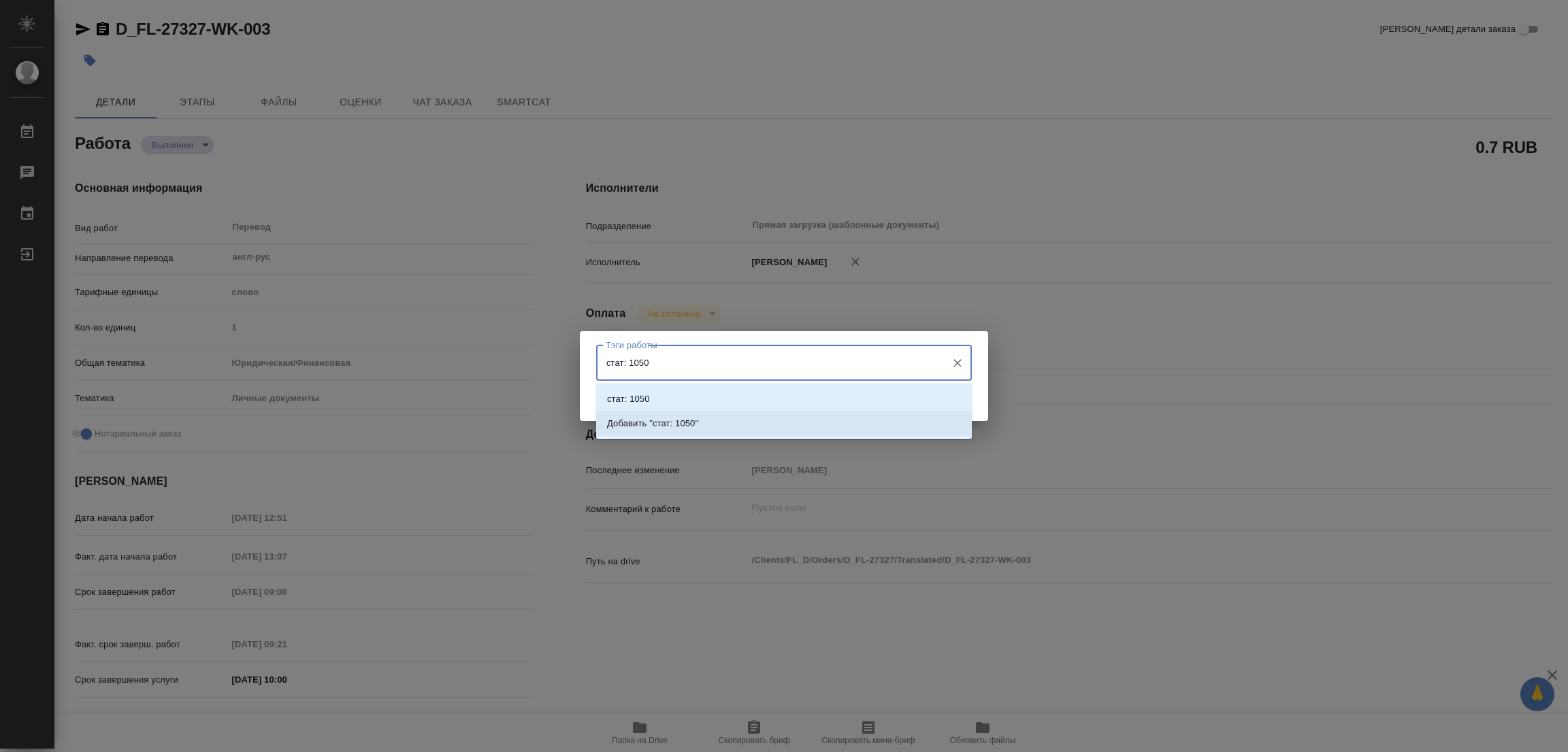
click at [679, 421] on p "Добавить "стат: 1050"" at bounding box center [653, 424] width 91 height 14
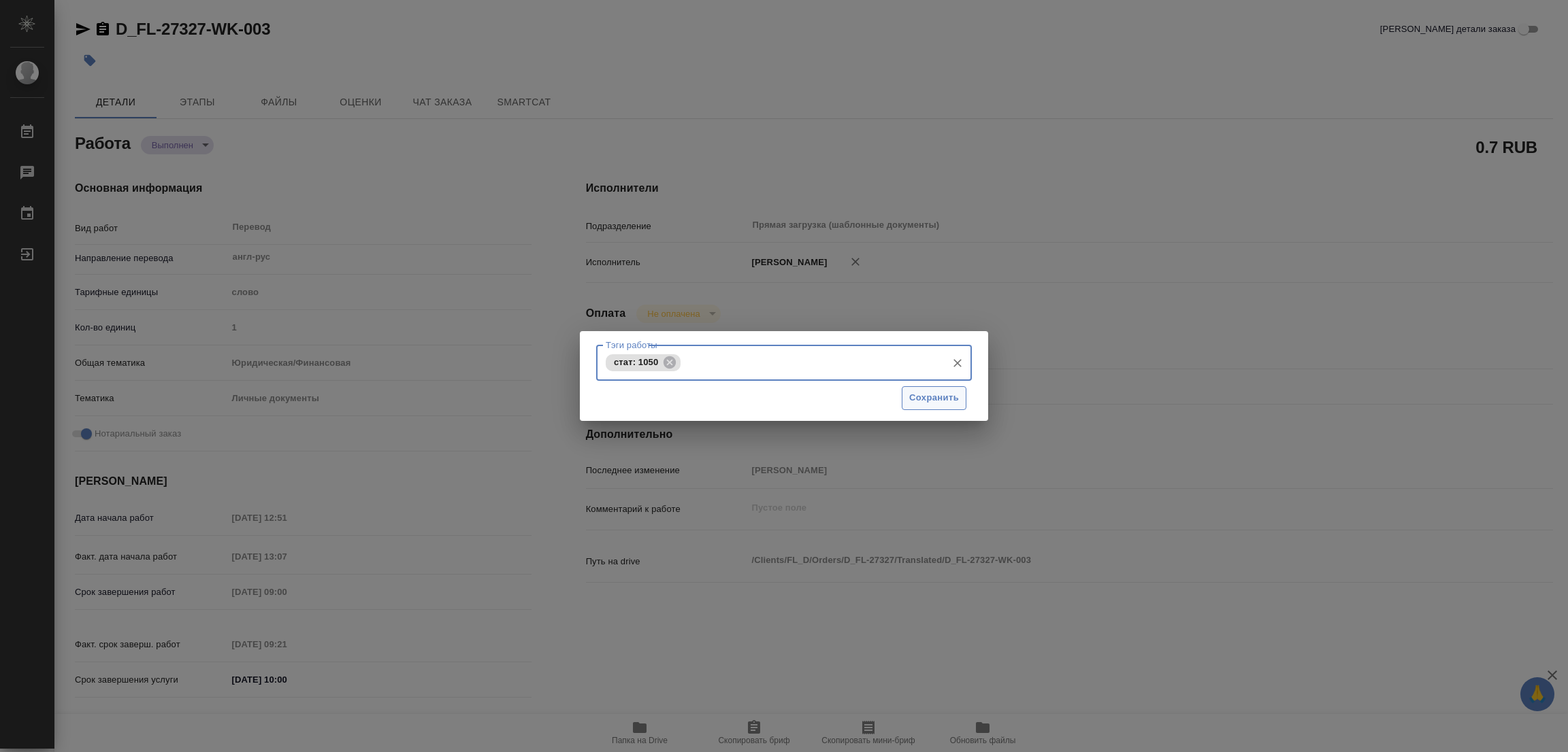
click at [937, 401] on span "Сохранить" at bounding box center [934, 398] width 50 height 16
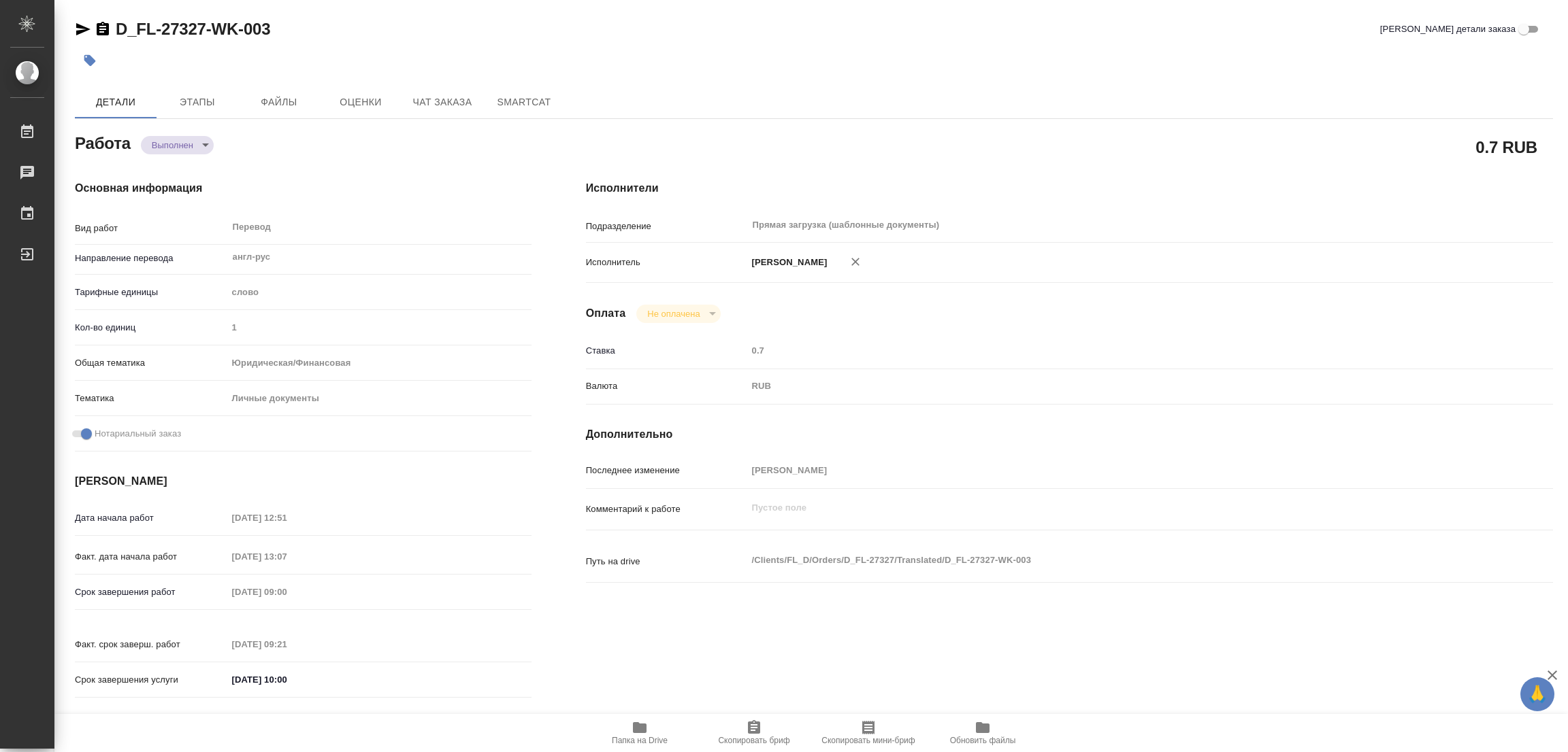
type input "completed"
type textarea "Перевод"
type textarea "x"
type input "англ-рус"
type input "5a8b1489cc6b4906c91bfd90"
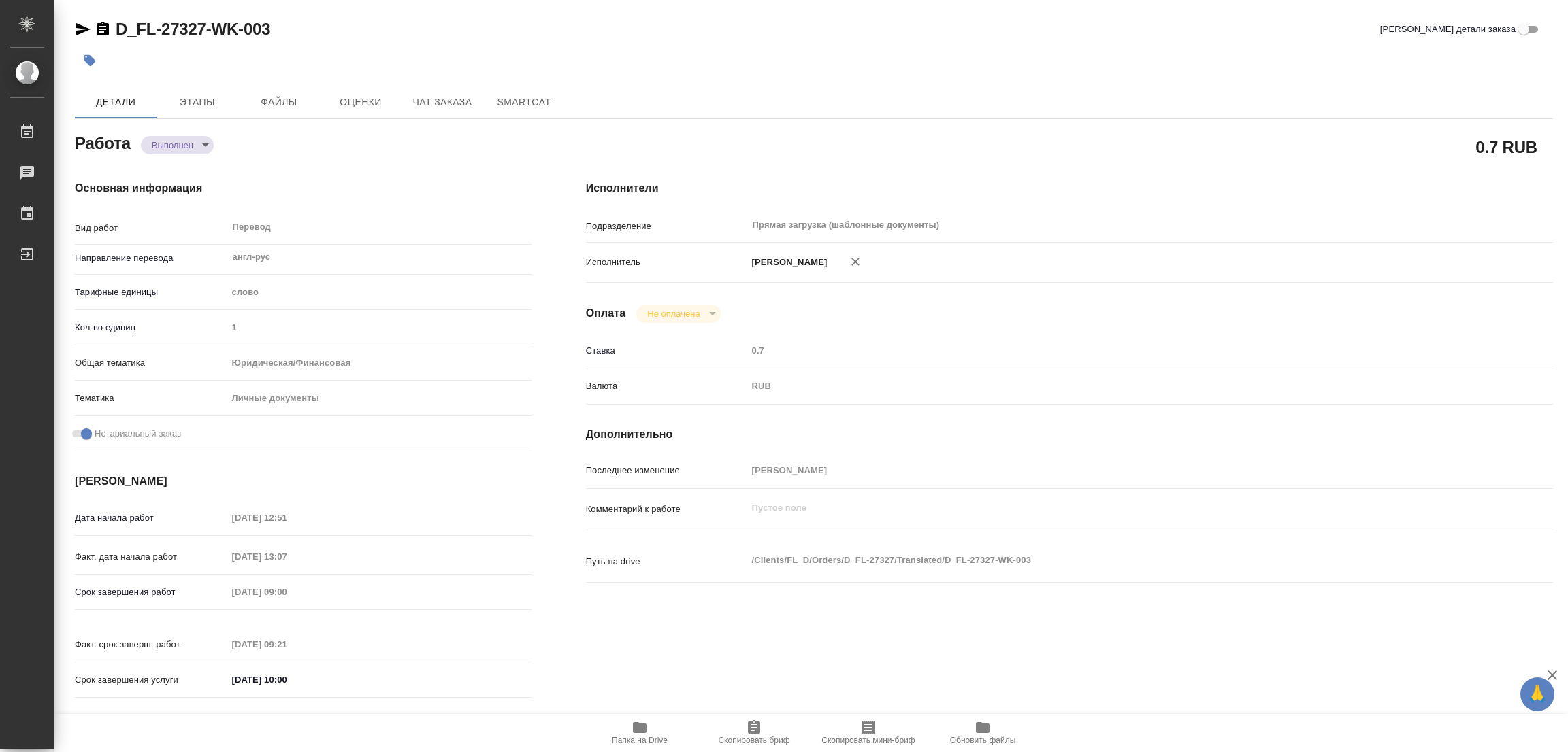
type input "1"
type input "yr-fn"
type input "5a8b8b956a9677013d343cfe"
checkbox input "true"
type input "[DATE] 12:51"
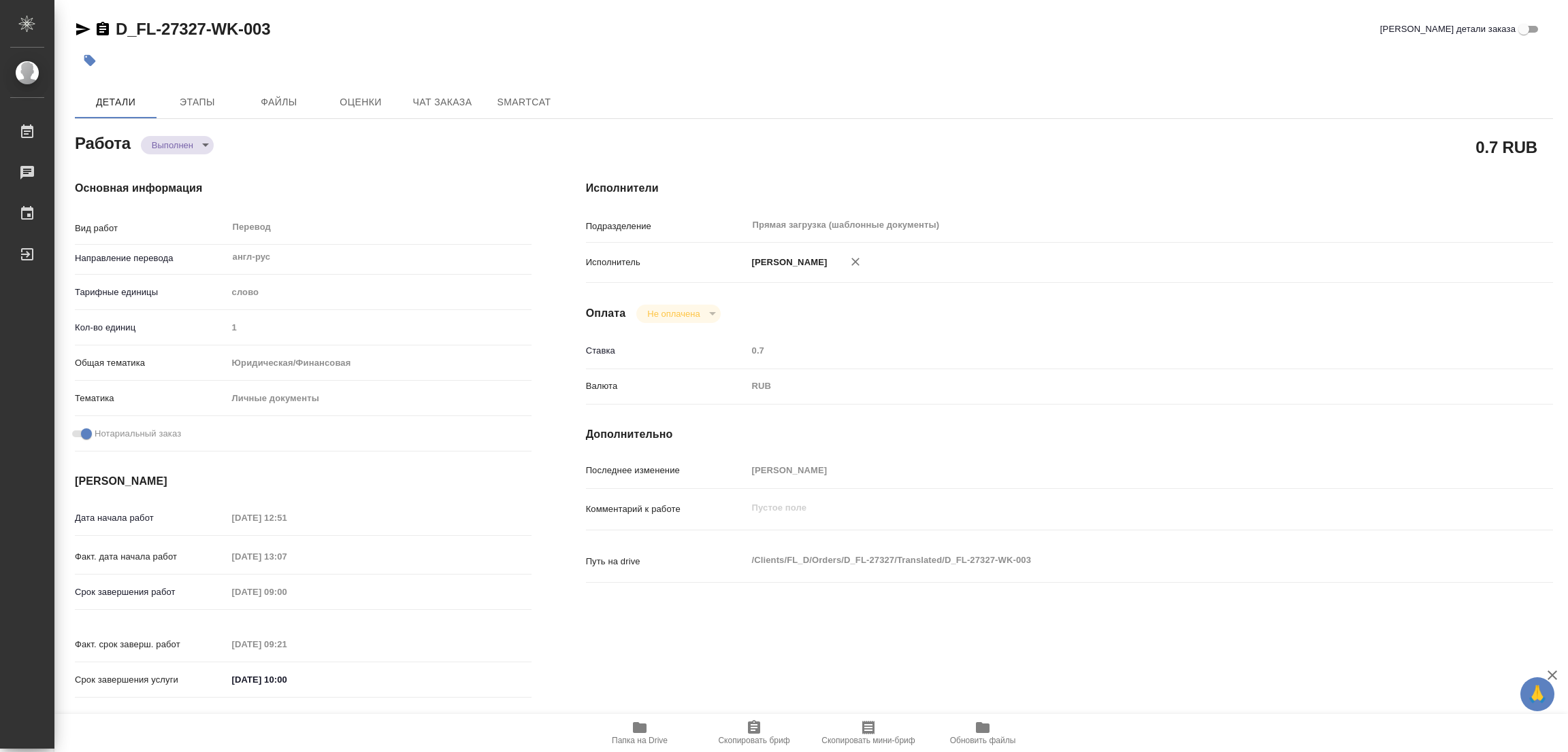
type input "[DATE] 13:07"
type input "[DATE] 09:00"
type input "[DATE] 09:21"
type input "[DATE] 10:00"
type input "Прямая загрузка (шаблонные документы)"
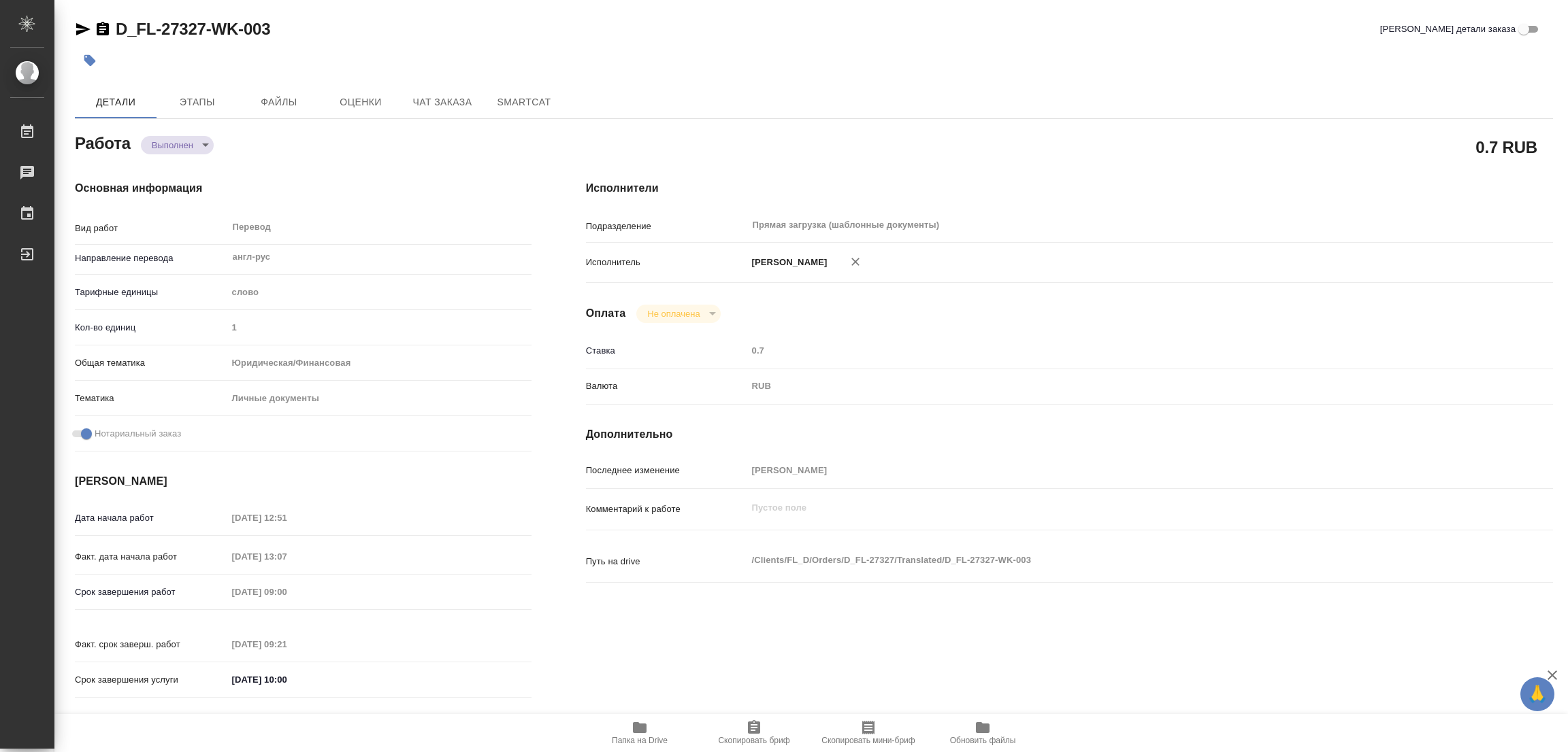
type input "notPayed"
type input "0.7"
type input "RUB"
type input "[PERSON_NAME]"
type textarea "x"
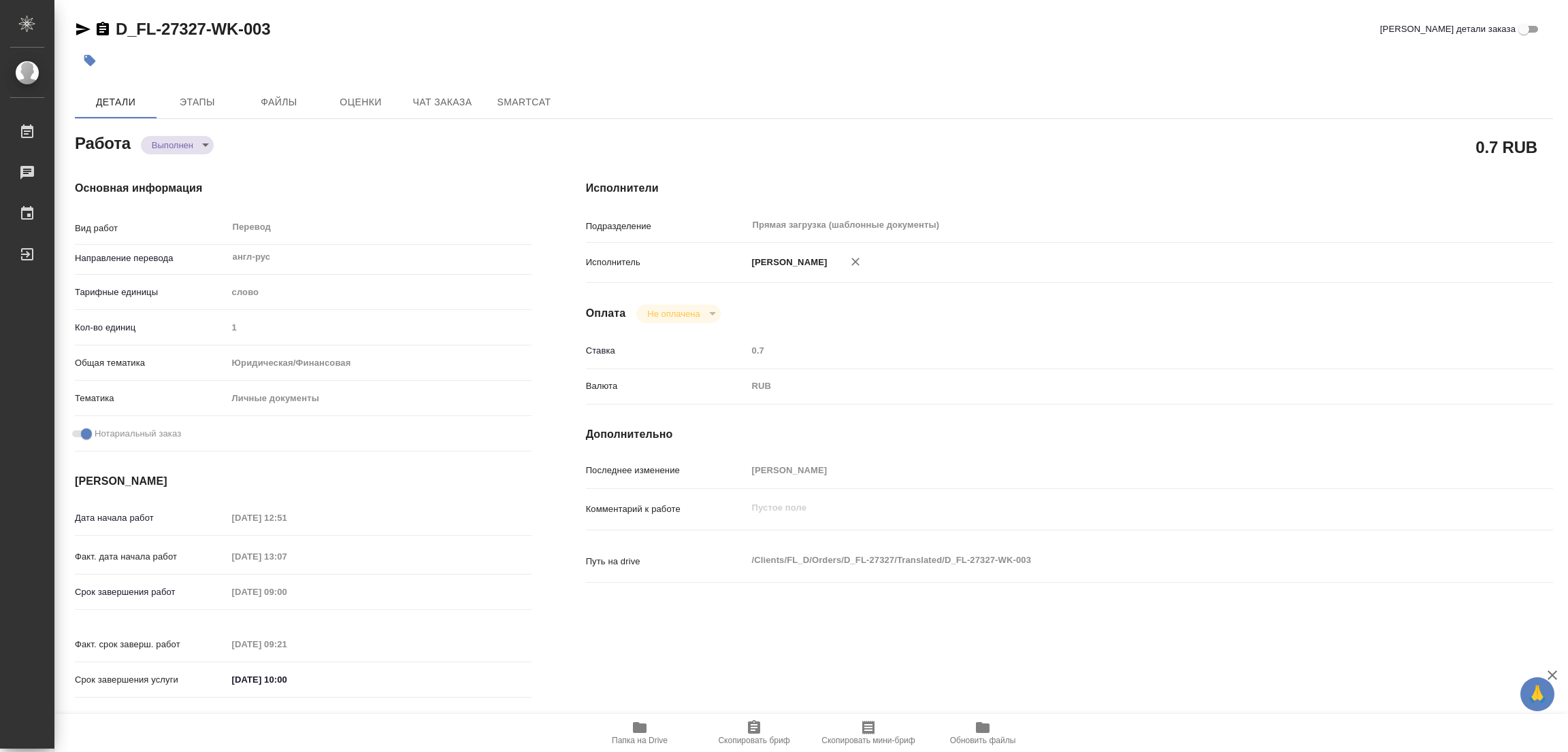
type textarea "/Clients/FL_D/Orders/D_FL-27327/Translated/D_FL-27327-WK-003"
type textarea "x"
type input "D_FL-27327"
type input "Перевод Стандарт"
type input "Приёмка по качеству, Редактура, Корректура, Перевод, Постредактура машинного пе…"
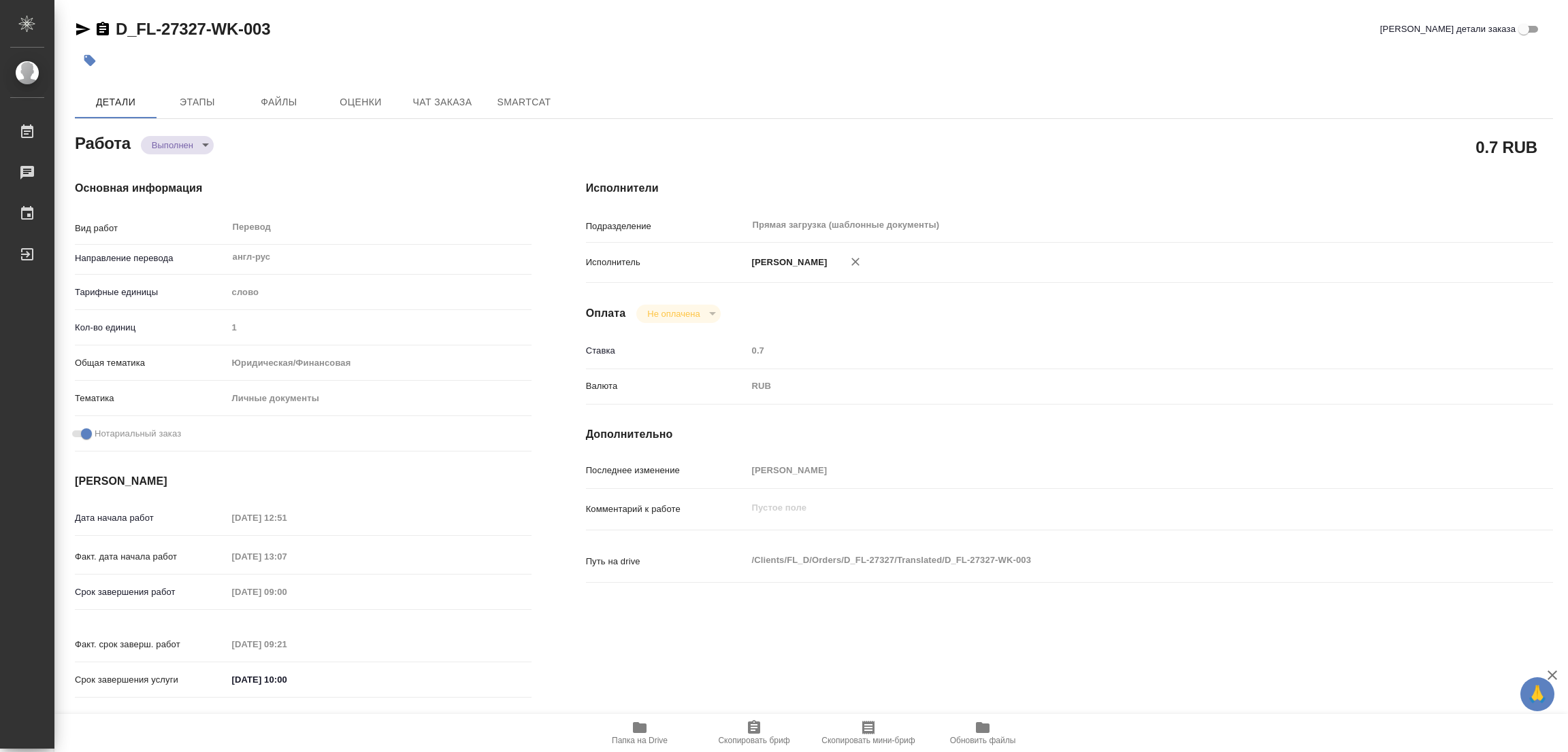
type input "[PERSON_NAME]"
type input "/Clients/FL_D/Orders/D_FL-27327"
type textarea "x"
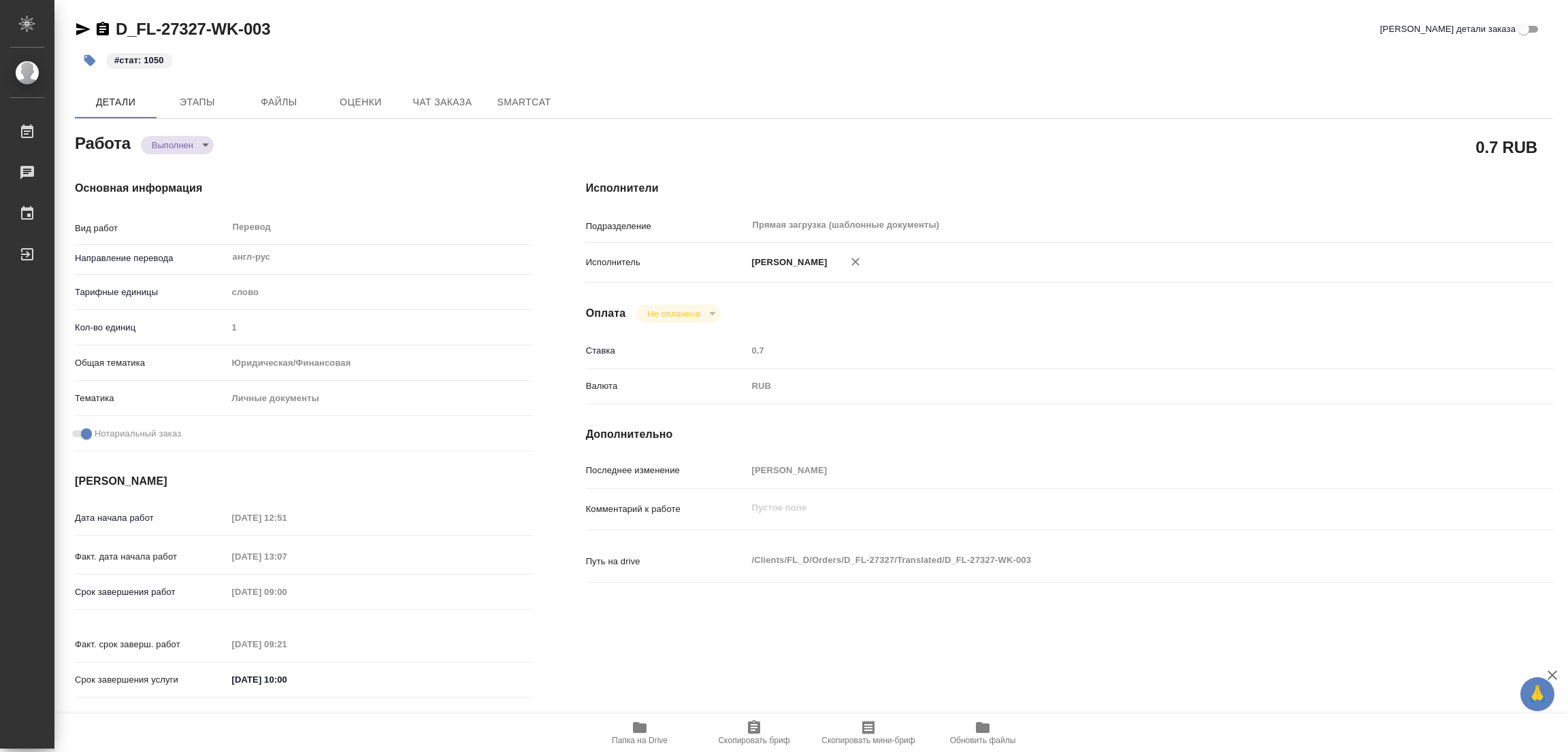
type textarea "x"
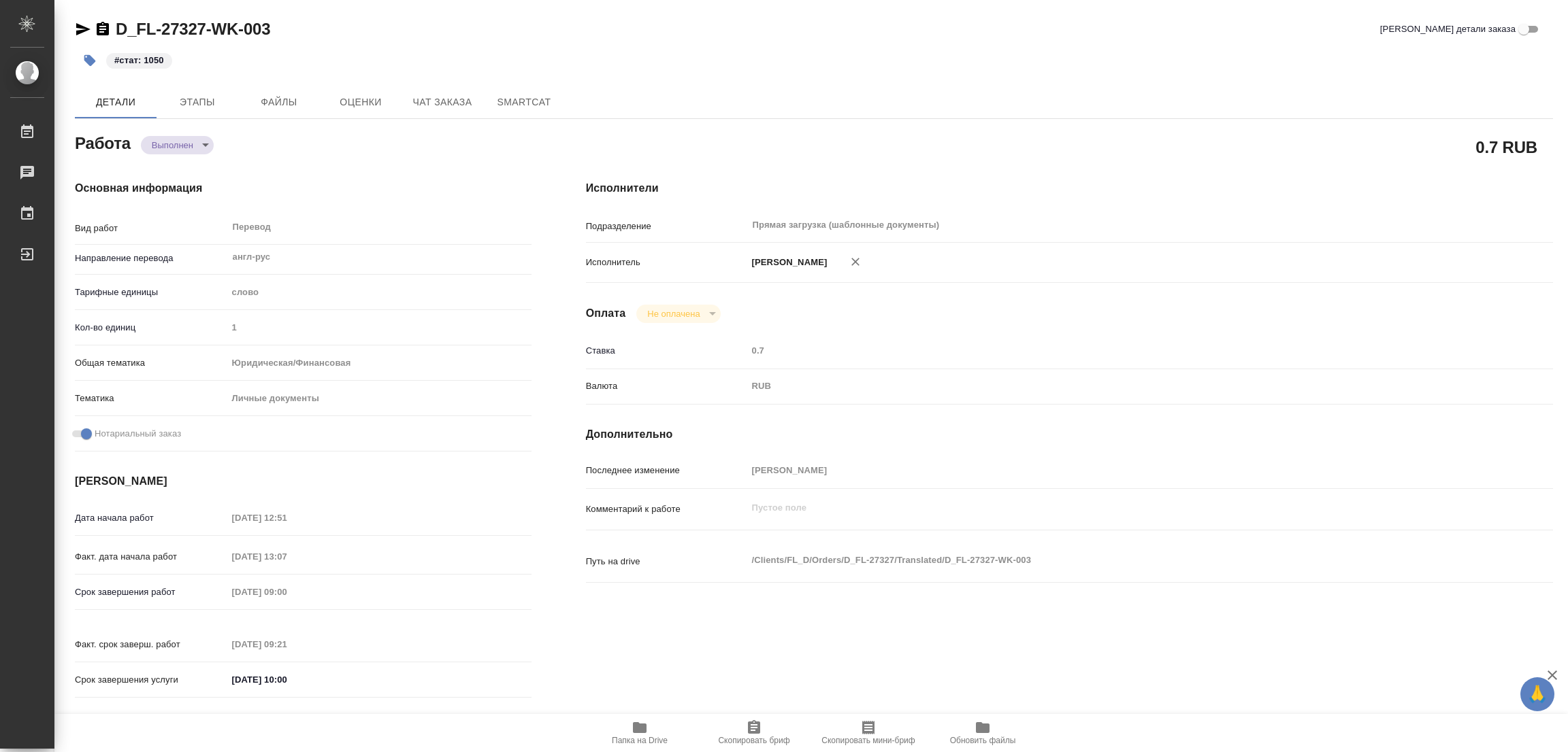
type textarea "x"
click at [753, 69] on div "#стат: 1050" at bounding box center [567, 60] width 985 height 30
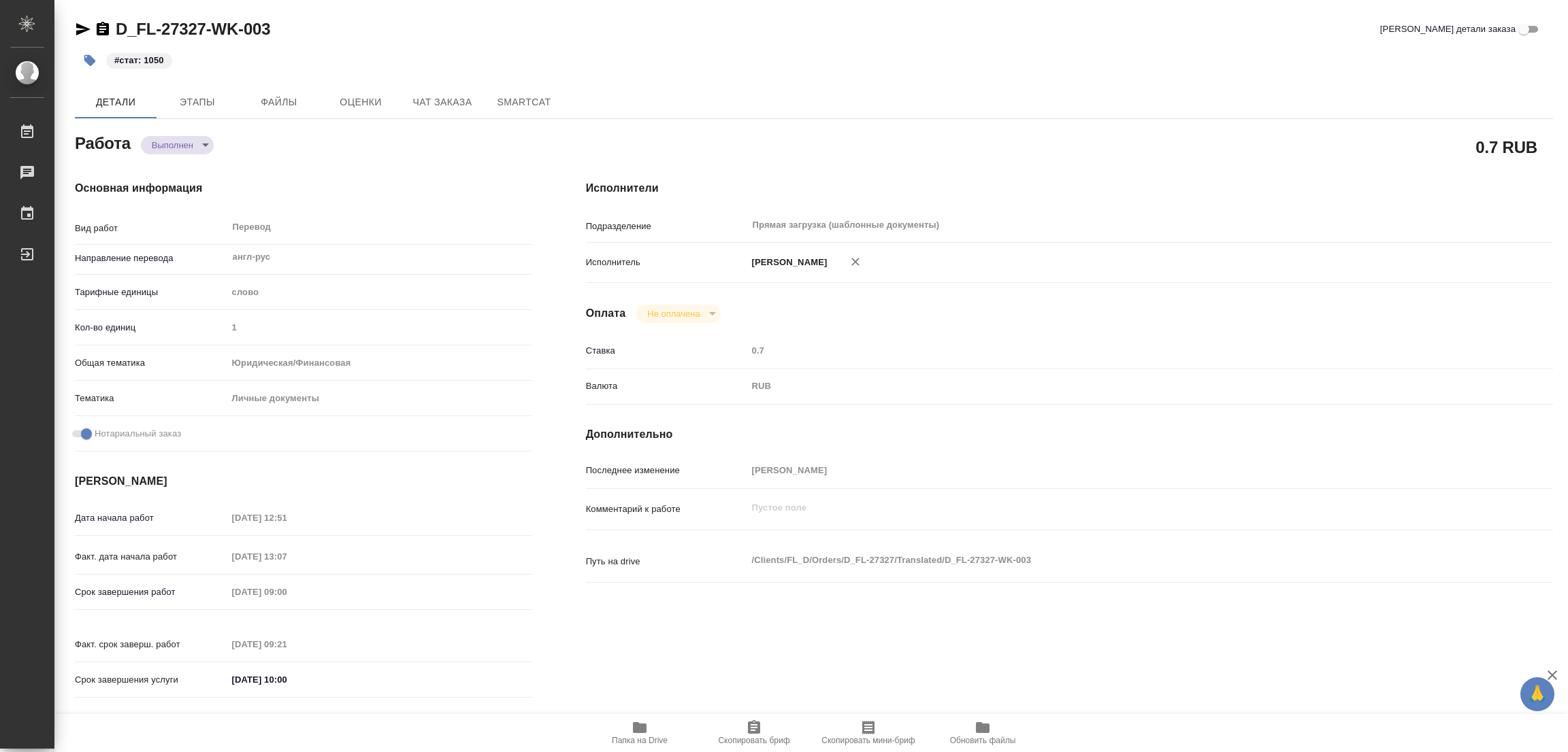
type textarea "x"
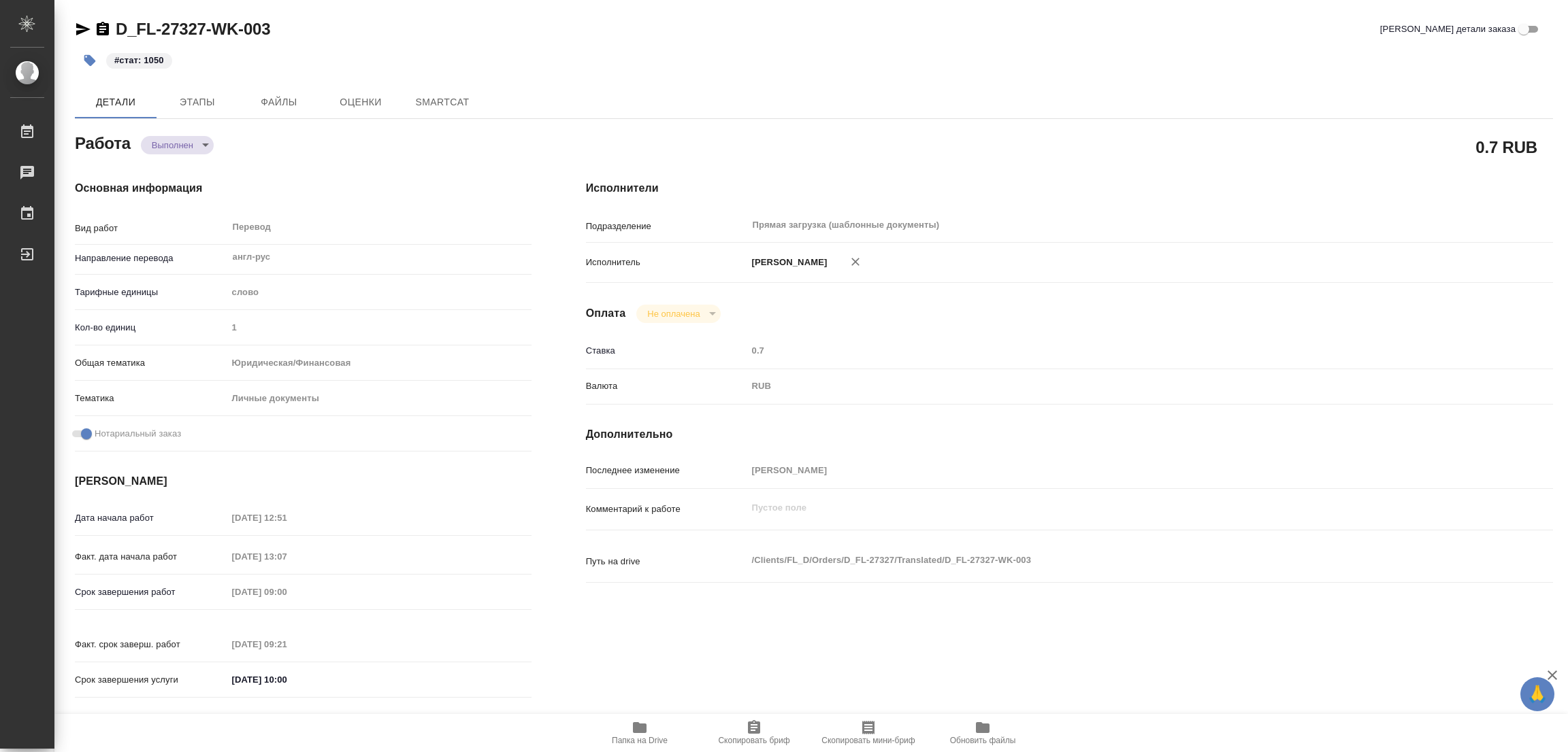
type textarea "x"
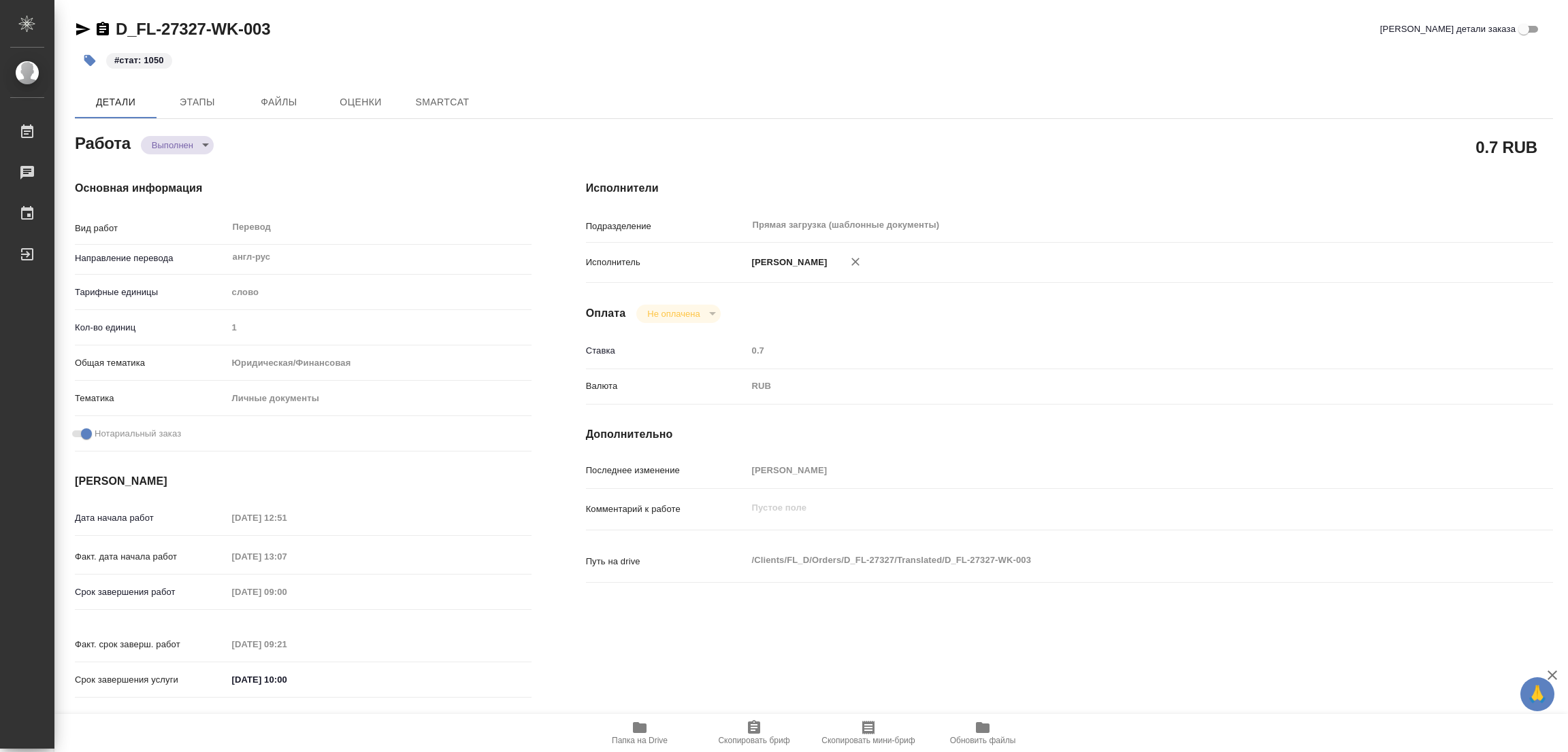
type textarea "x"
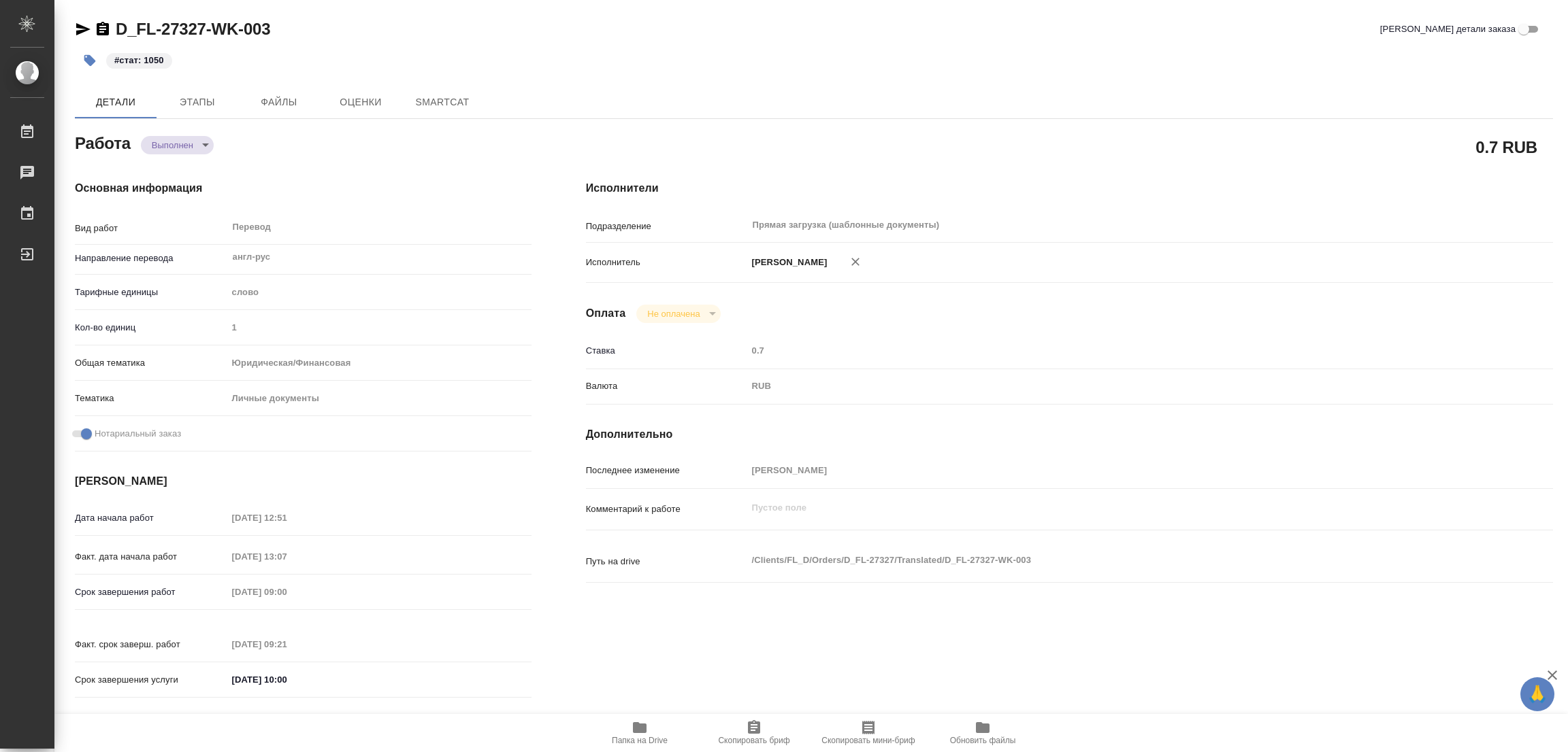
type textarea "x"
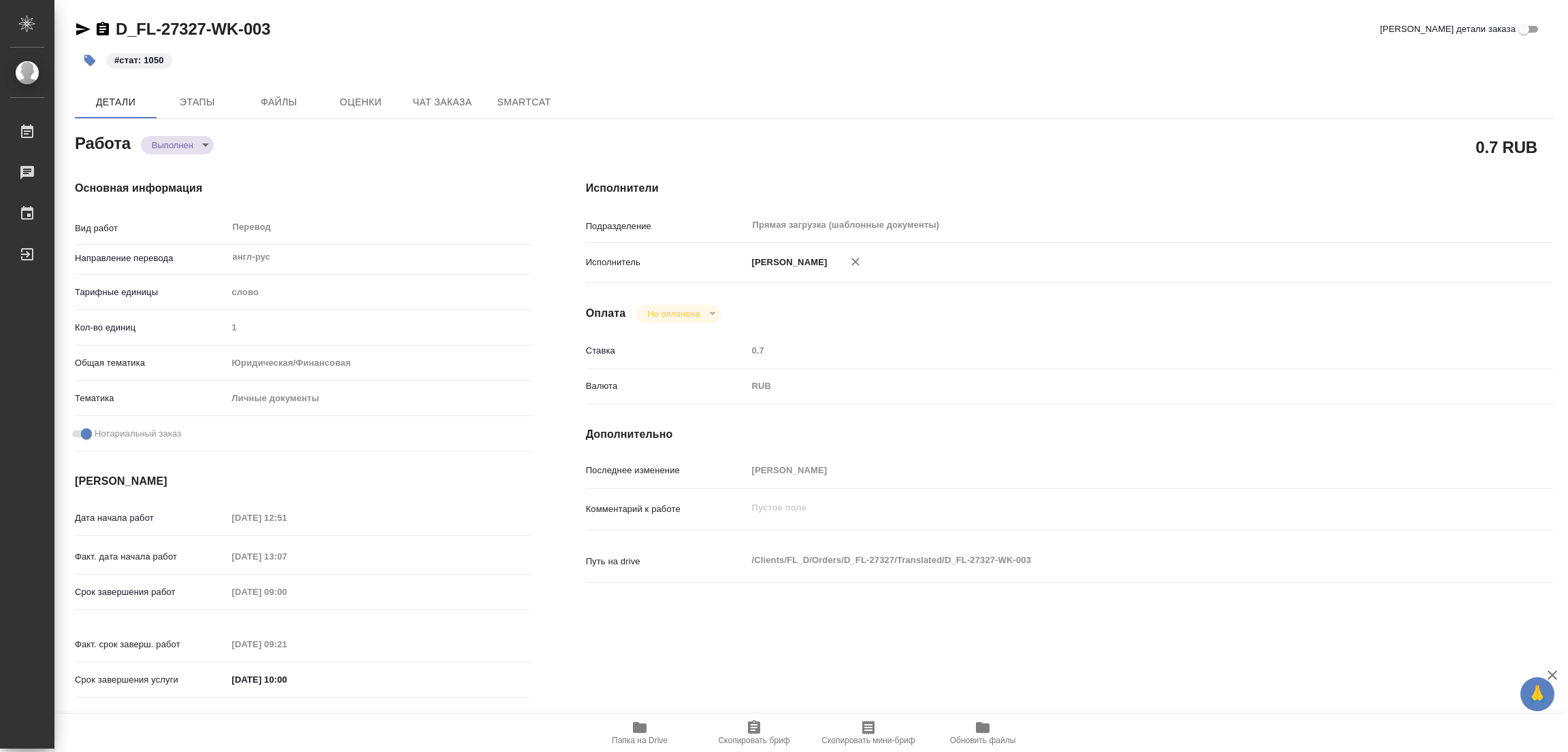
type textarea "x"
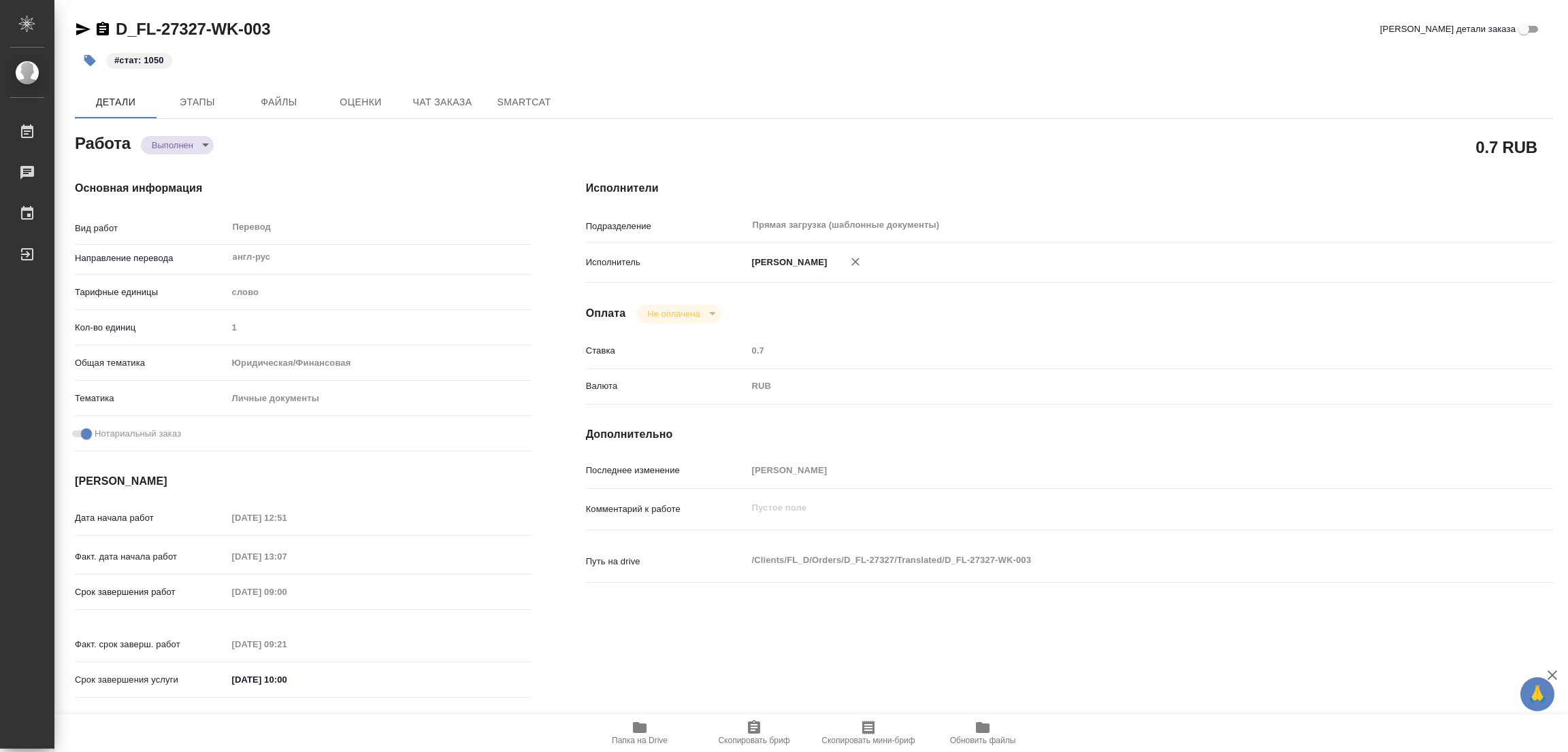
type textarea "x"
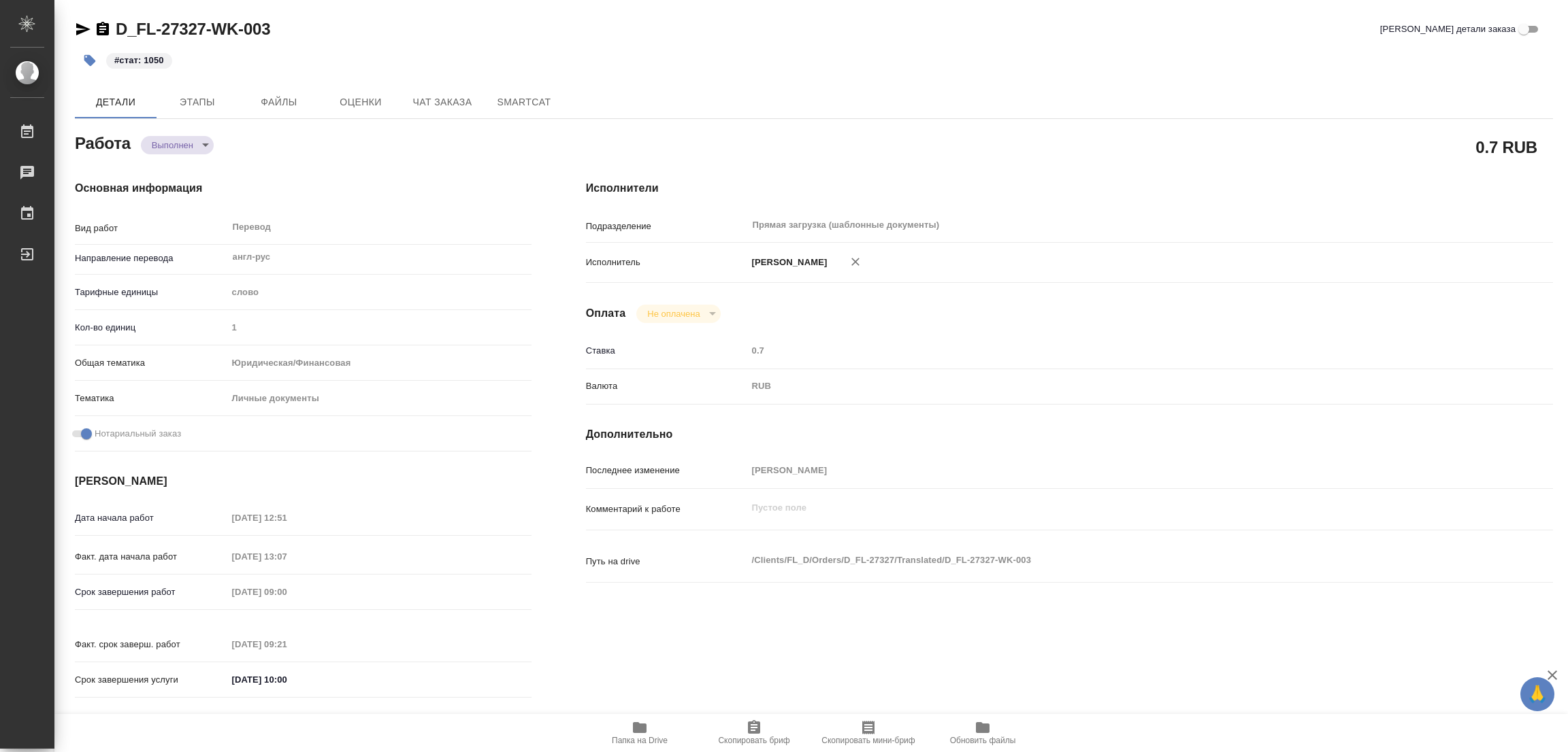
type textarea "x"
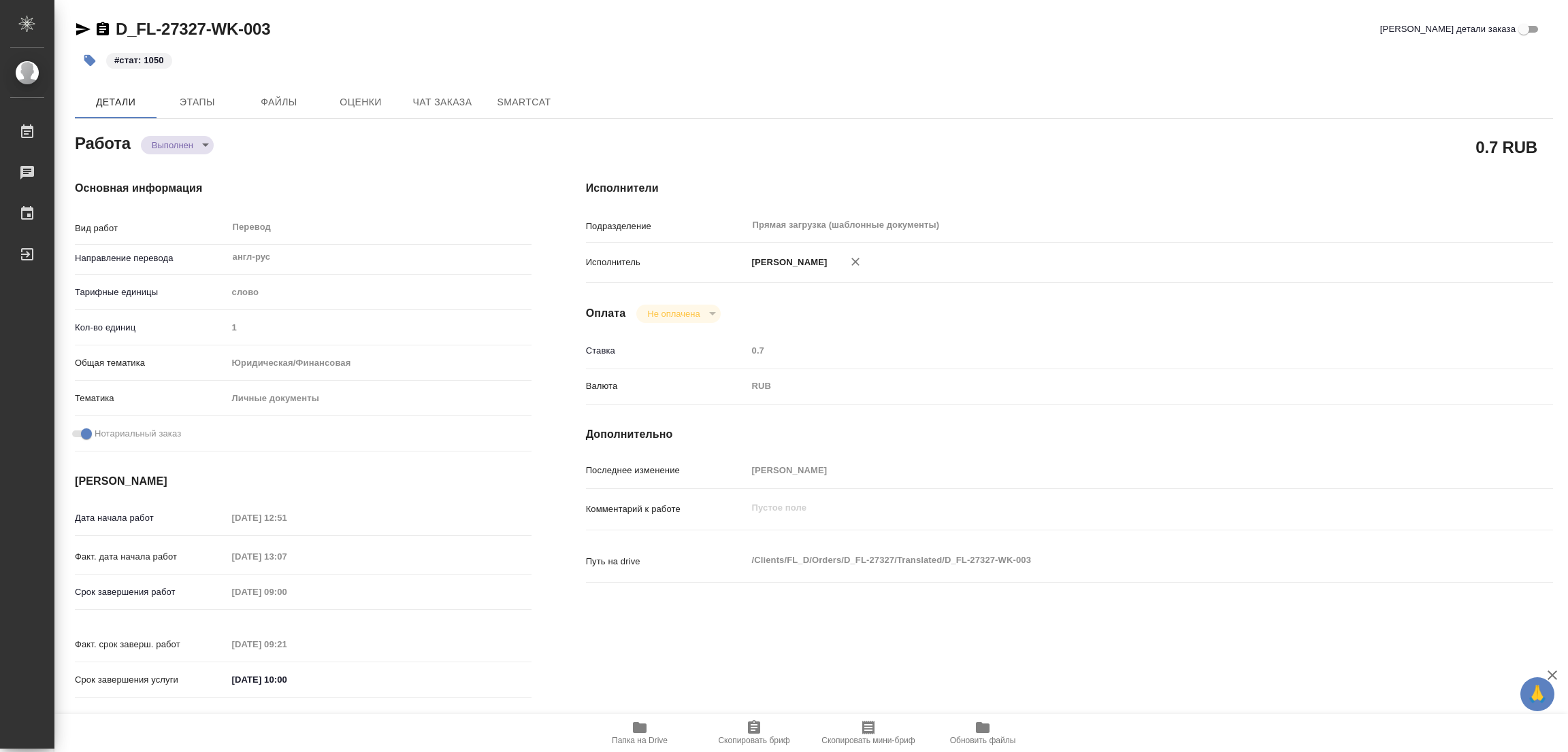
click at [1229, 376] on div "RUB" at bounding box center [1110, 386] width 725 height 23
click at [978, 111] on div "Детали Этапы Файлы Оценки Чат заказа SmartCat" at bounding box center [814, 102] width 1478 height 33
type textarea "x"
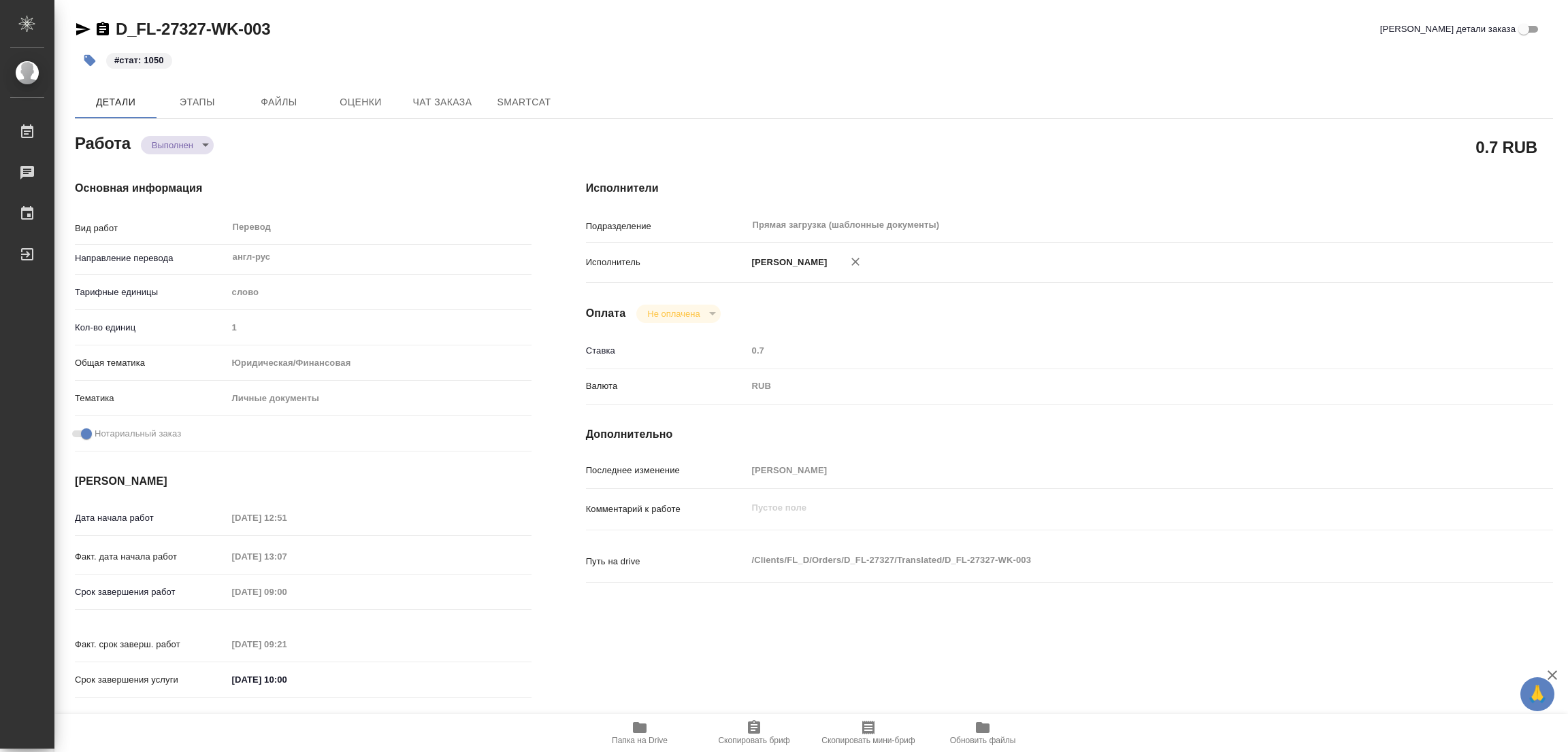
type textarea "x"
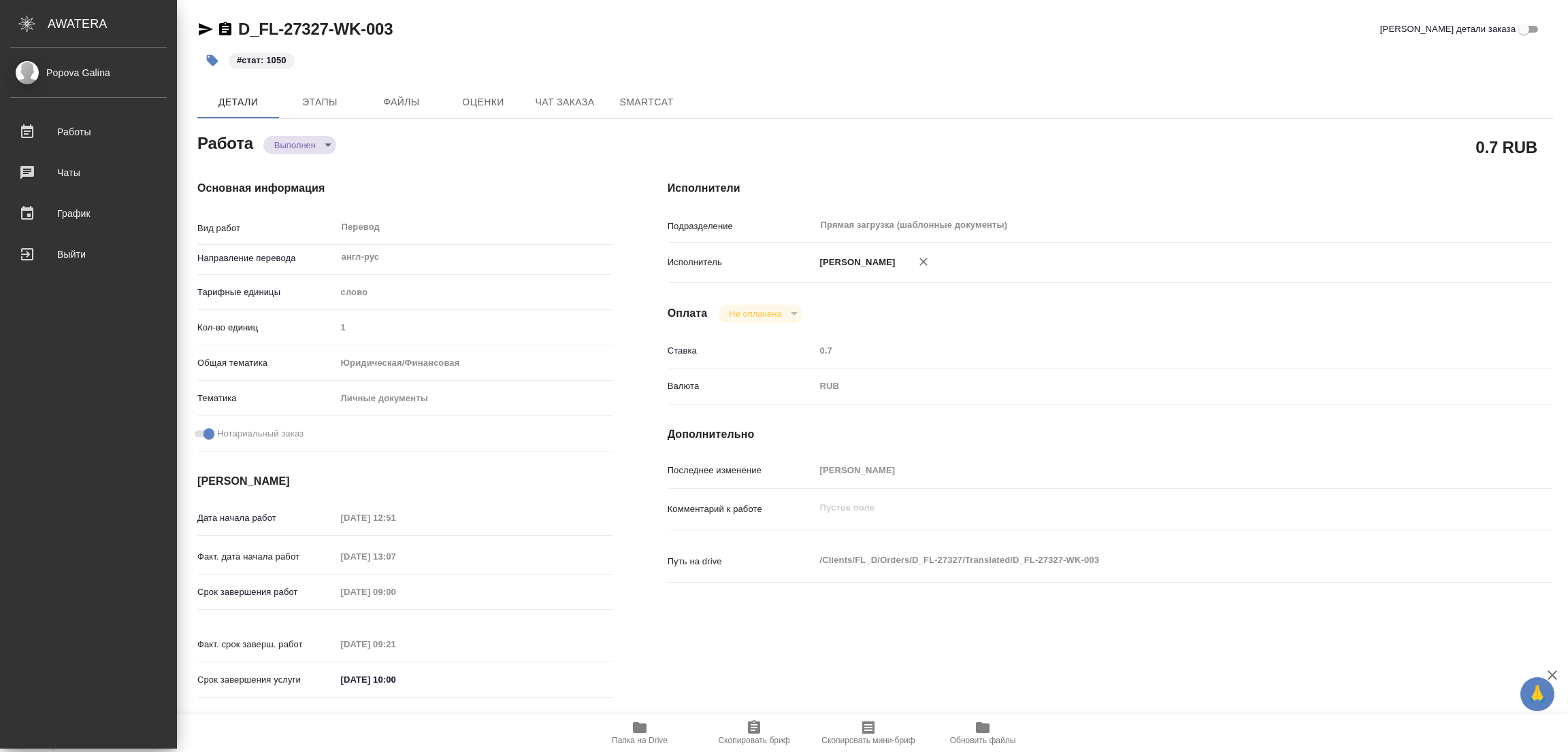
type textarea "x"
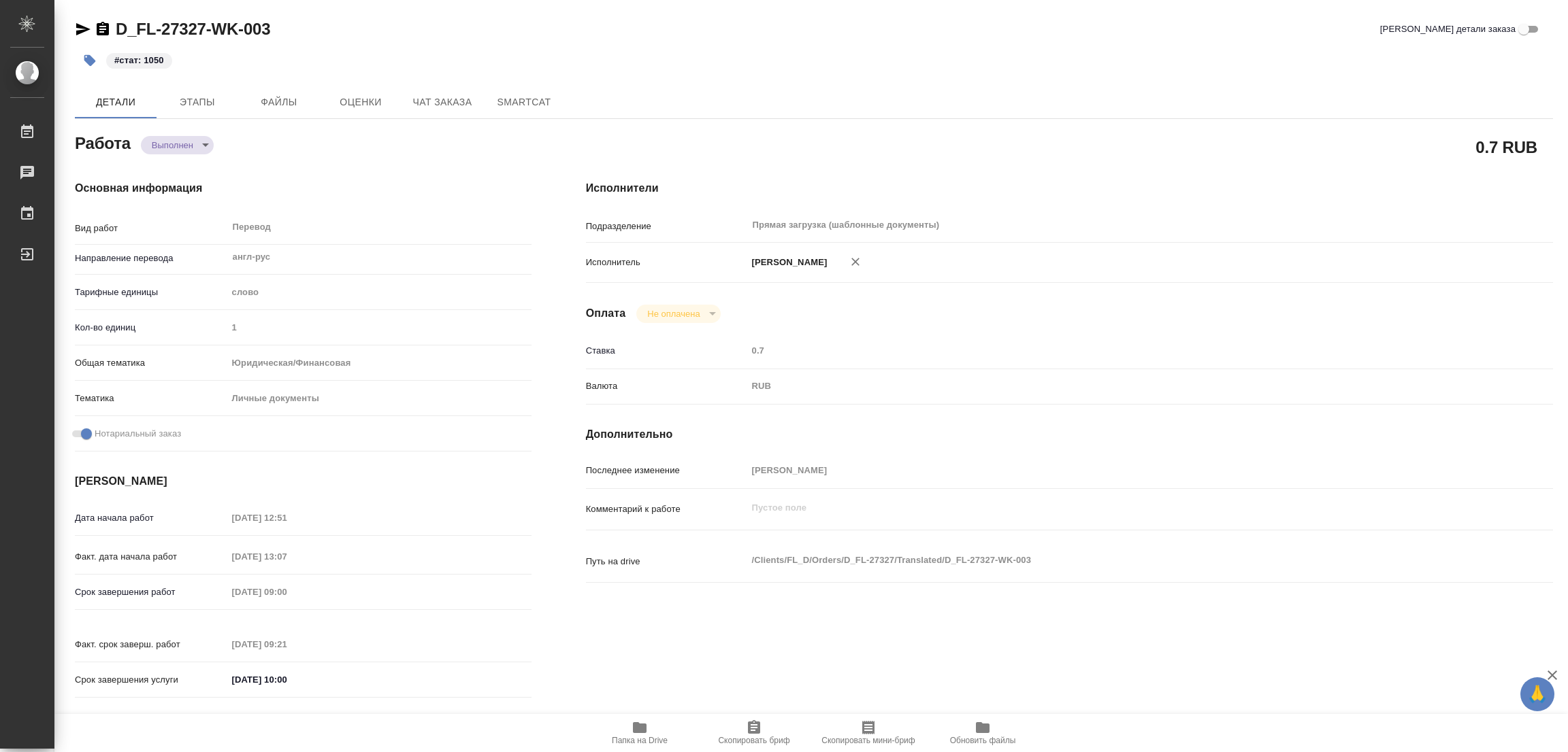
click at [951, 624] on div "Исполнители Подразделение Прямая загрузка (шаблонные документы) ​ Исполнитель […" at bounding box center [1070, 443] width 1022 height 581
type textarea "x"
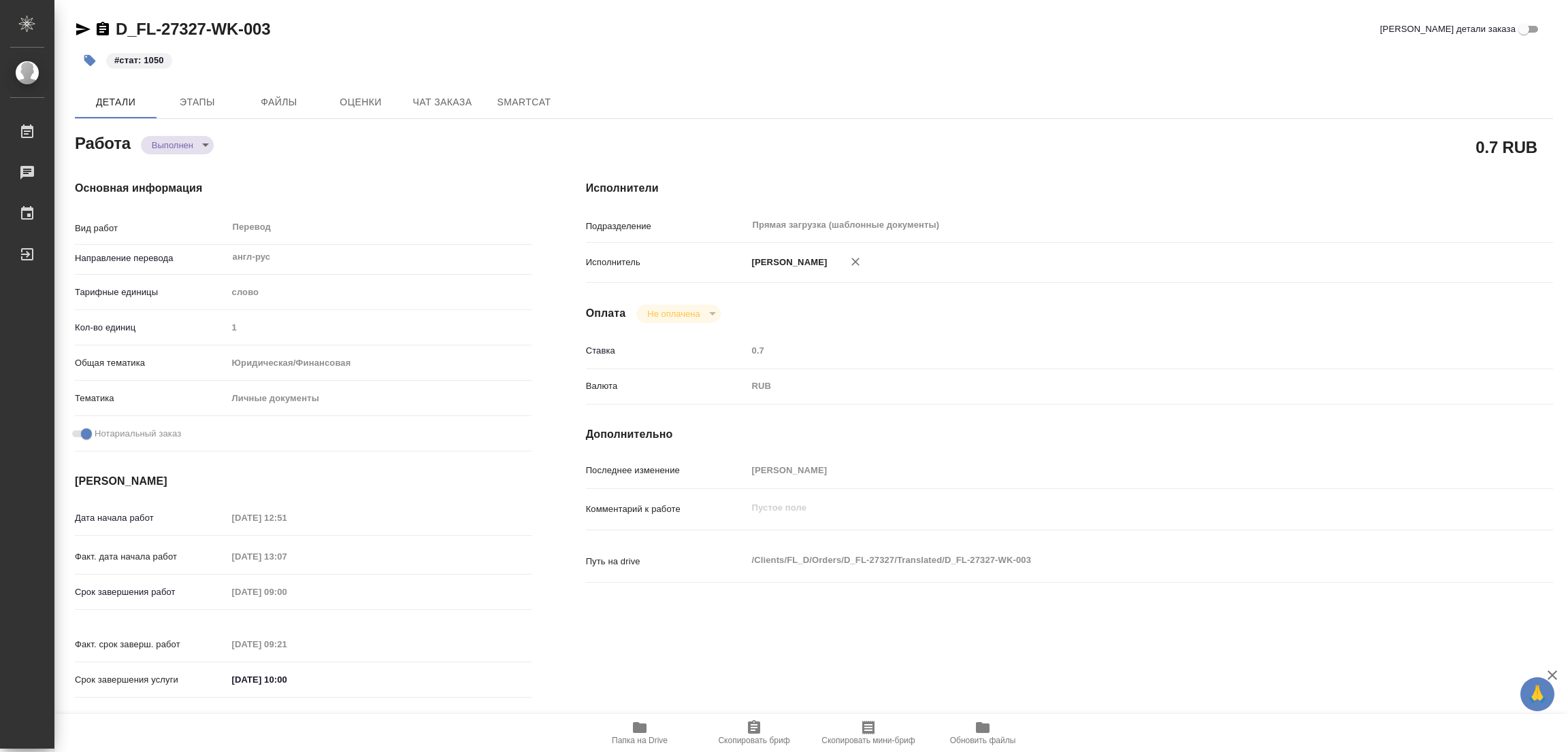
type textarea "x"
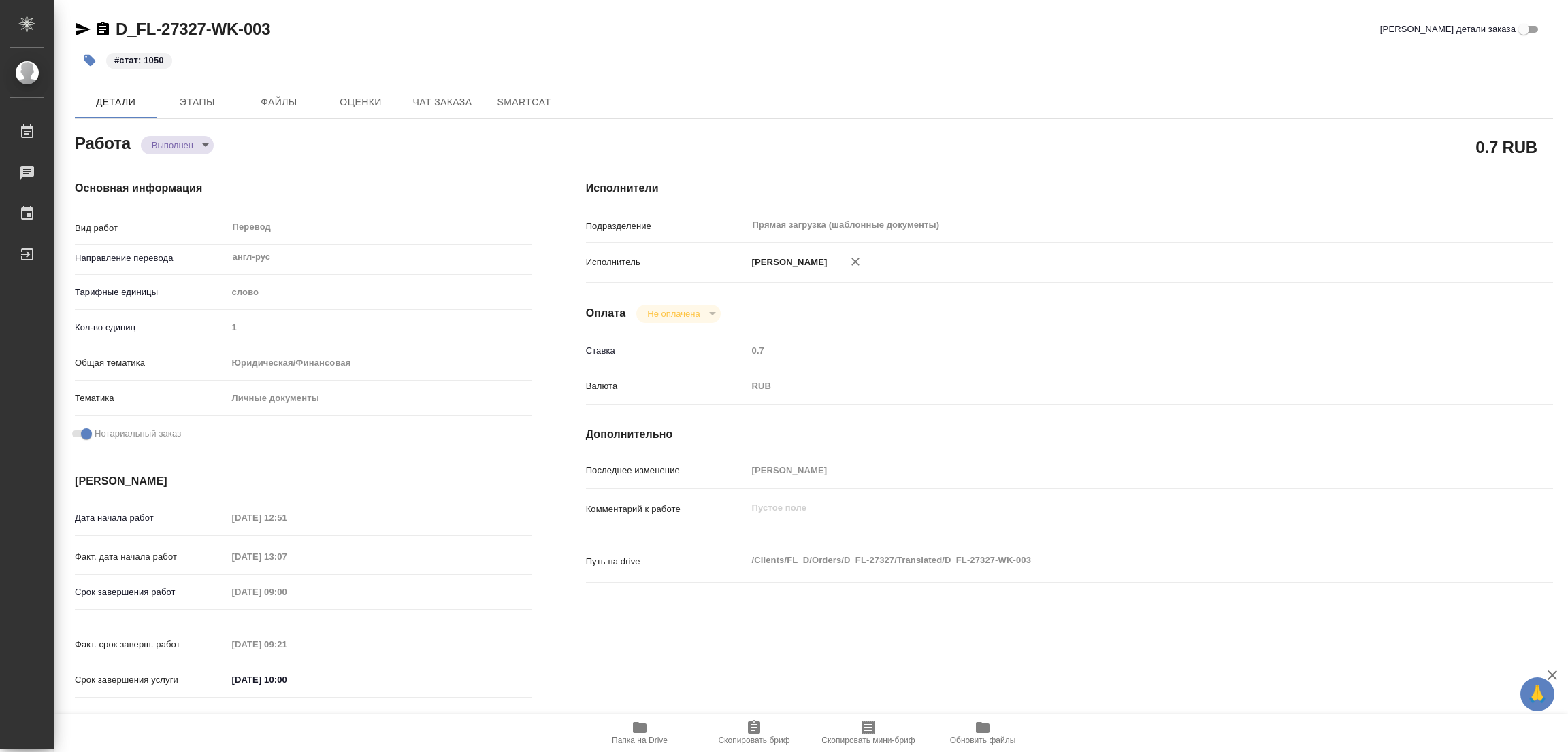
type textarea "x"
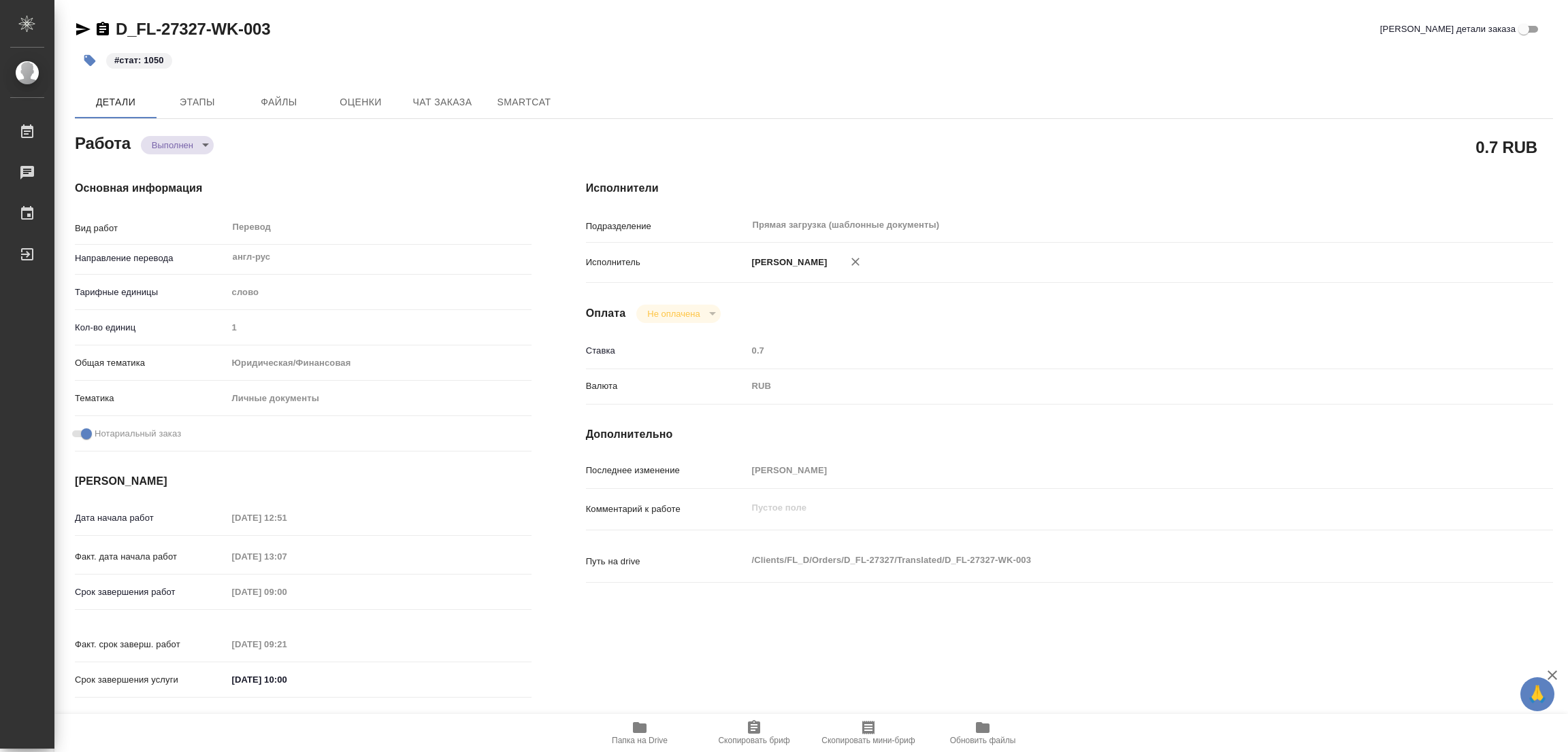
type textarea "x"
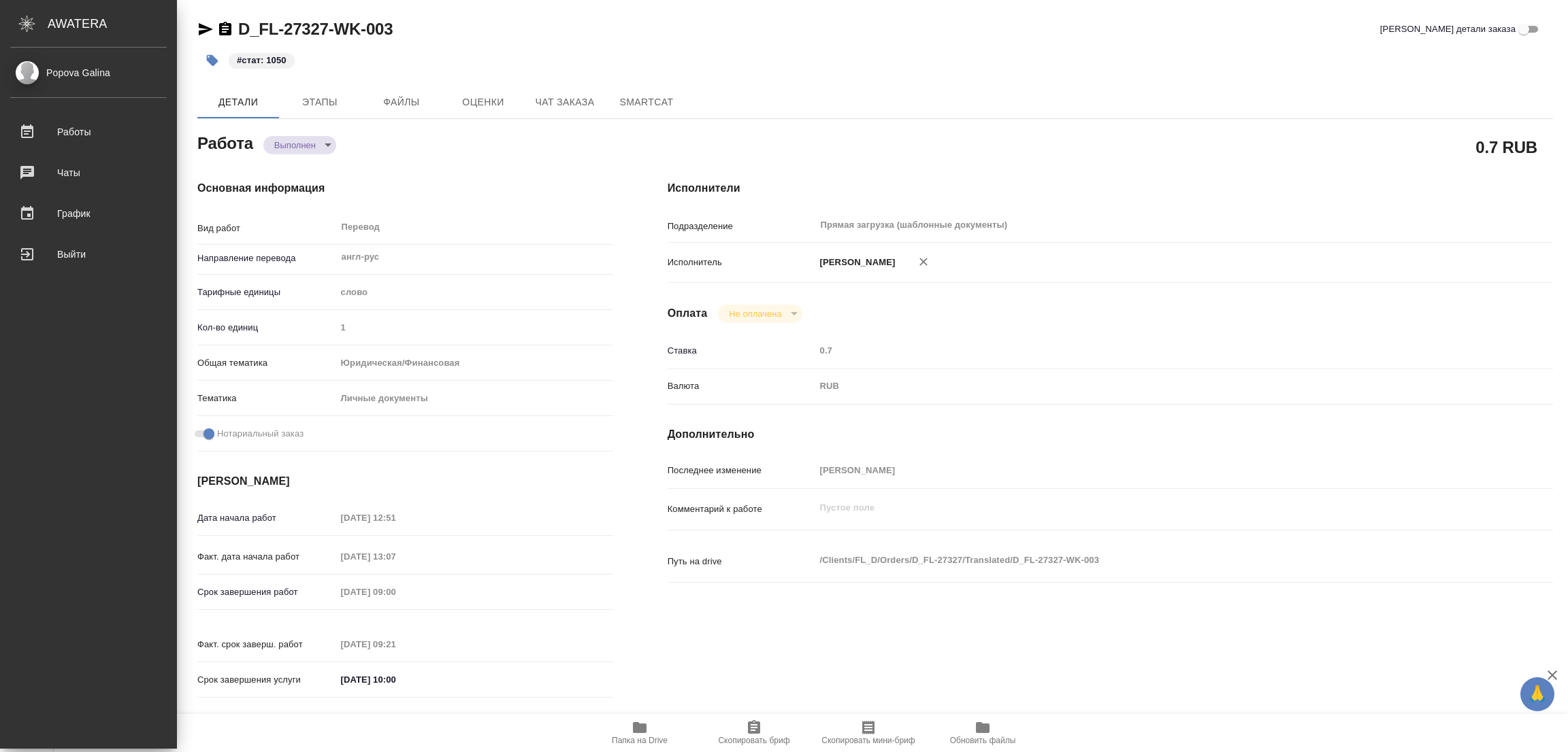
type textarea "x"
